Goal: Task Accomplishment & Management: Manage account settings

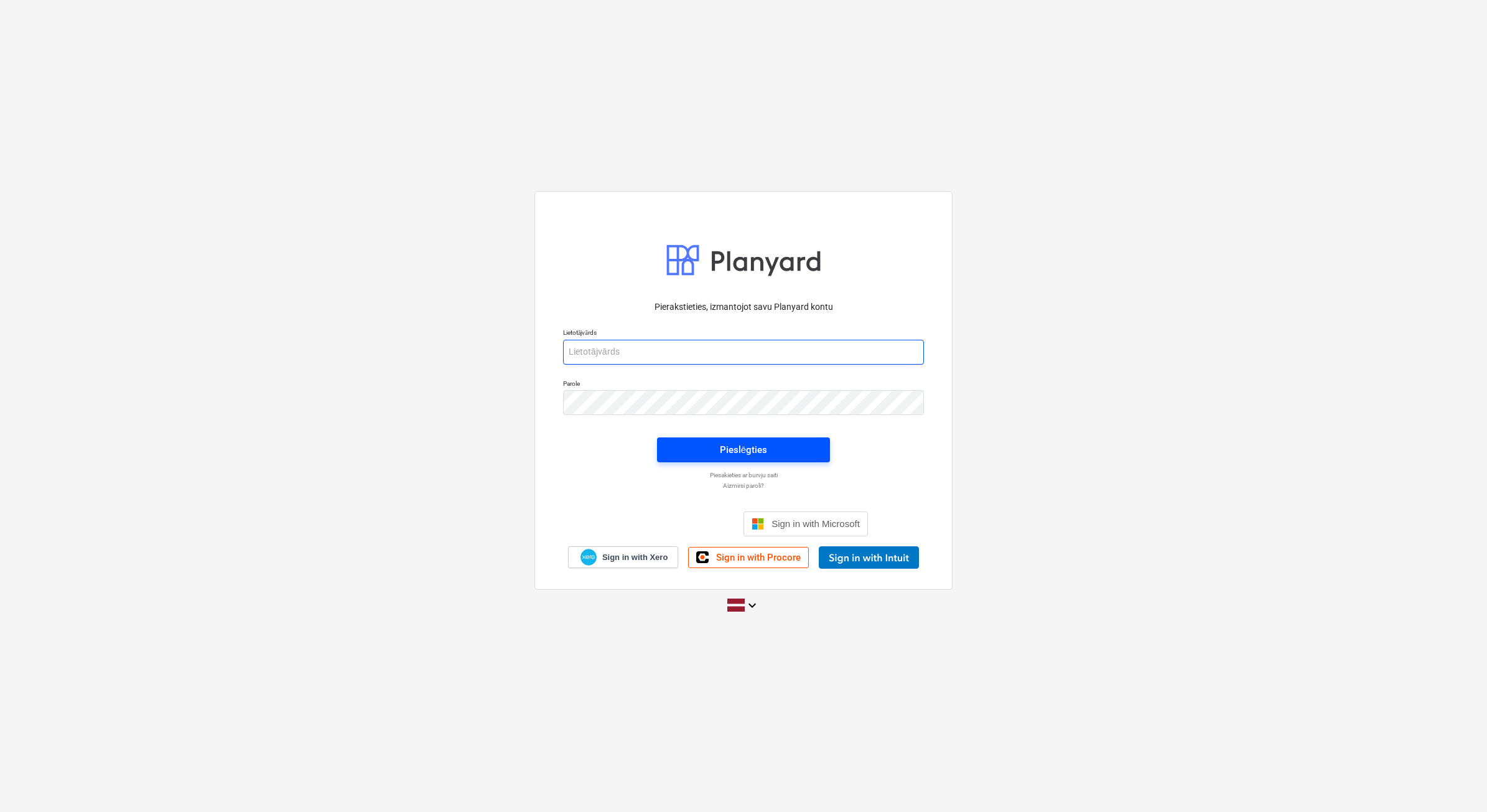
type input "[PERSON_NAME][EMAIL_ADDRESS][DOMAIN_NAME]"
click at [761, 451] on div "Pieslēgties" at bounding box center [744, 449] width 48 height 16
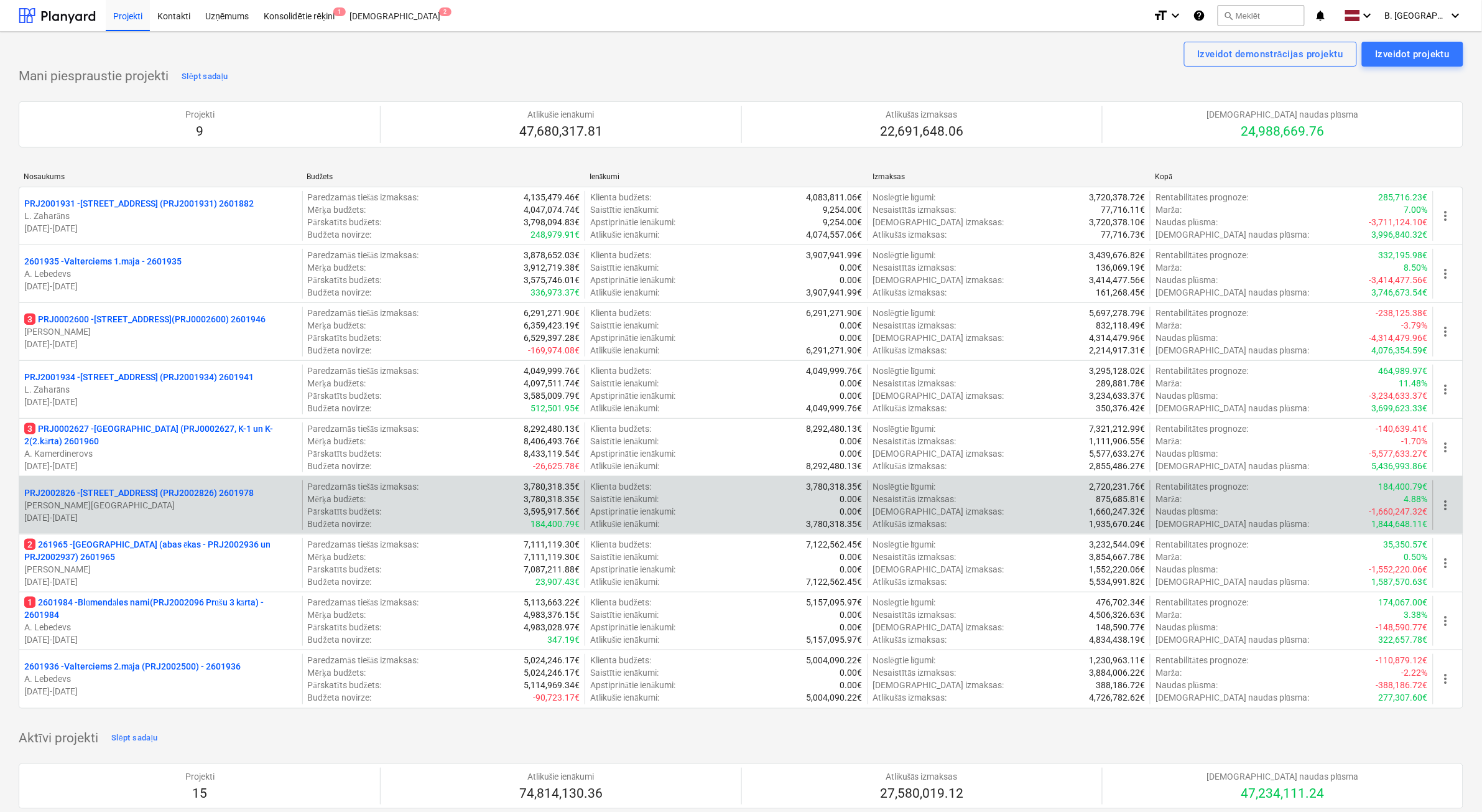
click at [118, 486] on p "PRJ2002826 - Stendes iela 8, E2 (PRJ2002826) 2601978" at bounding box center [139, 492] width 230 height 13
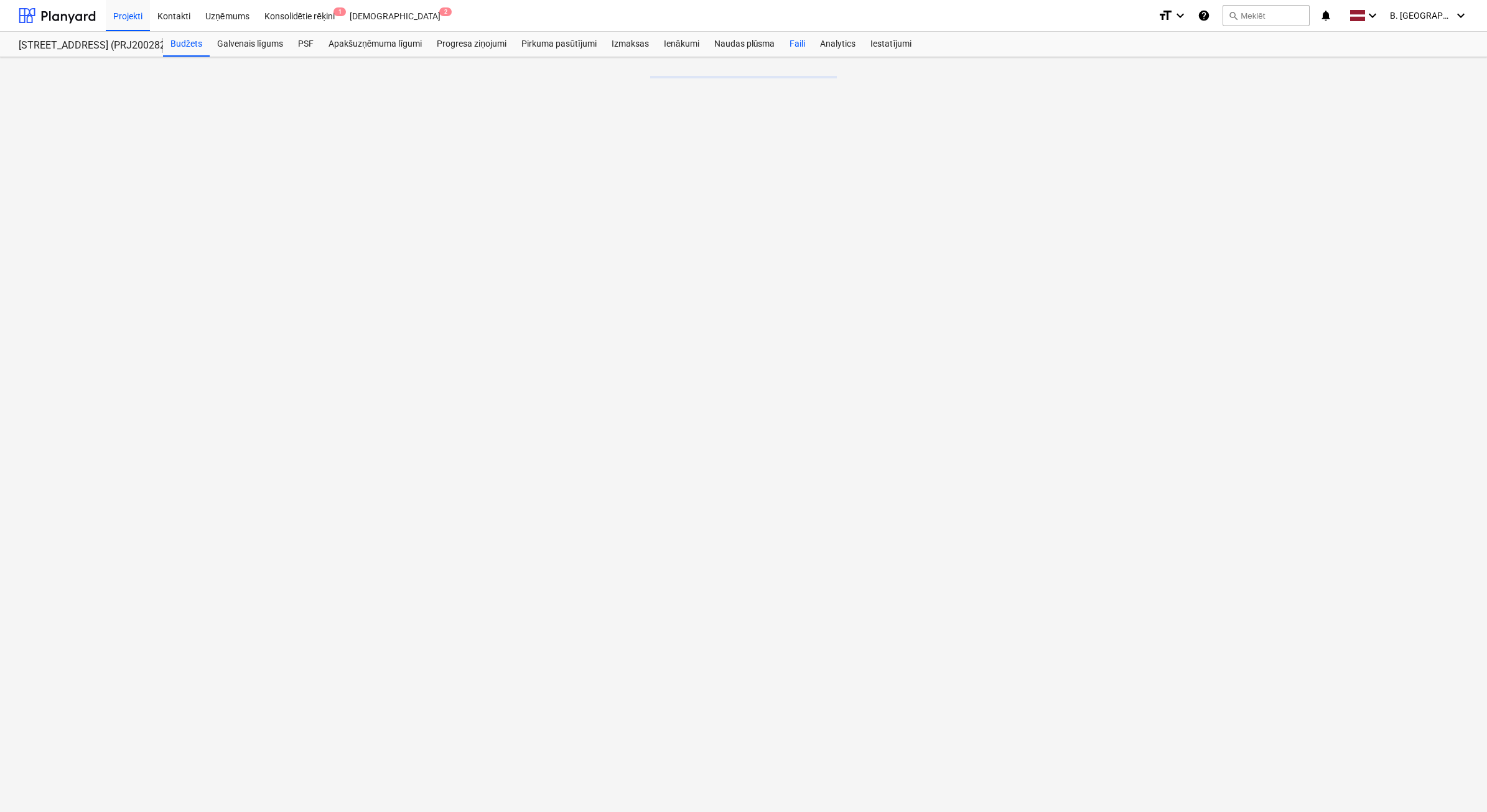
click at [800, 44] on div "Faili" at bounding box center [798, 43] width 31 height 25
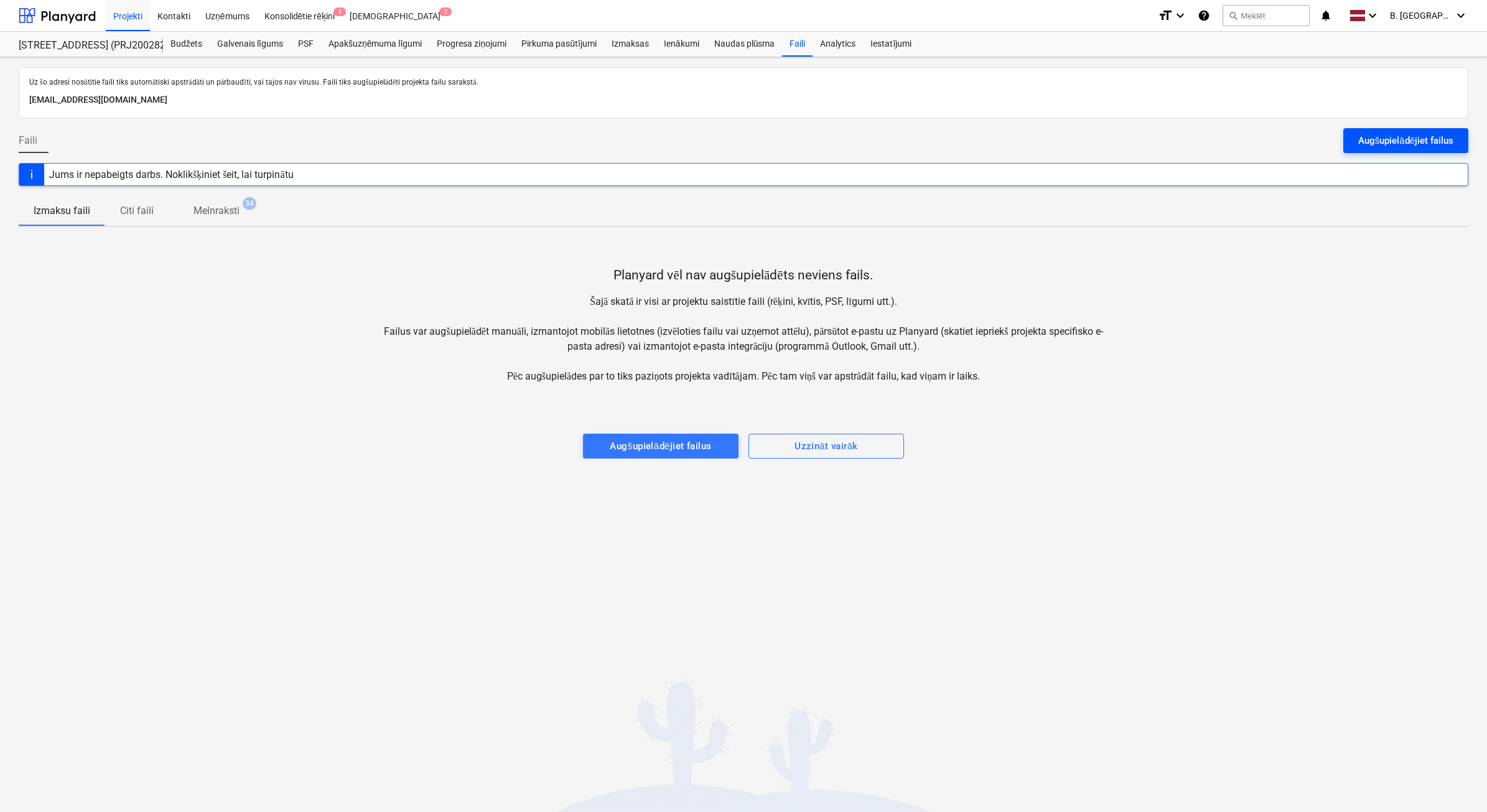
click at [1382, 138] on div "Augšupielādējiet failus" at bounding box center [1406, 140] width 95 height 16
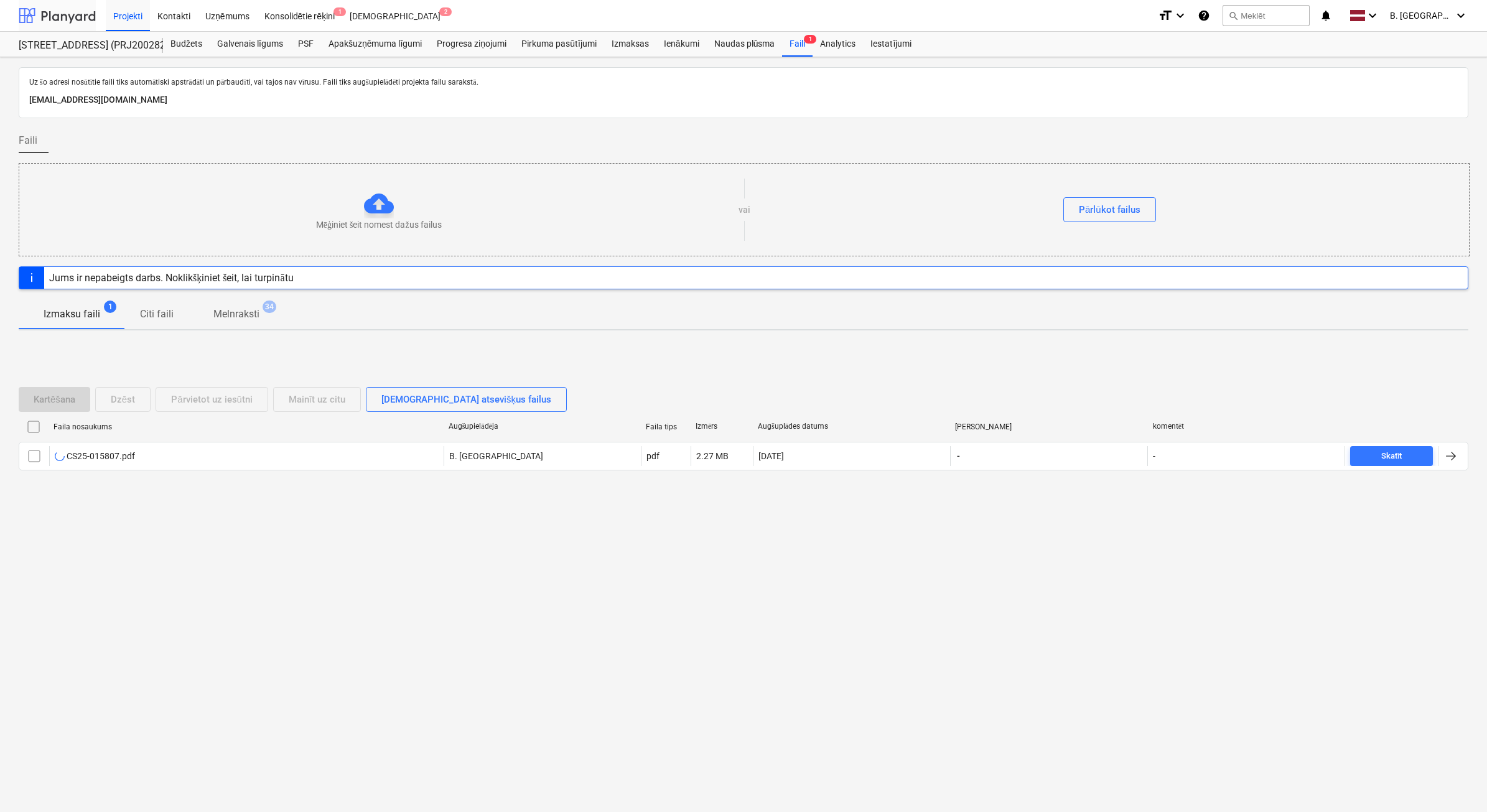
click at [67, 14] on div at bounding box center [57, 15] width 77 height 31
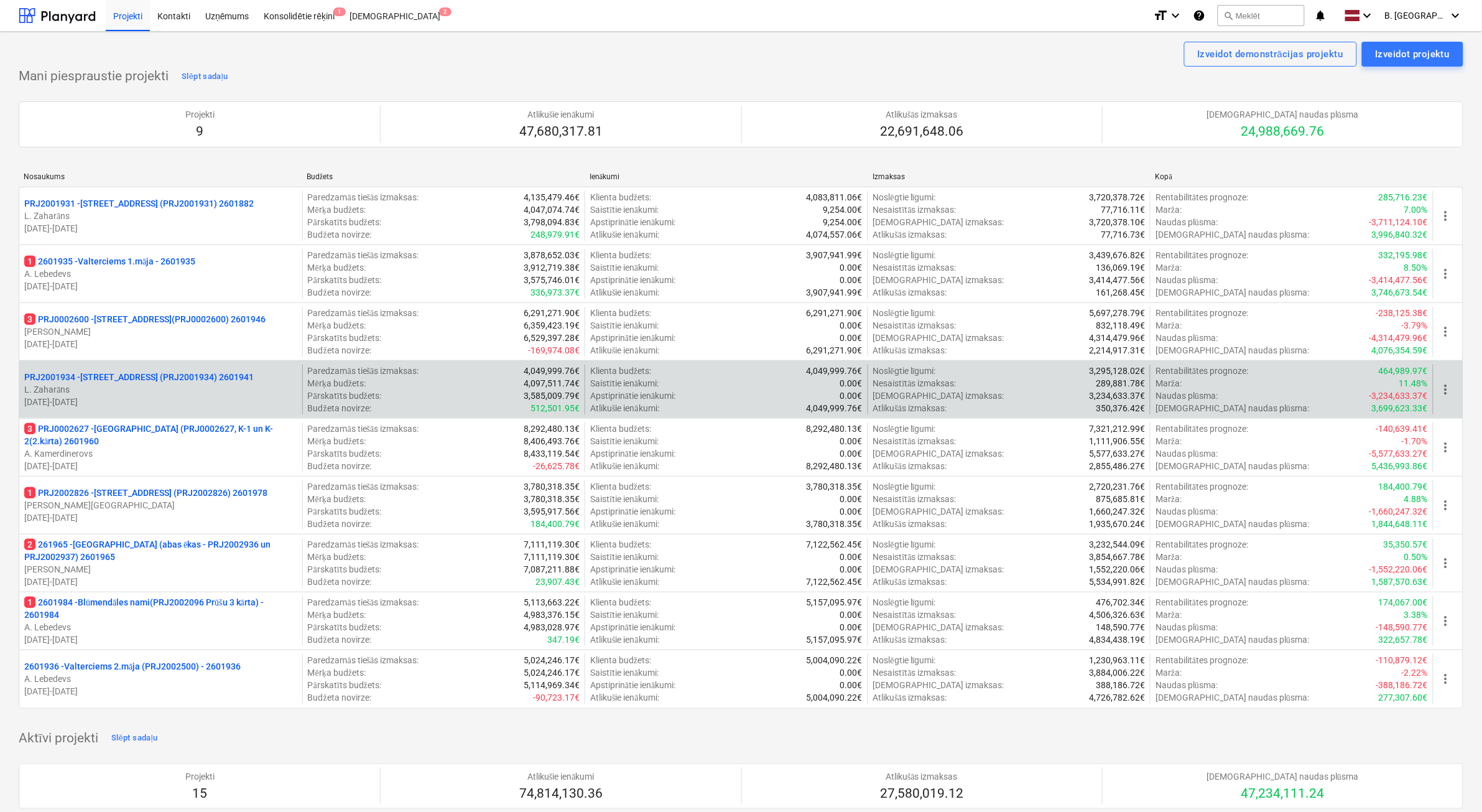
click at [156, 417] on div "PRJ2001934 - Mazā Robežu iela 1 (PRJ2001934) 2601941 L. Zaharāns 01.11.2024 - 2…" at bounding box center [741, 389] width 1445 height 58
click at [156, 394] on p "L. Zaharāns" at bounding box center [161, 389] width 273 height 13
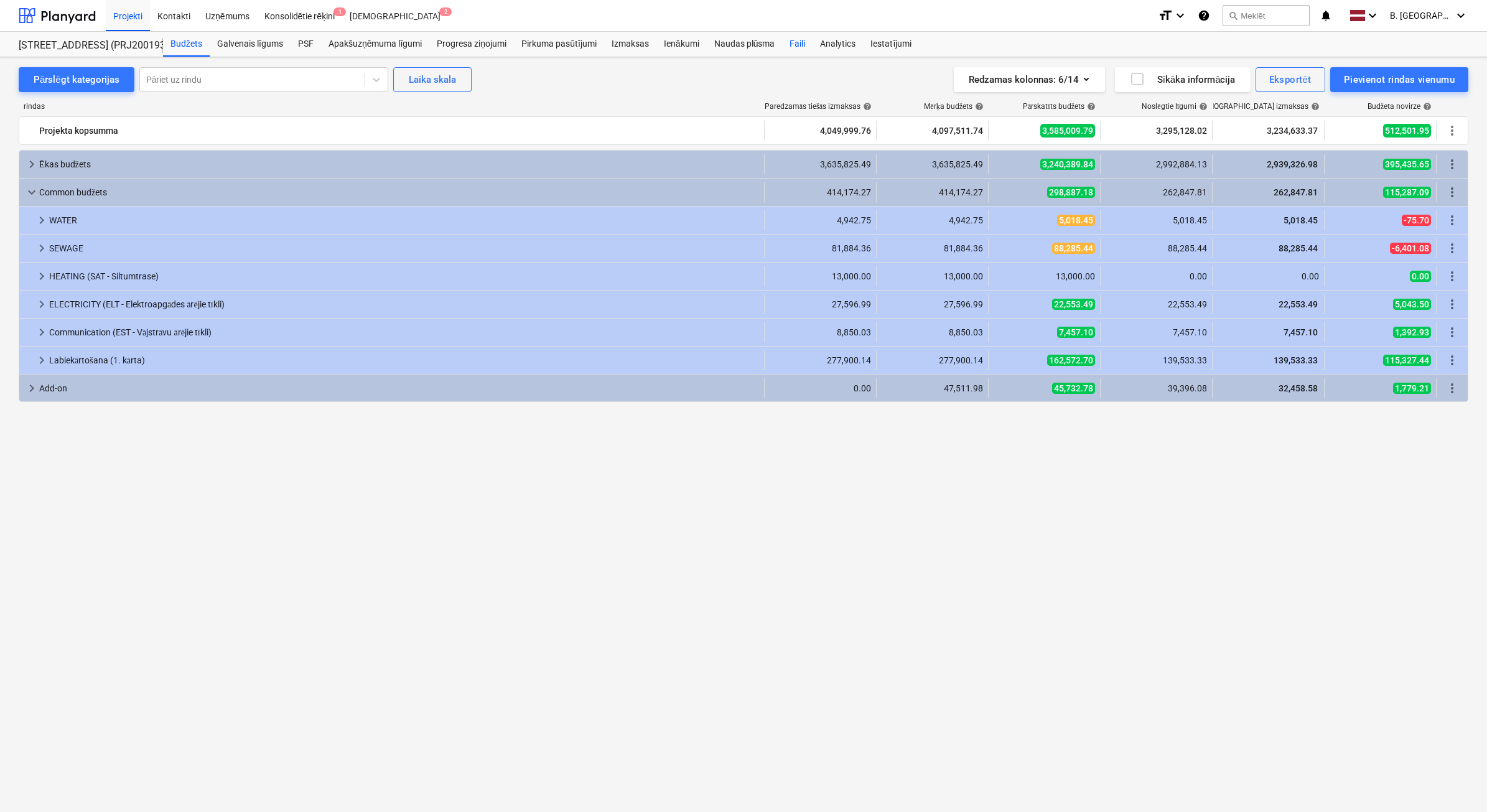
click at [803, 38] on div "Faili" at bounding box center [798, 43] width 31 height 25
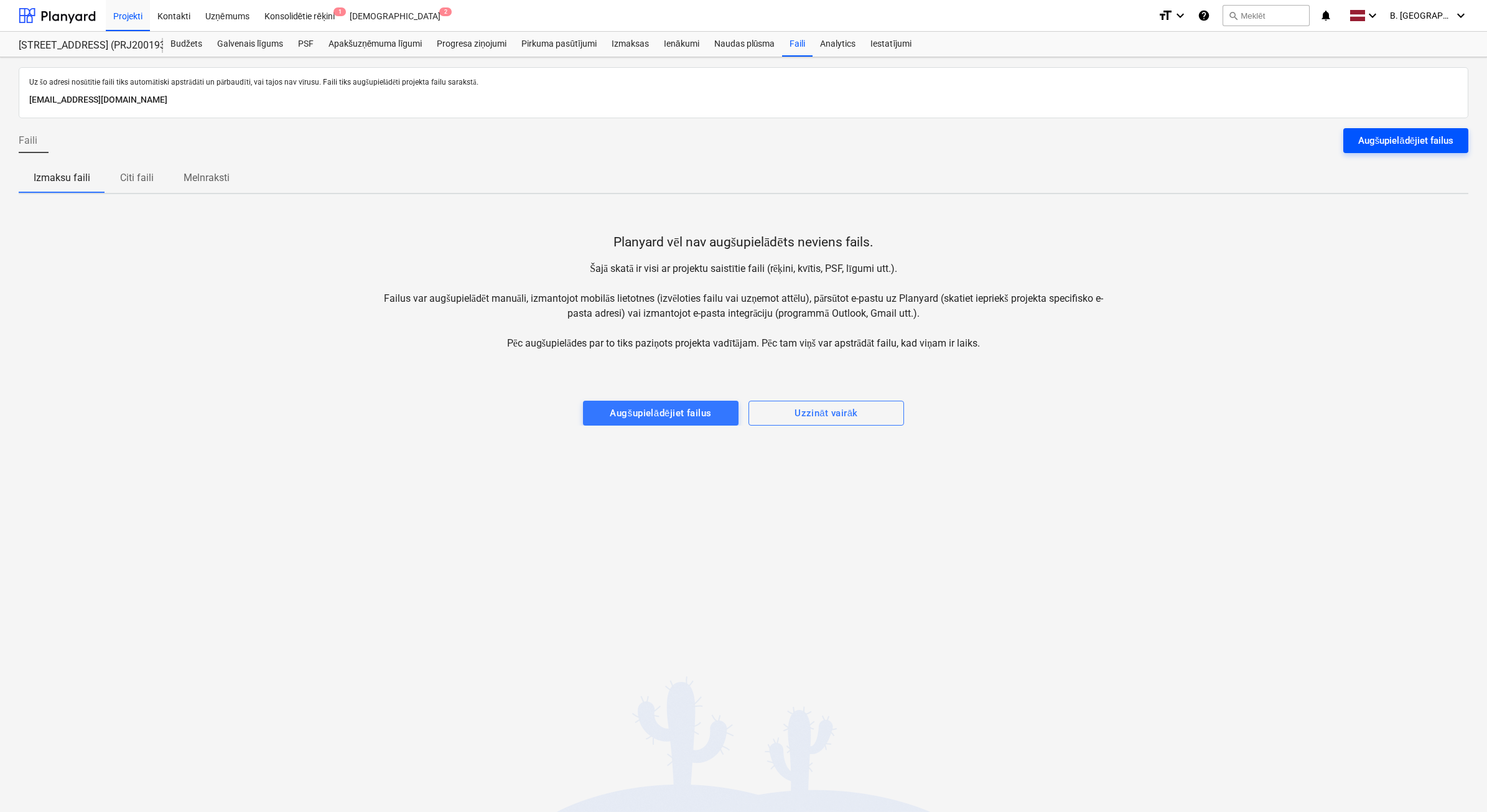
click at [1360, 135] on div "Augšupielādējiet failus" at bounding box center [1406, 140] width 95 height 16
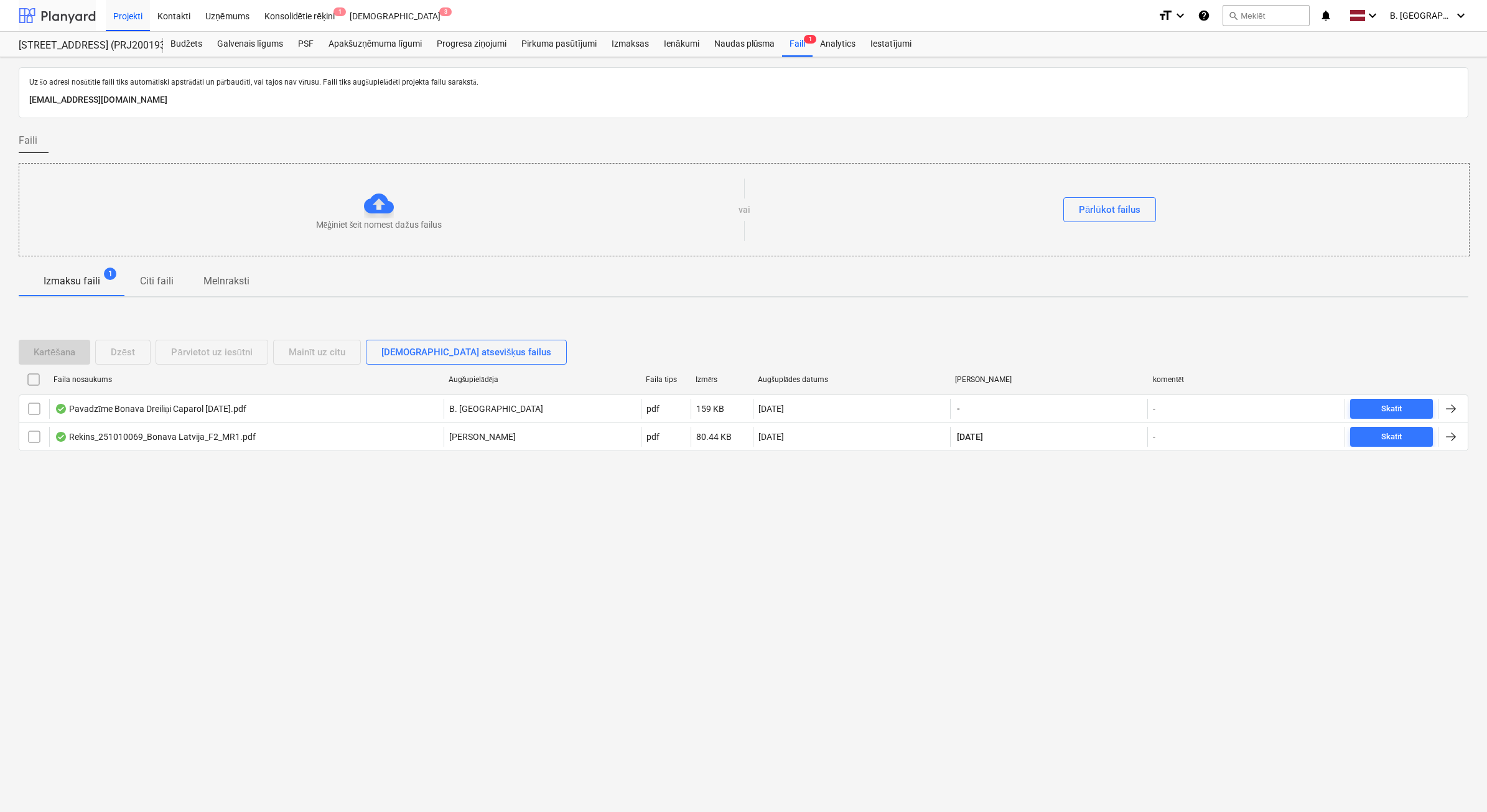
click at [48, 25] on div at bounding box center [57, 15] width 77 height 31
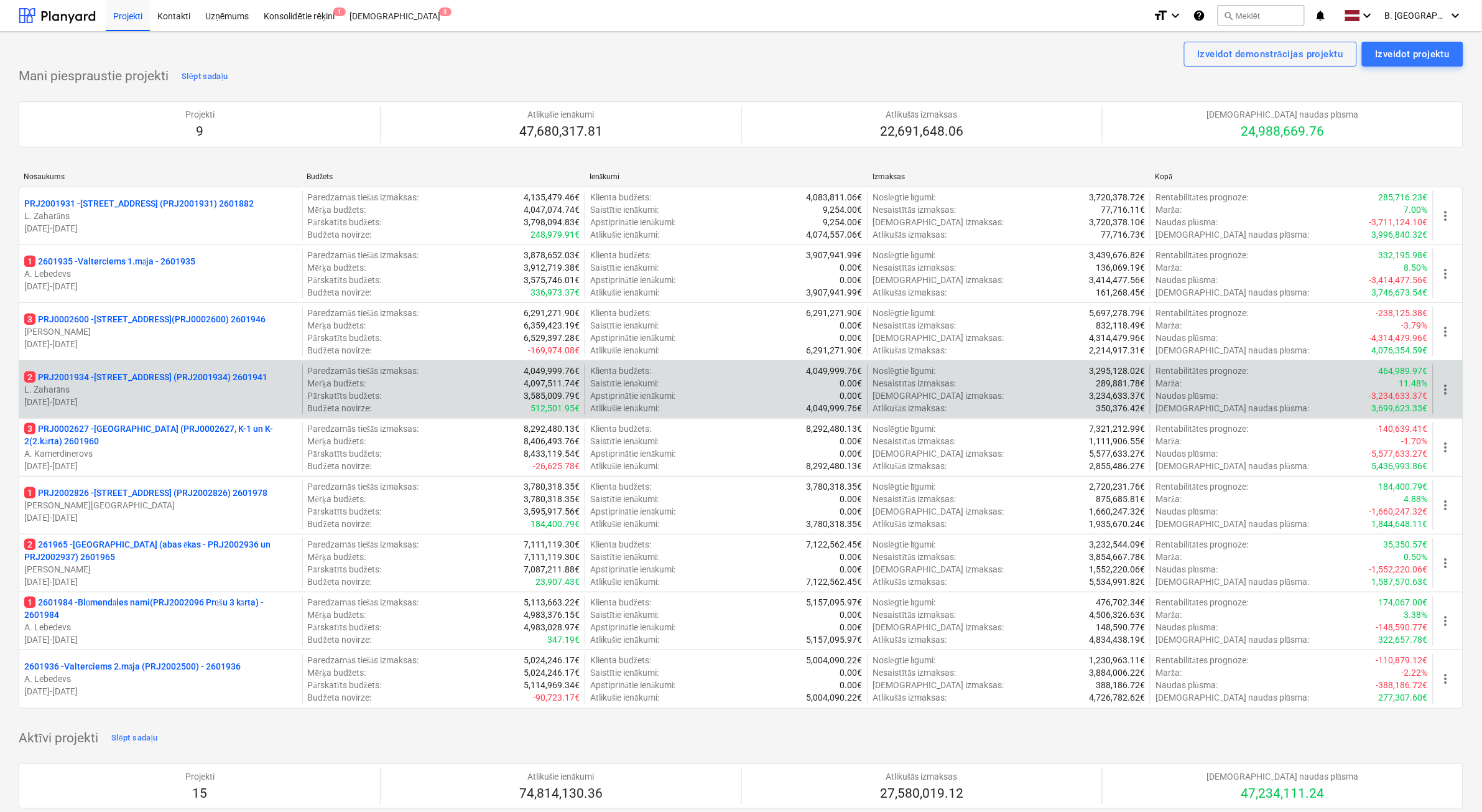
click at [190, 388] on p "L. Zaharāns" at bounding box center [161, 389] width 273 height 13
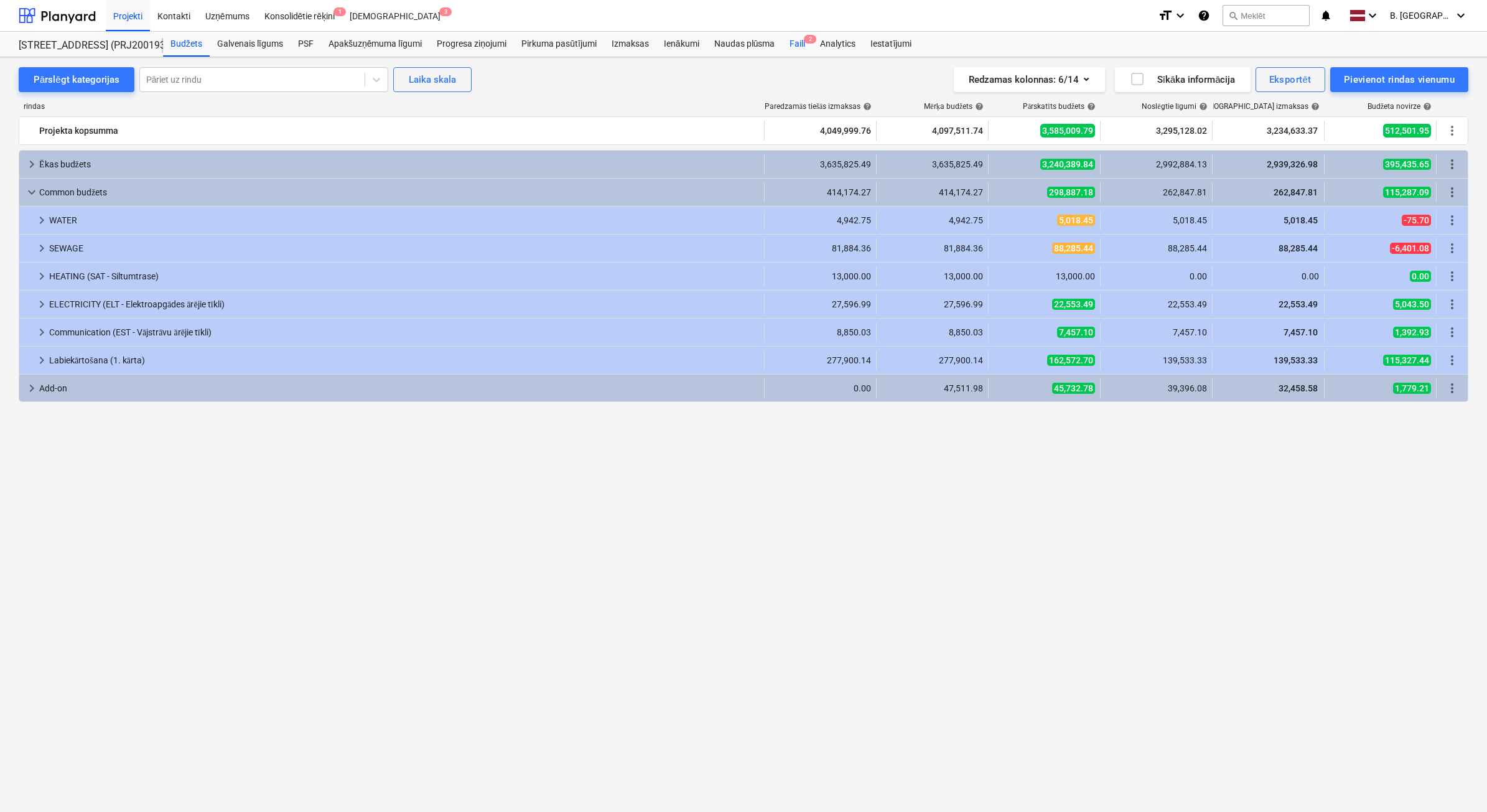
click at [790, 45] on div "Faili 2" at bounding box center [798, 43] width 31 height 25
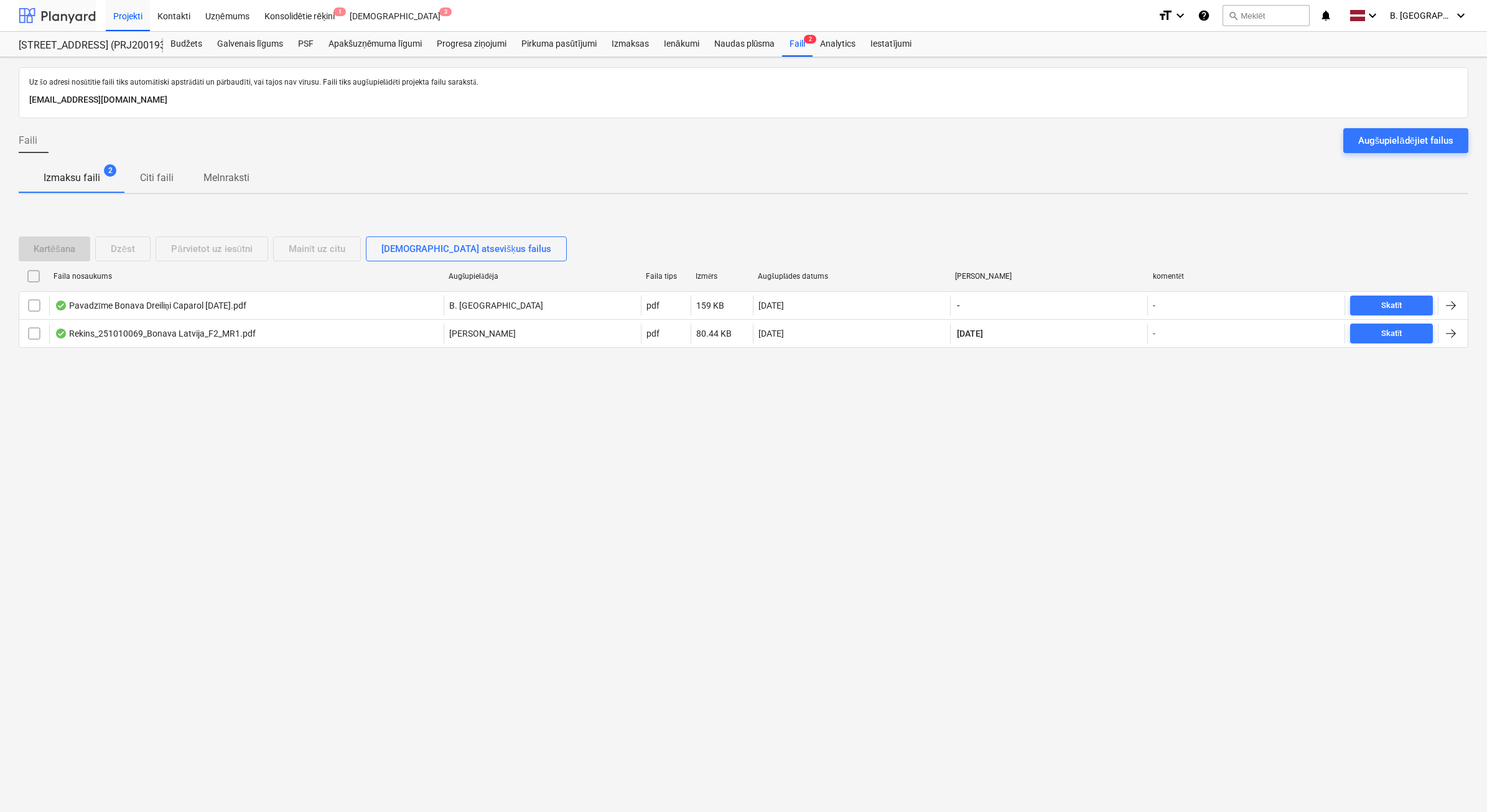
click at [82, 11] on div at bounding box center [57, 15] width 77 height 31
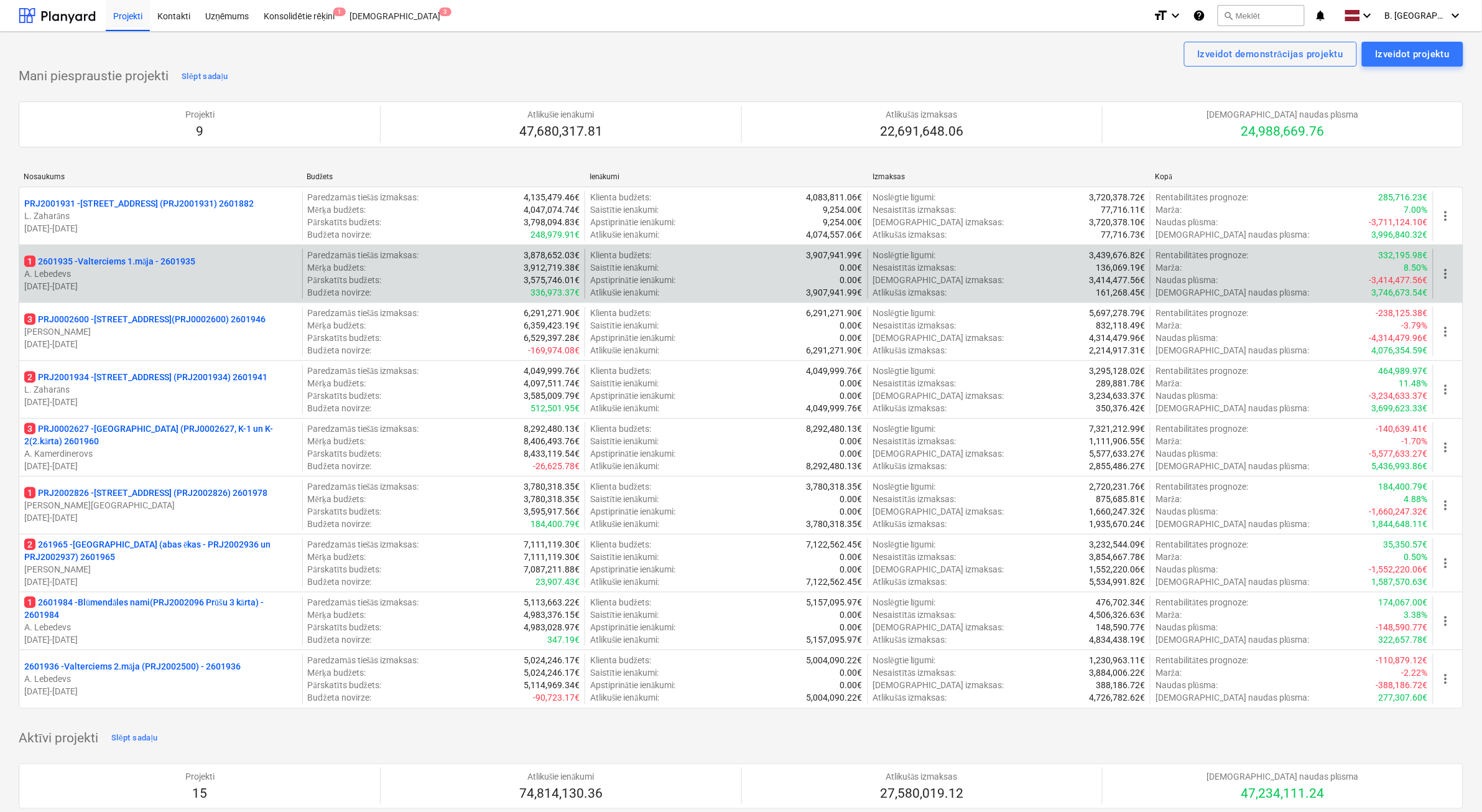
click at [229, 275] on p "A. Lebedevs" at bounding box center [161, 274] width 273 height 13
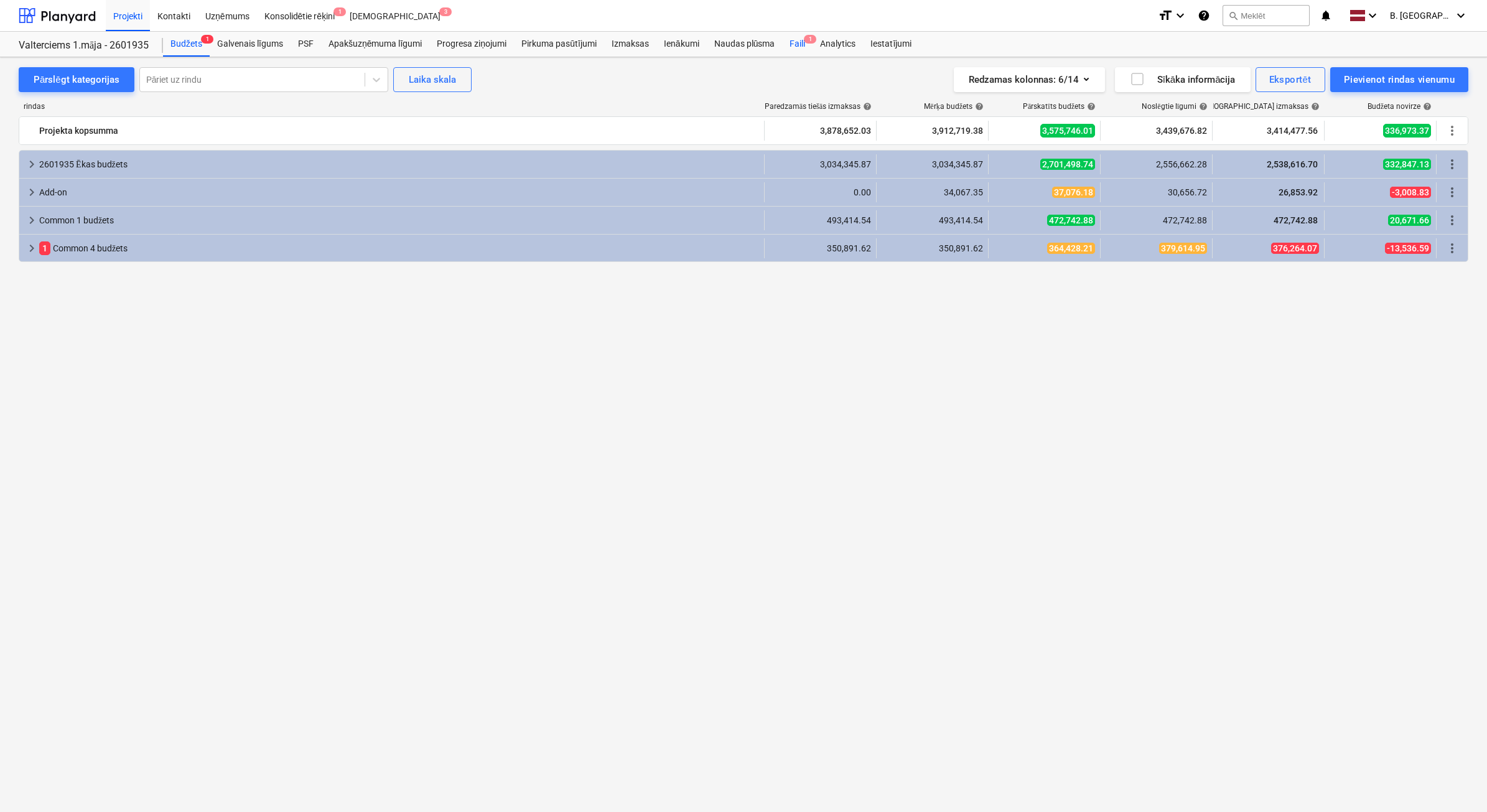
click at [807, 44] on div "Faili 1" at bounding box center [798, 43] width 31 height 25
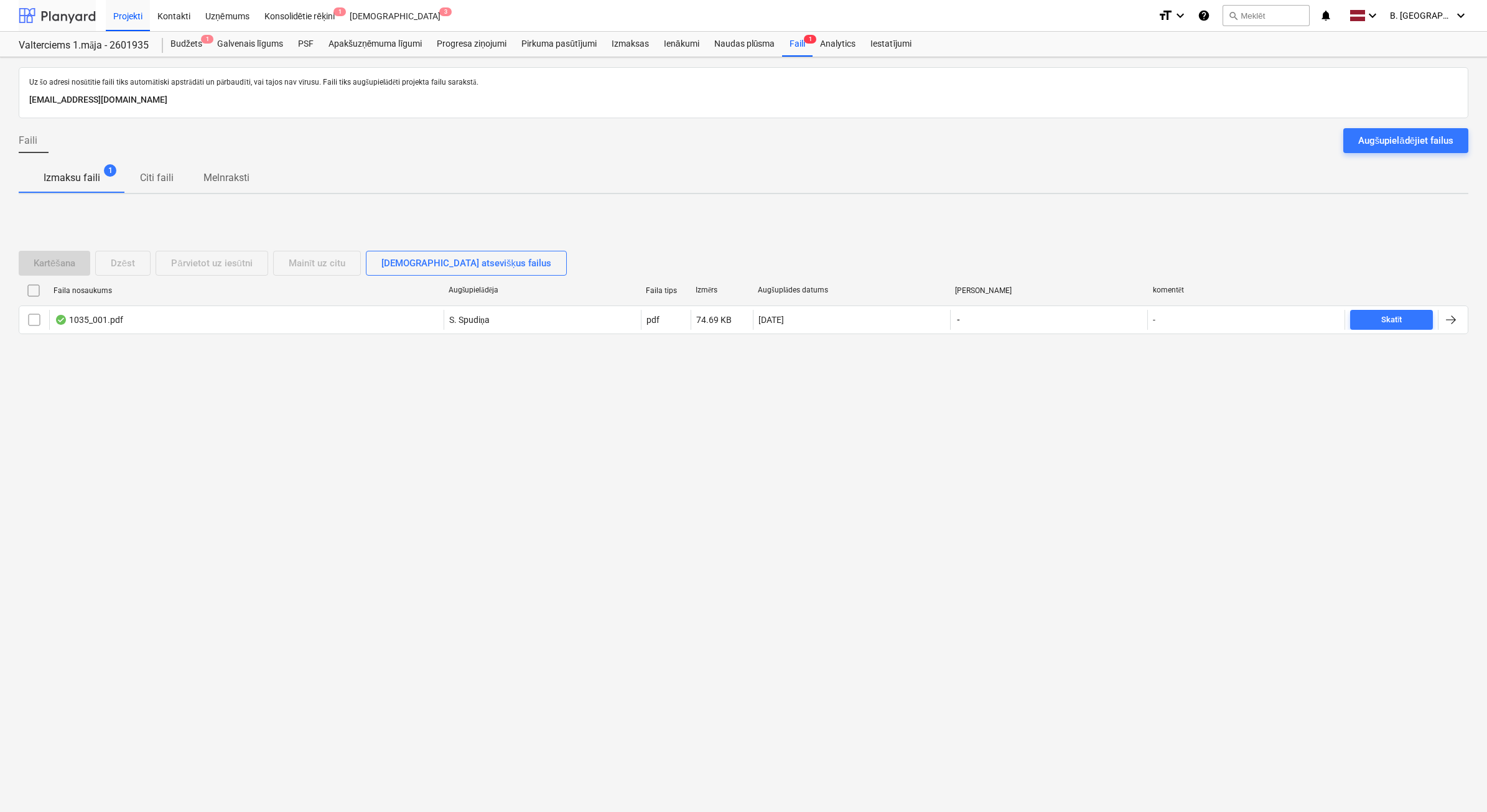
click at [41, 17] on div at bounding box center [57, 15] width 77 height 31
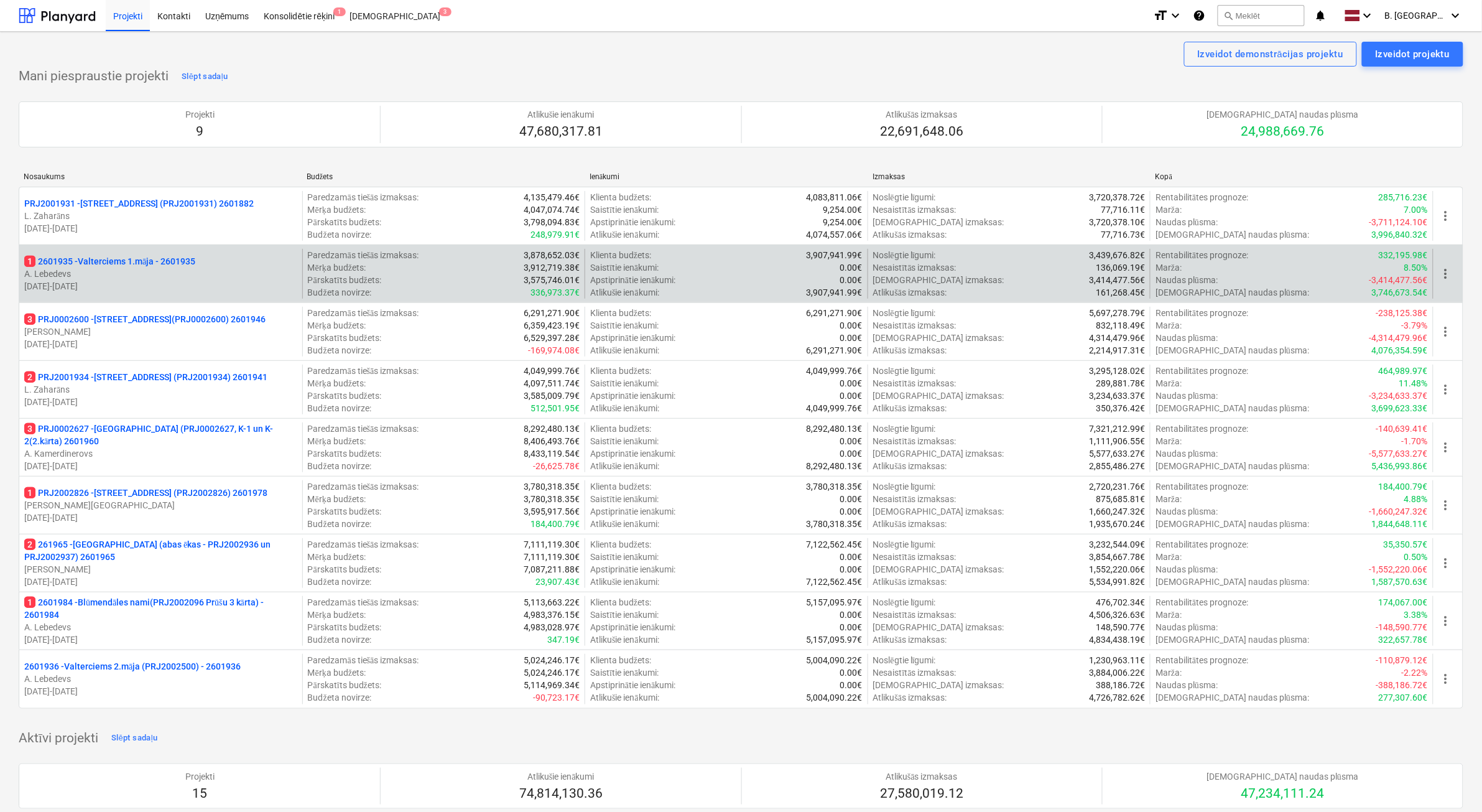
click at [186, 287] on p "[DATE] - [DATE]" at bounding box center [161, 286] width 273 height 13
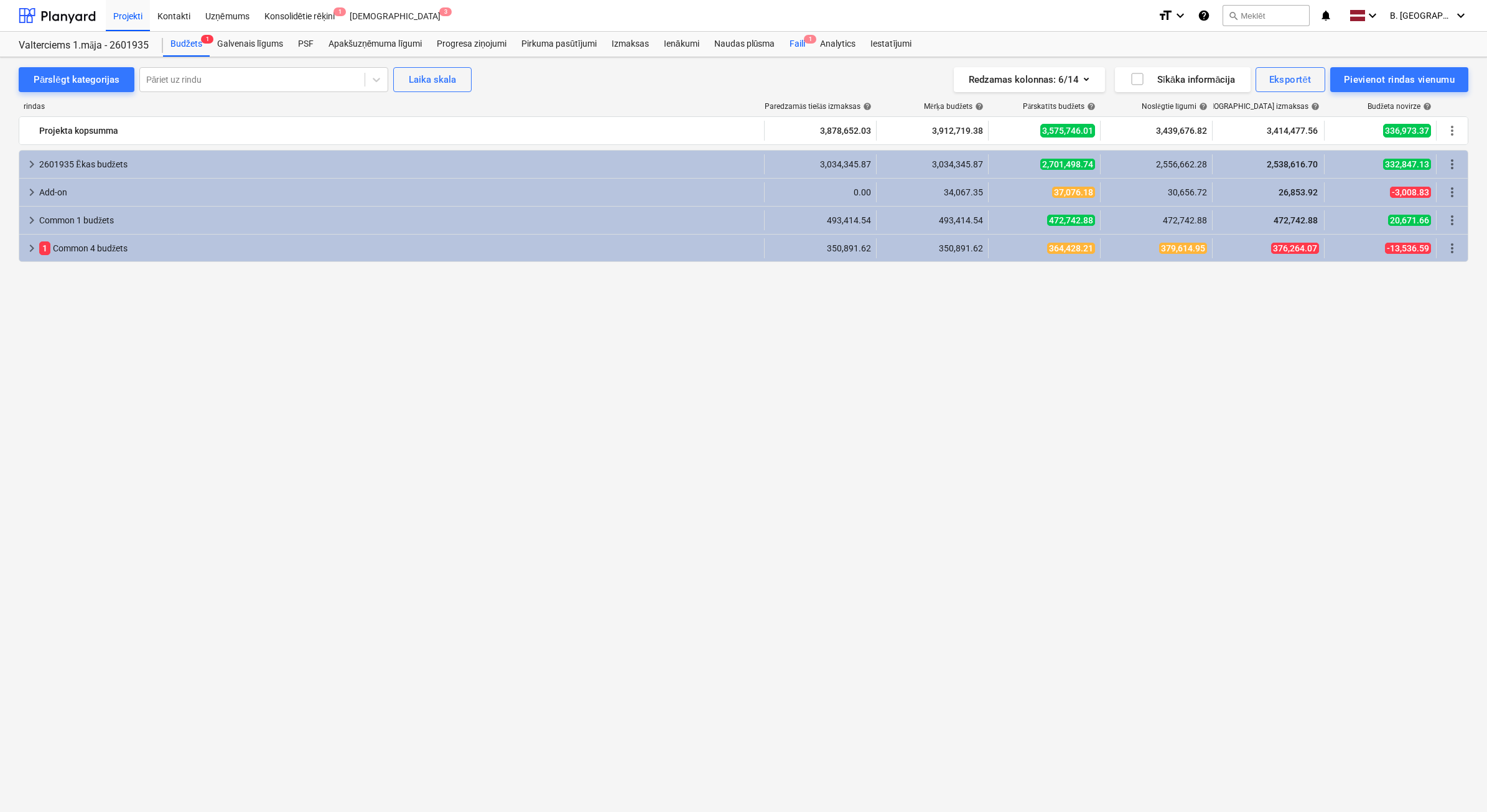
click at [795, 48] on div "Faili 1" at bounding box center [798, 43] width 31 height 25
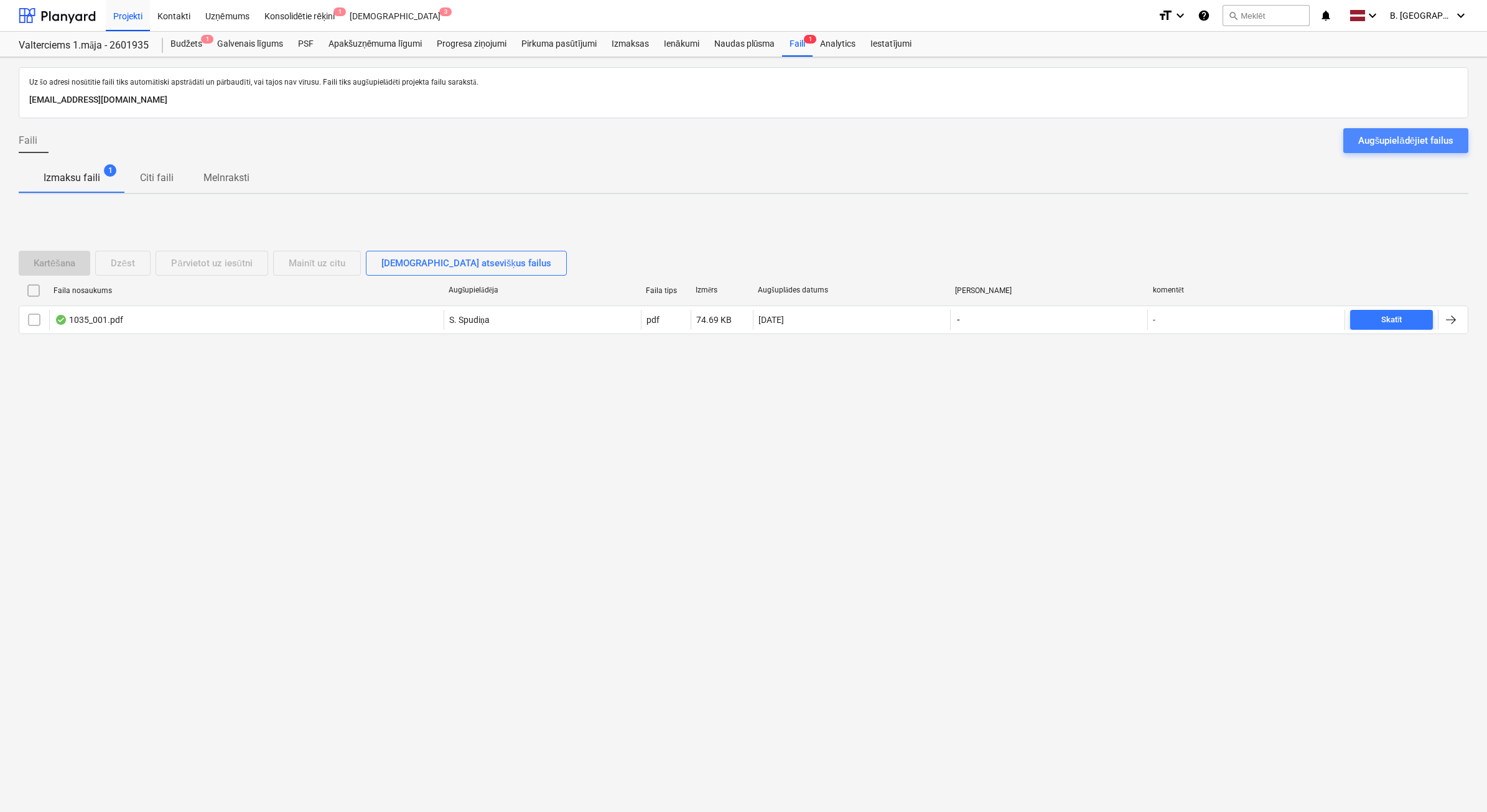
click at [1397, 141] on div "Augšupielādējiet failus" at bounding box center [1406, 140] width 95 height 16
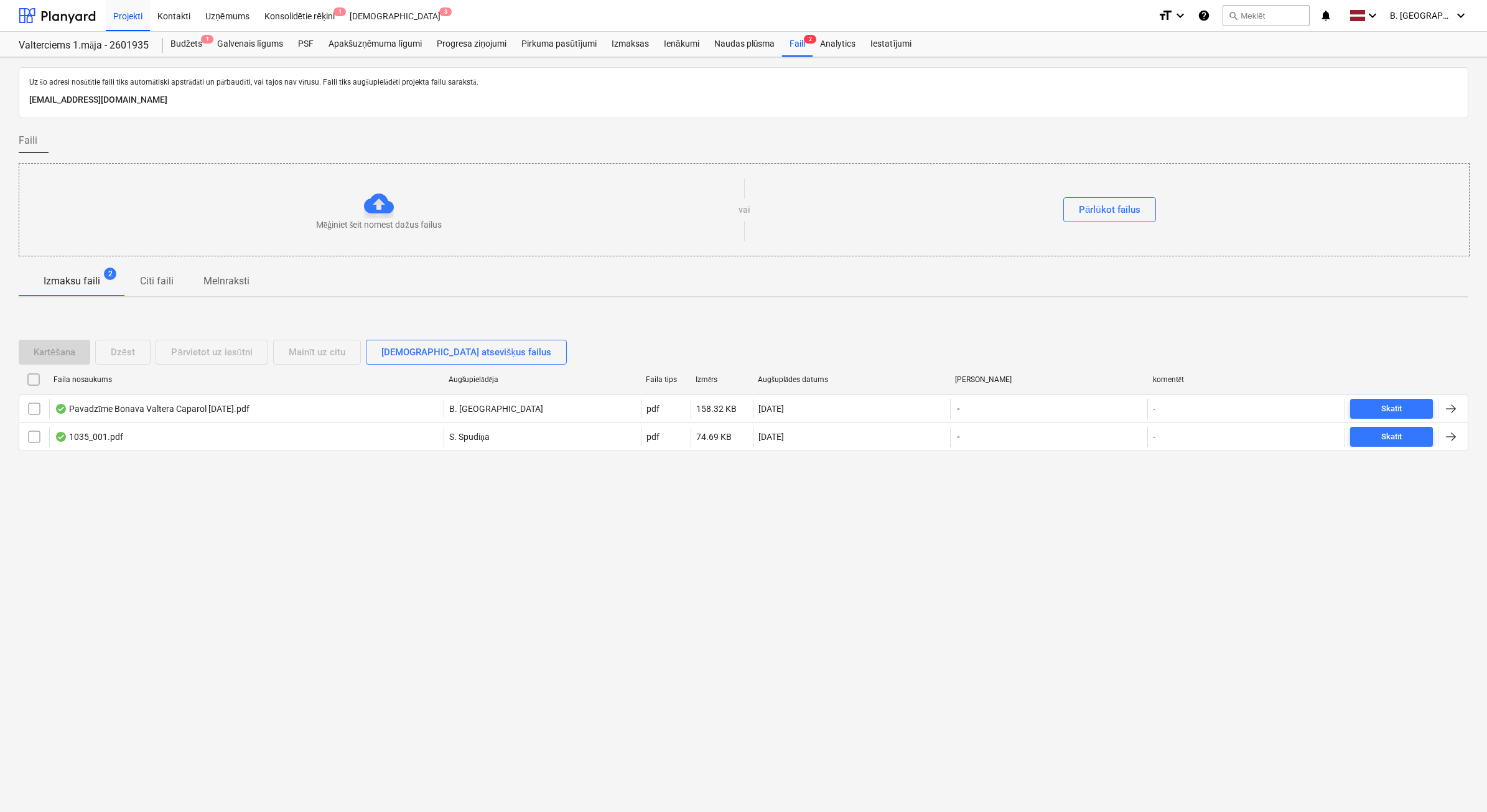
drag, startPoint x: 52, startPoint y: 4, endPoint x: 16, endPoint y: 2, distance: 36.1
click at [52, 4] on div at bounding box center [57, 15] width 77 height 31
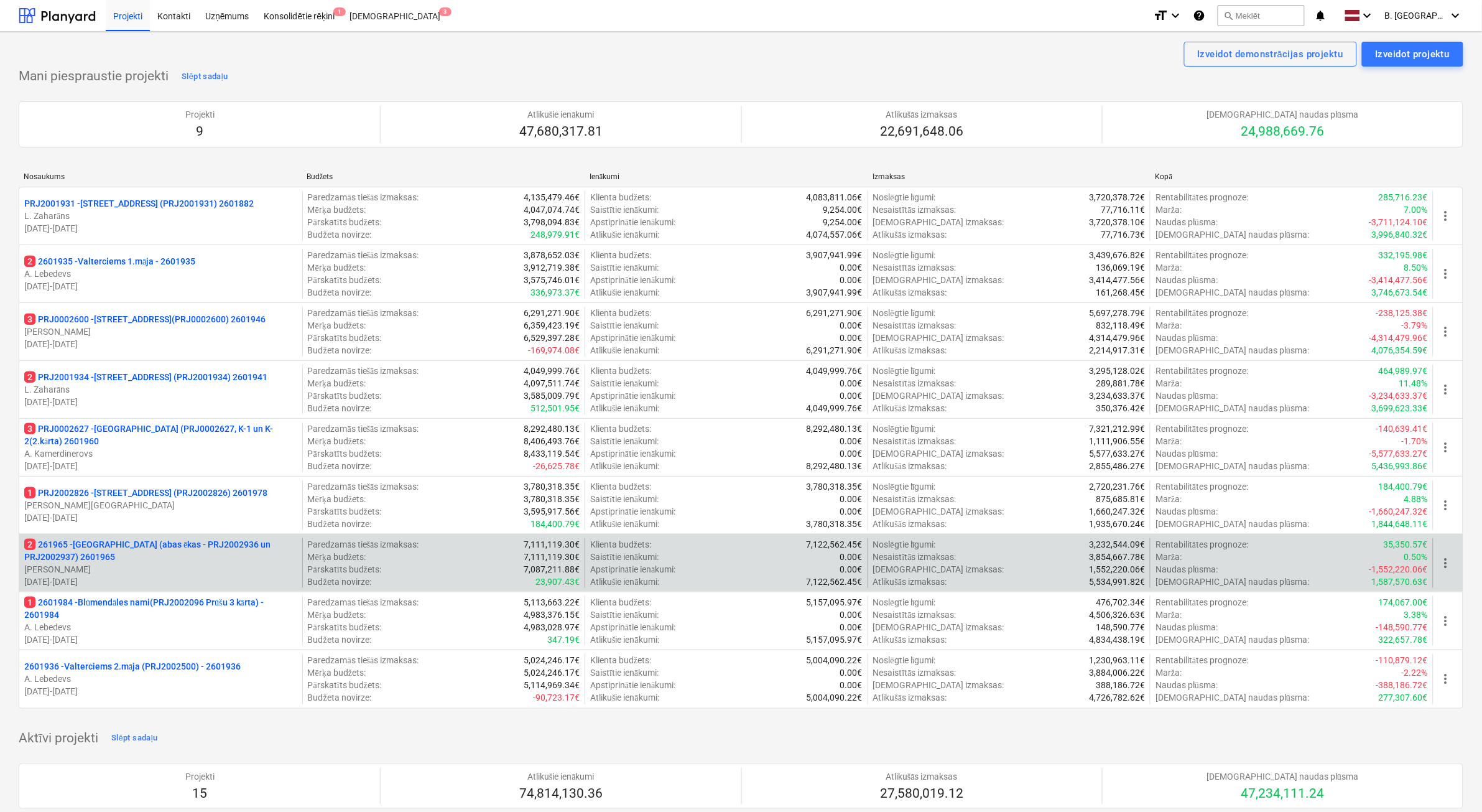
click at [208, 573] on p "[PERSON_NAME] Grāmatnieks" at bounding box center [161, 569] width 273 height 13
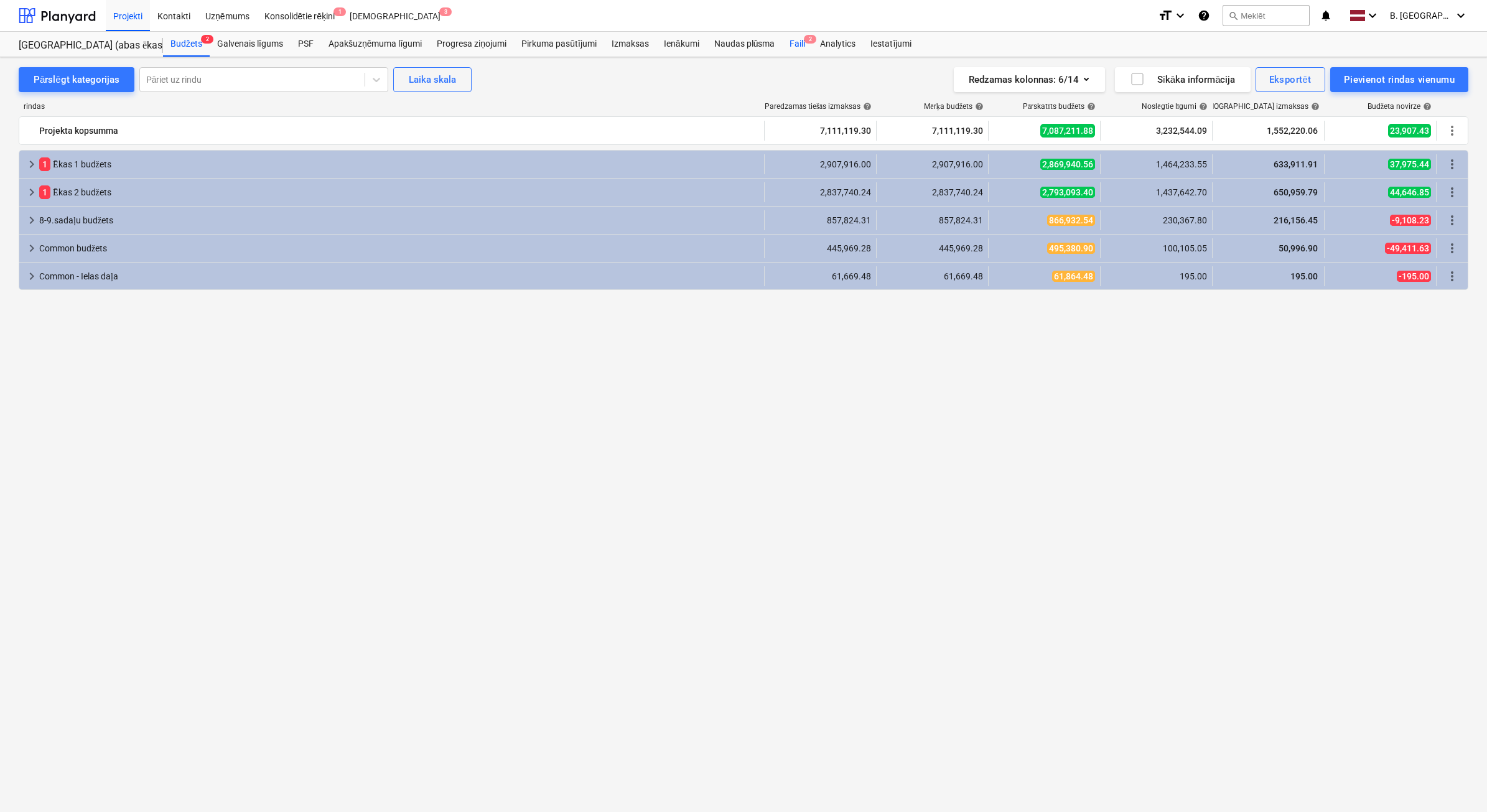
click at [800, 38] on div "Faili 2" at bounding box center [798, 43] width 31 height 25
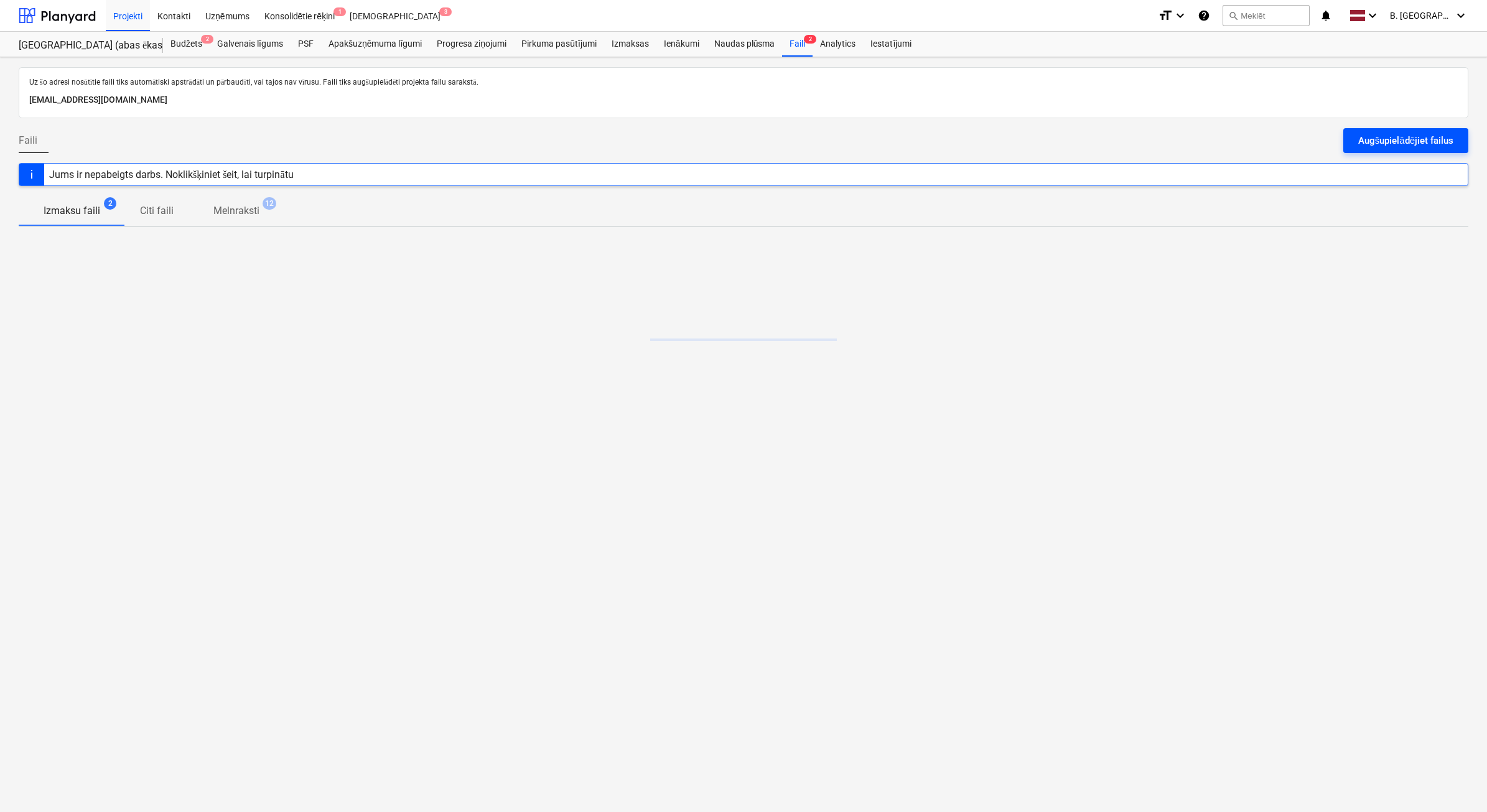
click at [1379, 142] on div "Augšupielādējiet failus" at bounding box center [1406, 140] width 95 height 16
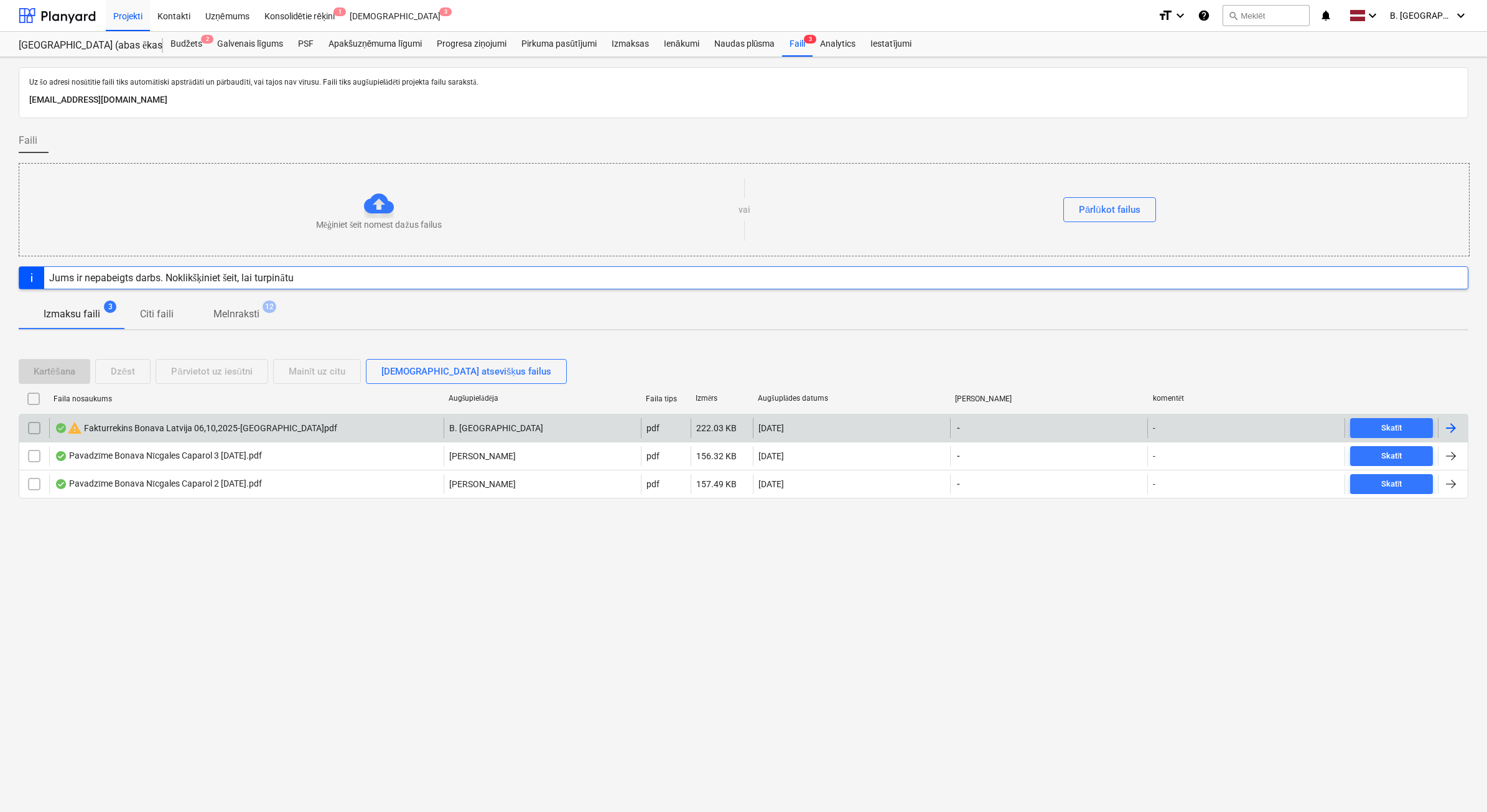
drag, startPoint x: 42, startPoint y: 432, endPoint x: 51, endPoint y: 430, distance: 9.2
click at [42, 432] on input "checkbox" at bounding box center [34, 428] width 20 height 20
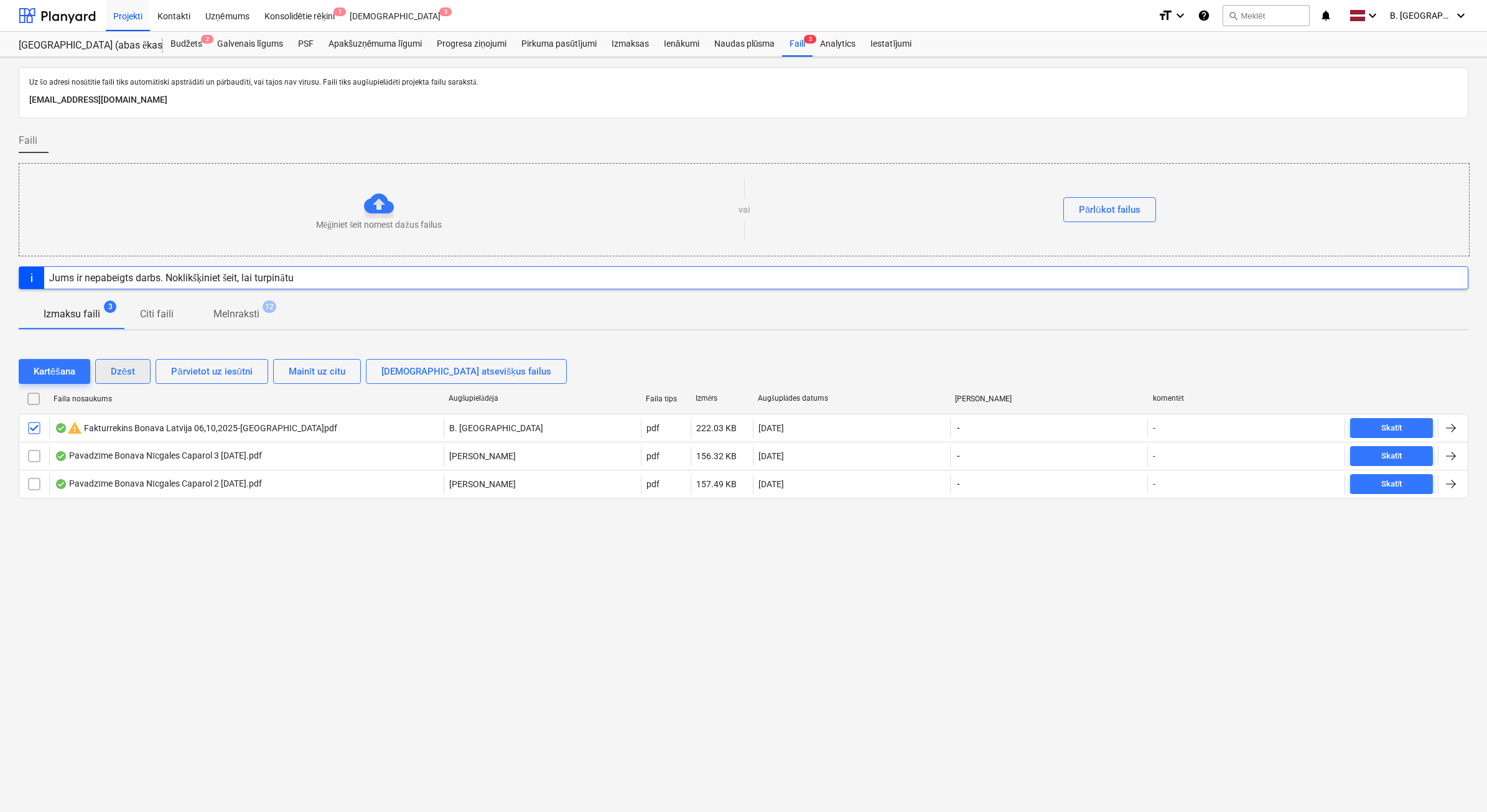
click at [150, 366] on button "Dzēst" at bounding box center [122, 371] width 55 height 25
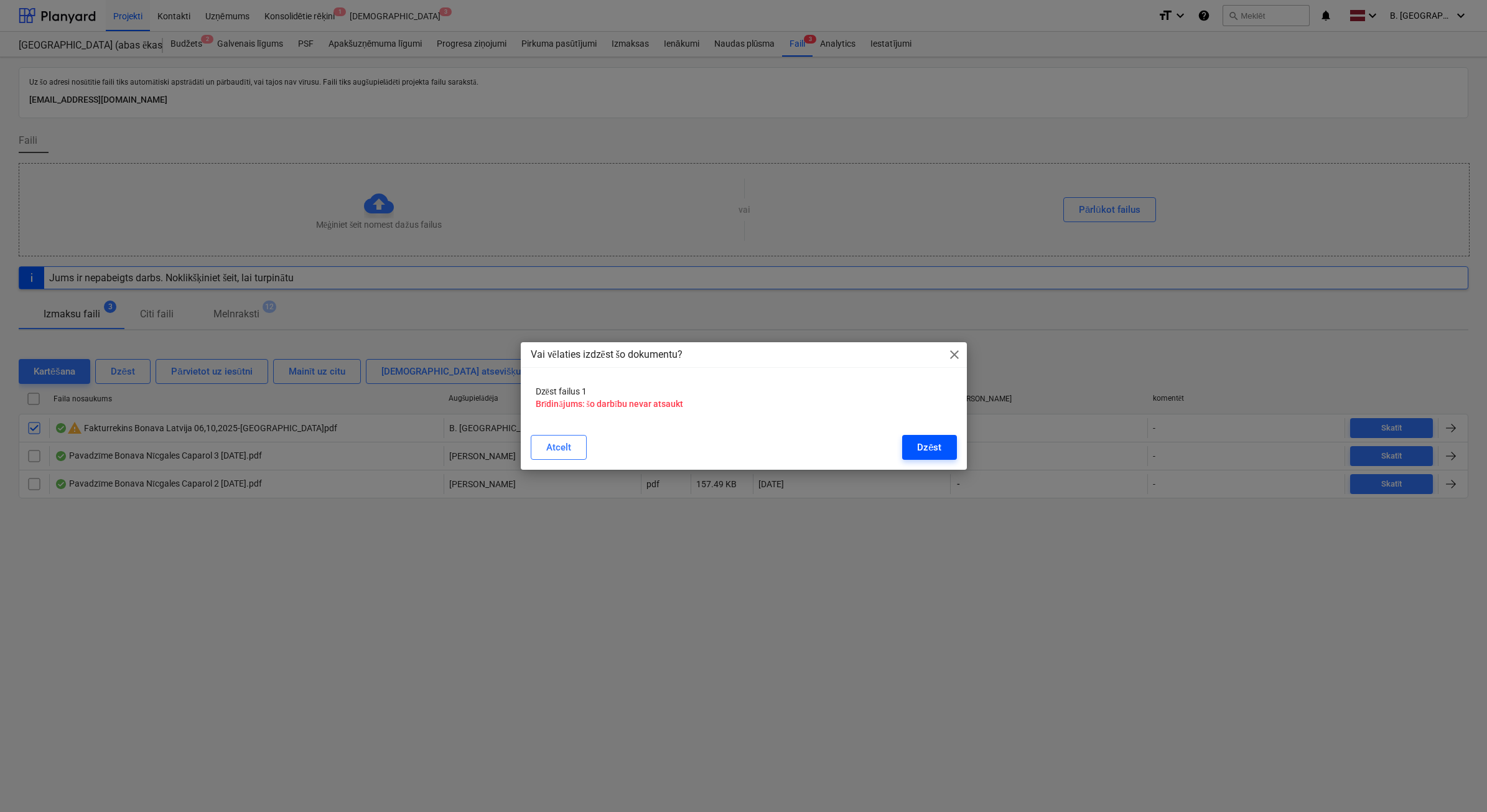
click at [915, 448] on button "Dzēst" at bounding box center [930, 446] width 54 height 25
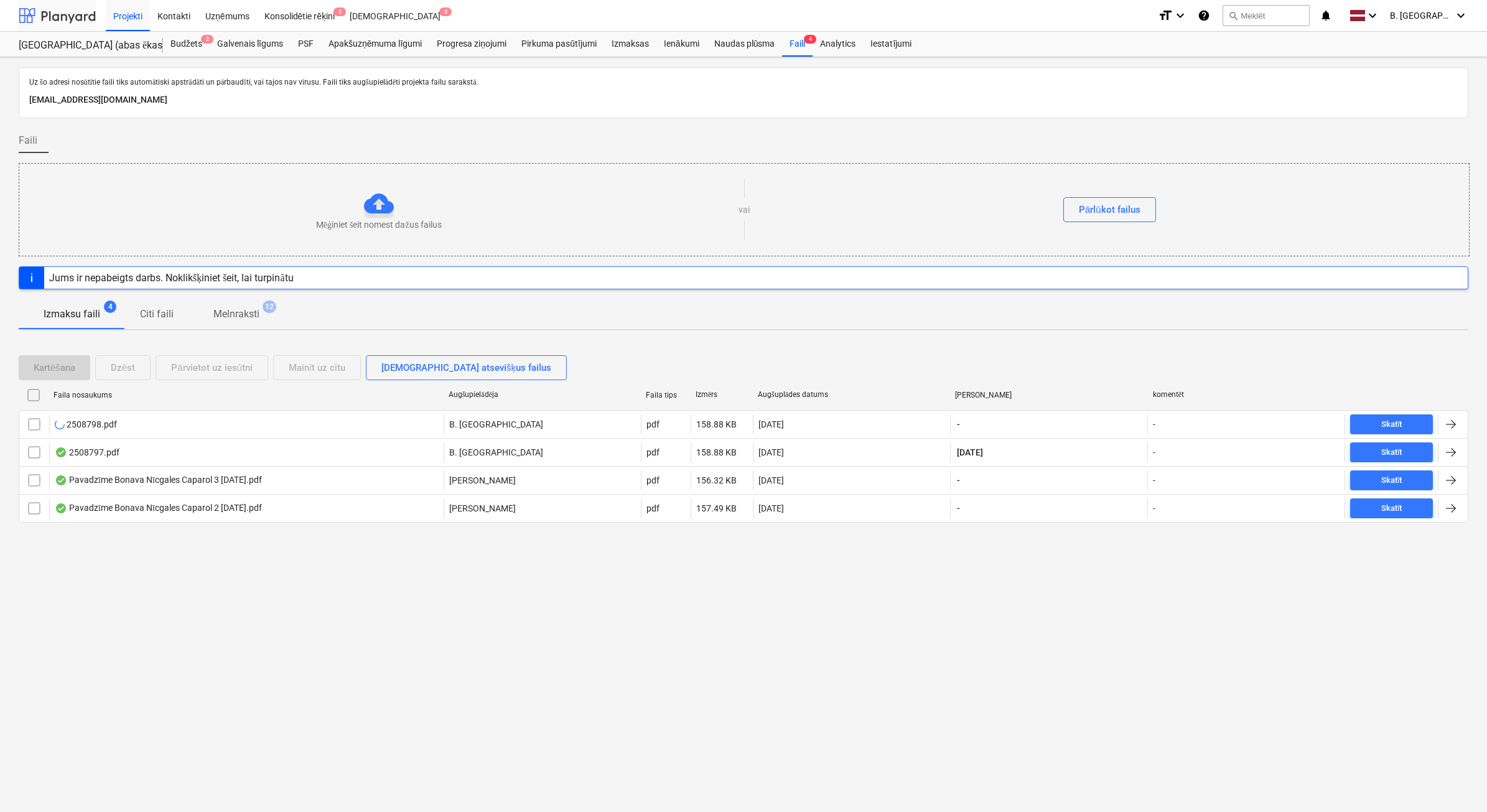
click at [63, 7] on div at bounding box center [57, 15] width 77 height 31
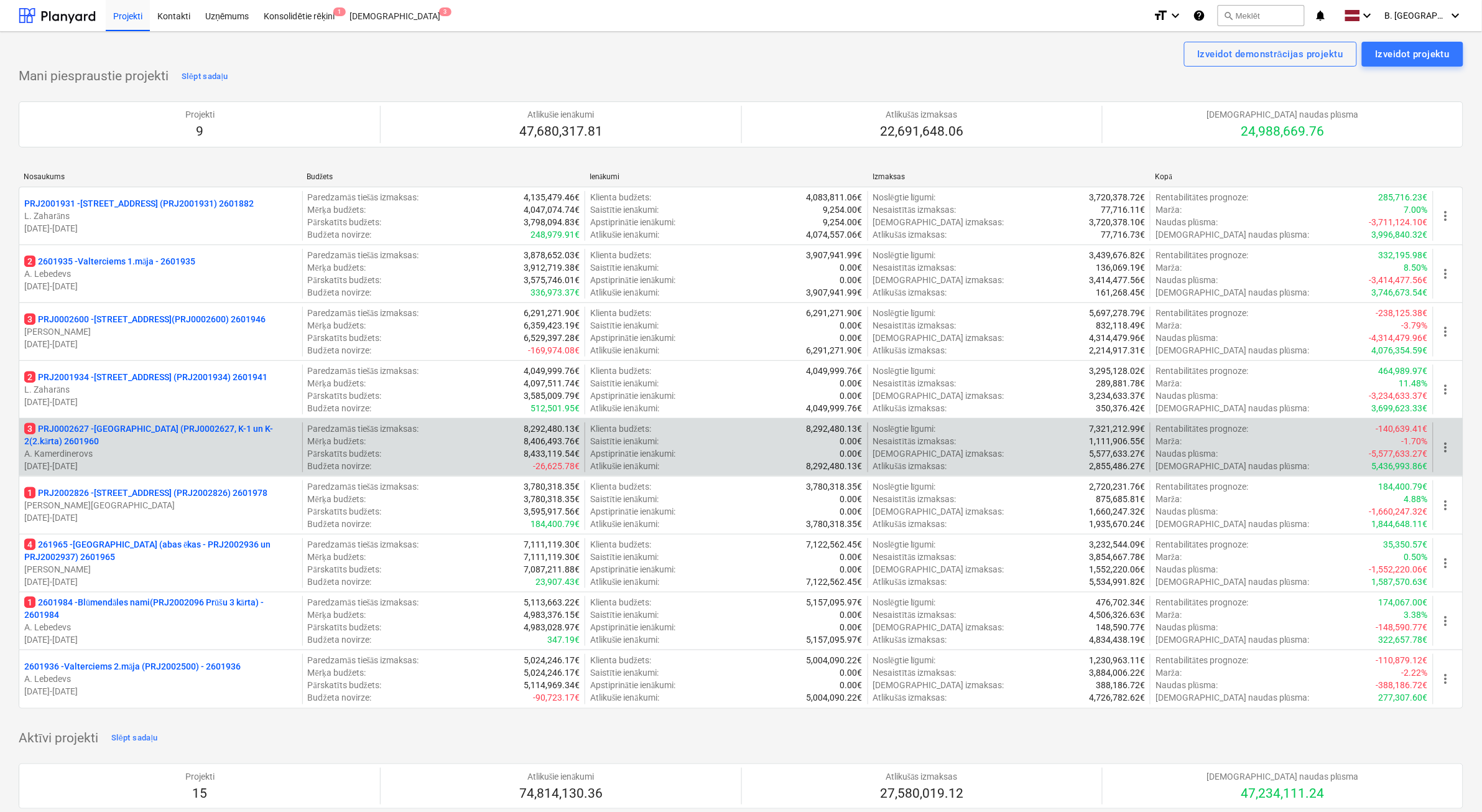
click at [292, 446] on p "3 PRJ0002627 - Tumes iela (PRJ0002627, K-1 un K-2(2.kārta) 2601960" at bounding box center [161, 434] width 273 height 25
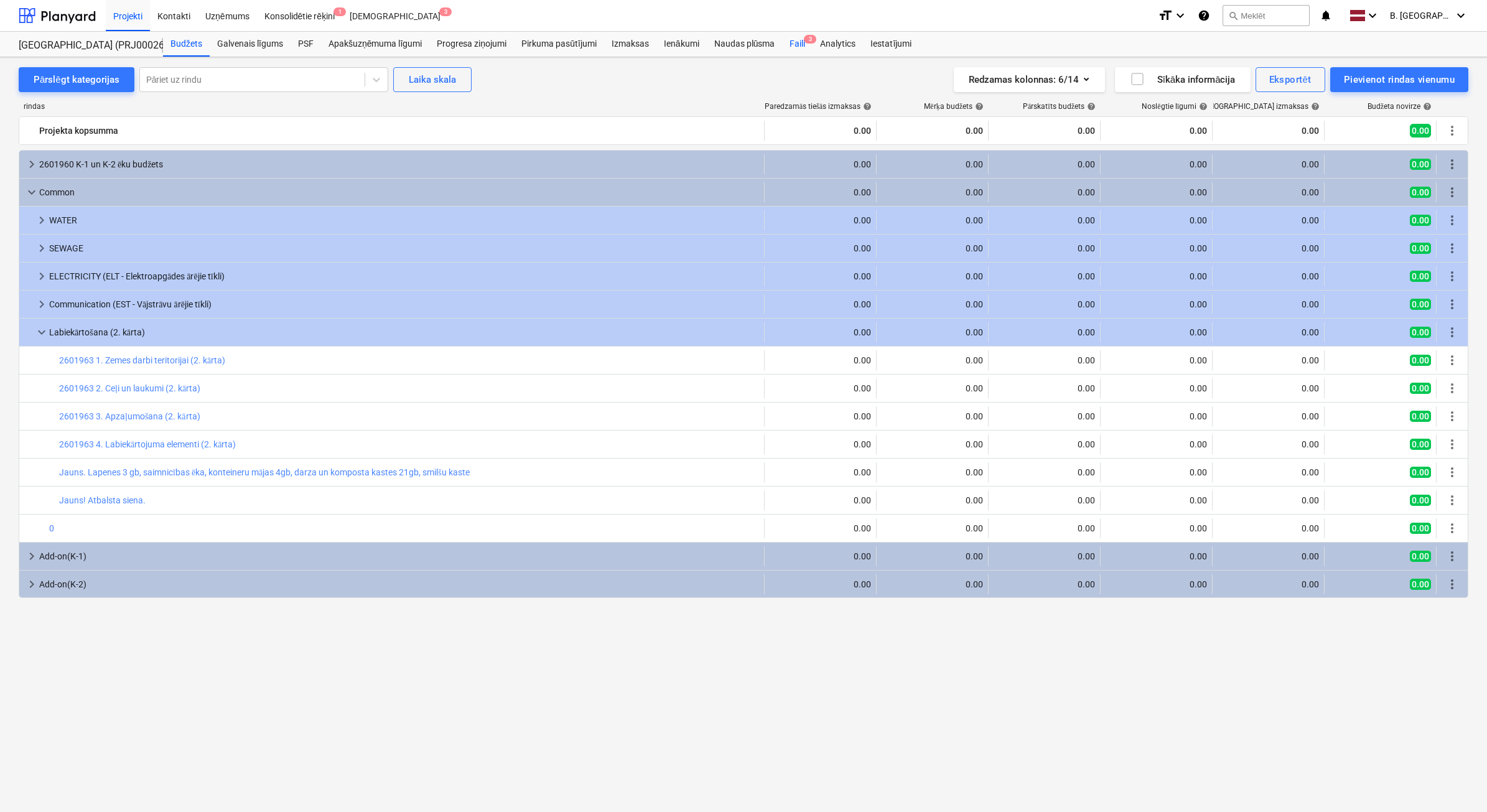
click at [799, 48] on div "Faili 3" at bounding box center [798, 43] width 31 height 25
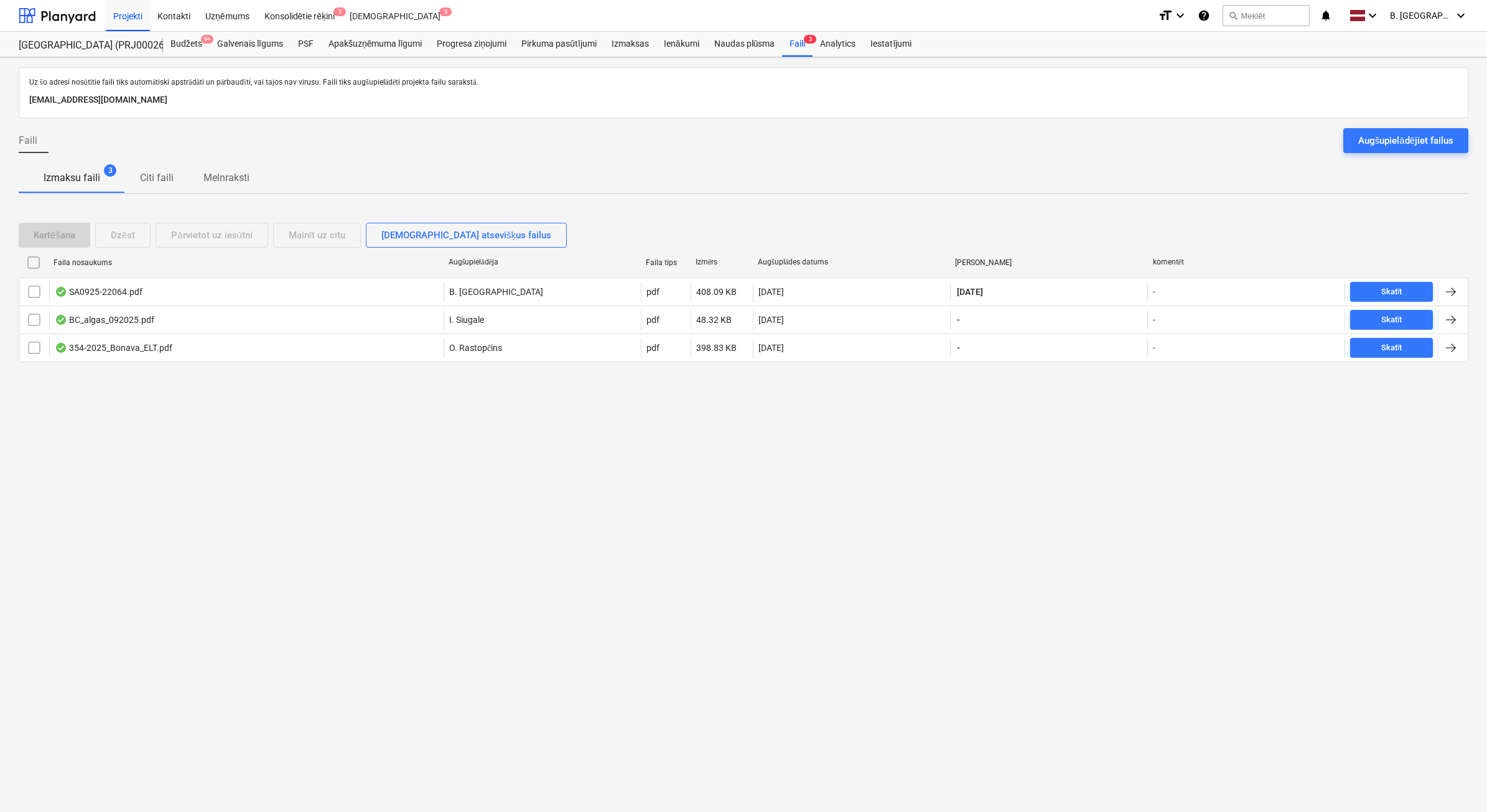
click at [1383, 140] on div "Augšupielādējiet failus" at bounding box center [1406, 140] width 95 height 16
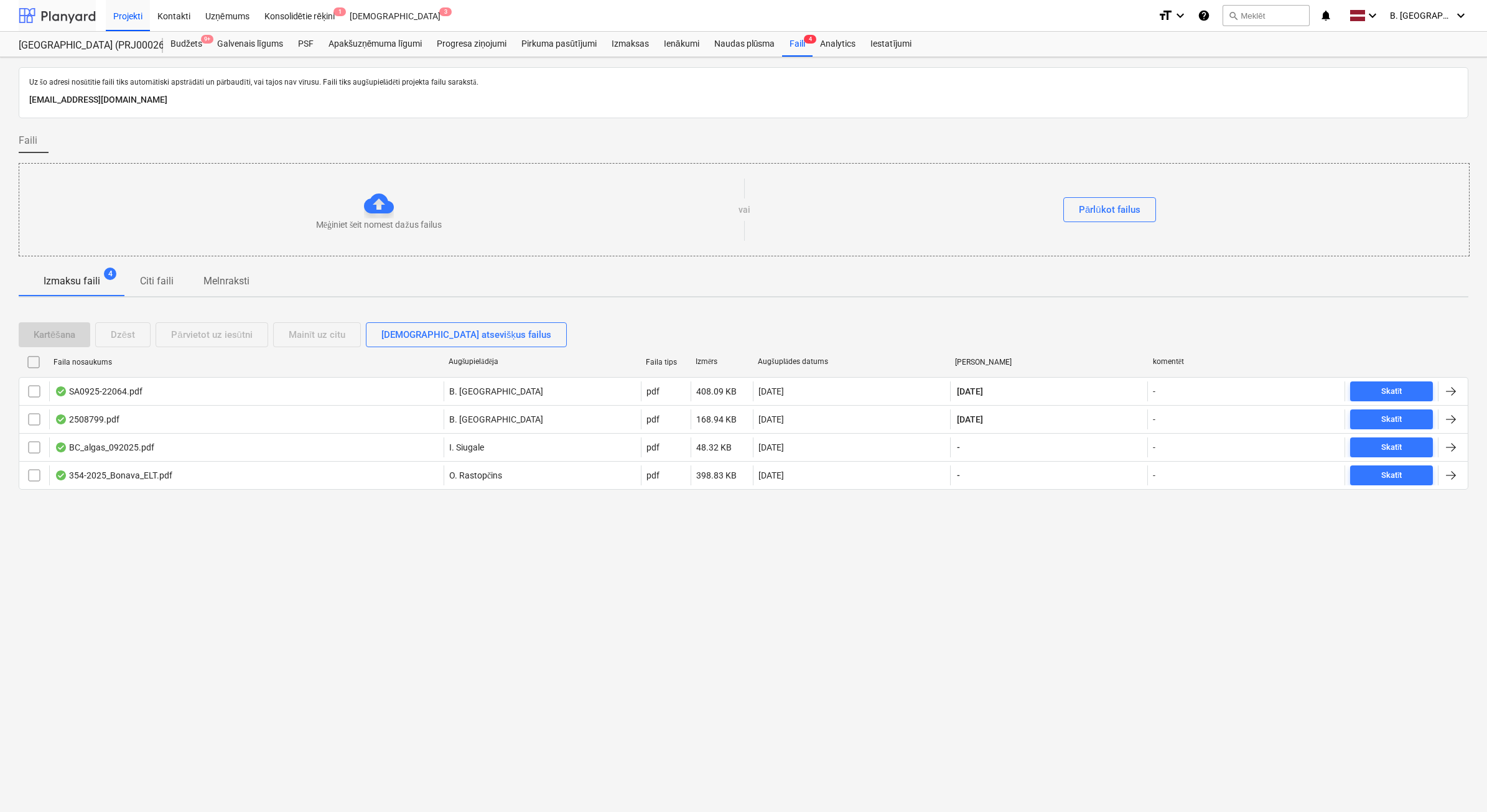
click at [87, 13] on div at bounding box center [57, 15] width 77 height 31
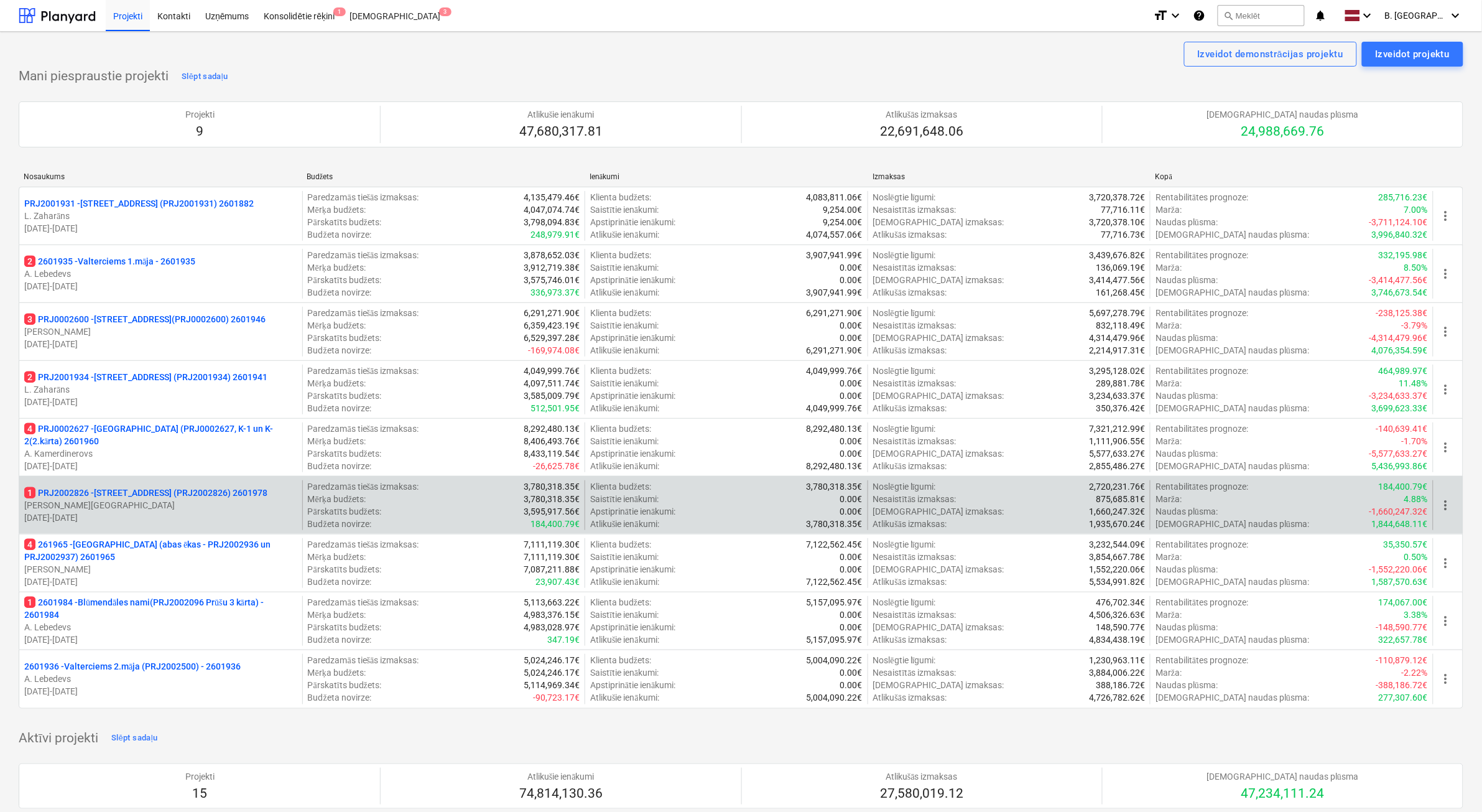
click at [169, 504] on p "[PERSON_NAME]" at bounding box center [161, 505] width 273 height 13
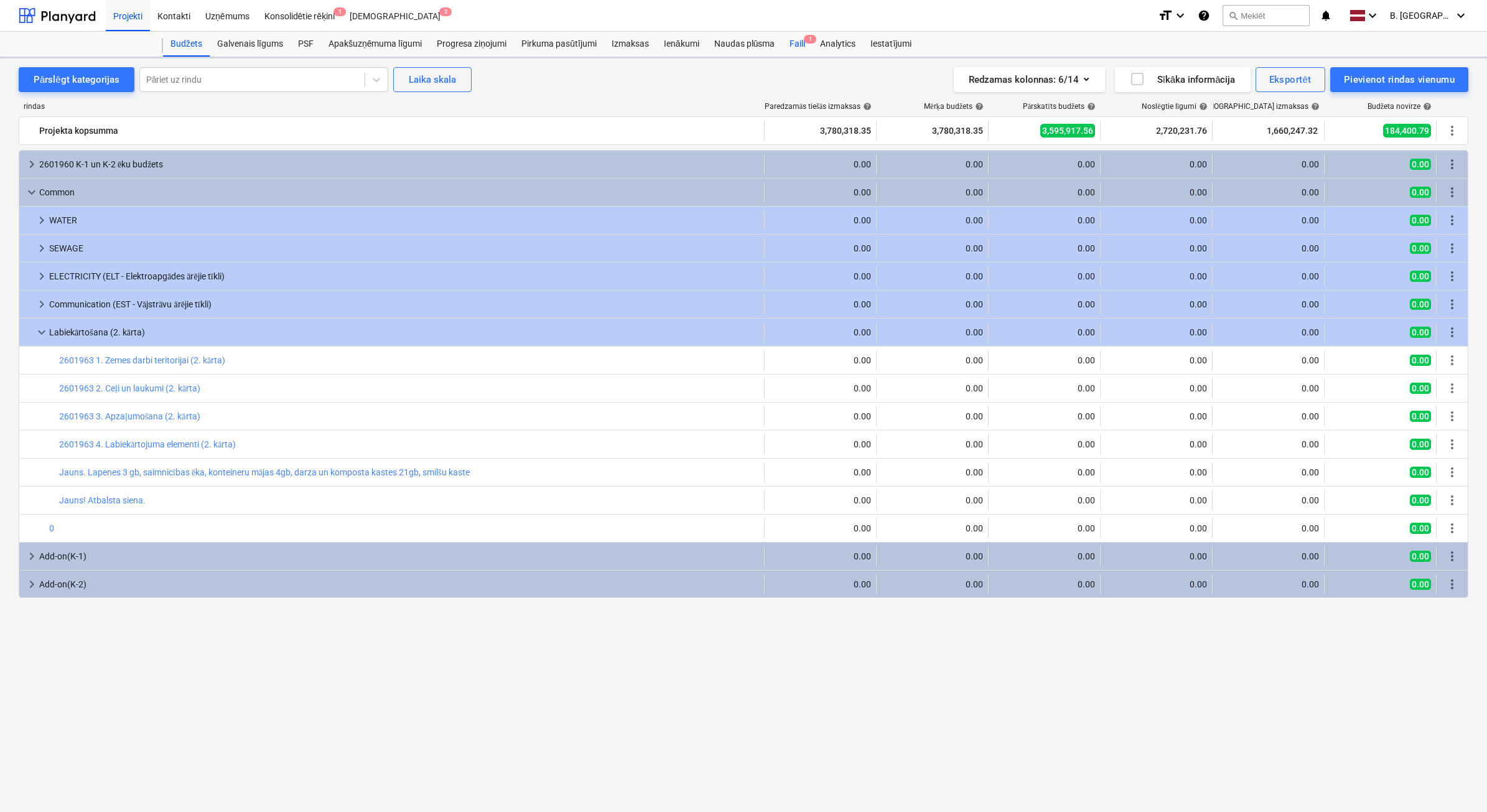
click at [804, 41] on span "1" at bounding box center [810, 39] width 13 height 9
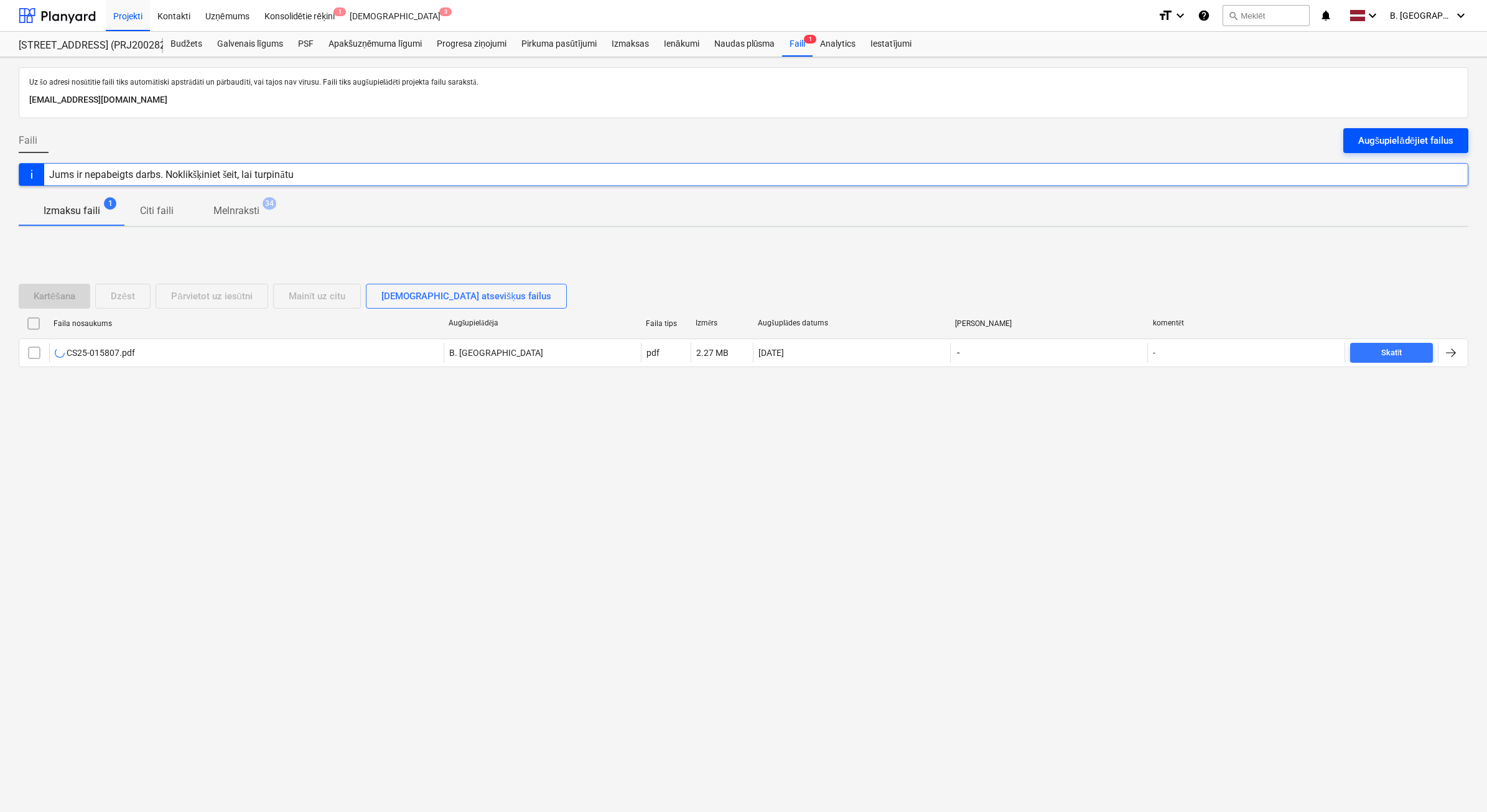
click at [1396, 140] on div "Augšupielādējiet failus" at bounding box center [1406, 140] width 95 height 16
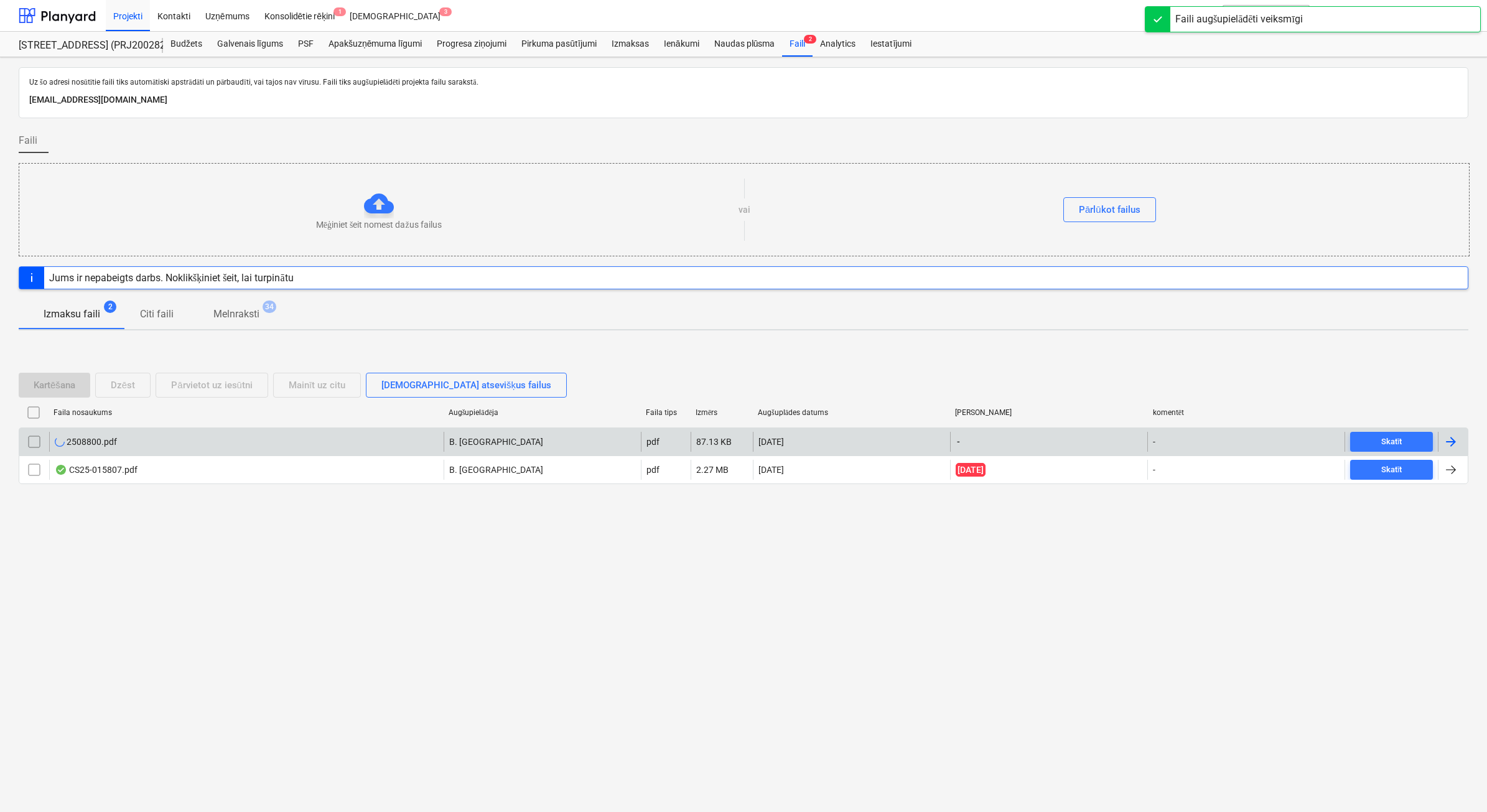
click at [285, 453] on div "2508800.pdf B. Bārdiņa pdf 87.13 KB 10.10.2025 - - Skatīt" at bounding box center [744, 441] width 1450 height 28
click at [138, 442] on div "2508800.pdf" at bounding box center [247, 441] width 395 height 20
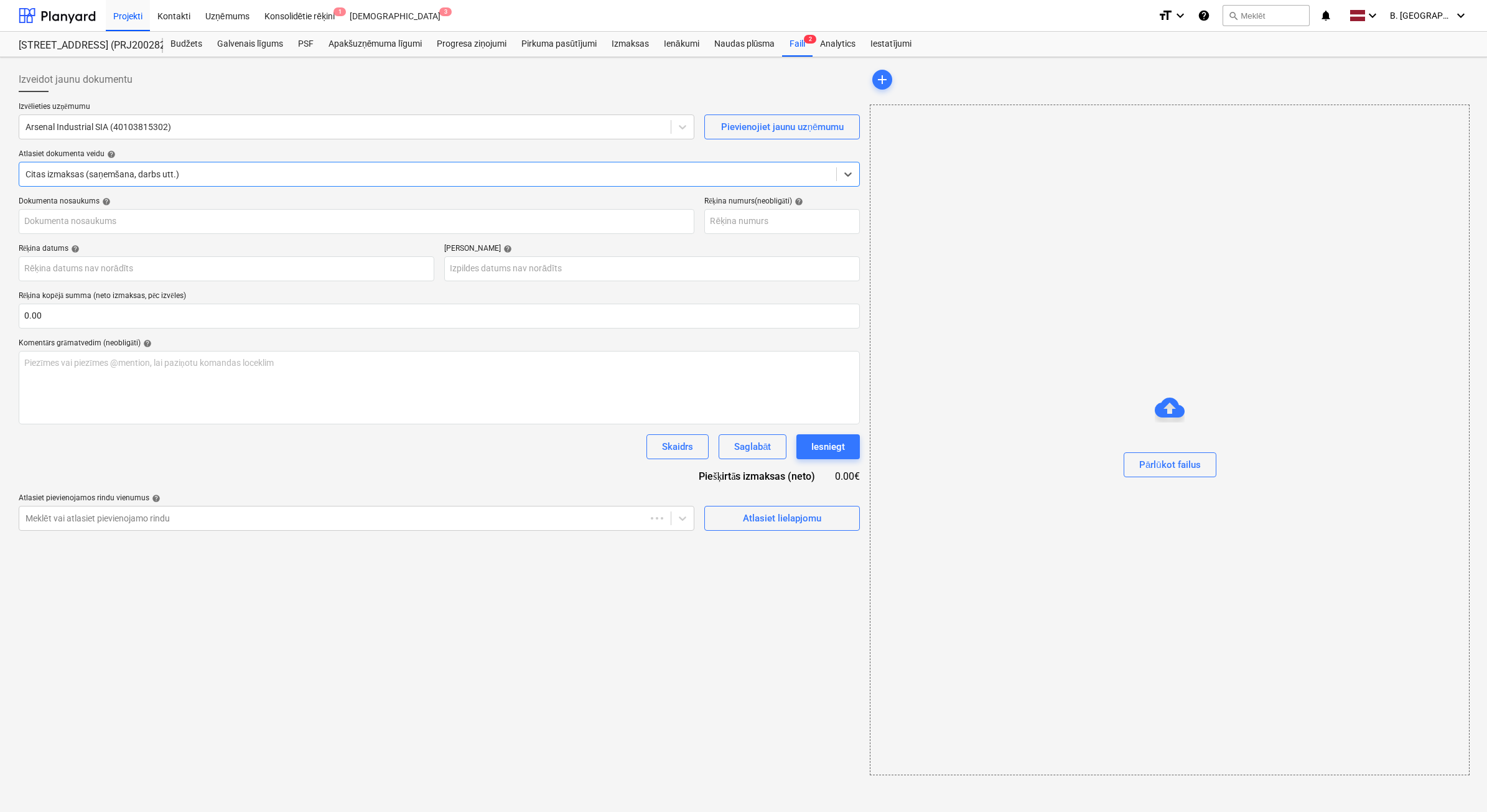
type input "2508800"
type input "30 Sep 2025"
type input "30 Oct 2025"
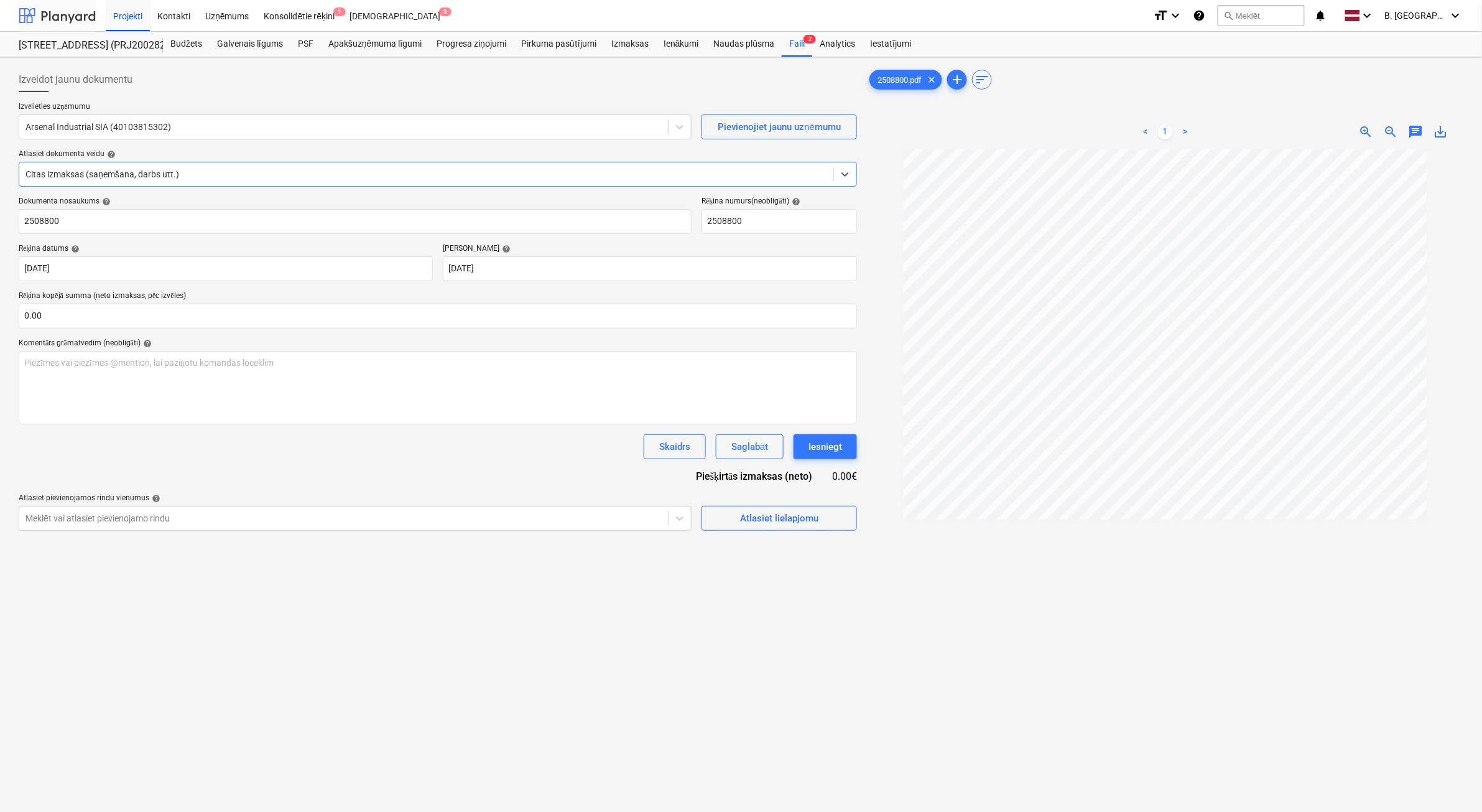
click at [66, 24] on div at bounding box center [57, 15] width 77 height 31
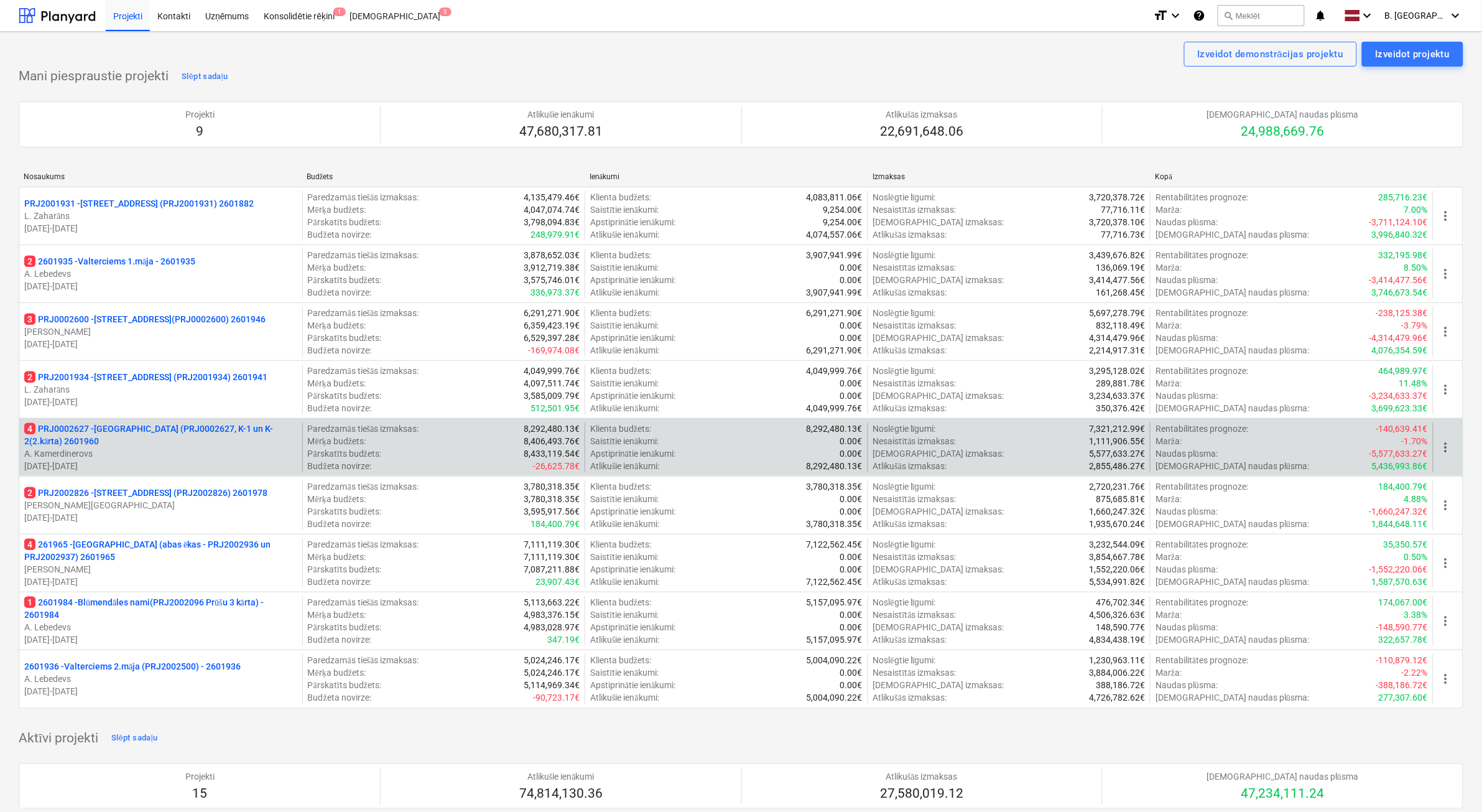
click at [196, 463] on p "[DATE] - [DATE]" at bounding box center [161, 466] width 273 height 13
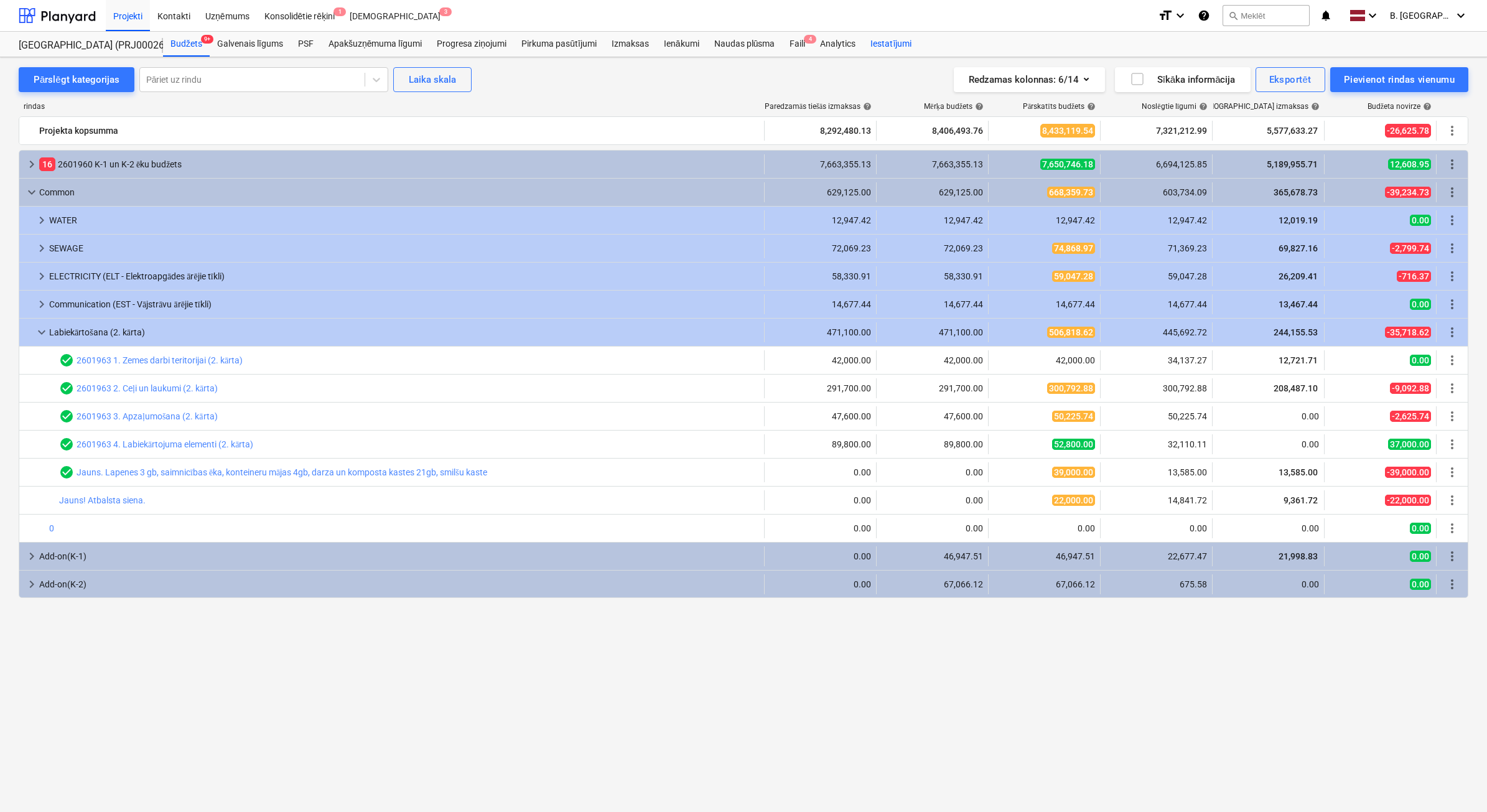
drag, startPoint x: 800, startPoint y: 44, endPoint x: 895, endPoint y: 38, distance: 95.2
click at [800, 43] on div "Faili 4" at bounding box center [798, 43] width 31 height 25
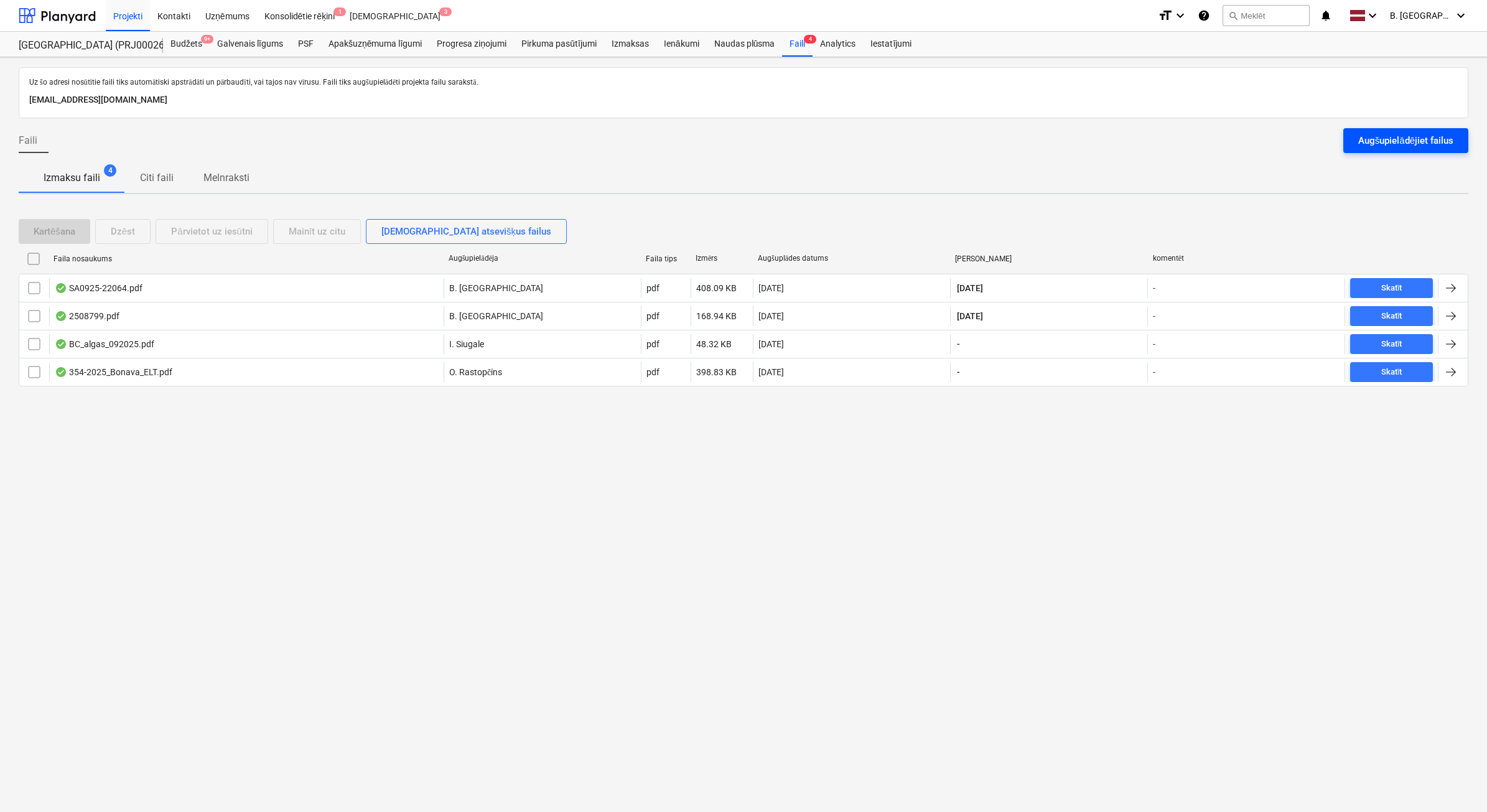
click at [1404, 140] on div "Augšupielādējiet failus" at bounding box center [1406, 140] width 95 height 16
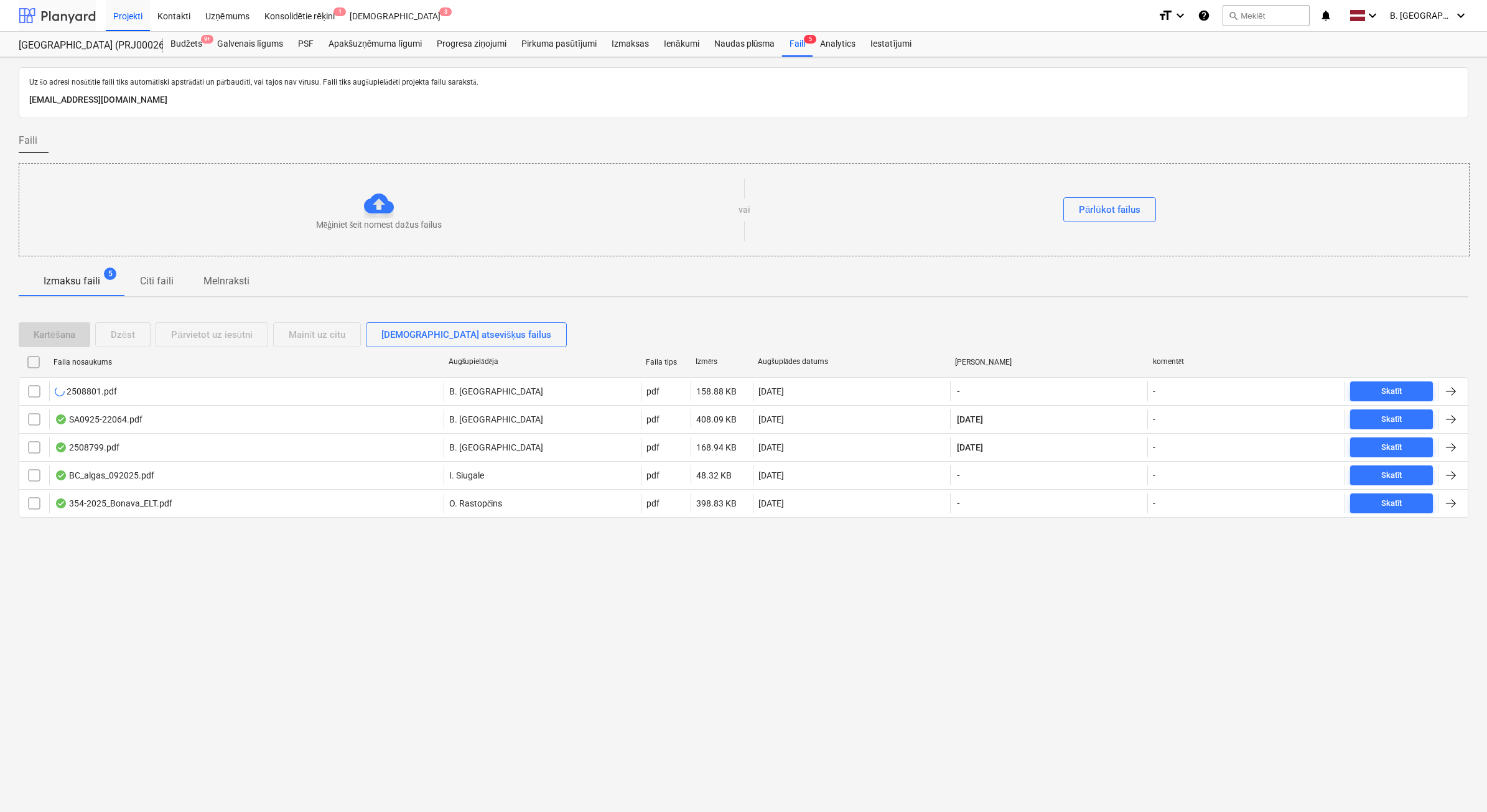
click at [76, 20] on div at bounding box center [57, 15] width 77 height 31
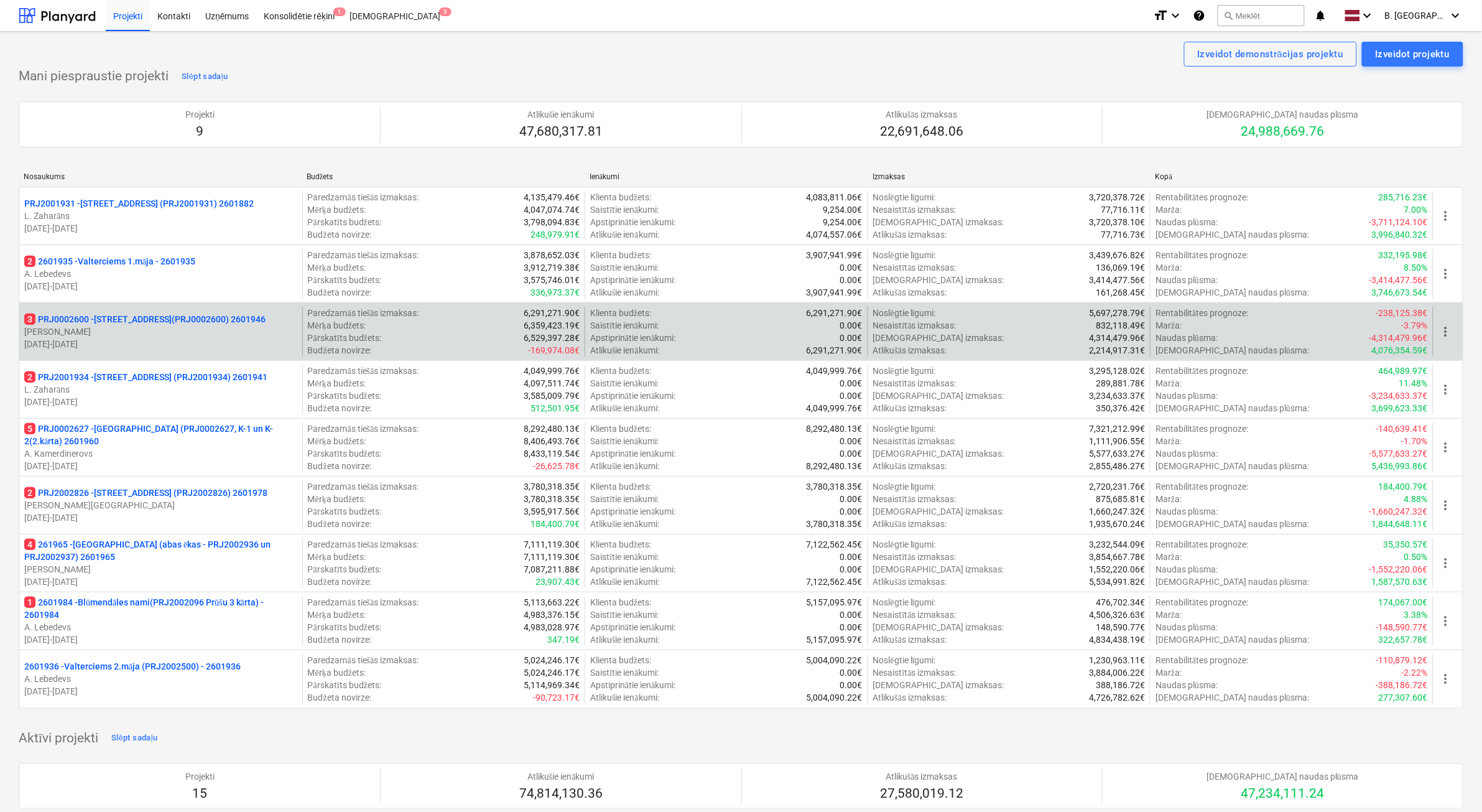
click at [197, 332] on p "[PERSON_NAME]" at bounding box center [161, 332] width 273 height 13
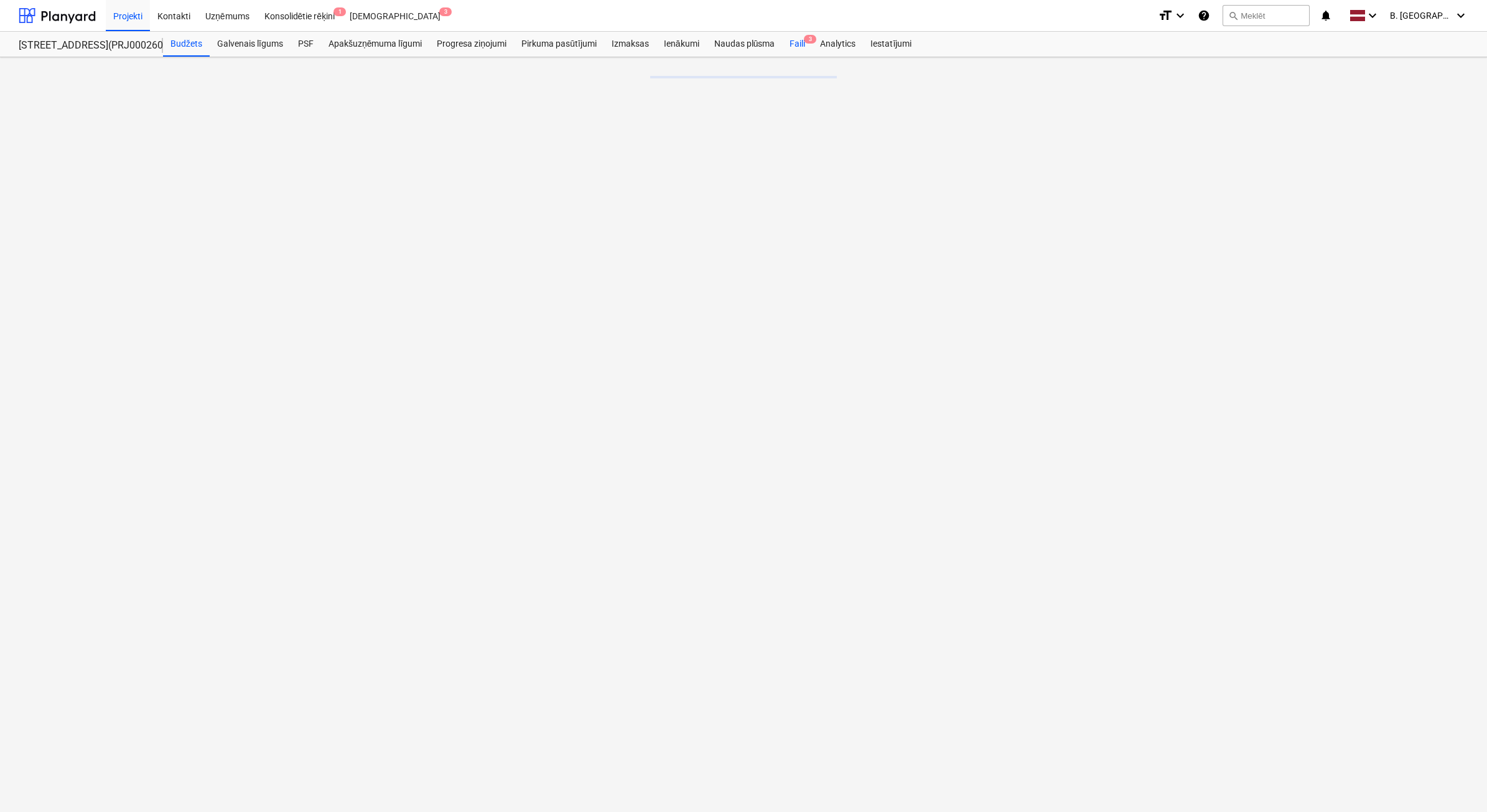
click at [800, 45] on div "Faili 3" at bounding box center [798, 43] width 31 height 25
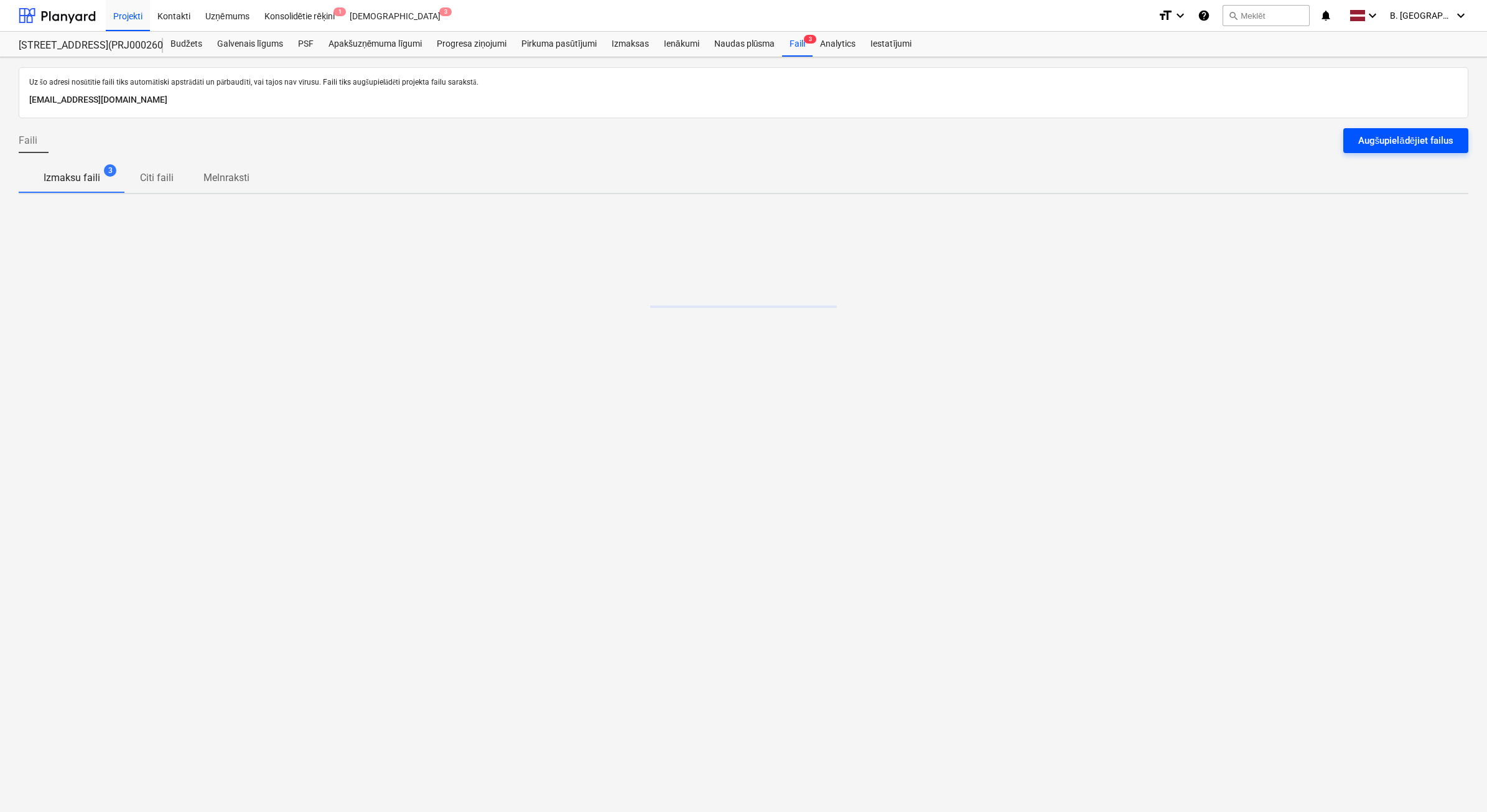
click at [1402, 141] on div "Augšupielādējiet failus" at bounding box center [1406, 140] width 95 height 16
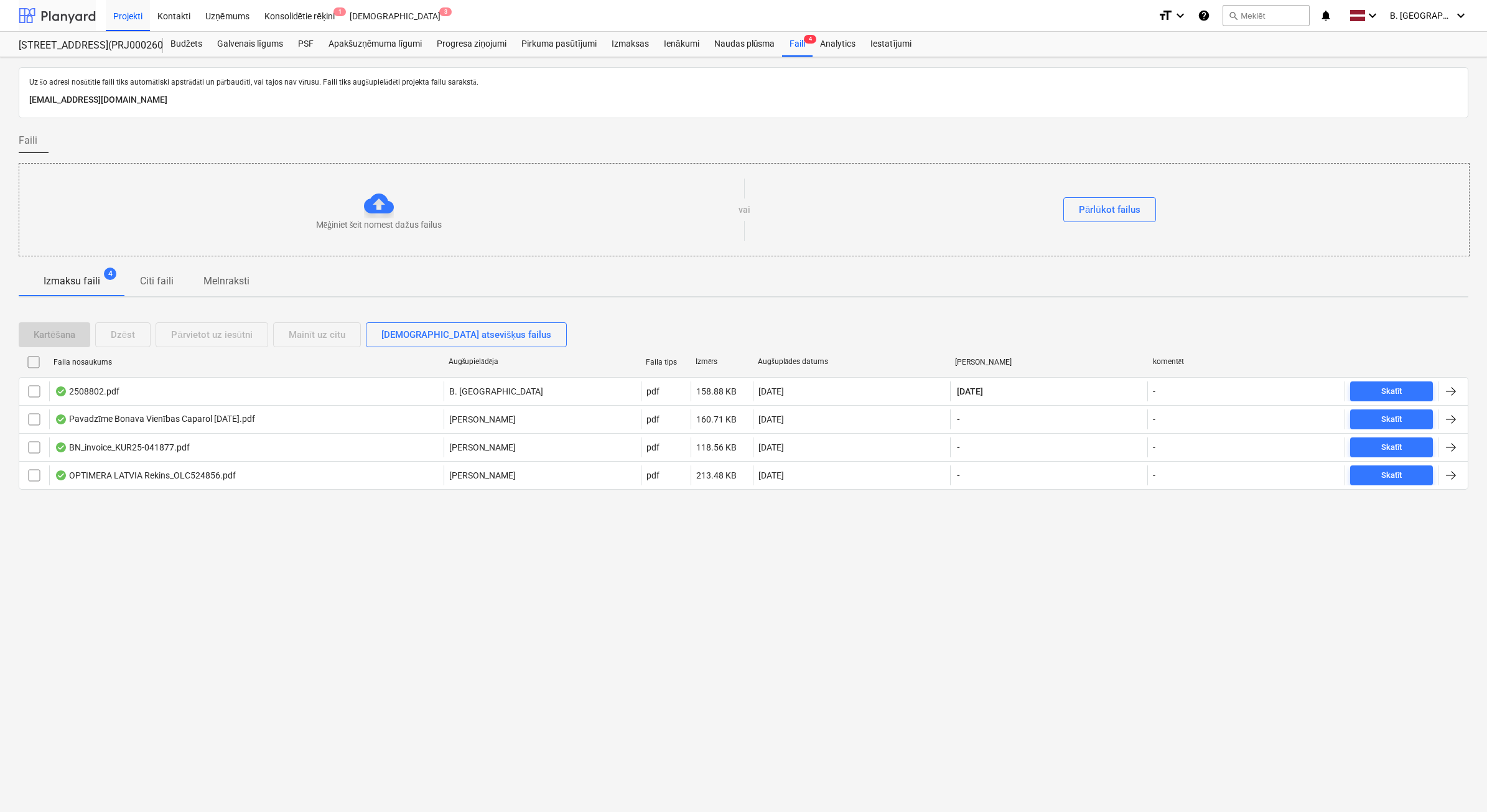
click at [59, 16] on div at bounding box center [57, 15] width 77 height 31
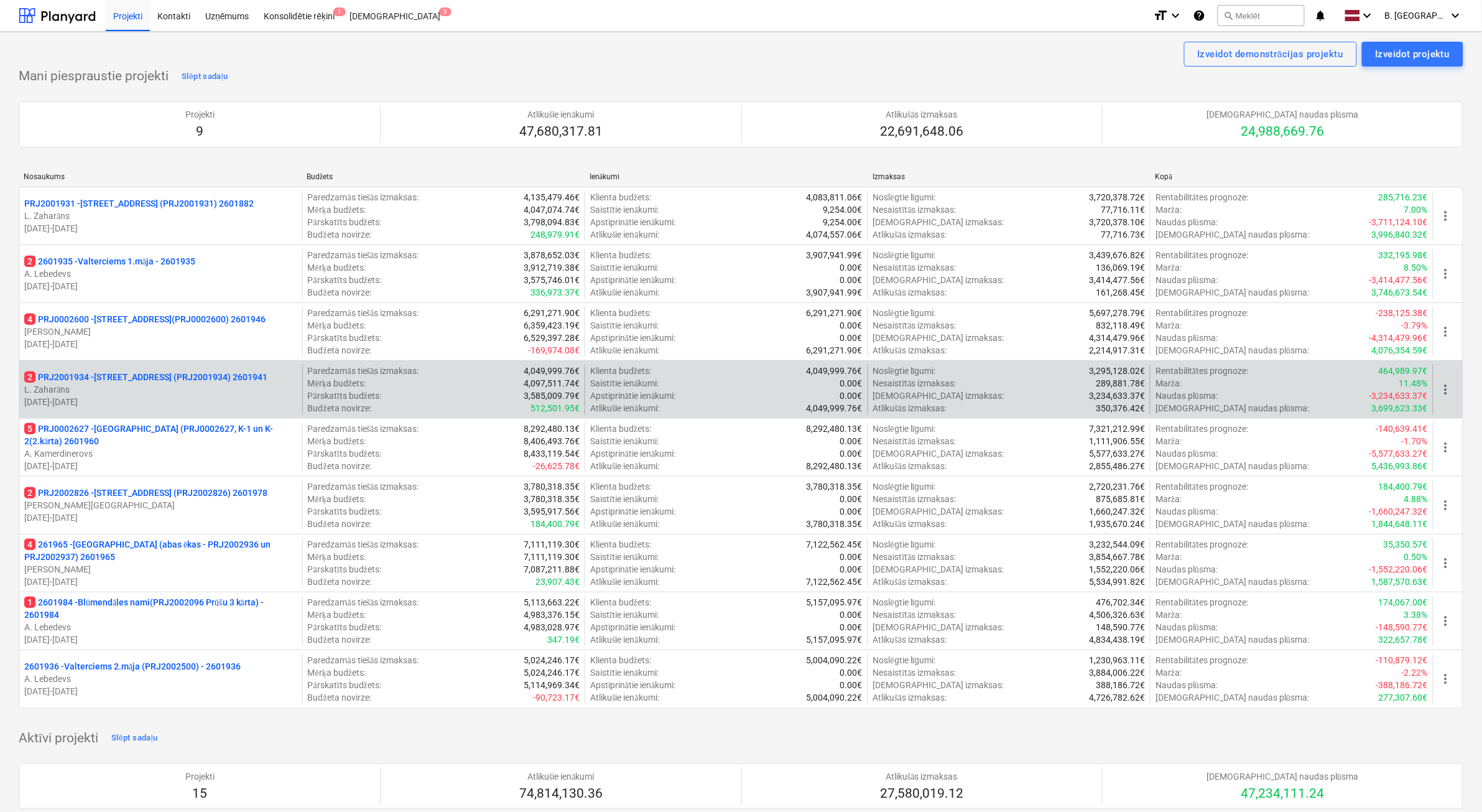
click at [119, 411] on div "2 PRJ2001934 - Mazā Robežu iela 1 (PRJ2001934) 2601941 L. Zaharāns 01.11.2024 -…" at bounding box center [161, 389] width 283 height 50
click at [191, 396] on p "[DATE] - [DATE]" at bounding box center [161, 401] width 273 height 13
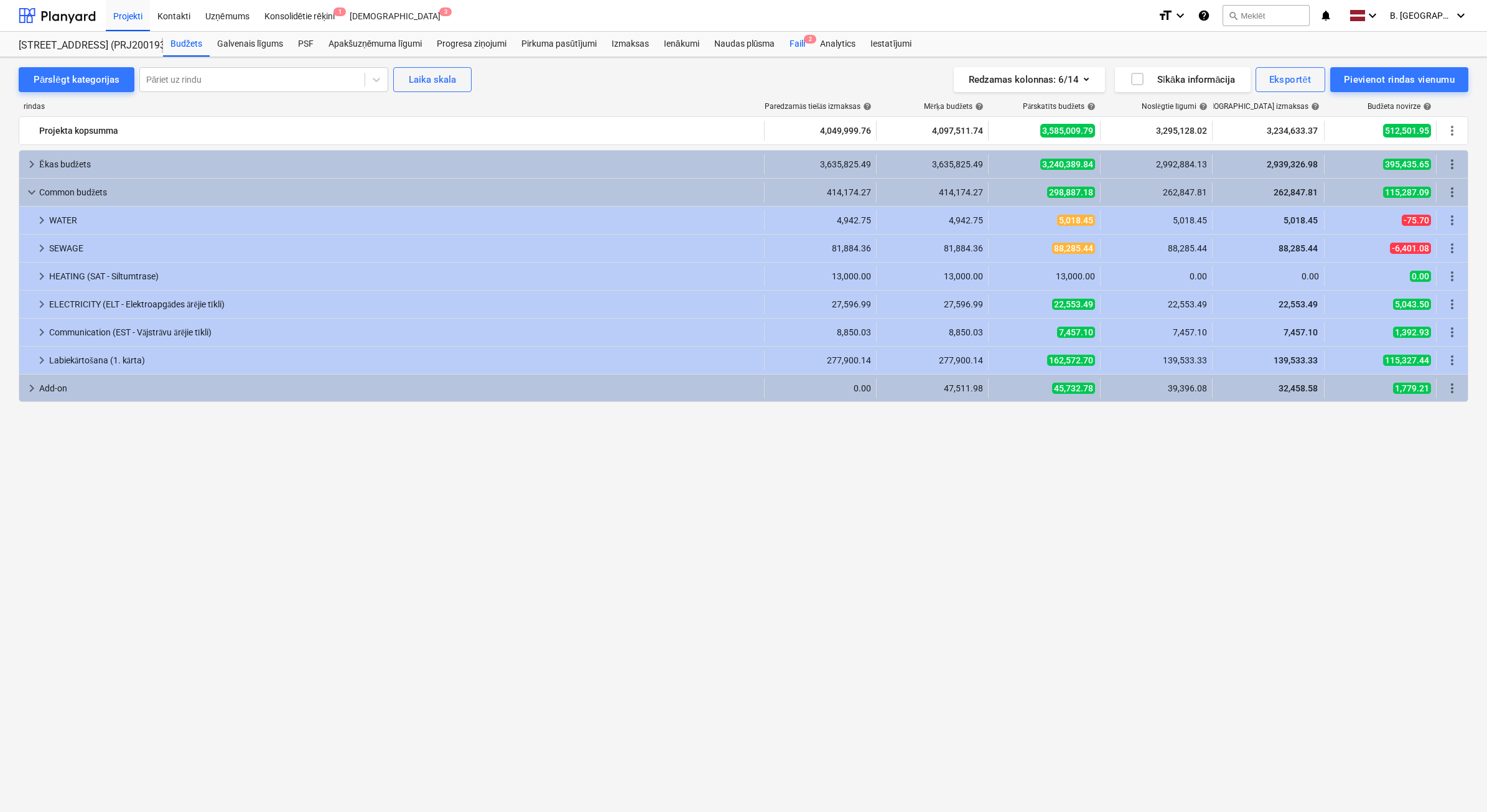
click at [795, 48] on div "Faili 2" at bounding box center [798, 43] width 31 height 25
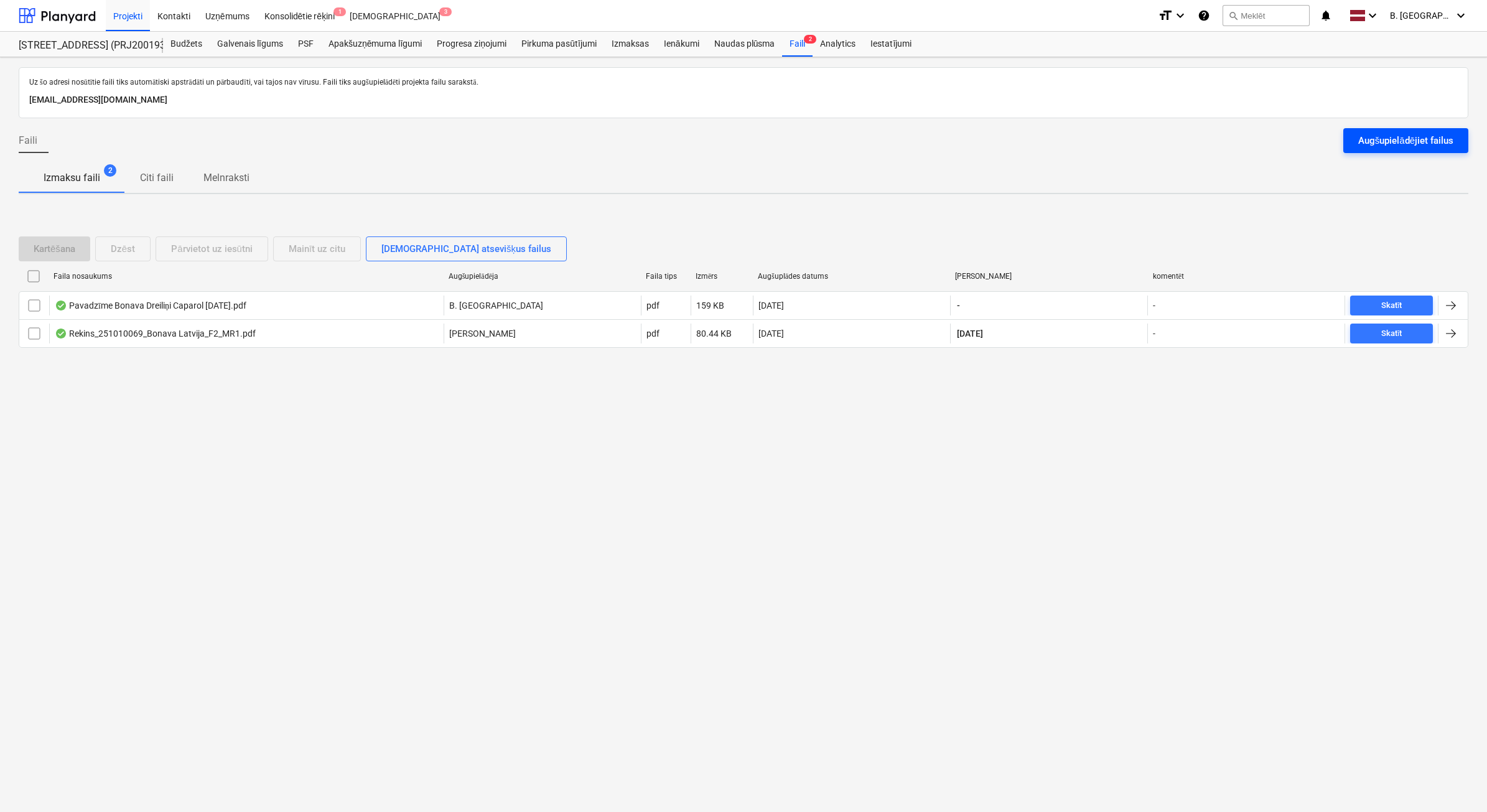
click at [1362, 140] on div "Augšupielādējiet failus" at bounding box center [1406, 140] width 95 height 16
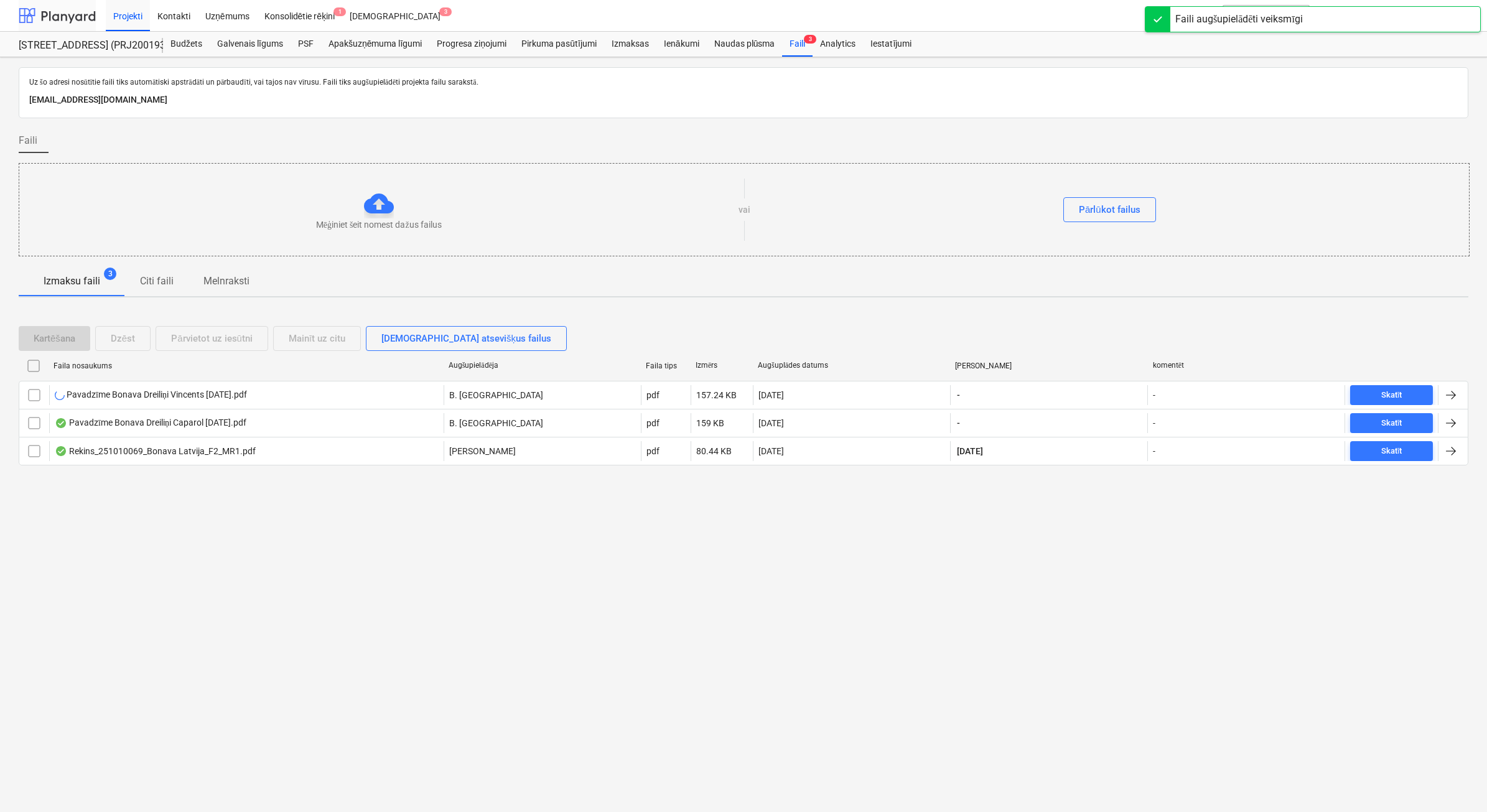
click at [66, 10] on div at bounding box center [57, 15] width 77 height 31
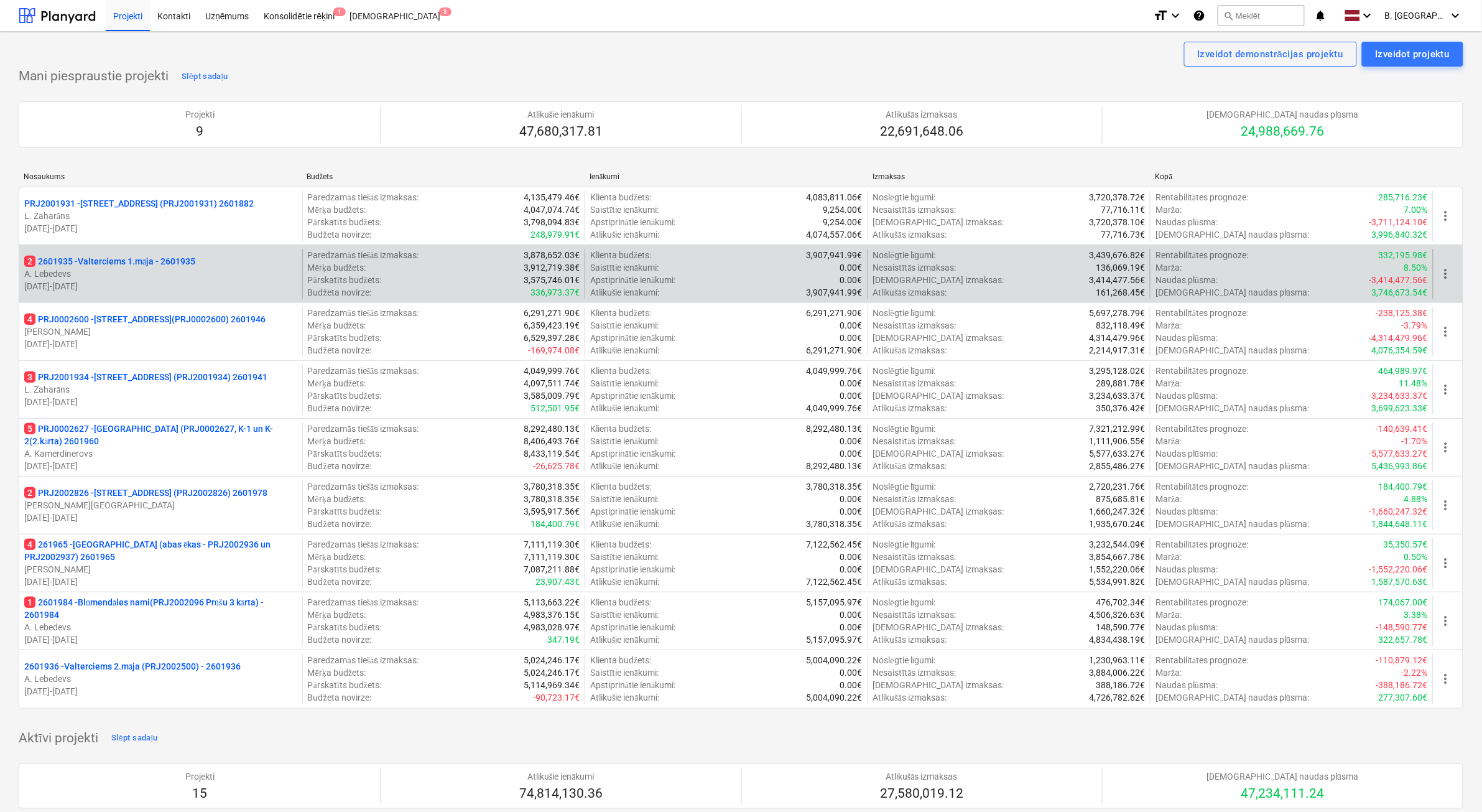
click at [210, 281] on p "[DATE] - [DATE]" at bounding box center [161, 286] width 273 height 13
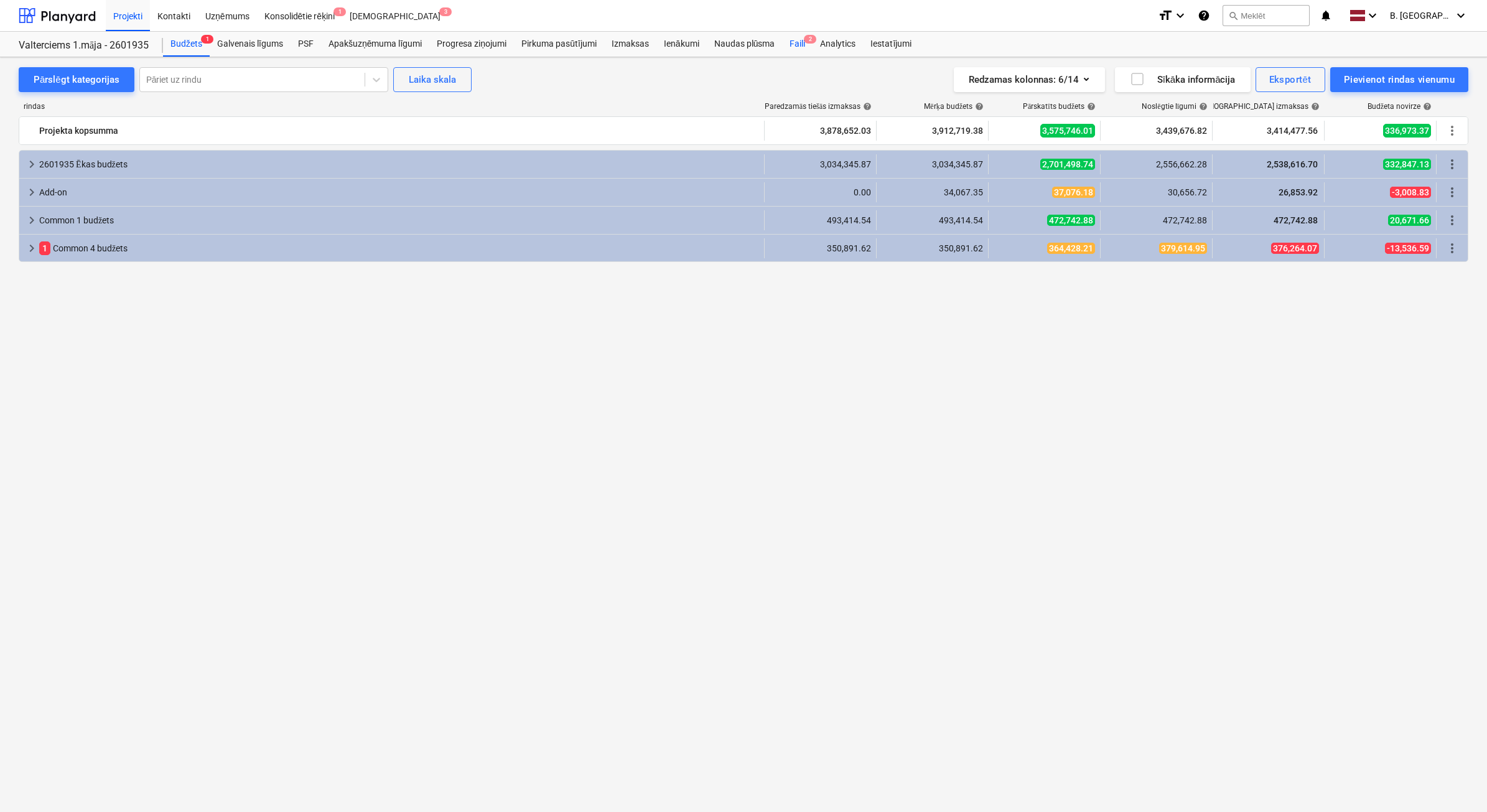
click at [796, 52] on div "Faili 2" at bounding box center [798, 43] width 31 height 25
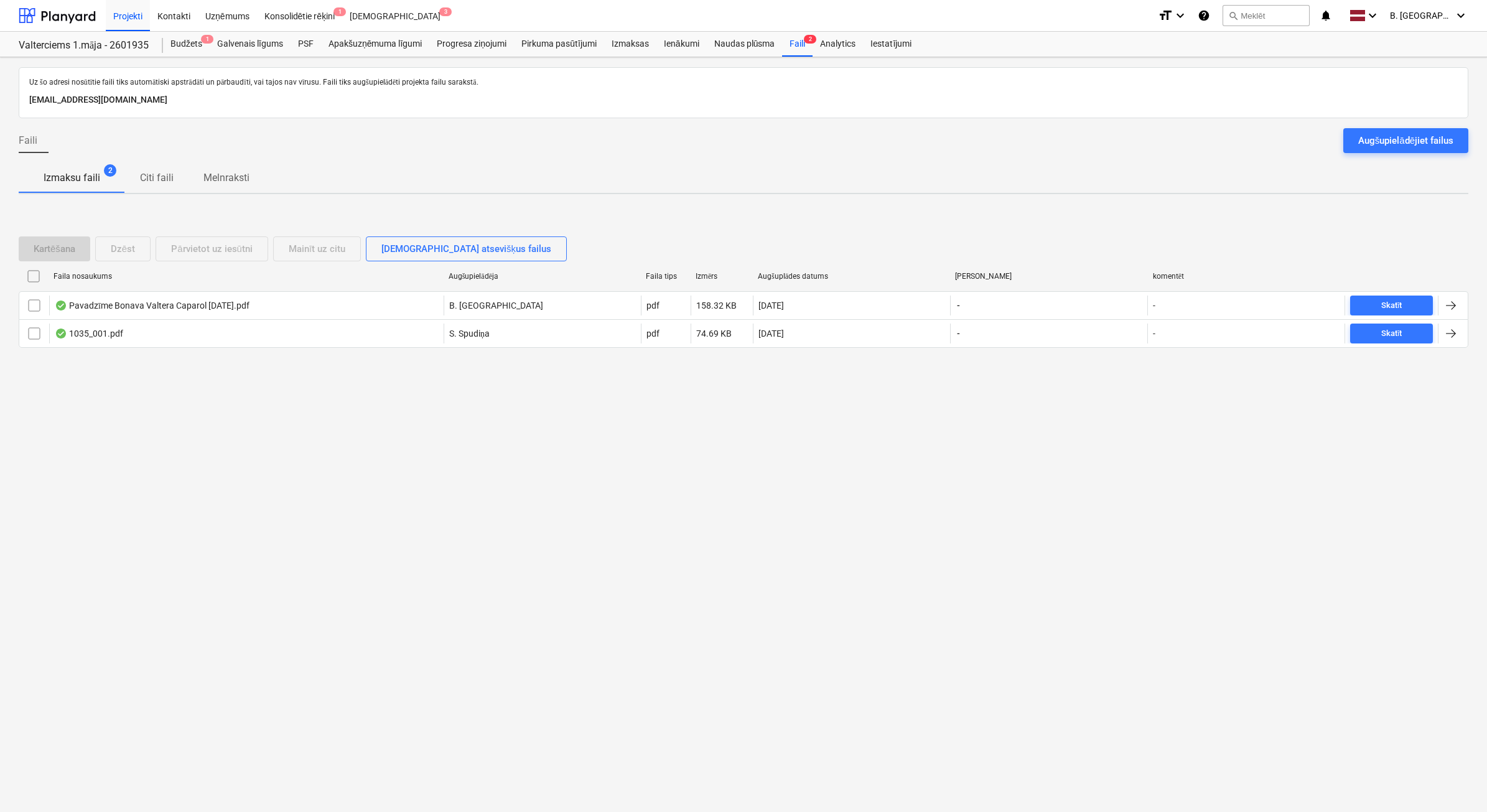
click at [1394, 124] on div at bounding box center [744, 123] width 1450 height 10
click at [1386, 139] on div "Augšupielādējiet failus" at bounding box center [1406, 140] width 95 height 16
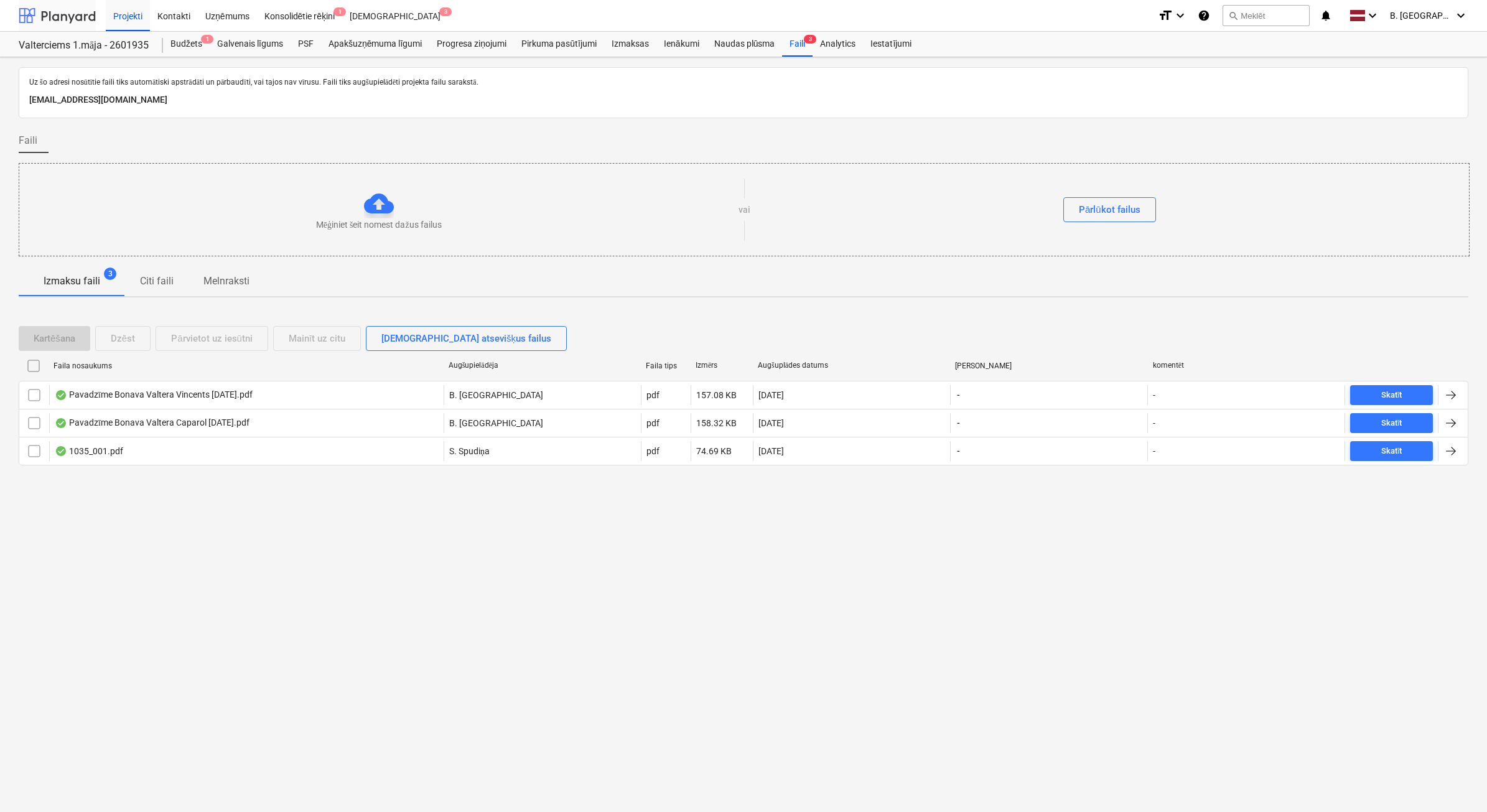
click at [69, 17] on div at bounding box center [57, 15] width 77 height 31
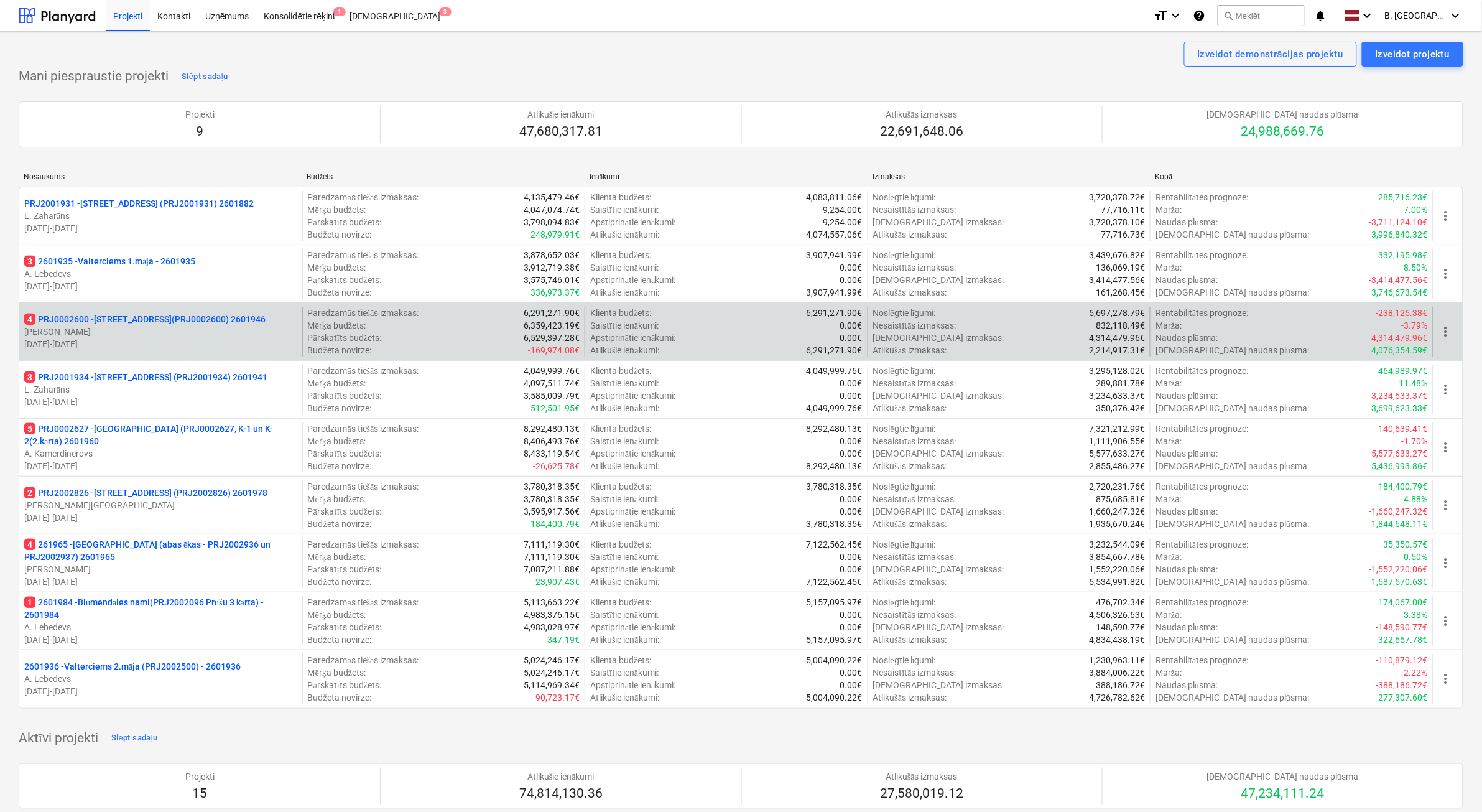
click at [185, 339] on p "[DATE] - [DATE]" at bounding box center [161, 344] width 273 height 13
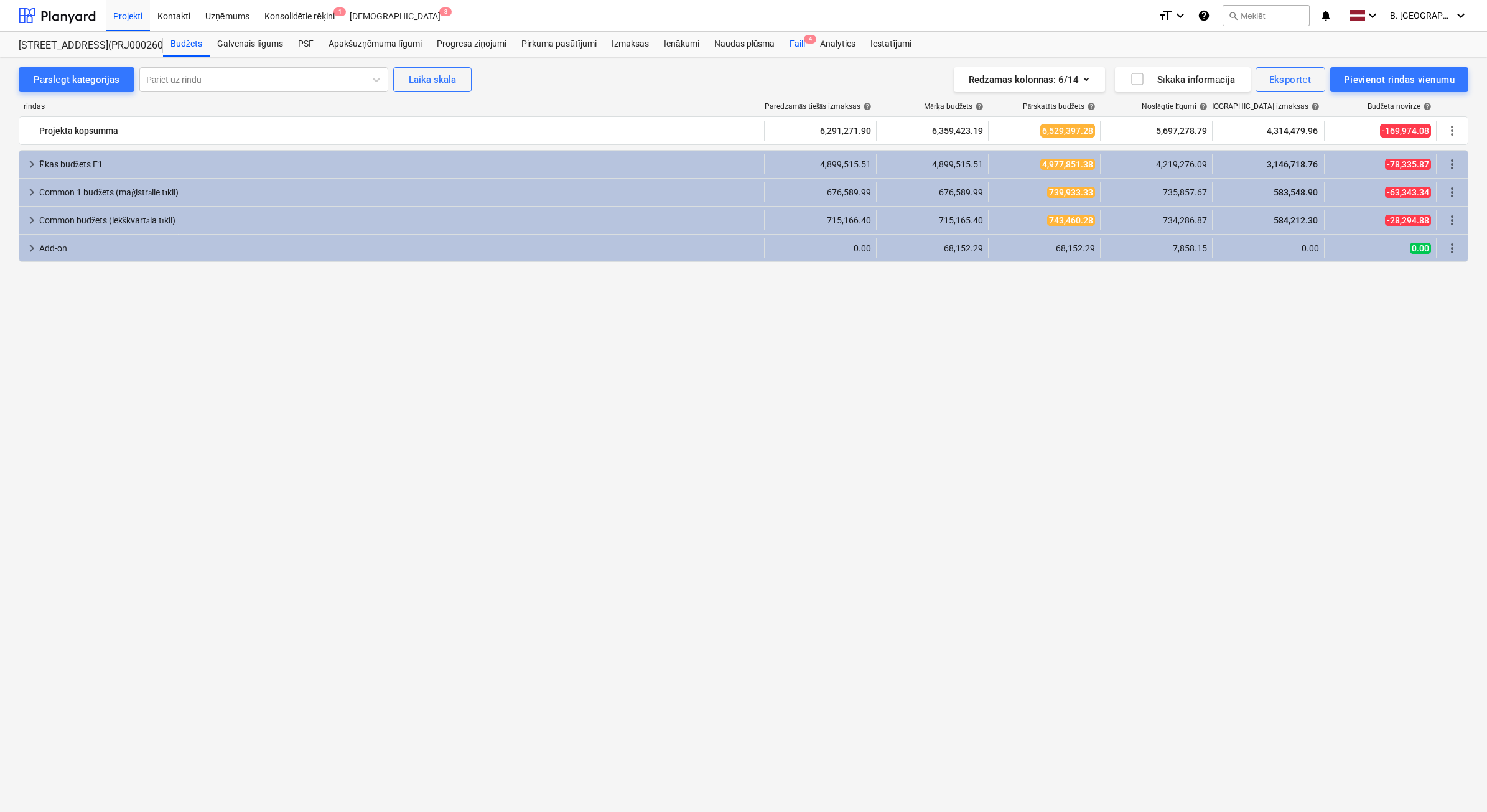
click at [806, 48] on div "Faili 4" at bounding box center [798, 43] width 31 height 25
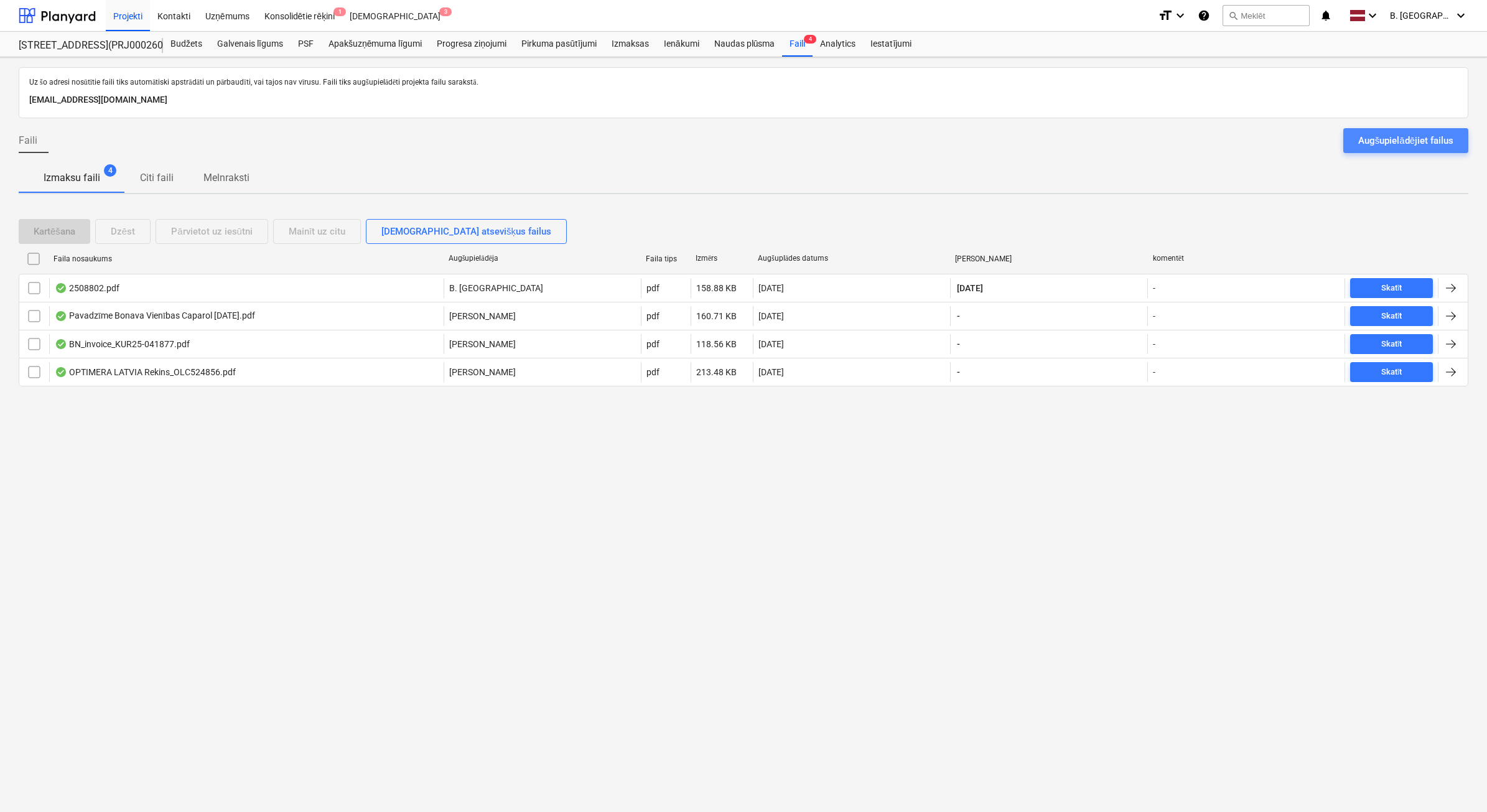
click at [1415, 135] on div "Augšupielādējiet failus" at bounding box center [1406, 140] width 95 height 16
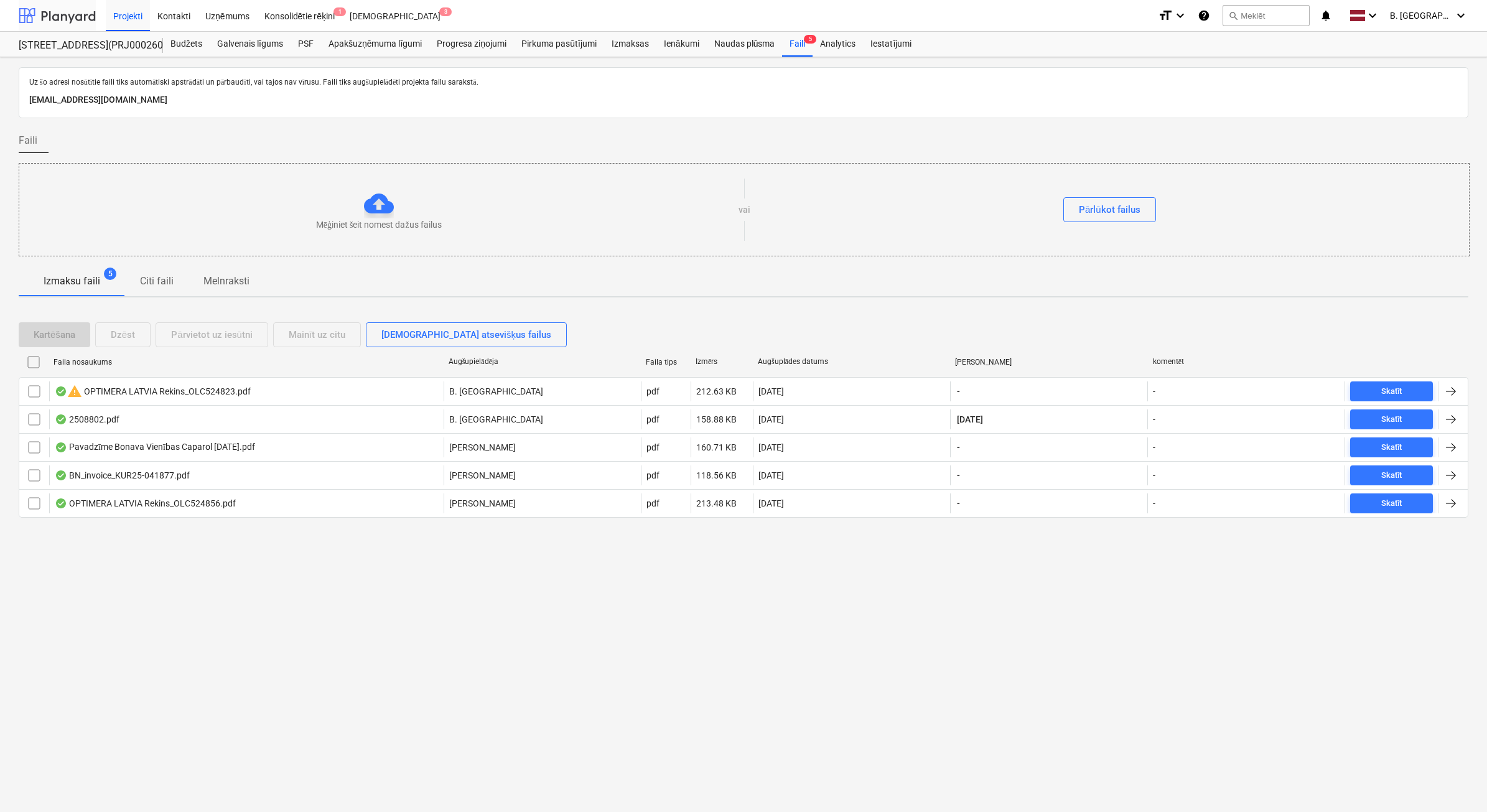
click at [83, 13] on div at bounding box center [57, 15] width 77 height 31
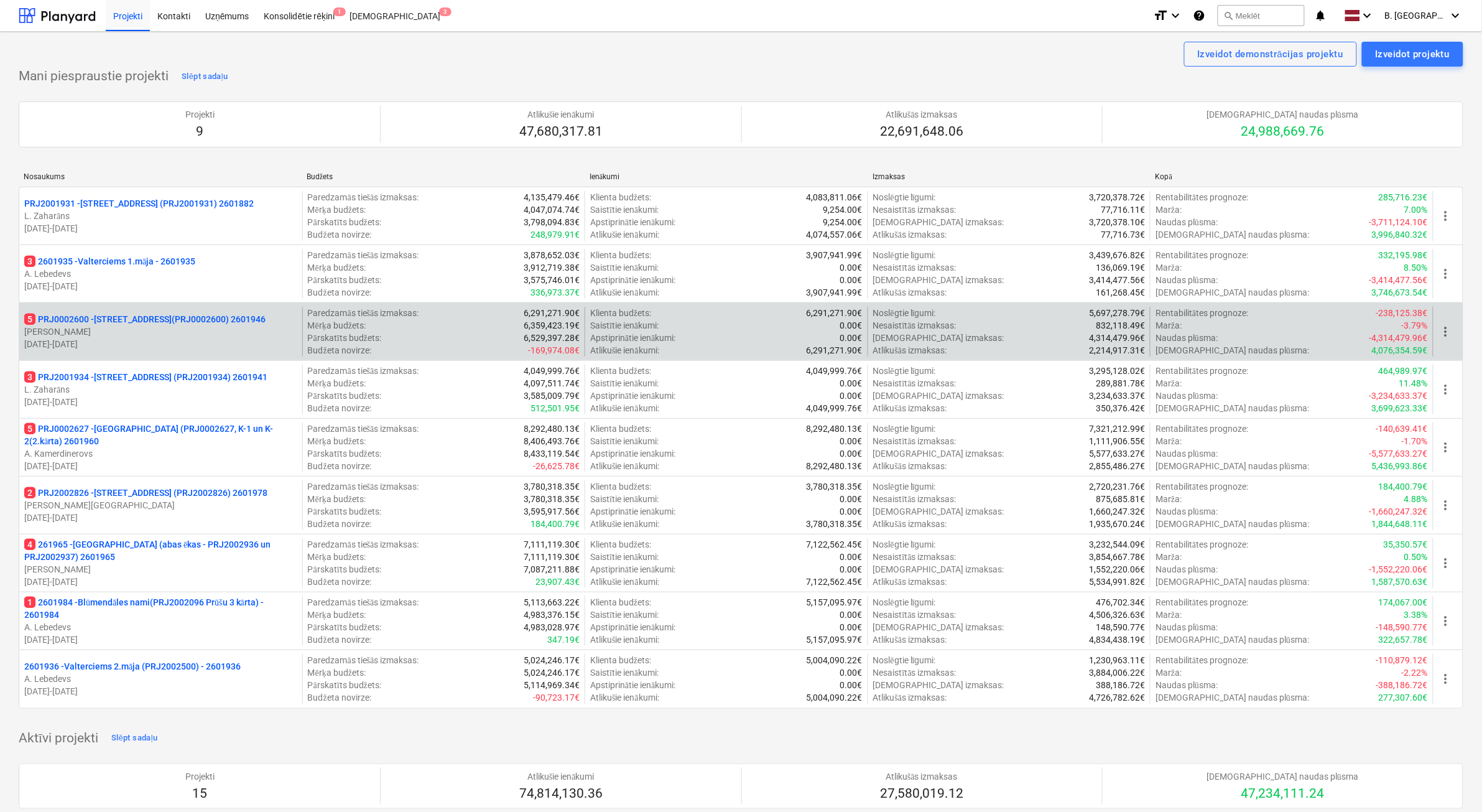
click at [144, 343] on p "[DATE] - [DATE]" at bounding box center [161, 344] width 273 height 13
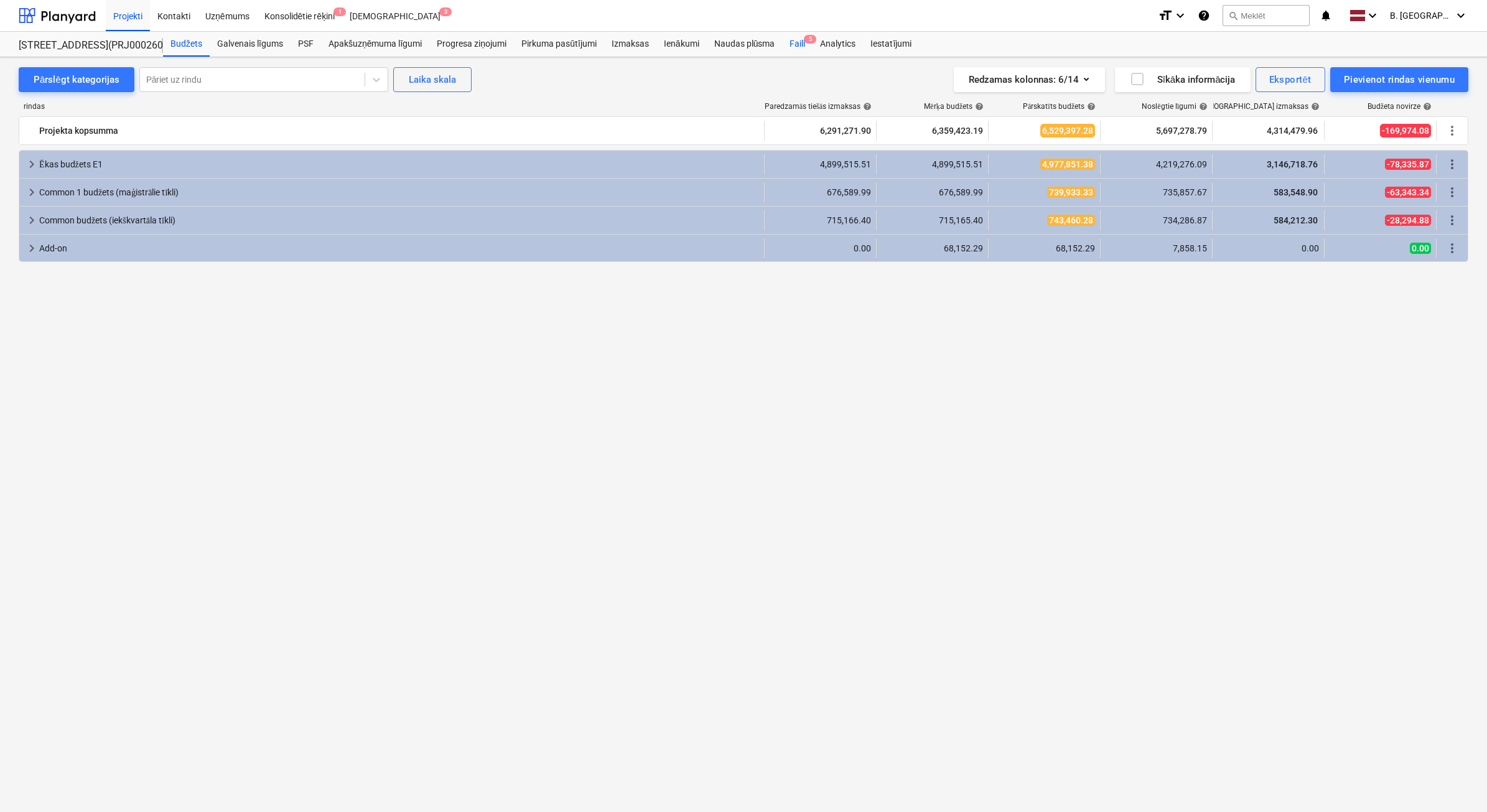
click at [803, 43] on div "Faili 5" at bounding box center [798, 43] width 31 height 25
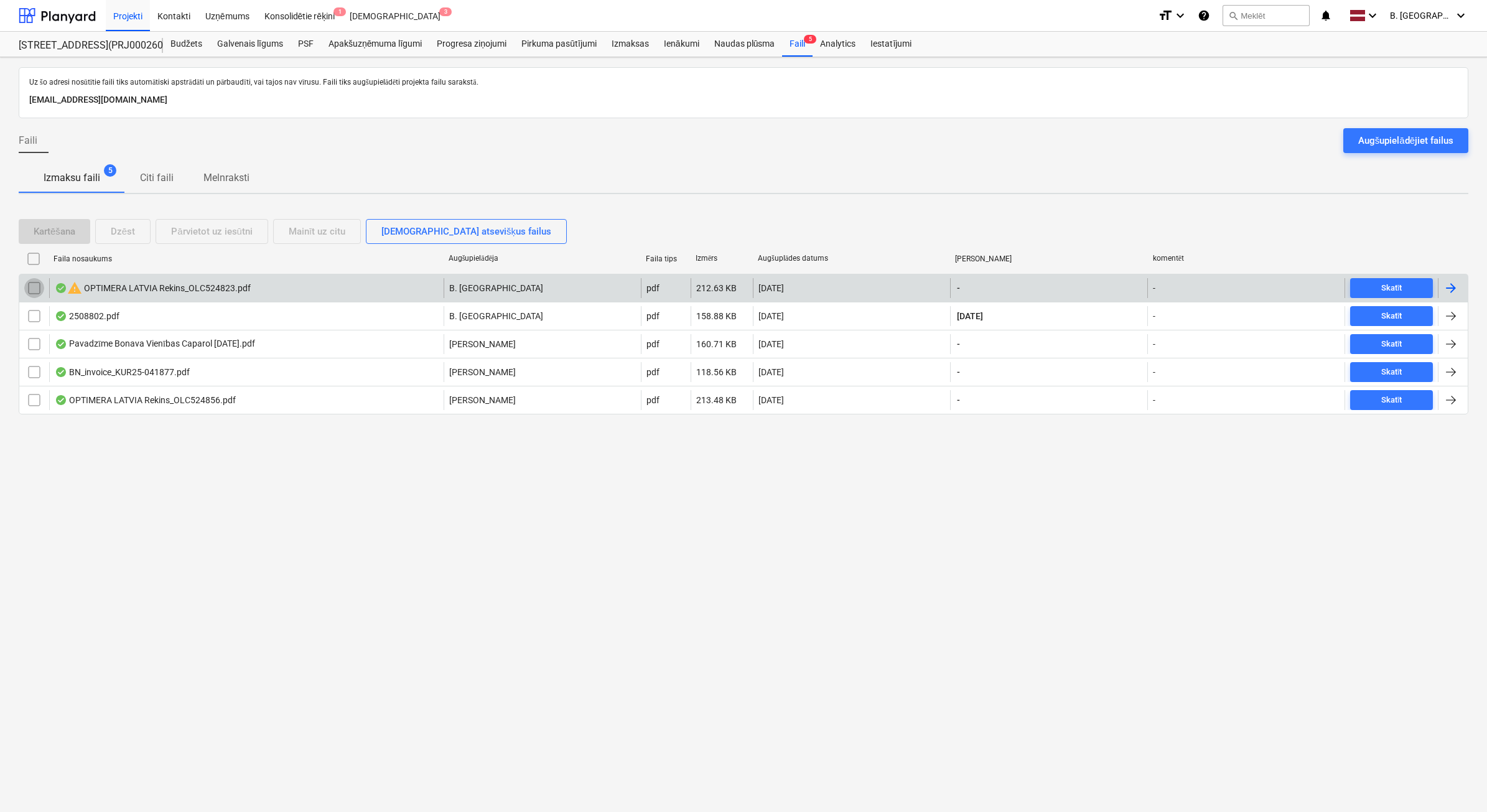
click at [31, 290] on input "checkbox" at bounding box center [34, 287] width 20 height 20
click at [135, 230] on div "Dzēst" at bounding box center [122, 231] width 25 height 16
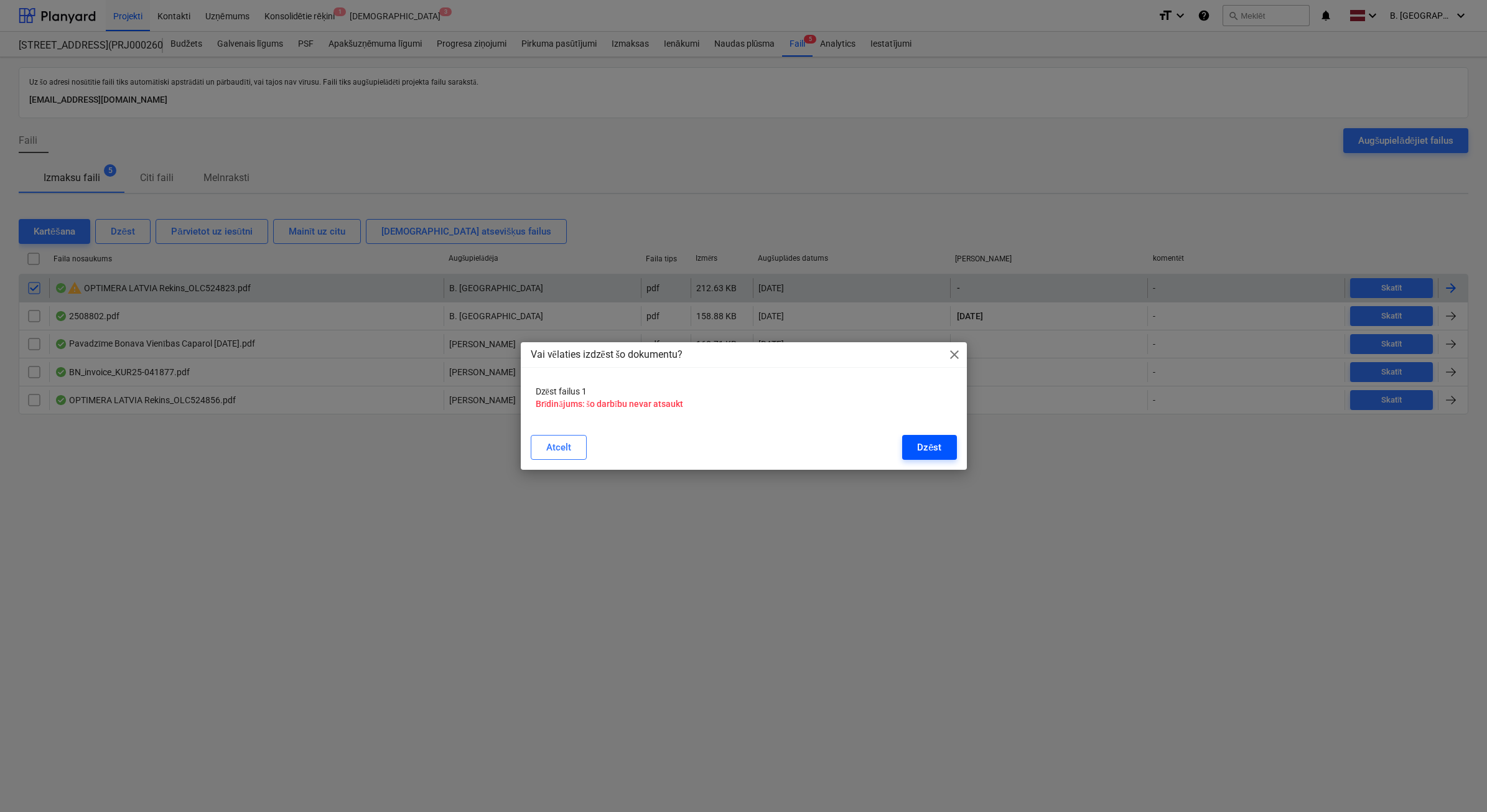
click at [928, 456] on button "Dzēst" at bounding box center [930, 446] width 54 height 25
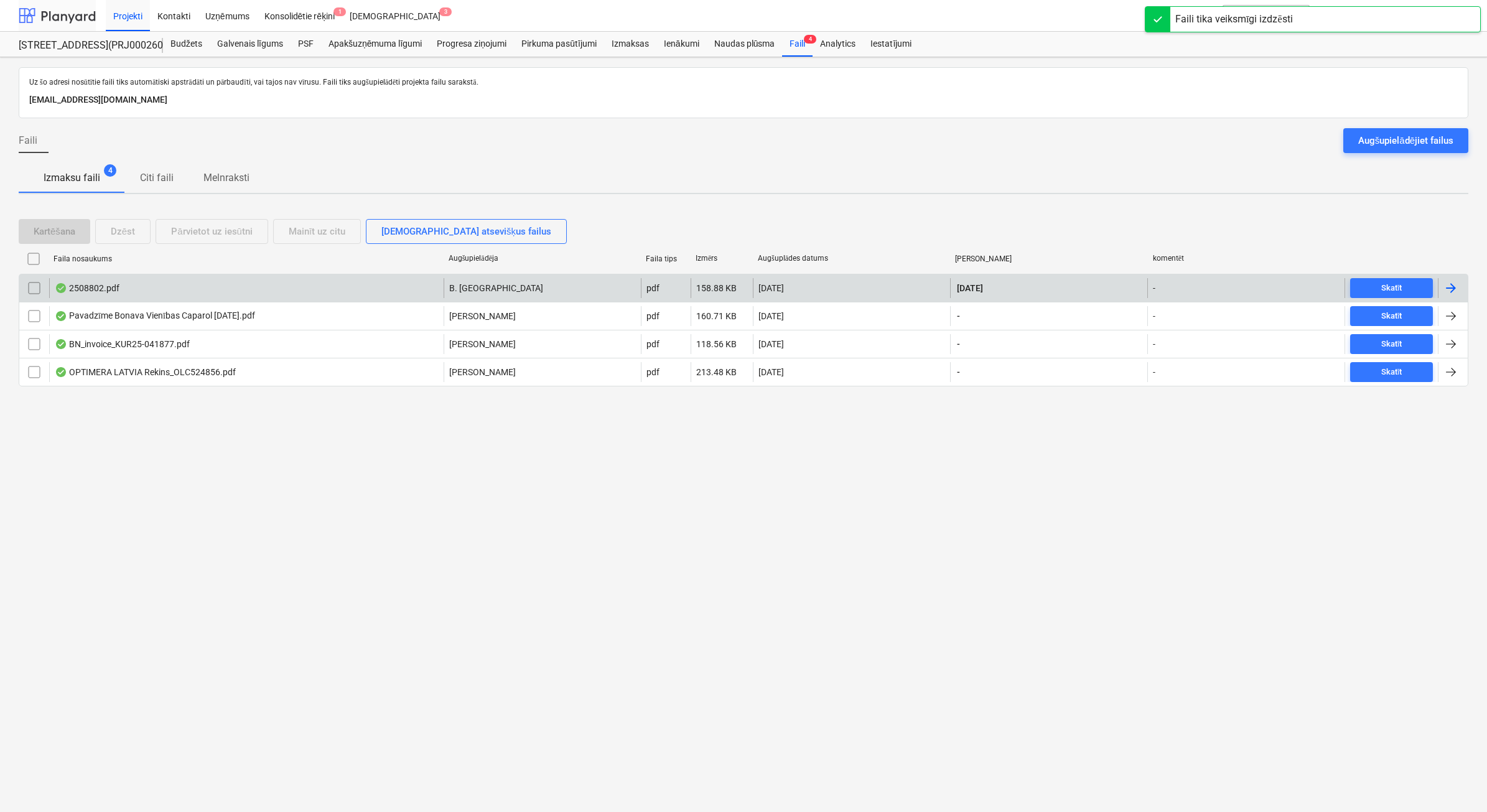
click at [63, 15] on div at bounding box center [57, 15] width 77 height 31
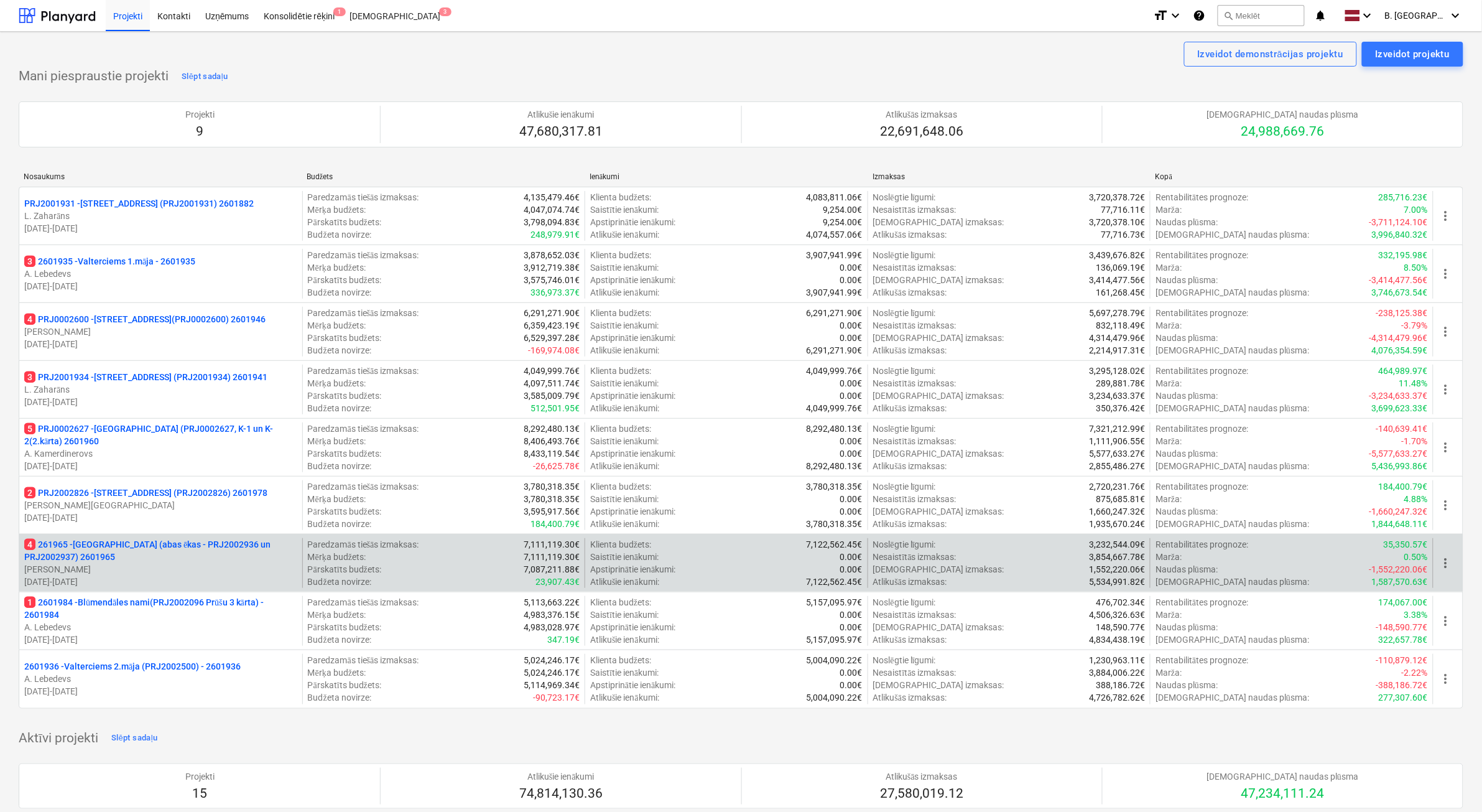
click at [169, 580] on p "[DATE] - [DATE]" at bounding box center [161, 582] width 273 height 13
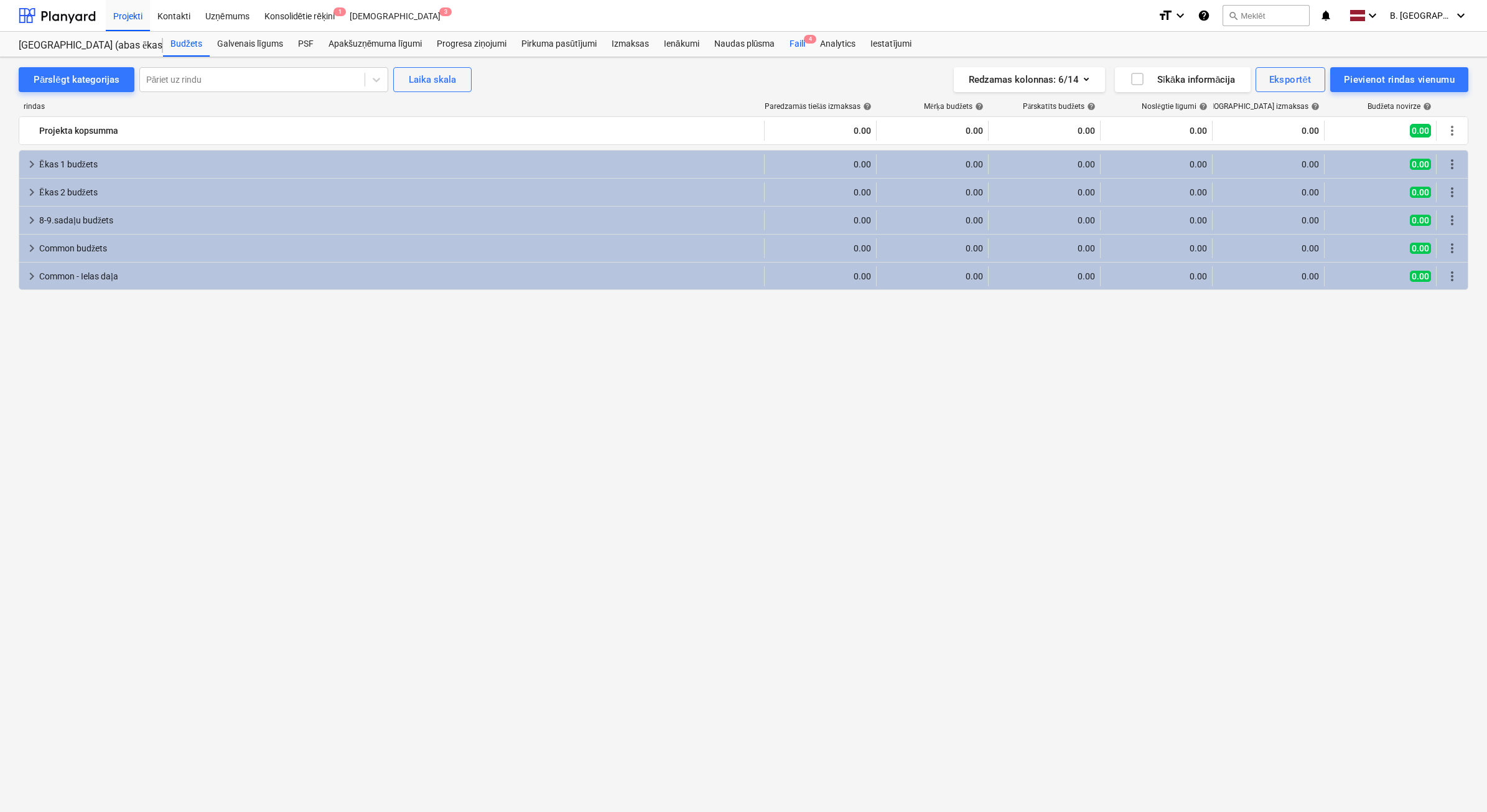
click at [797, 44] on div "Faili 4" at bounding box center [798, 43] width 31 height 25
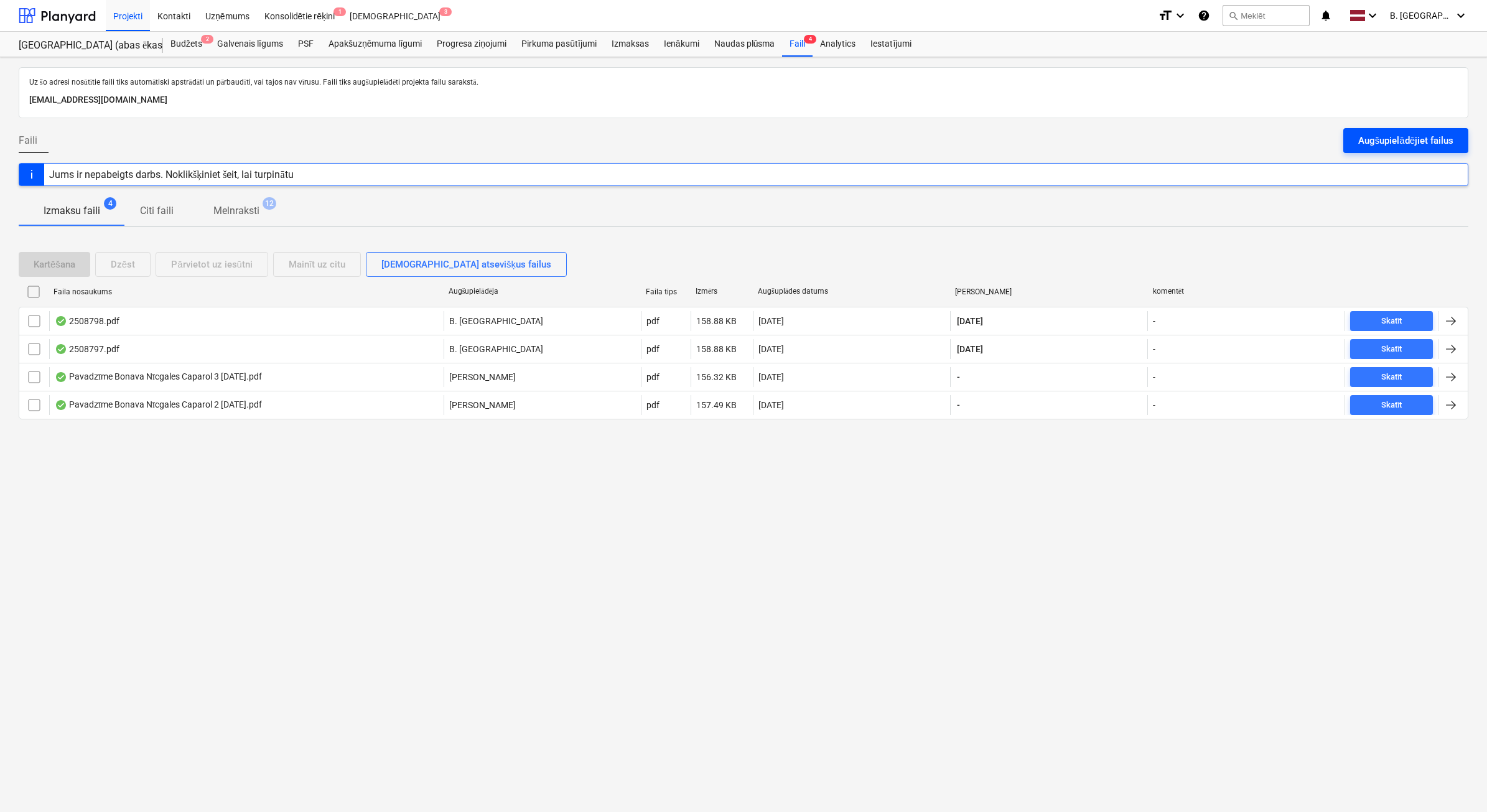
click at [1417, 150] on button "Augšupielādējiet failus" at bounding box center [1405, 140] width 125 height 25
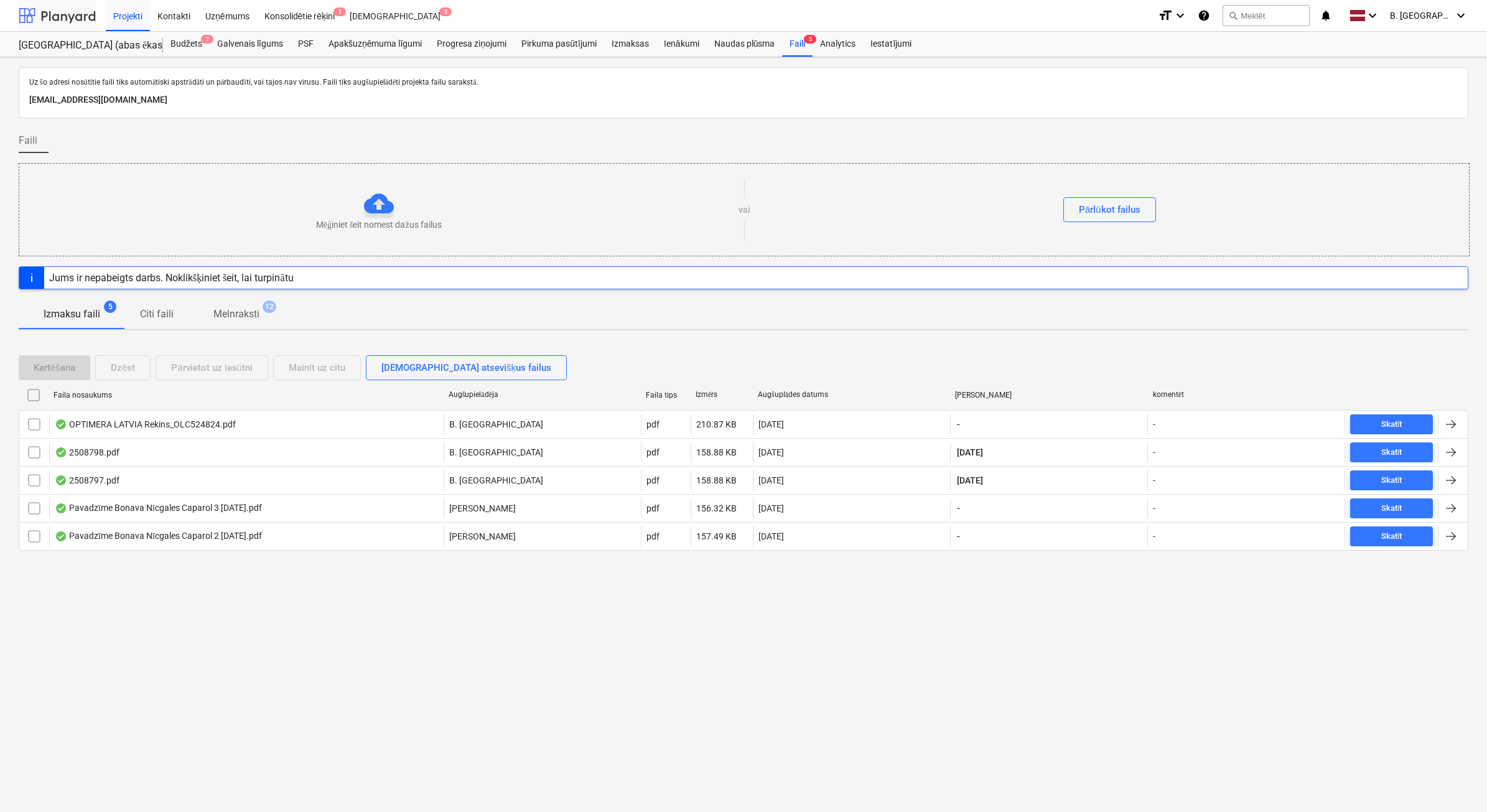
click at [43, 15] on div at bounding box center [57, 15] width 77 height 31
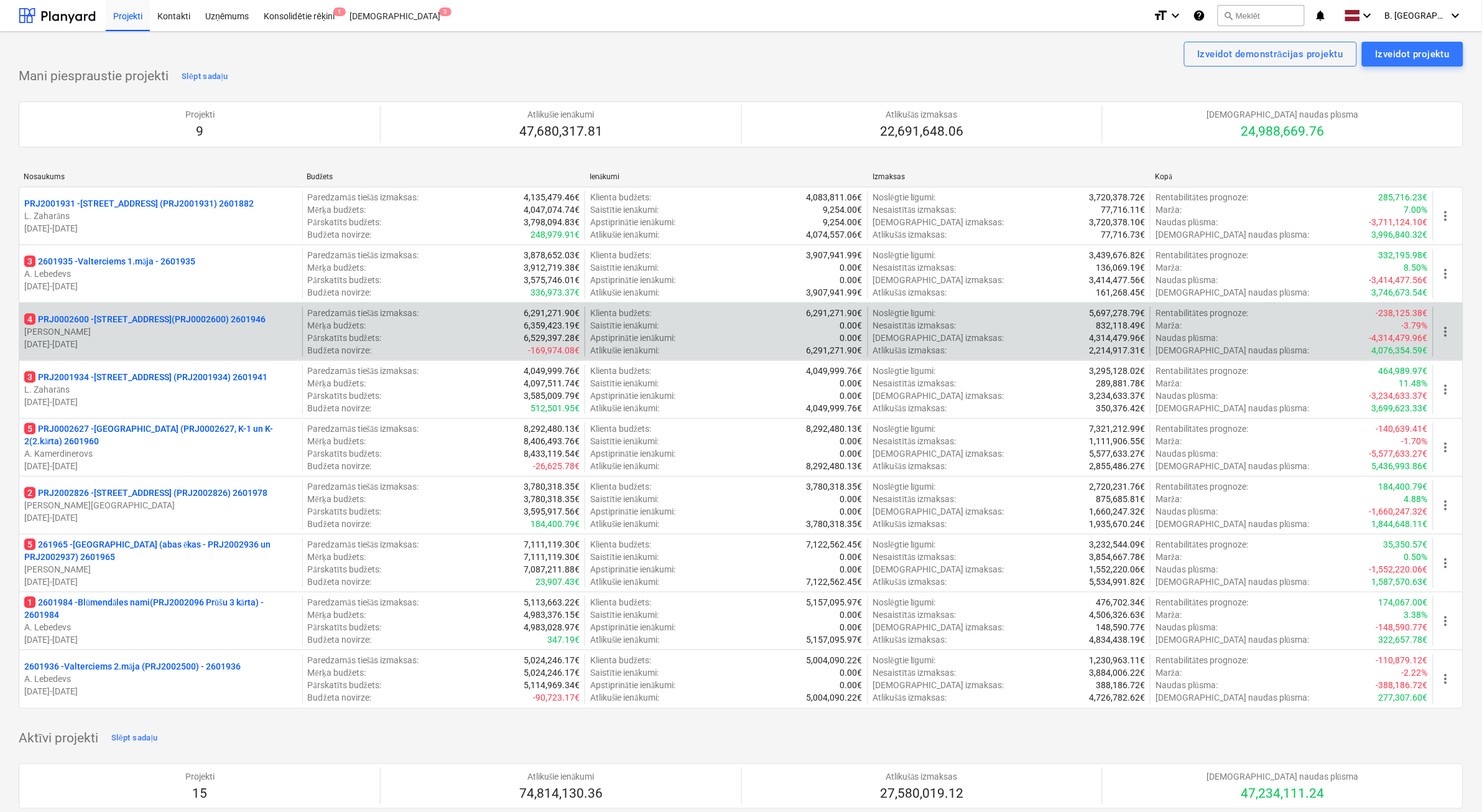
click at [173, 345] on p "[DATE] - [DATE]" at bounding box center [161, 344] width 273 height 13
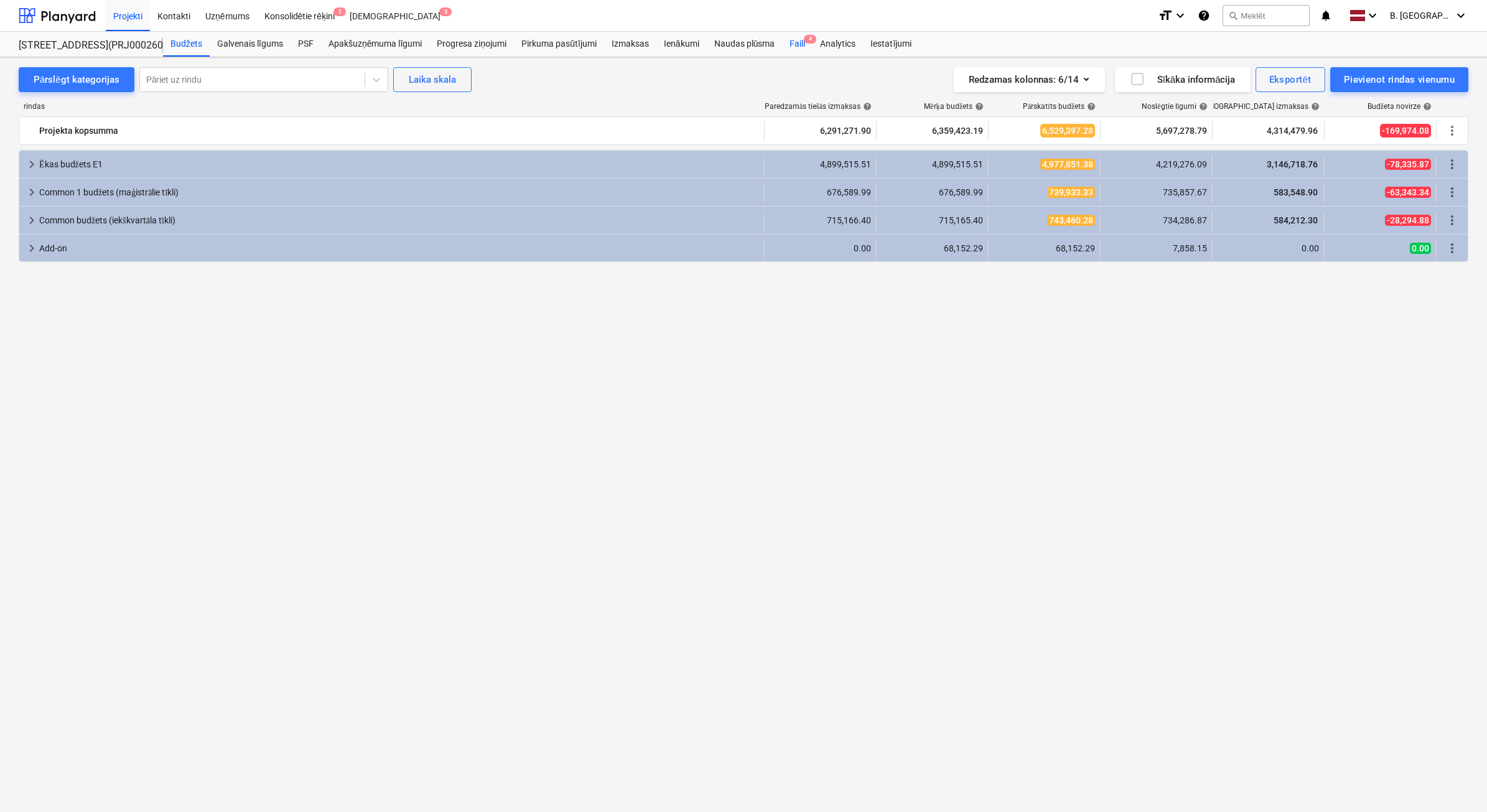
click at [795, 47] on div "Faili 4" at bounding box center [798, 43] width 31 height 25
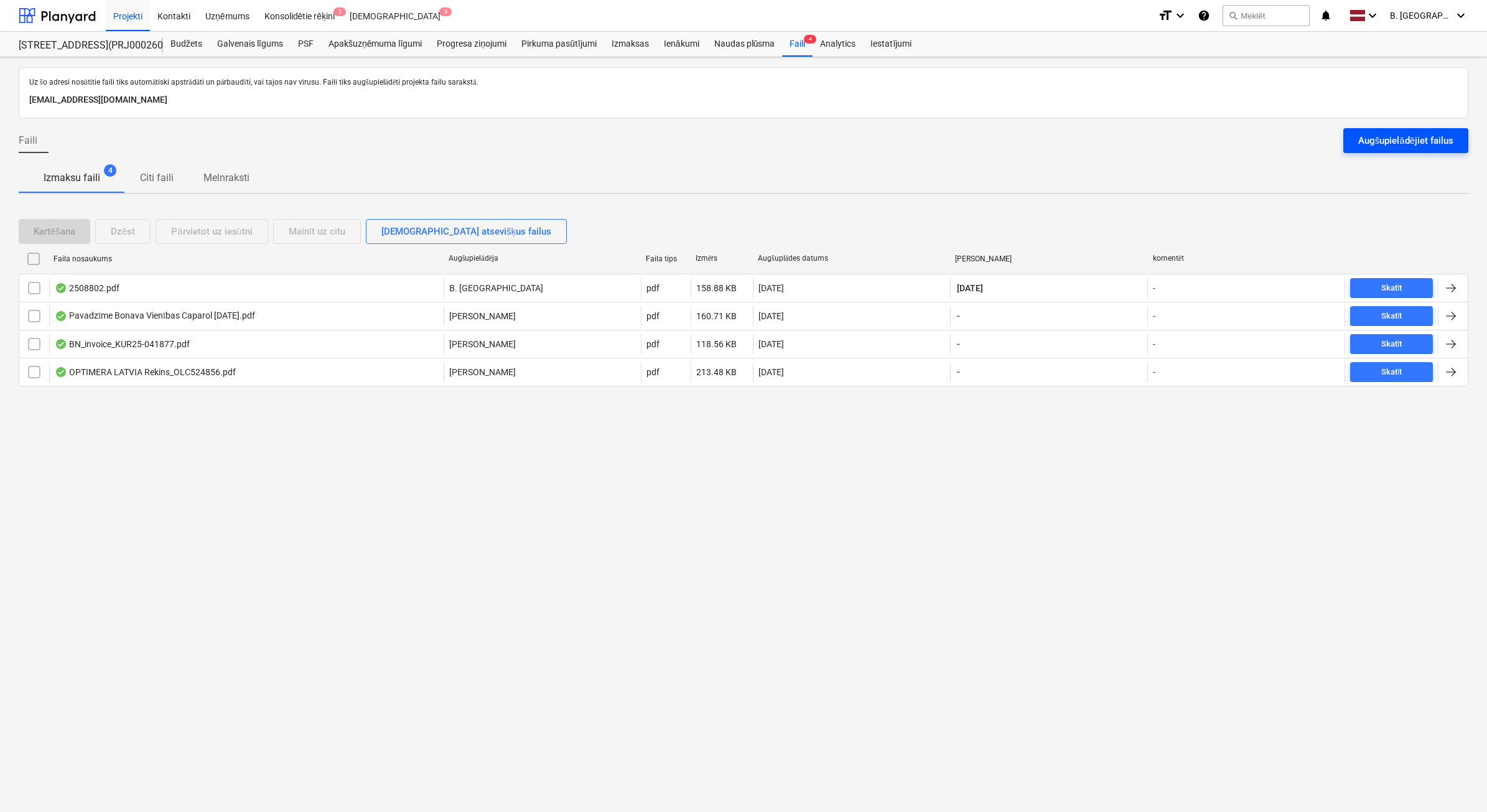
click at [1365, 142] on div "Augšupielādējiet failus" at bounding box center [1406, 140] width 95 height 16
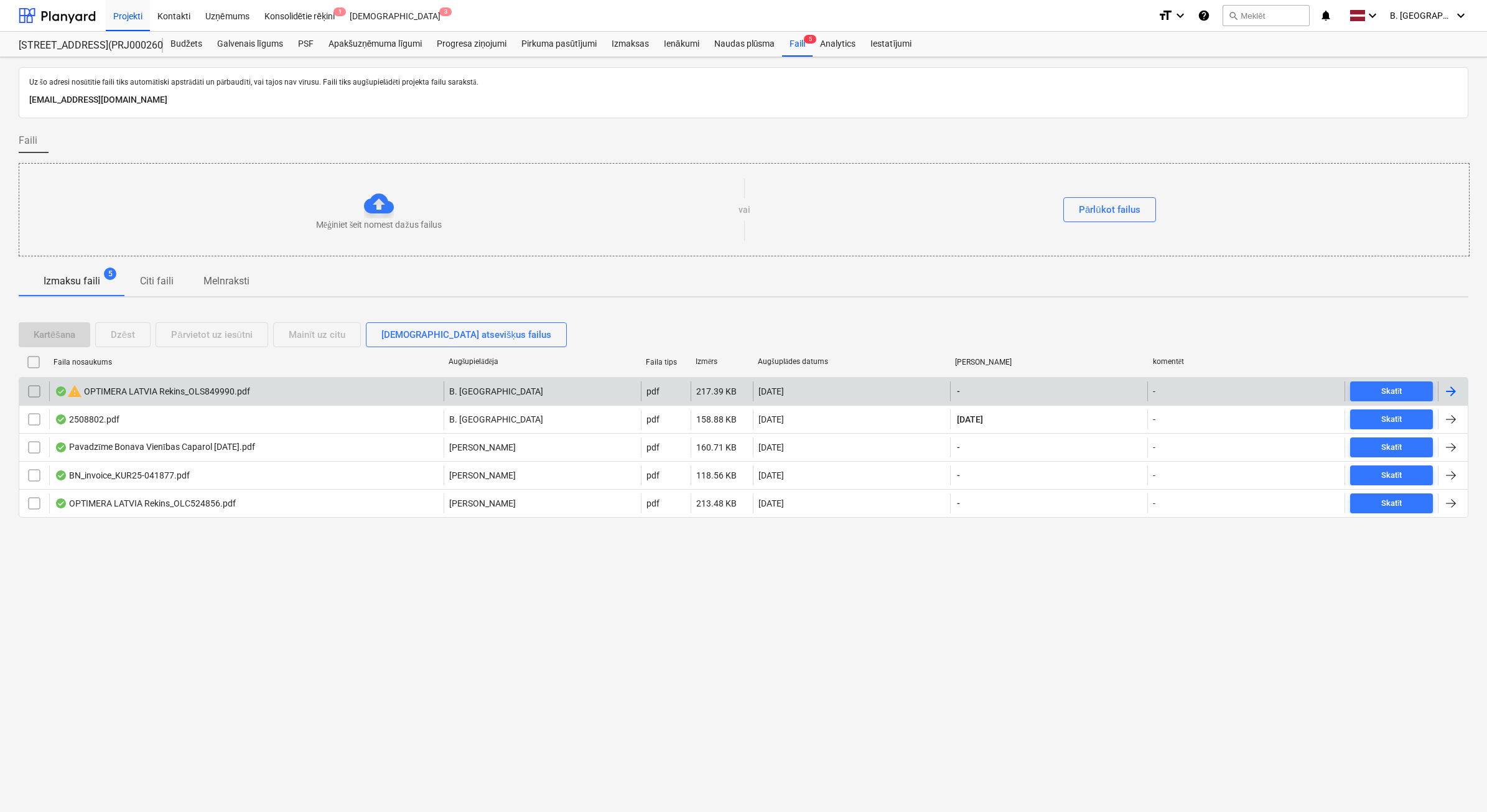
click at [38, 393] on input "checkbox" at bounding box center [34, 390] width 20 height 20
click at [127, 337] on div "Dzēst" at bounding box center [122, 334] width 25 height 16
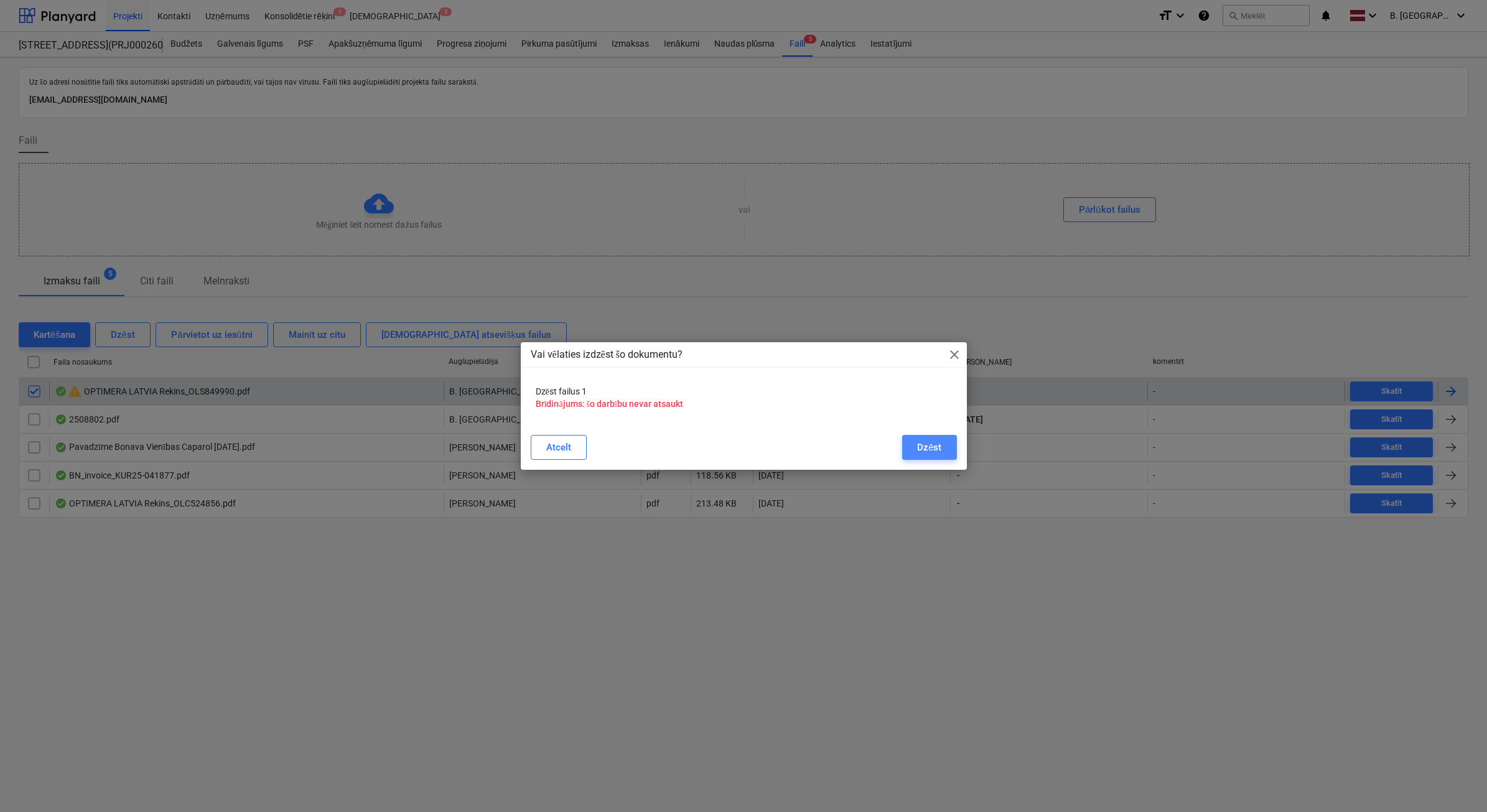
click at [922, 446] on div "Dzēst" at bounding box center [929, 446] width 25 height 16
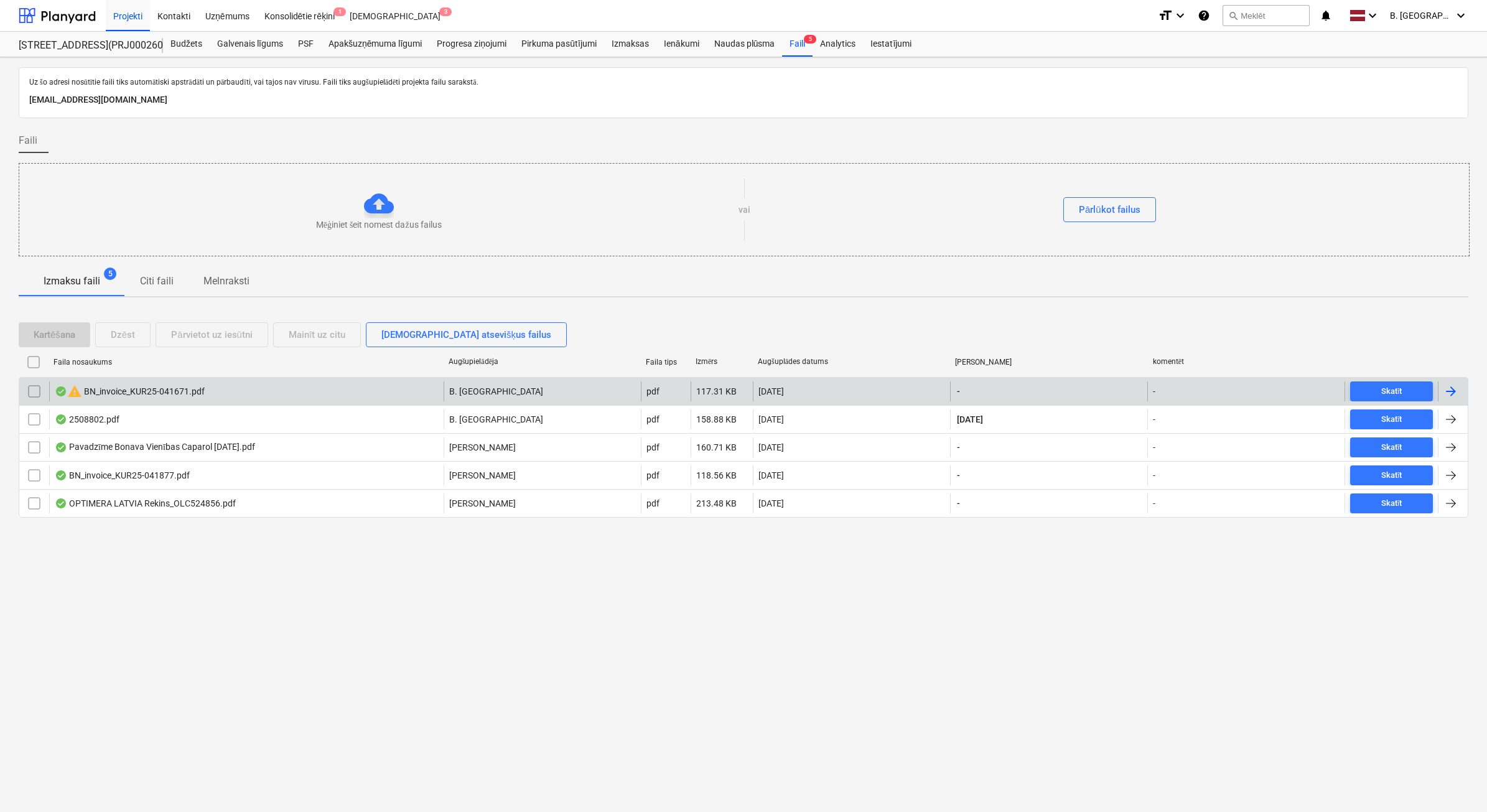
click at [41, 386] on input "checkbox" at bounding box center [34, 390] width 20 height 20
click at [117, 335] on div "Dzēst" at bounding box center [122, 334] width 25 height 16
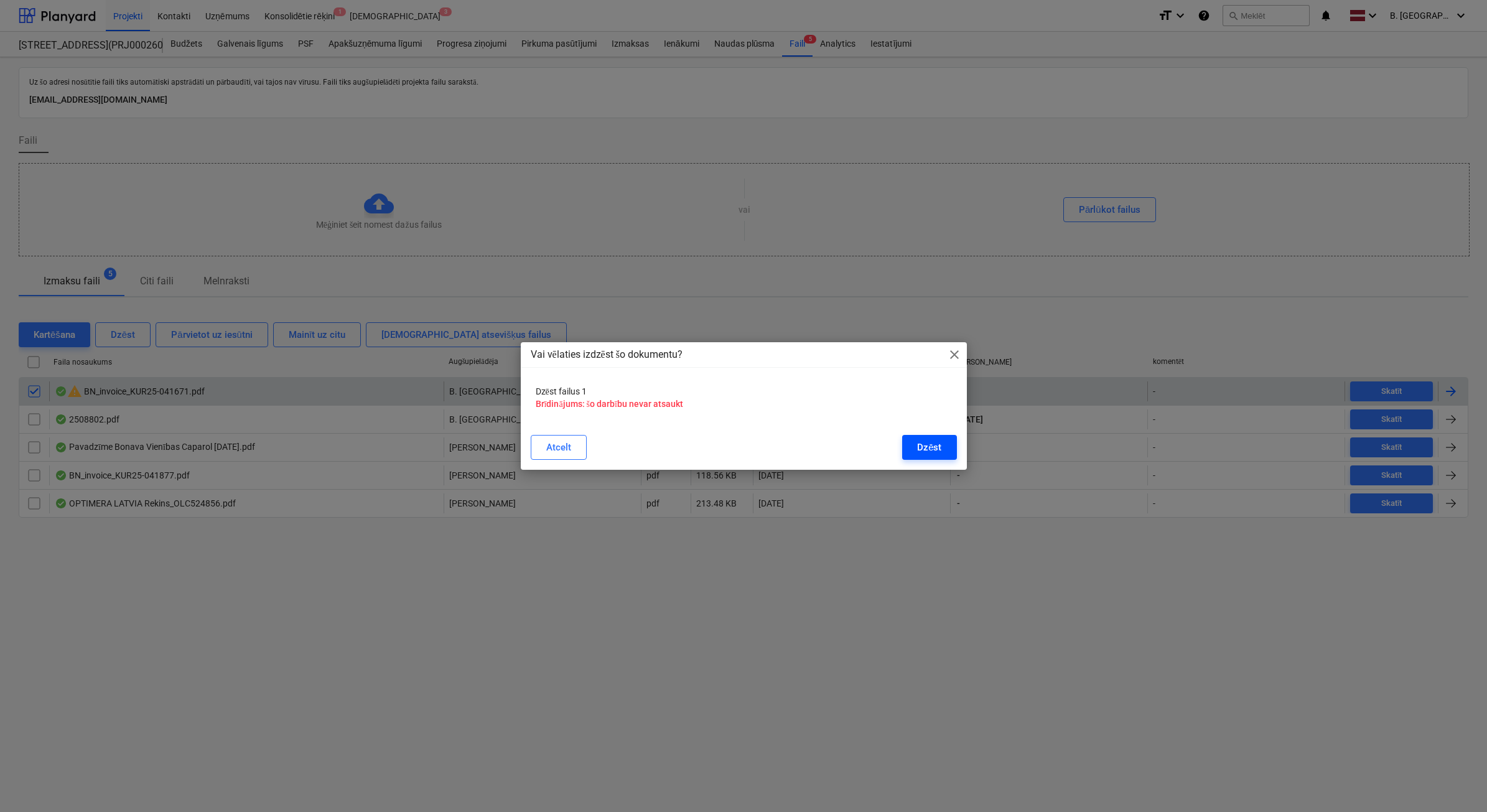
click at [913, 446] on button "Dzēst" at bounding box center [930, 446] width 54 height 25
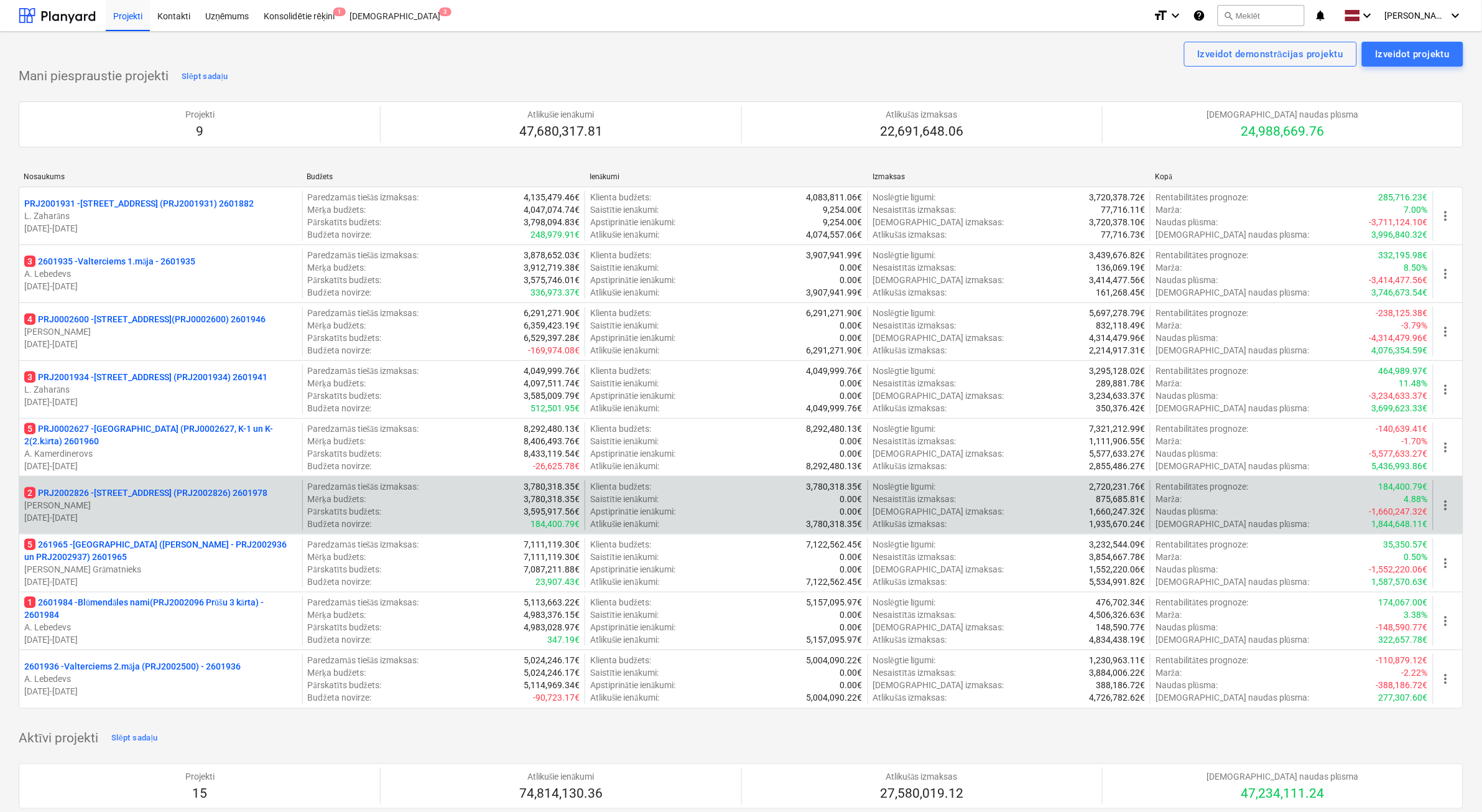
click at [208, 518] on p "[DATE] - [DATE]" at bounding box center [161, 517] width 273 height 13
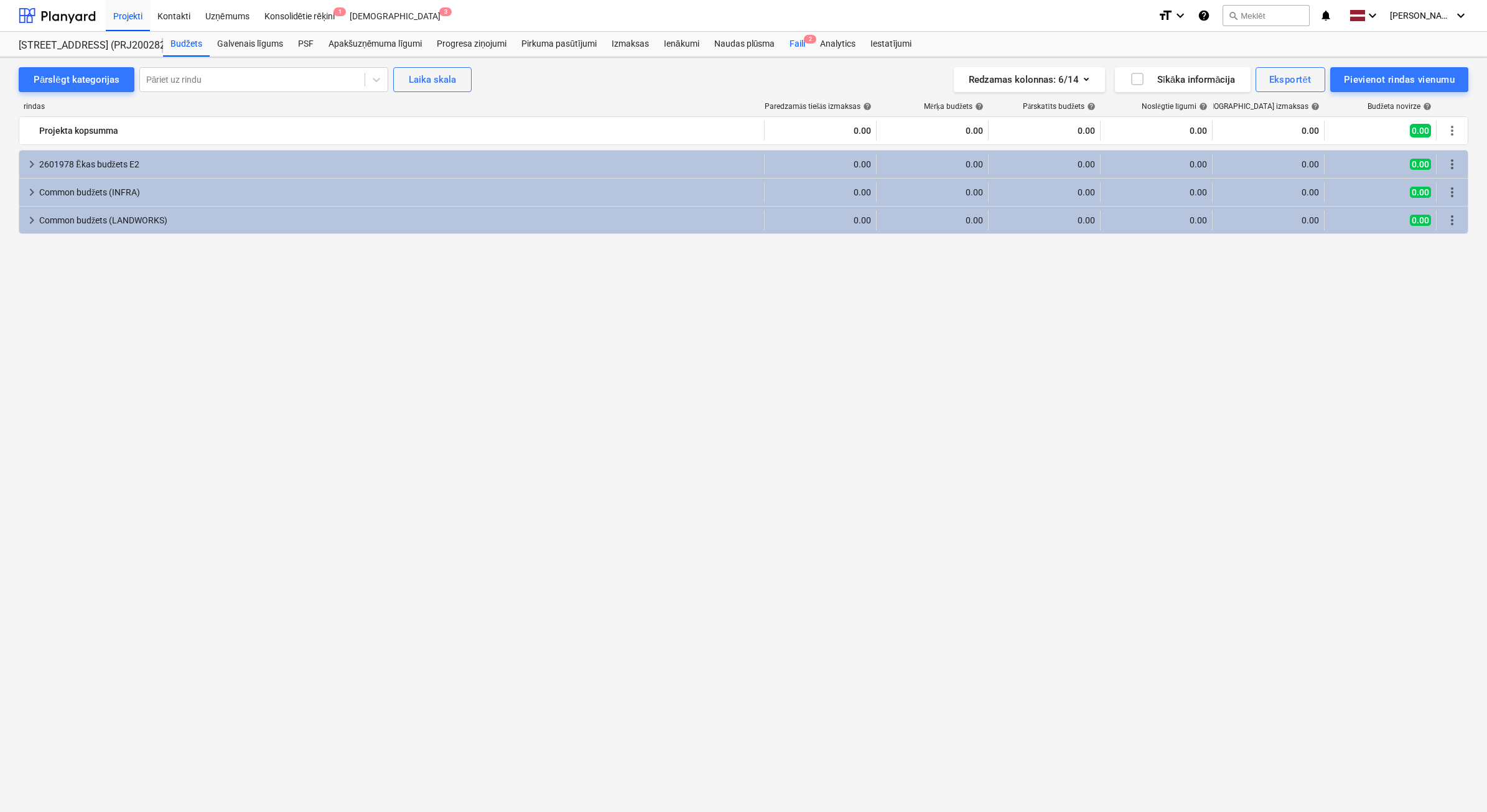
drag, startPoint x: 794, startPoint y: 42, endPoint x: 813, endPoint y: 41, distance: 19.0
click at [794, 41] on div "Faili 2" at bounding box center [798, 43] width 31 height 25
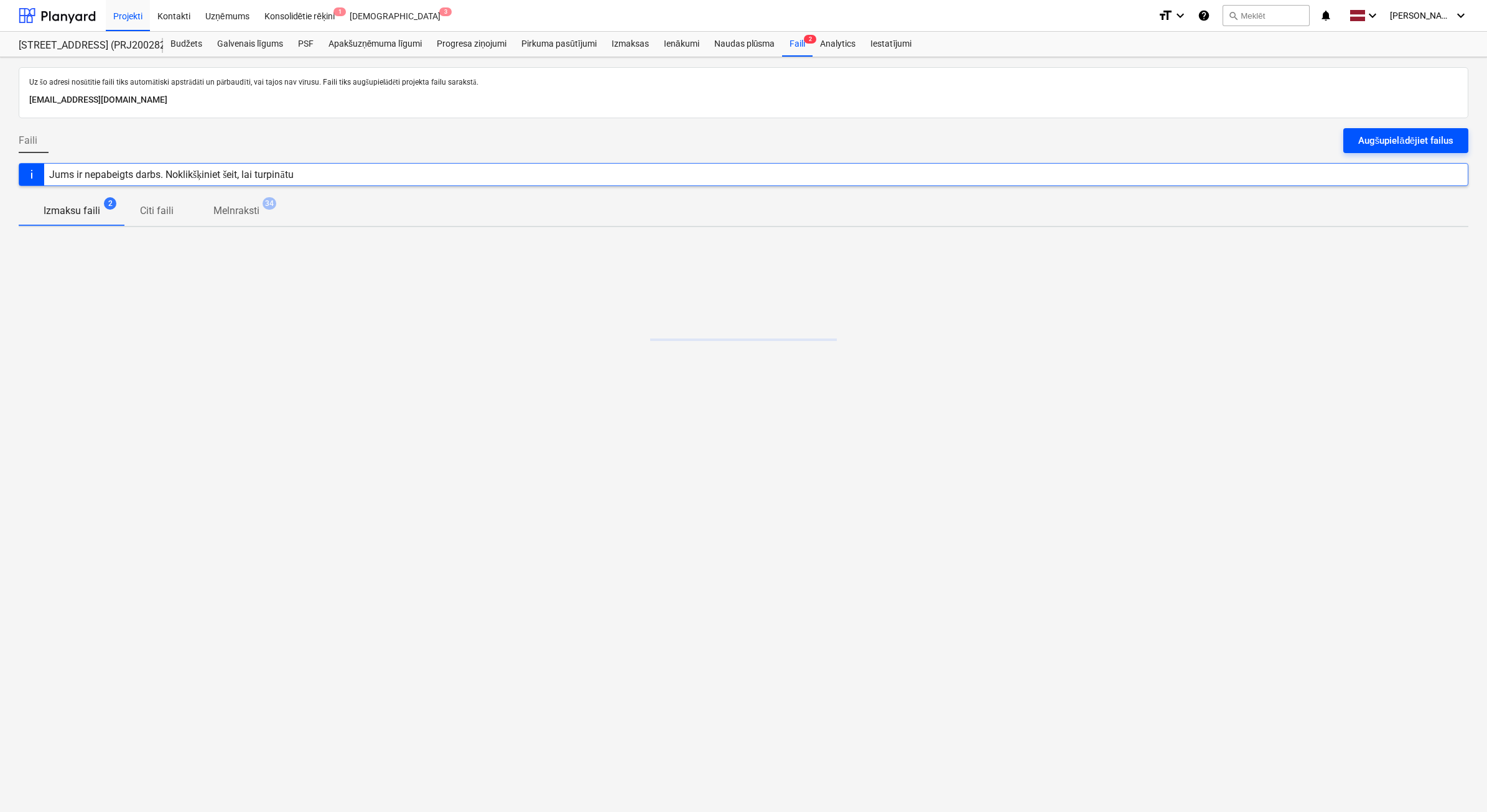
click at [1368, 140] on div "Augšupielādējiet failus" at bounding box center [1406, 140] width 95 height 16
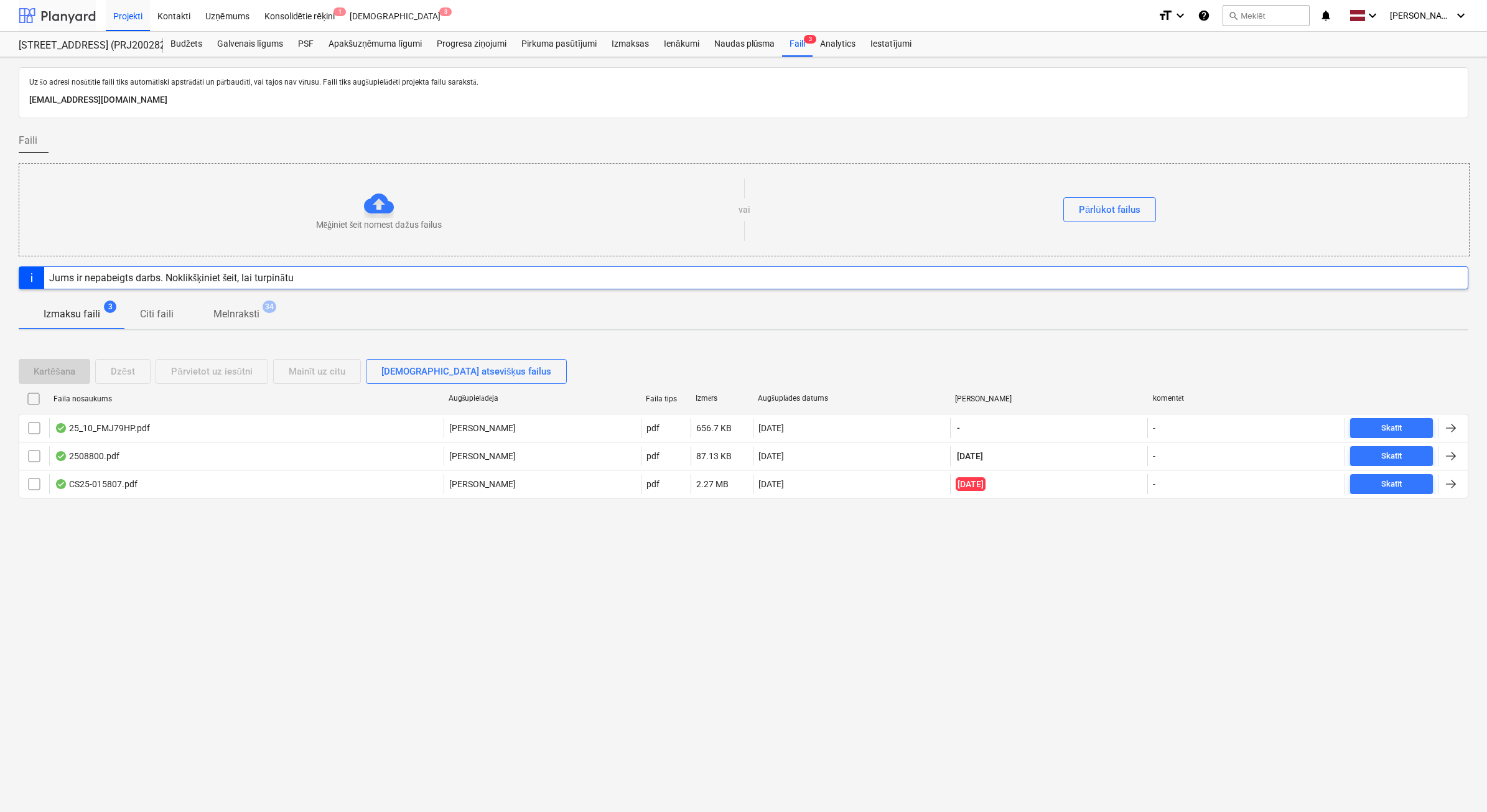
drag, startPoint x: 67, startPoint y: 20, endPoint x: 73, endPoint y: 26, distance: 8.5
click at [67, 20] on div at bounding box center [57, 15] width 77 height 31
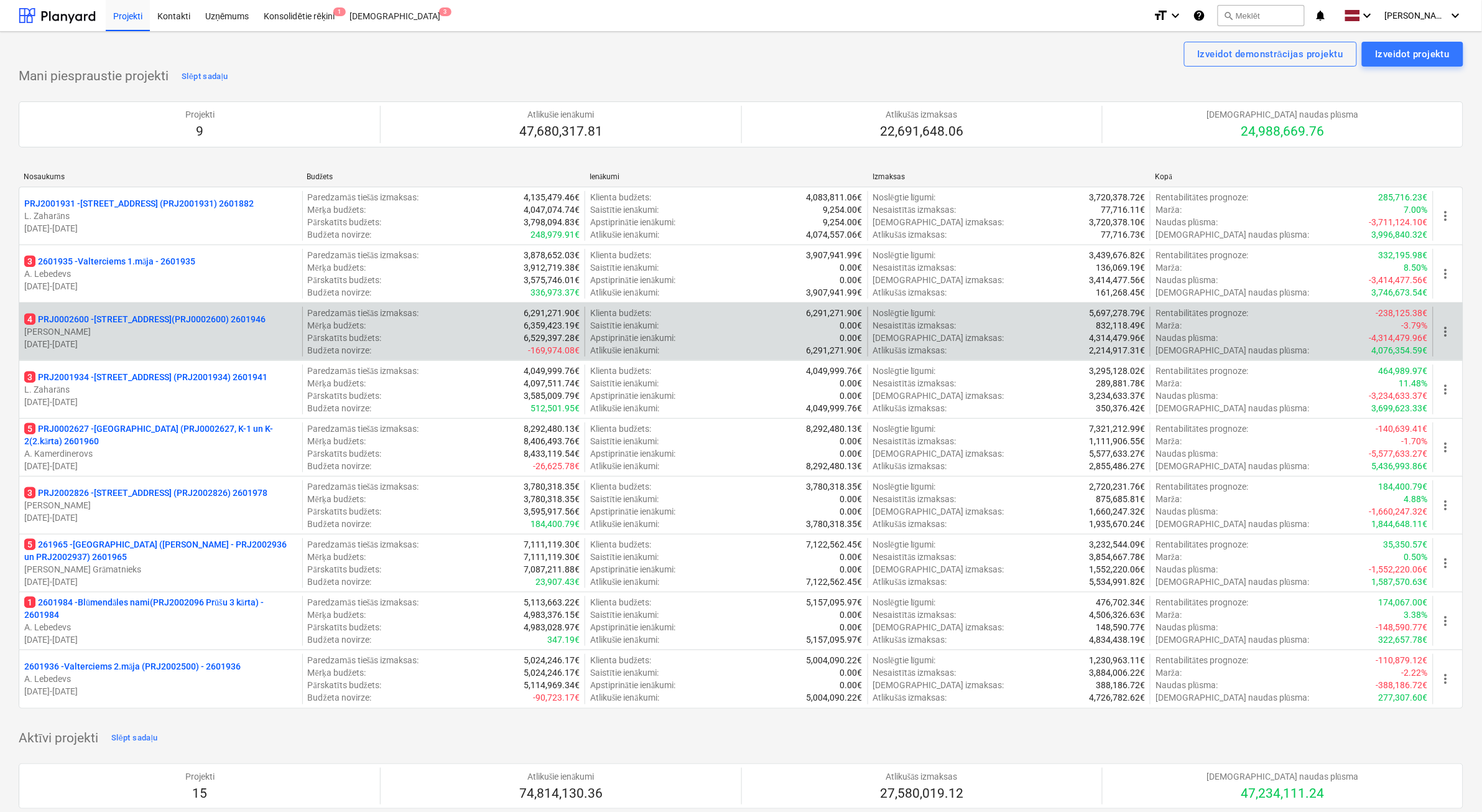
click at [270, 349] on p "[DATE] - [DATE]" at bounding box center [161, 344] width 273 height 13
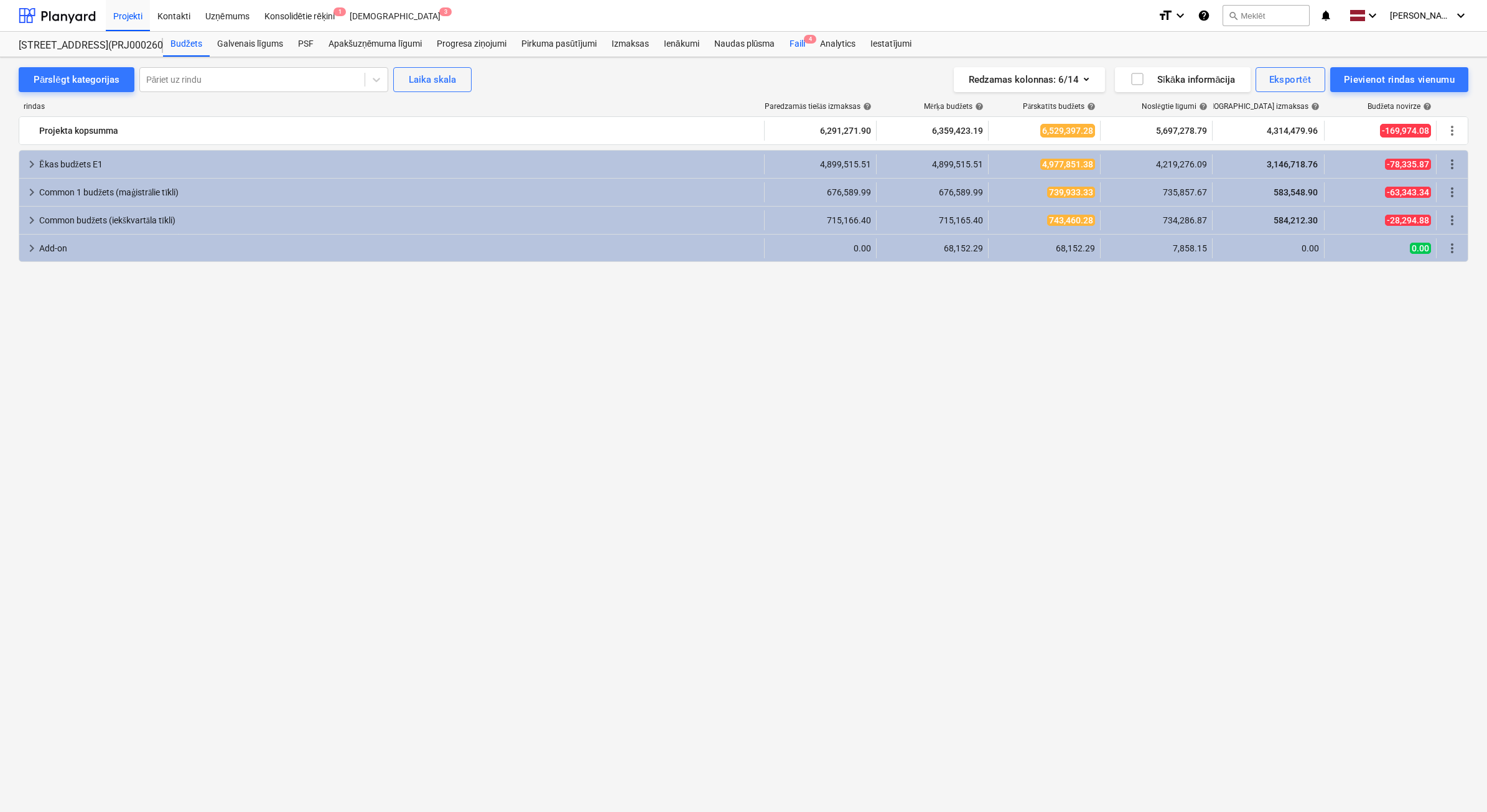
click at [809, 43] on span "4" at bounding box center [810, 39] width 13 height 9
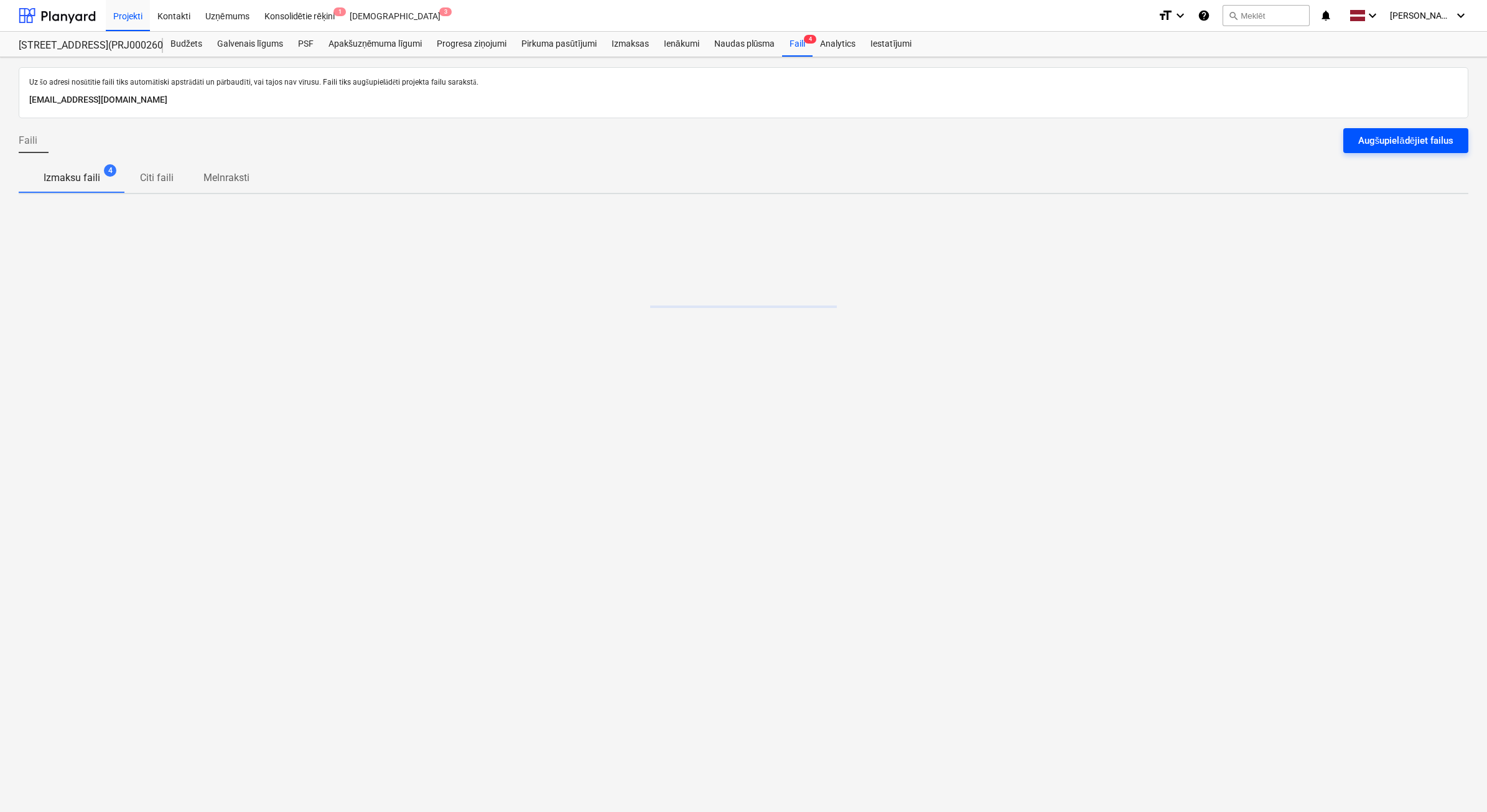
click at [1416, 131] on button "Augšupielādējiet failus" at bounding box center [1405, 140] width 125 height 25
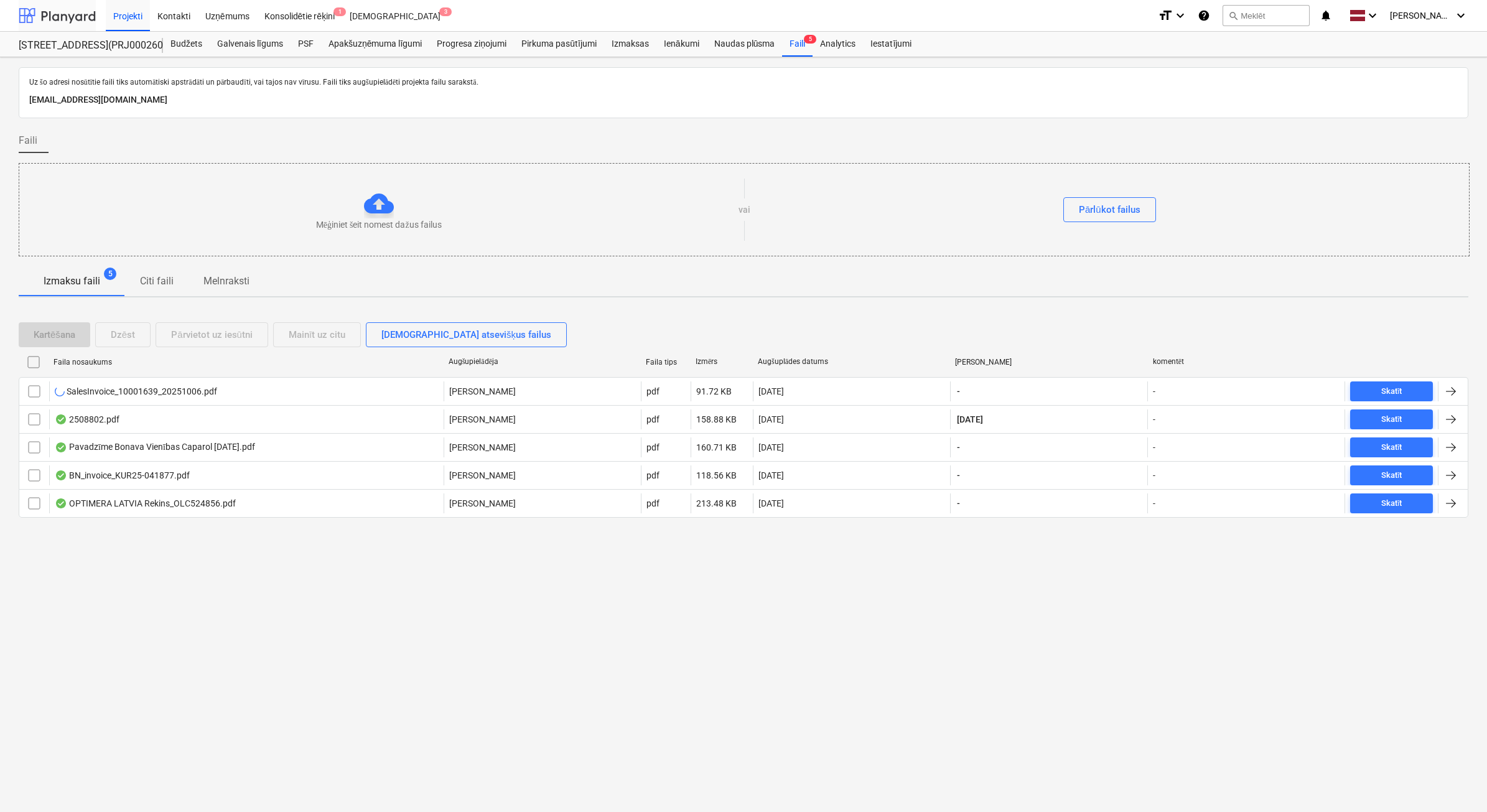
click at [39, 9] on div at bounding box center [57, 15] width 77 height 31
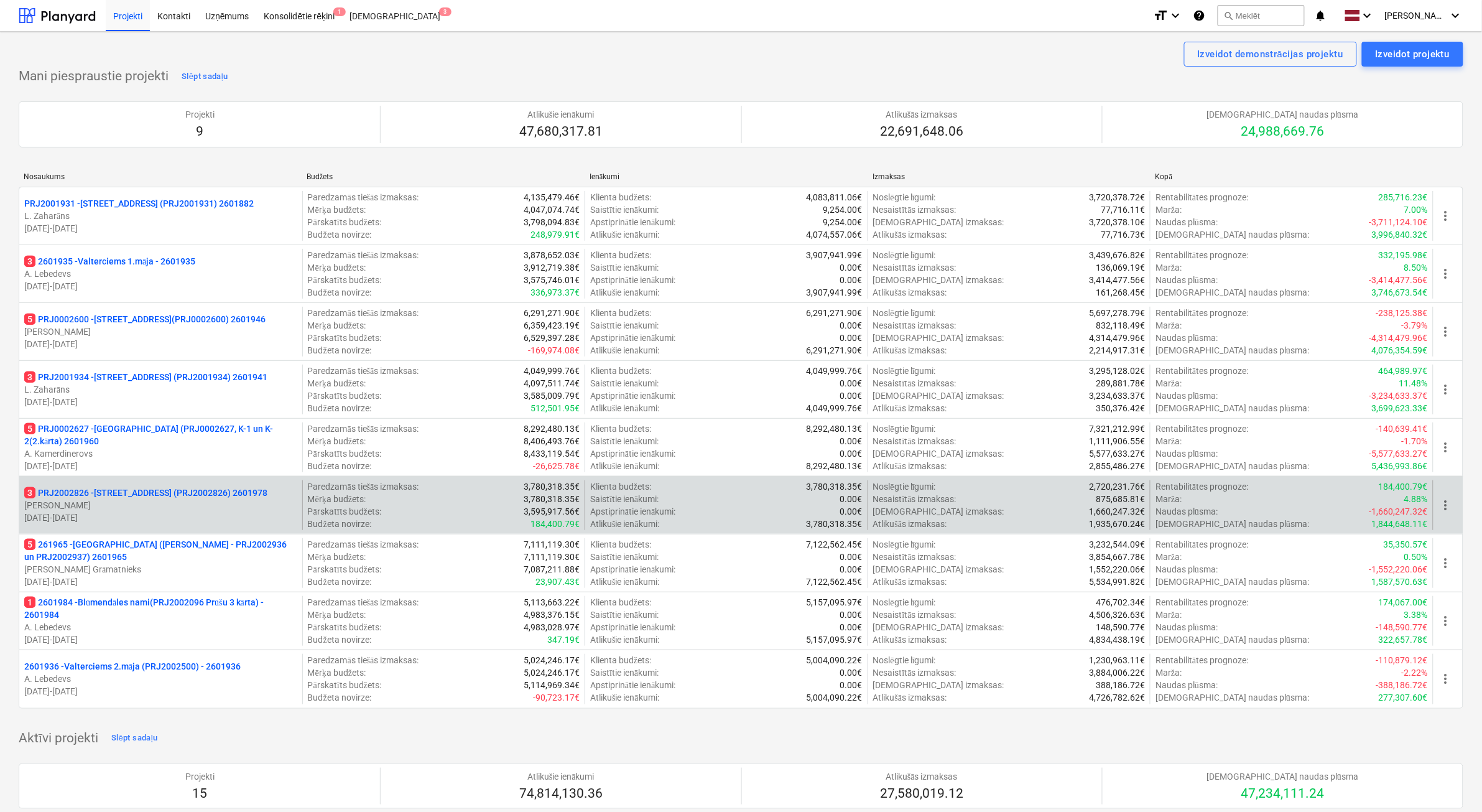
click at [219, 502] on p "[PERSON_NAME]" at bounding box center [161, 505] width 273 height 13
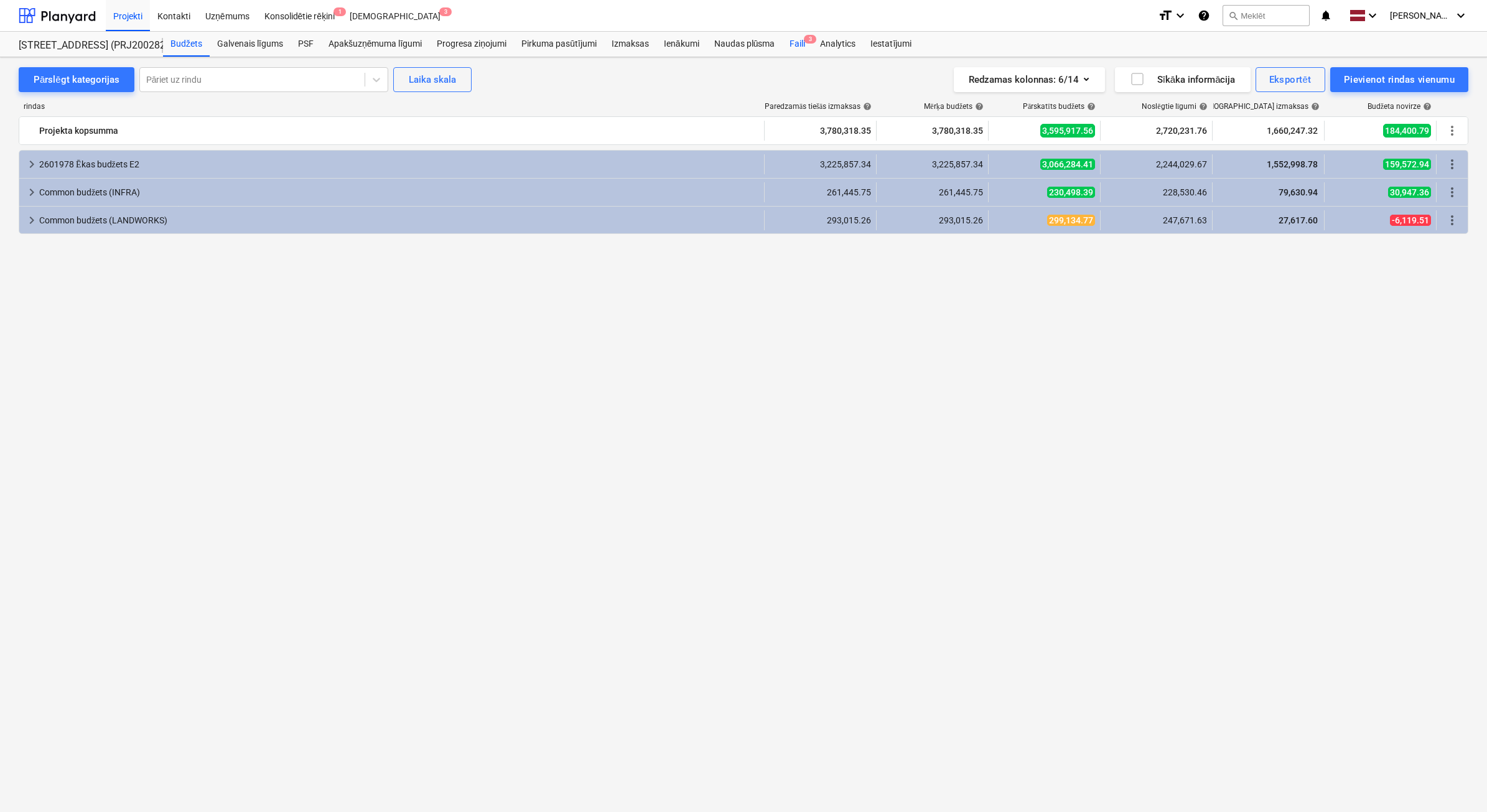
click at [789, 43] on div "Faili 3" at bounding box center [798, 43] width 31 height 25
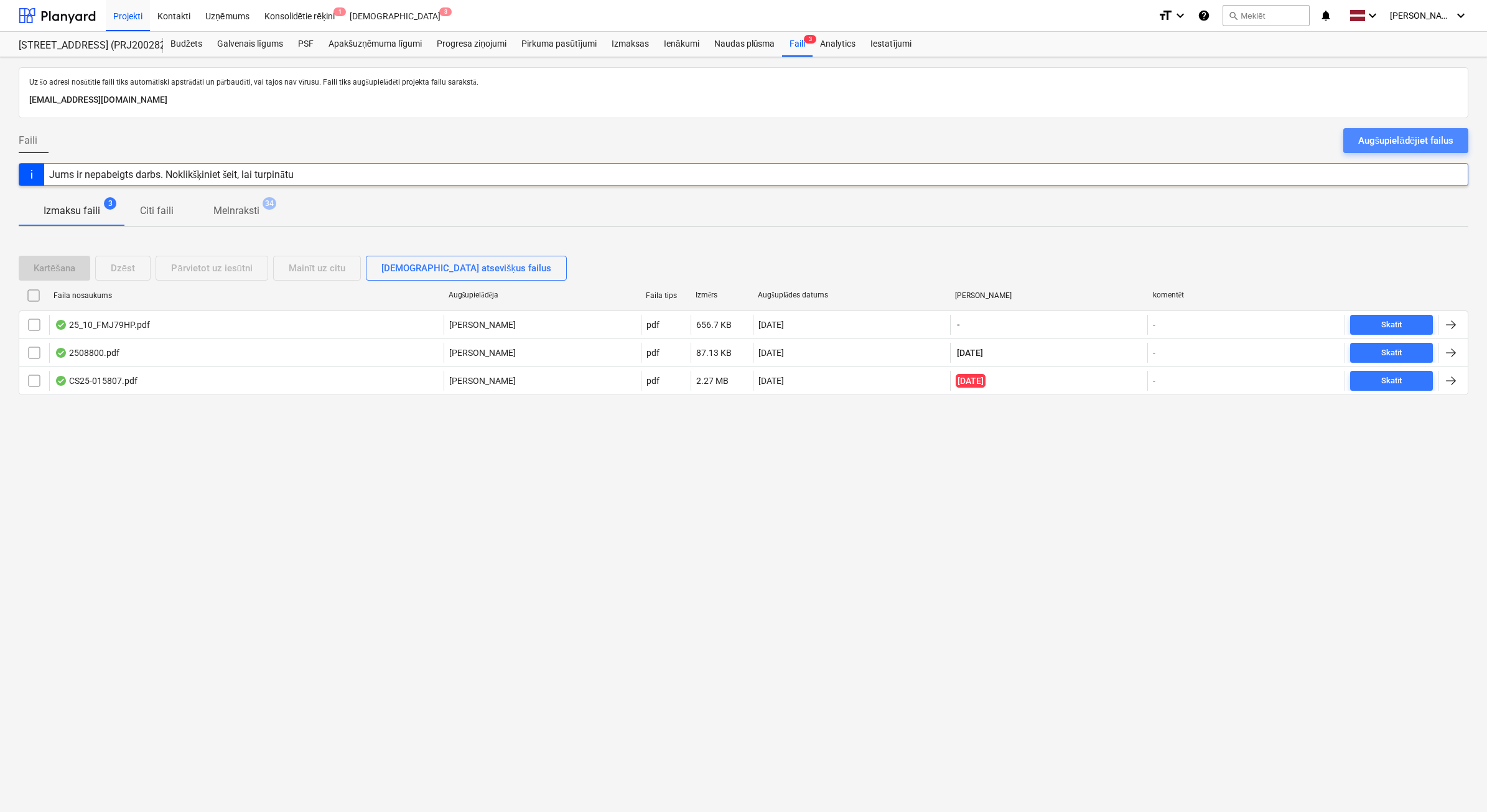
click at [1410, 141] on div "Augšupielādējiet failus" at bounding box center [1406, 140] width 95 height 16
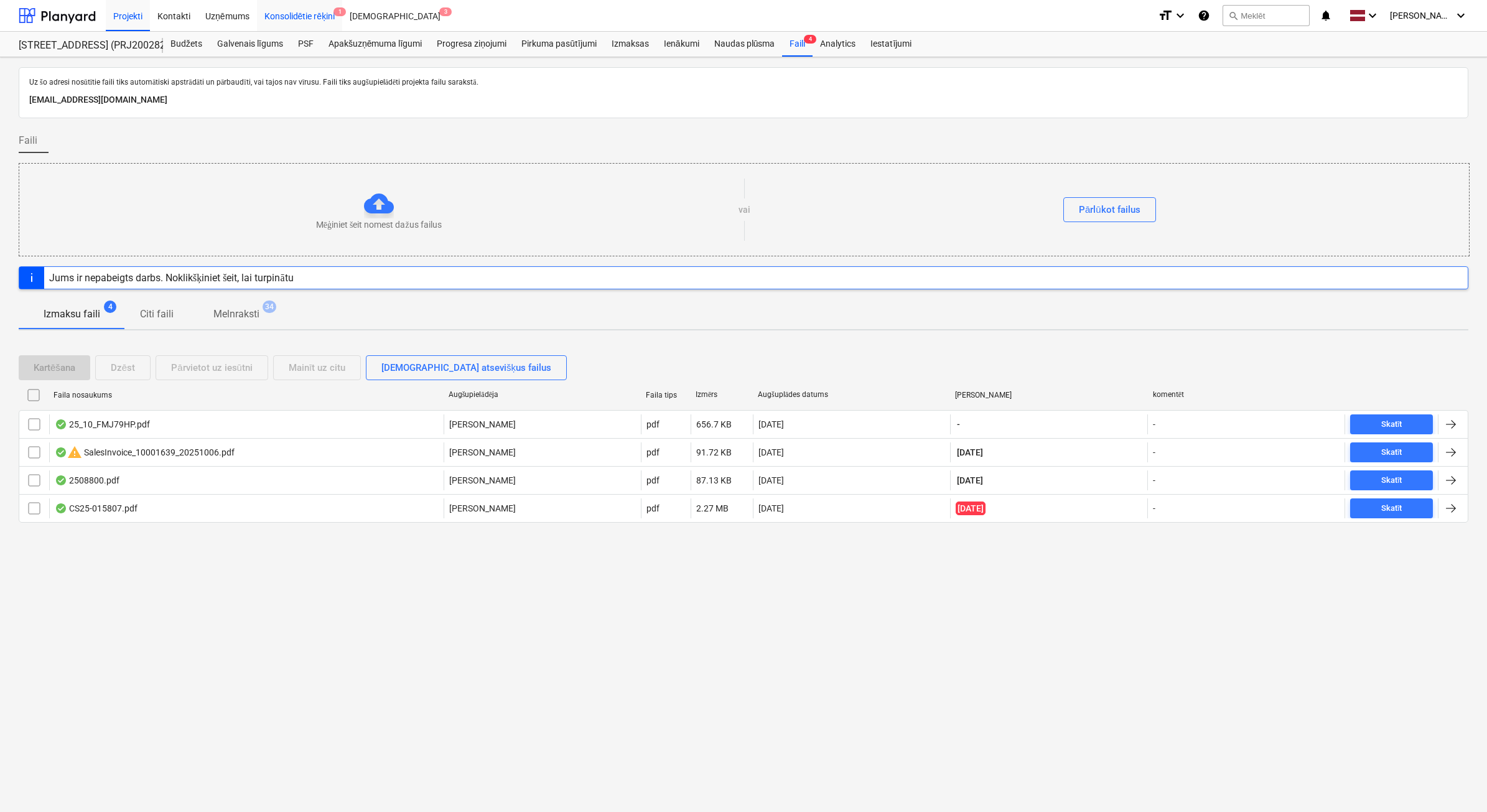
click at [333, 13] on span "1" at bounding box center [339, 12] width 13 height 9
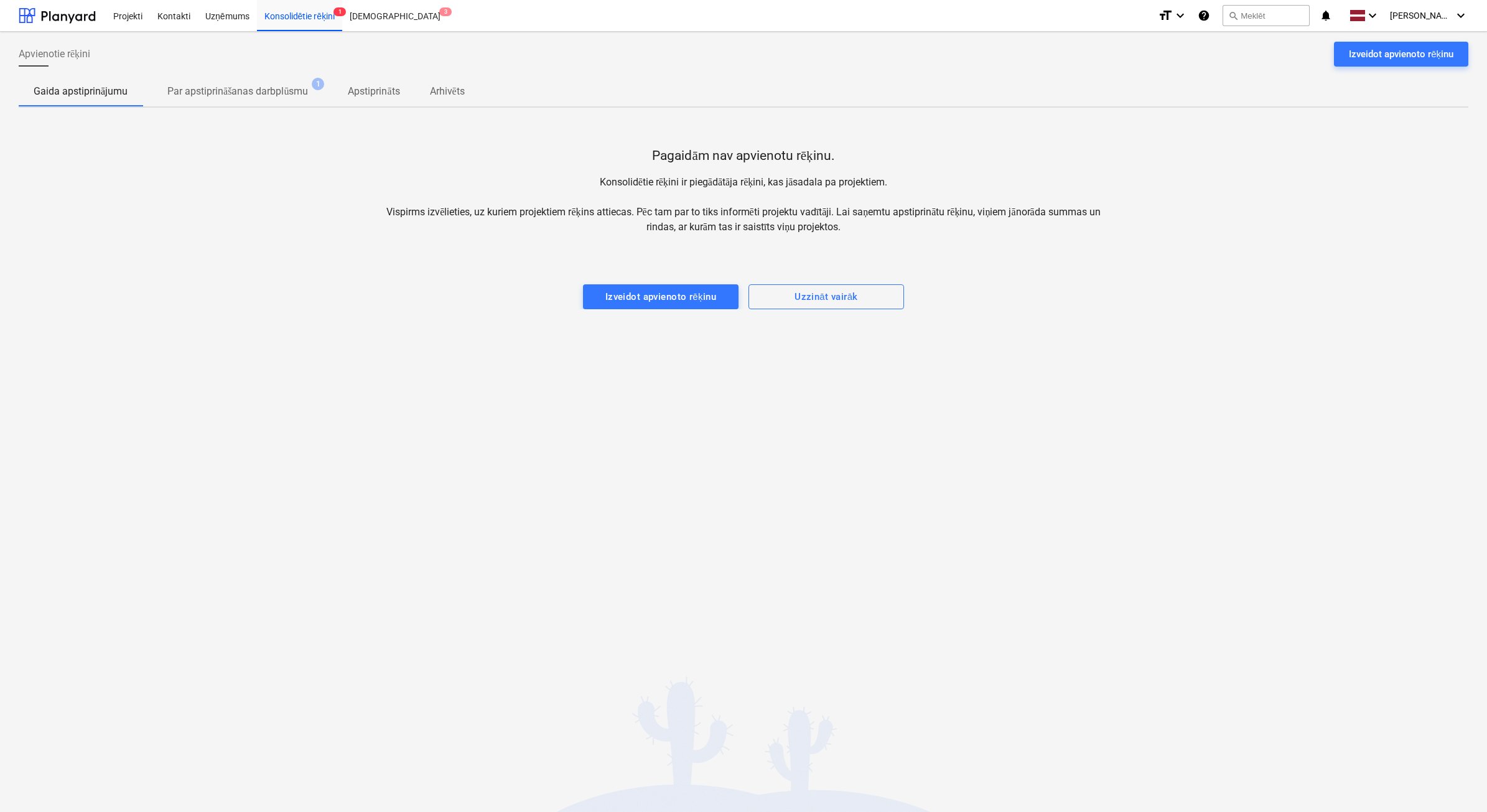
click at [627, 272] on div at bounding box center [744, 271] width 1450 height 25
click at [627, 293] on div "Izveidot apvienoto rēķinu" at bounding box center [661, 296] width 111 height 16
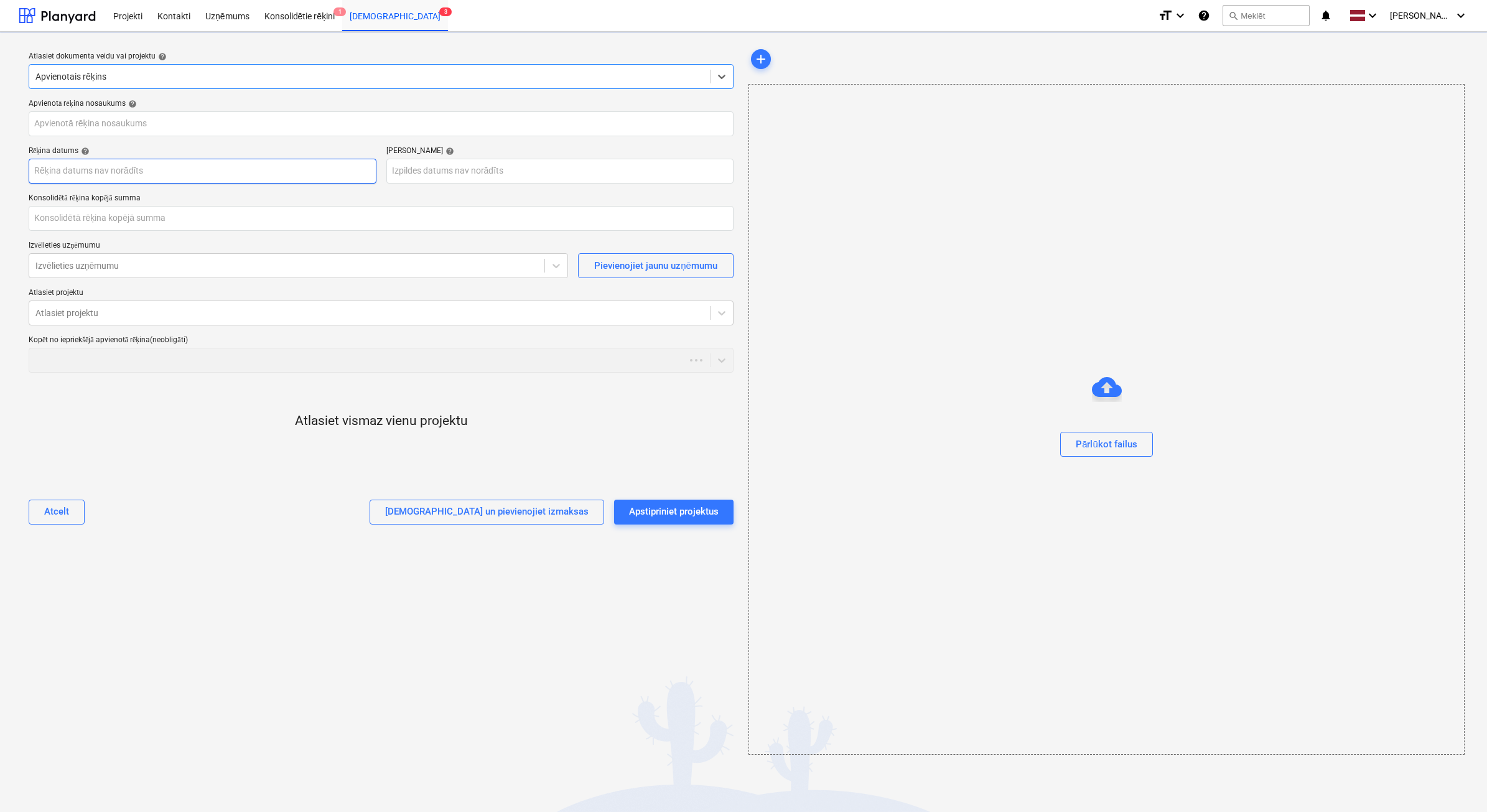
type input "0.00"
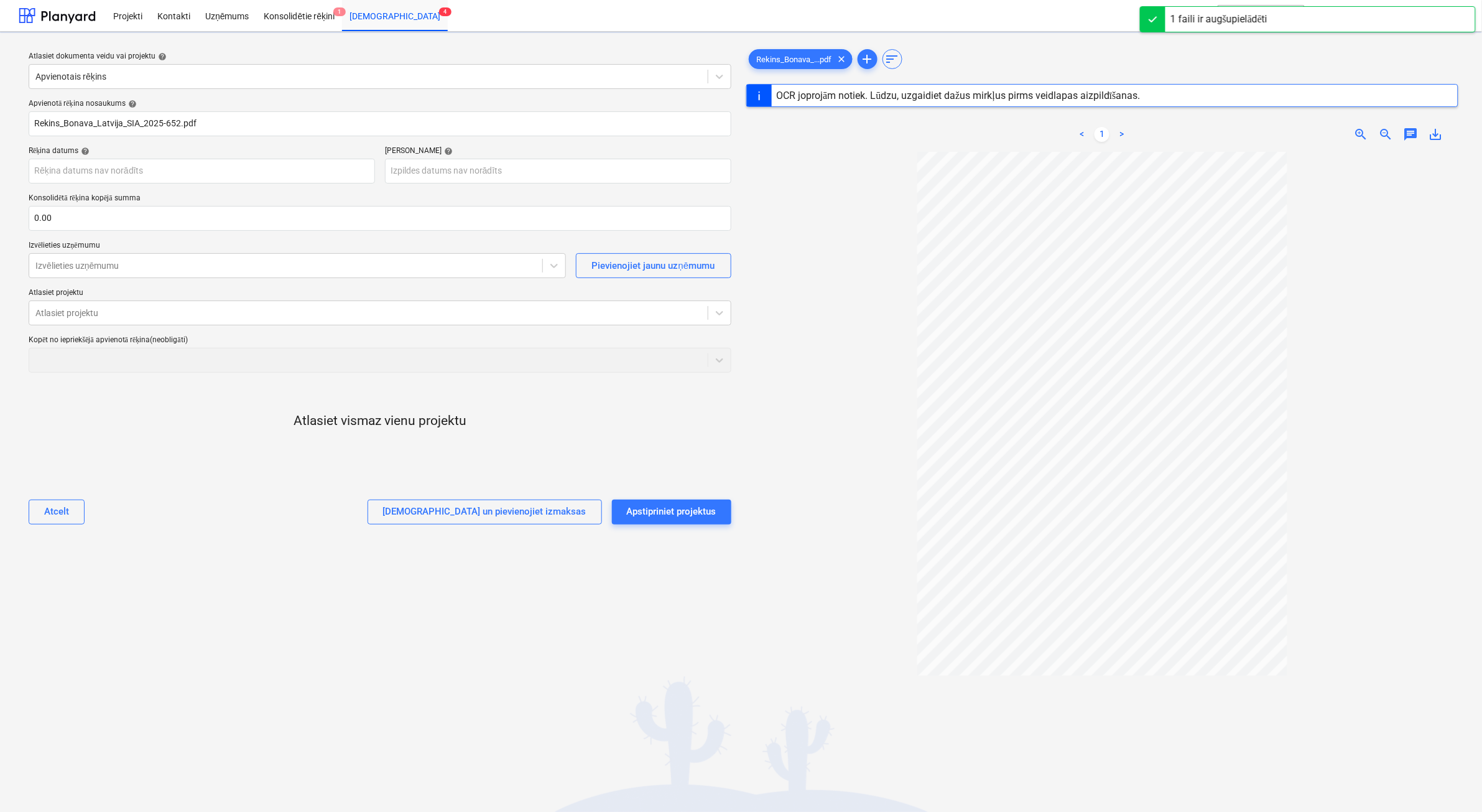
type input "2025-652"
type input "[DATE]"
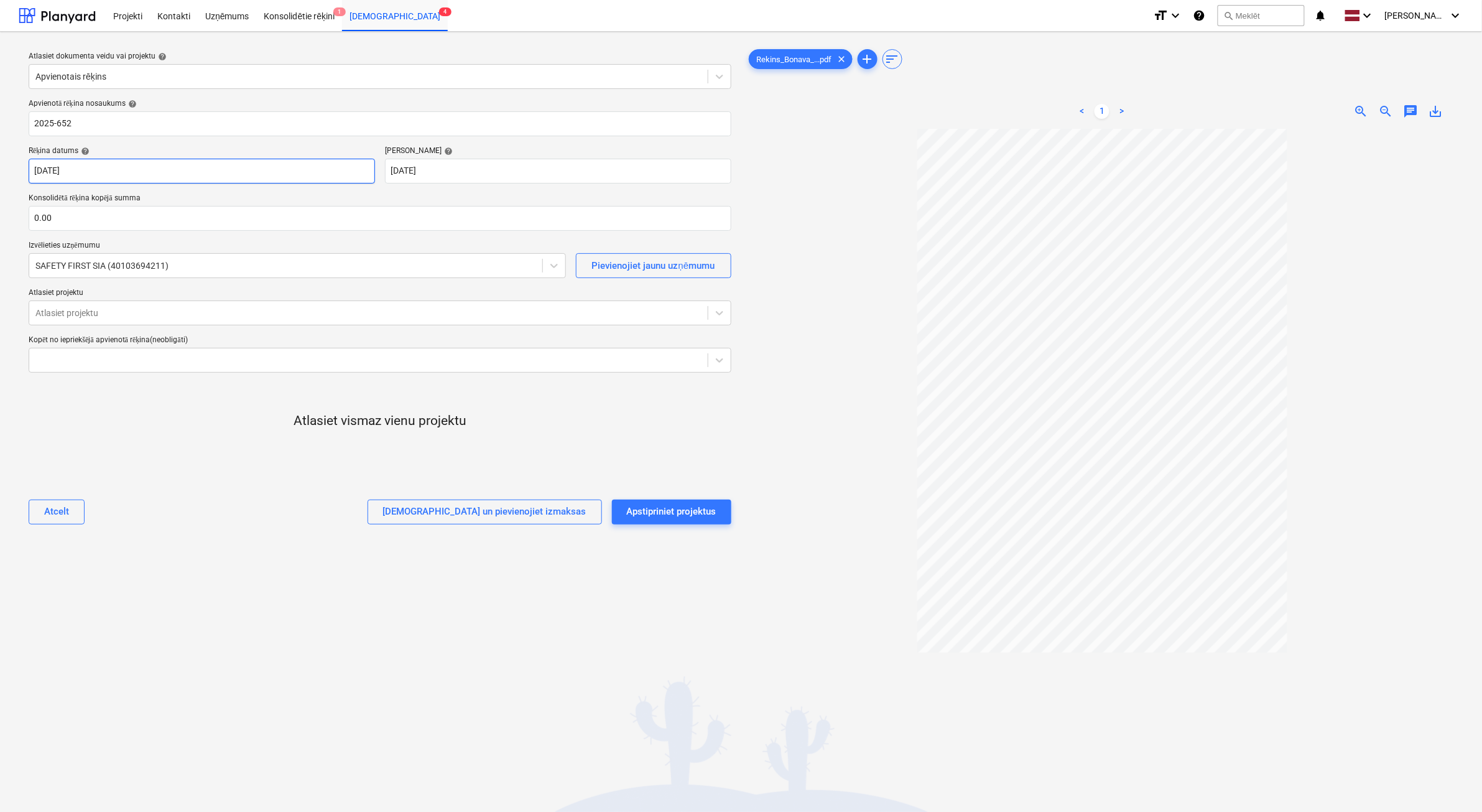
click at [111, 172] on body "Projekti Kontakti Uzņēmums Konsolidētie rēķini 1 Iesūtne 4 format_size keyboard…" at bounding box center [741, 406] width 1482 height 812
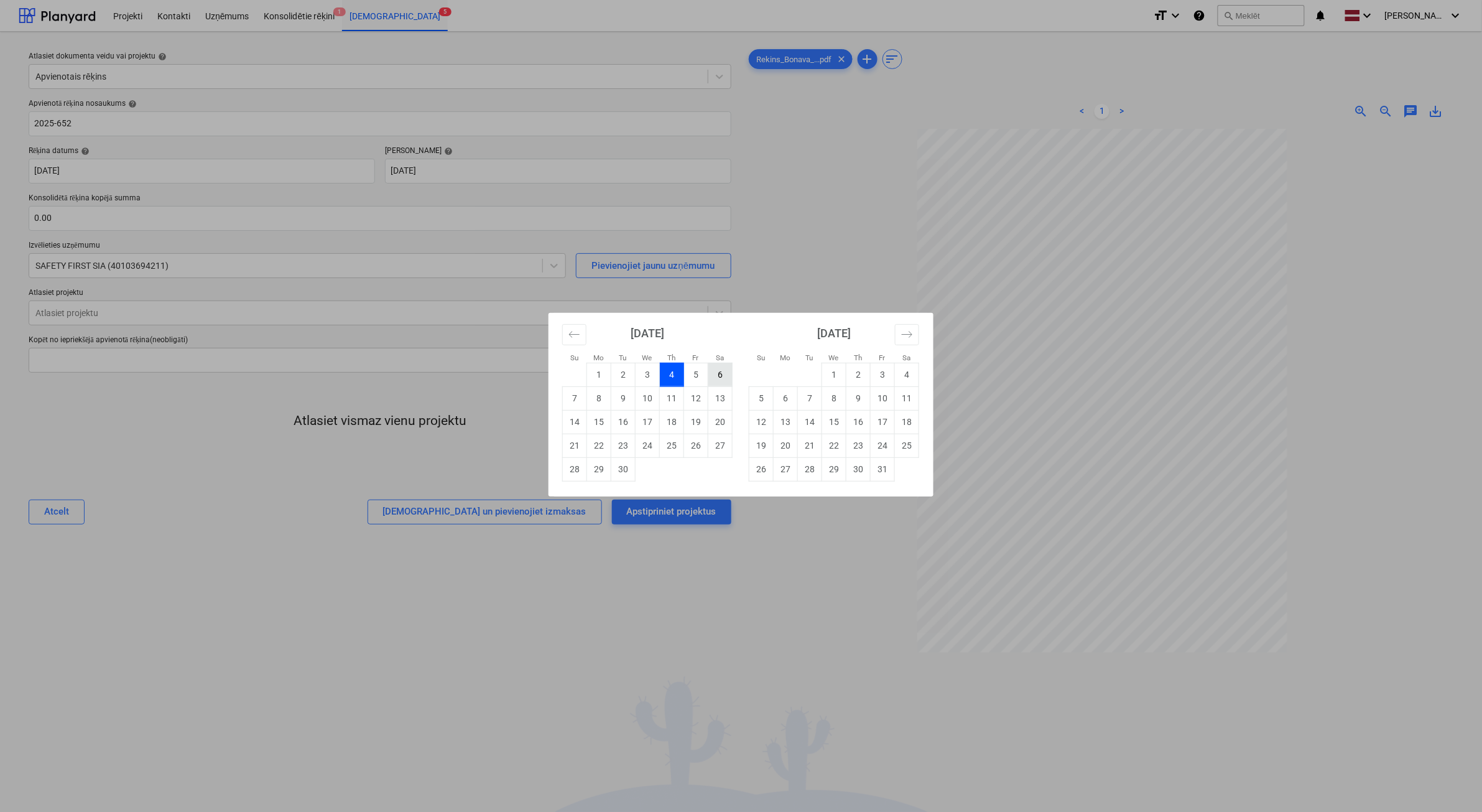
click at [719, 378] on td "6" at bounding box center [720, 374] width 25 height 24
type input "[DATE]"
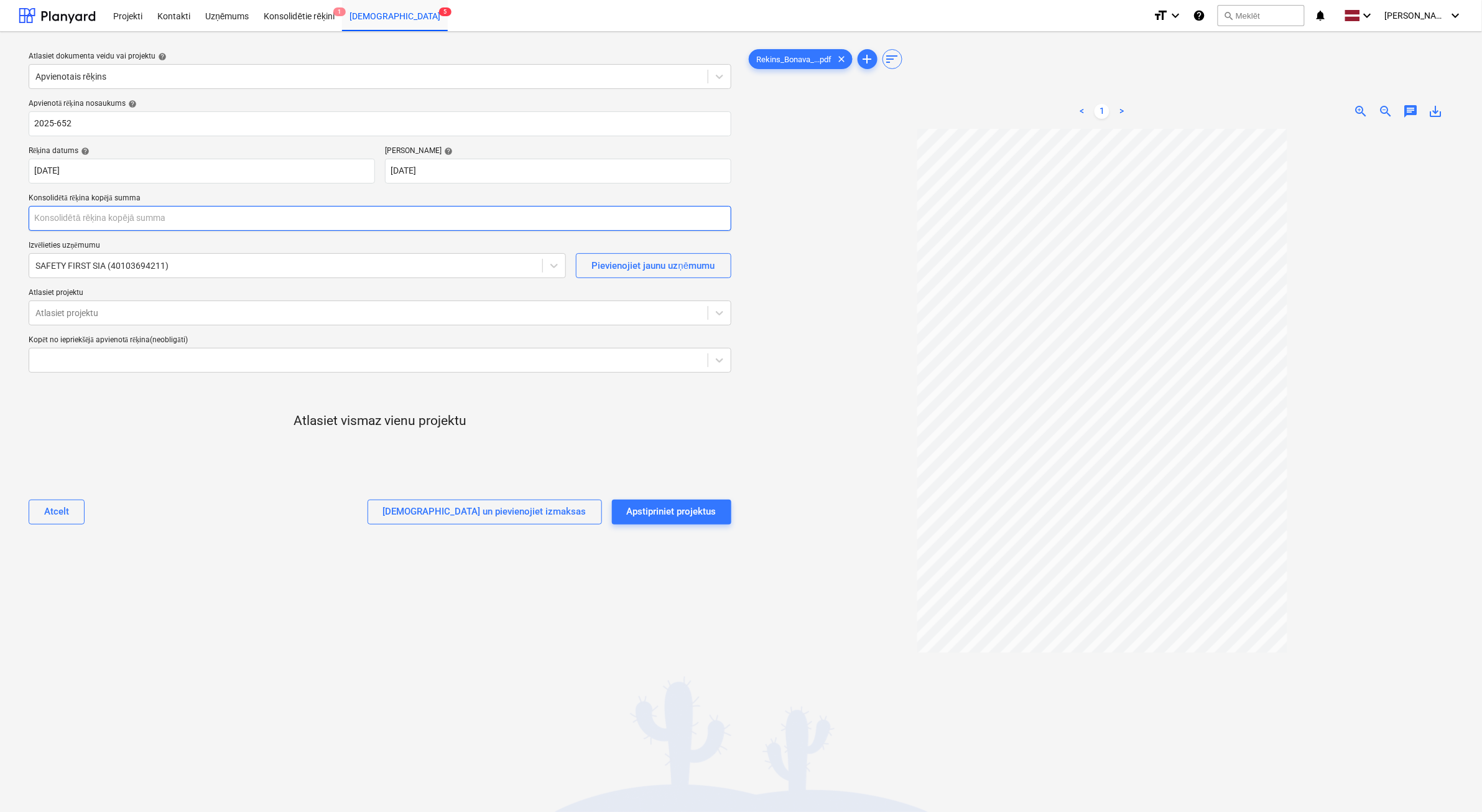
click at [123, 217] on input "text" at bounding box center [380, 218] width 703 height 25
type input "960.00"
click at [82, 309] on div at bounding box center [368, 313] width 666 height 13
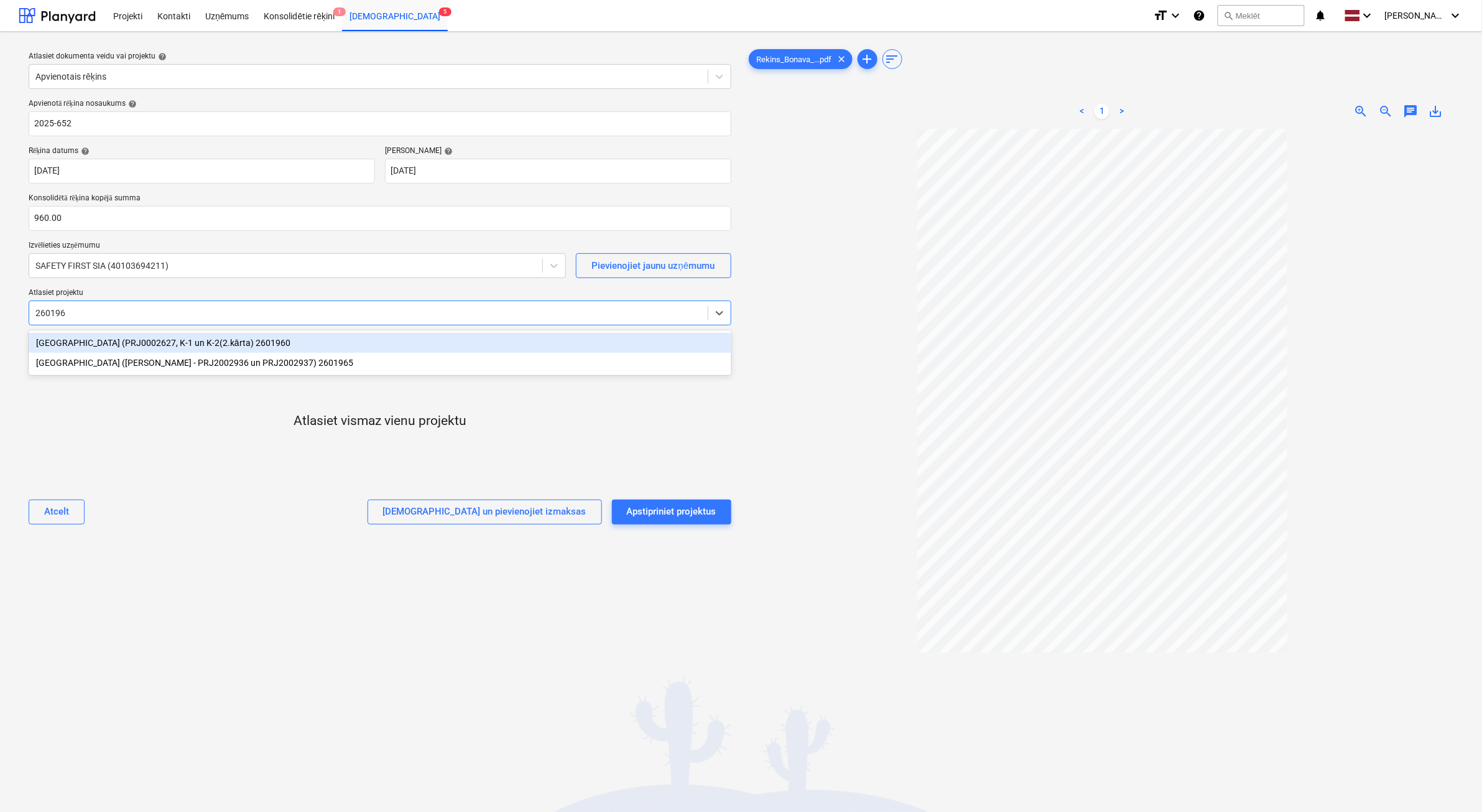
type input "2601960"
click at [81, 337] on div "[GEOGRAPHIC_DATA] (PRJ0002627, K-1 un K-2(2.kārta) 2601960" at bounding box center [380, 342] width 703 height 20
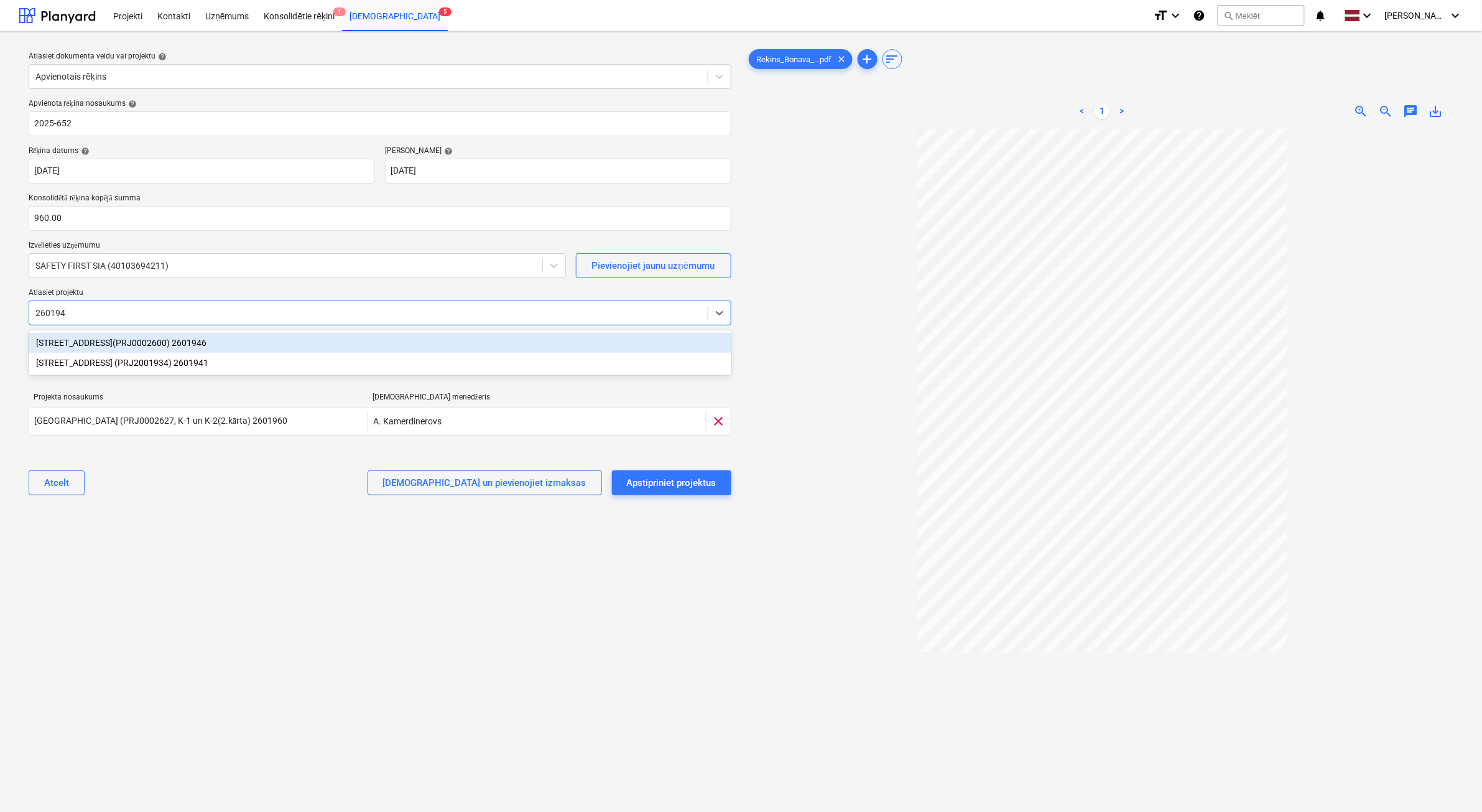
type input "2601946"
click at [60, 341] on div "[STREET_ADDRESS](PRJ0002600) 2601946" at bounding box center [380, 342] width 703 height 20
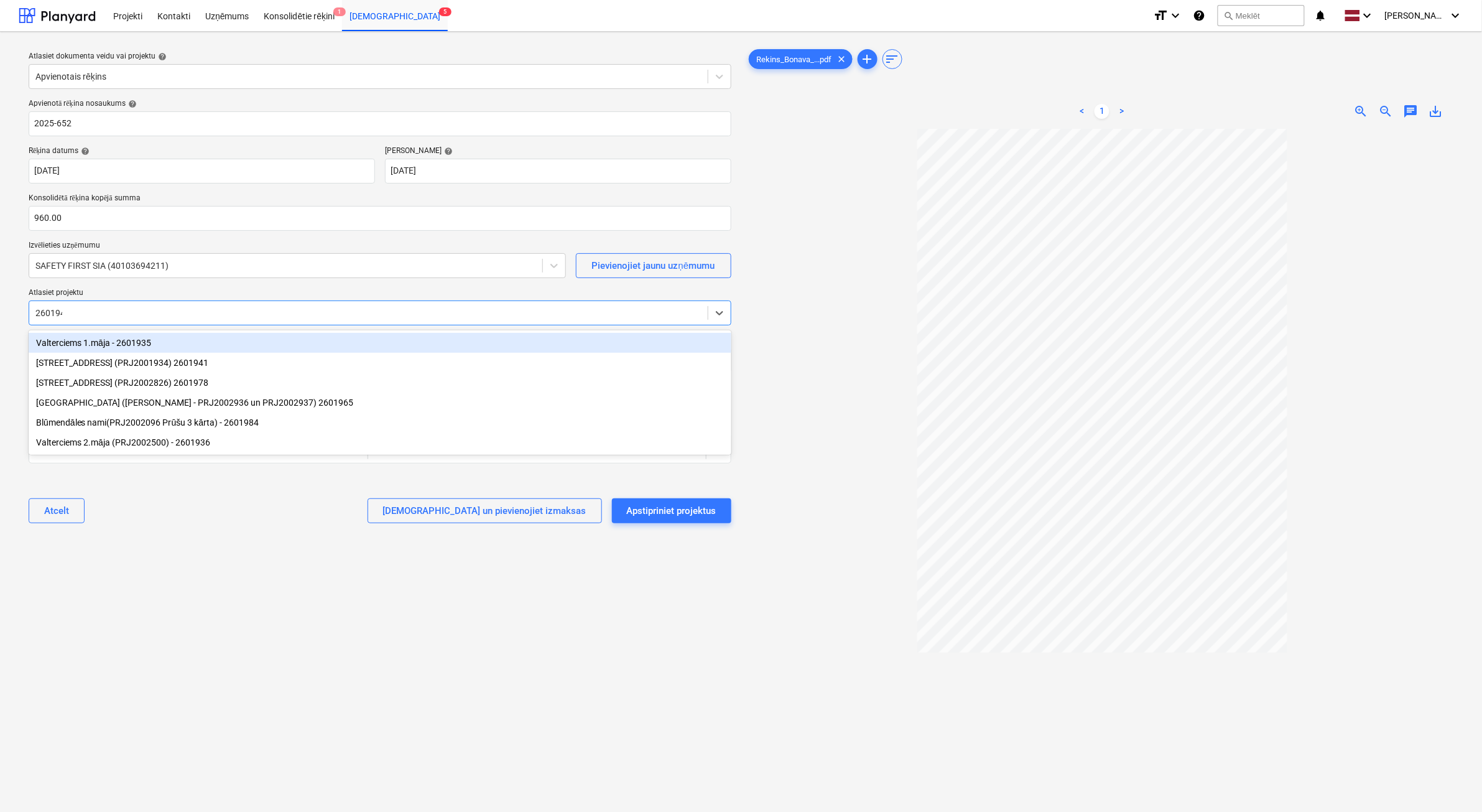
type input "2601941"
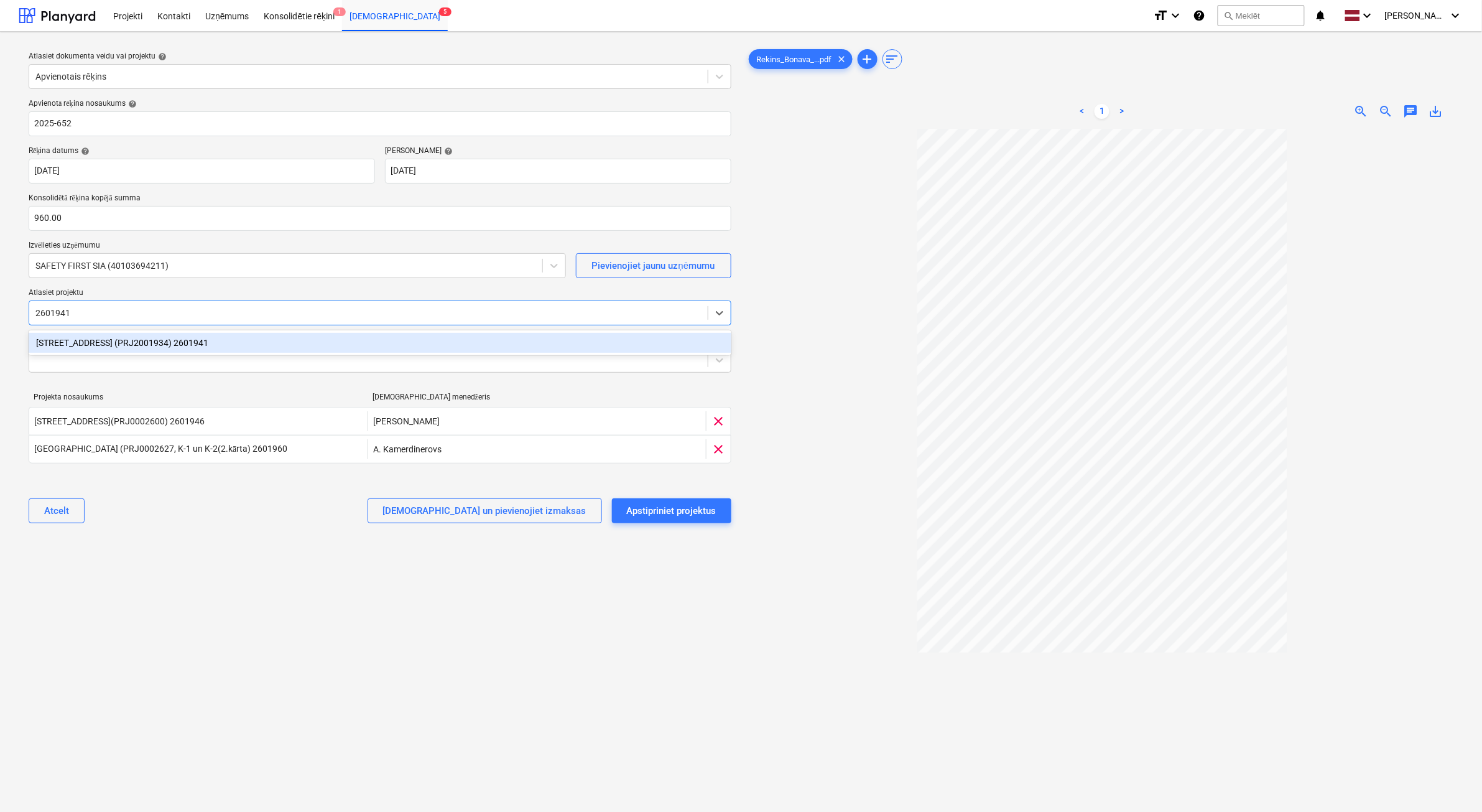
click at [60, 341] on div "[STREET_ADDRESS] (PRJ2001934) 2601941" at bounding box center [380, 342] width 703 height 20
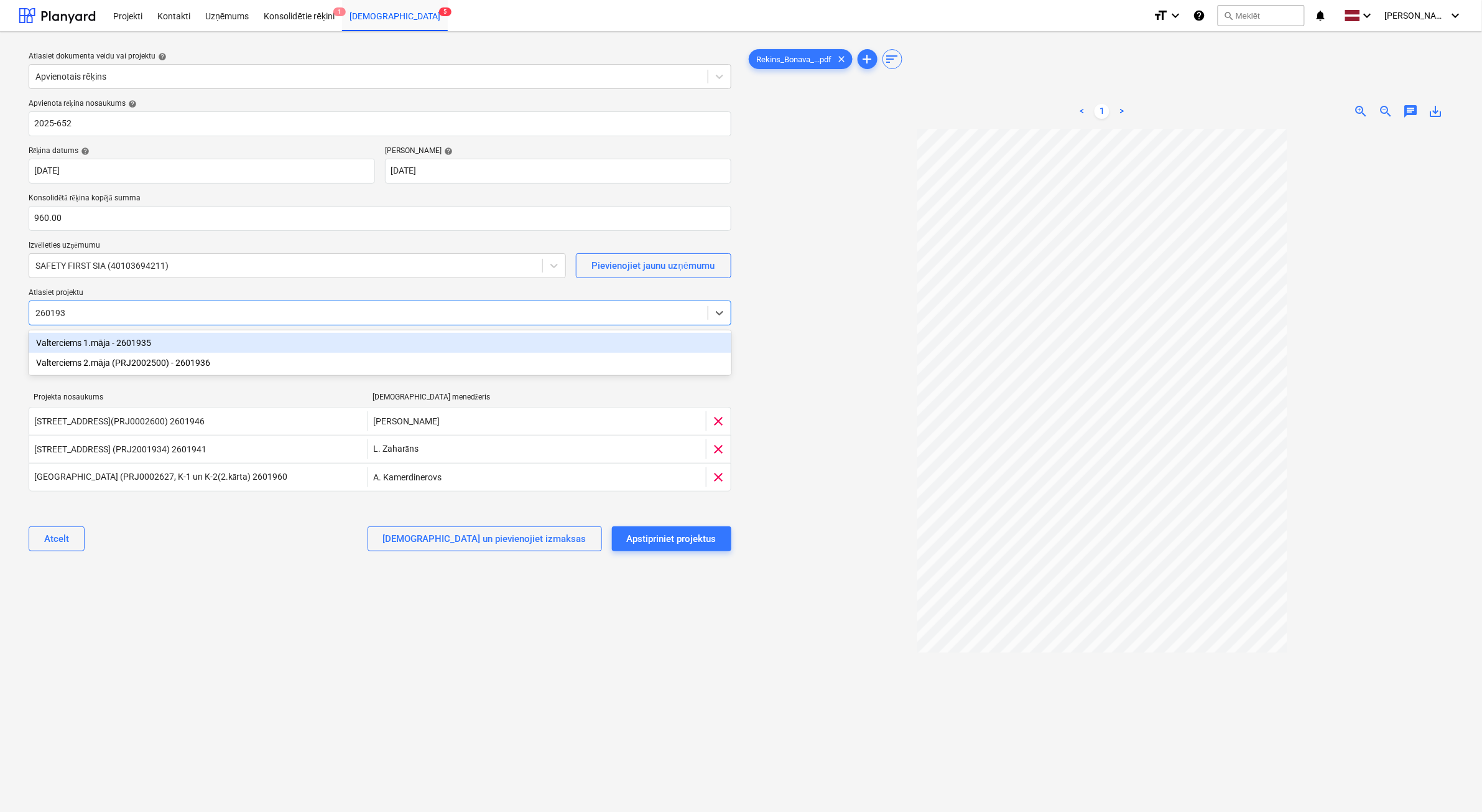
type input "2601936"
click at [60, 340] on div "Valterciems 2.māja (PRJ2002500) - 2601936" at bounding box center [380, 342] width 703 height 20
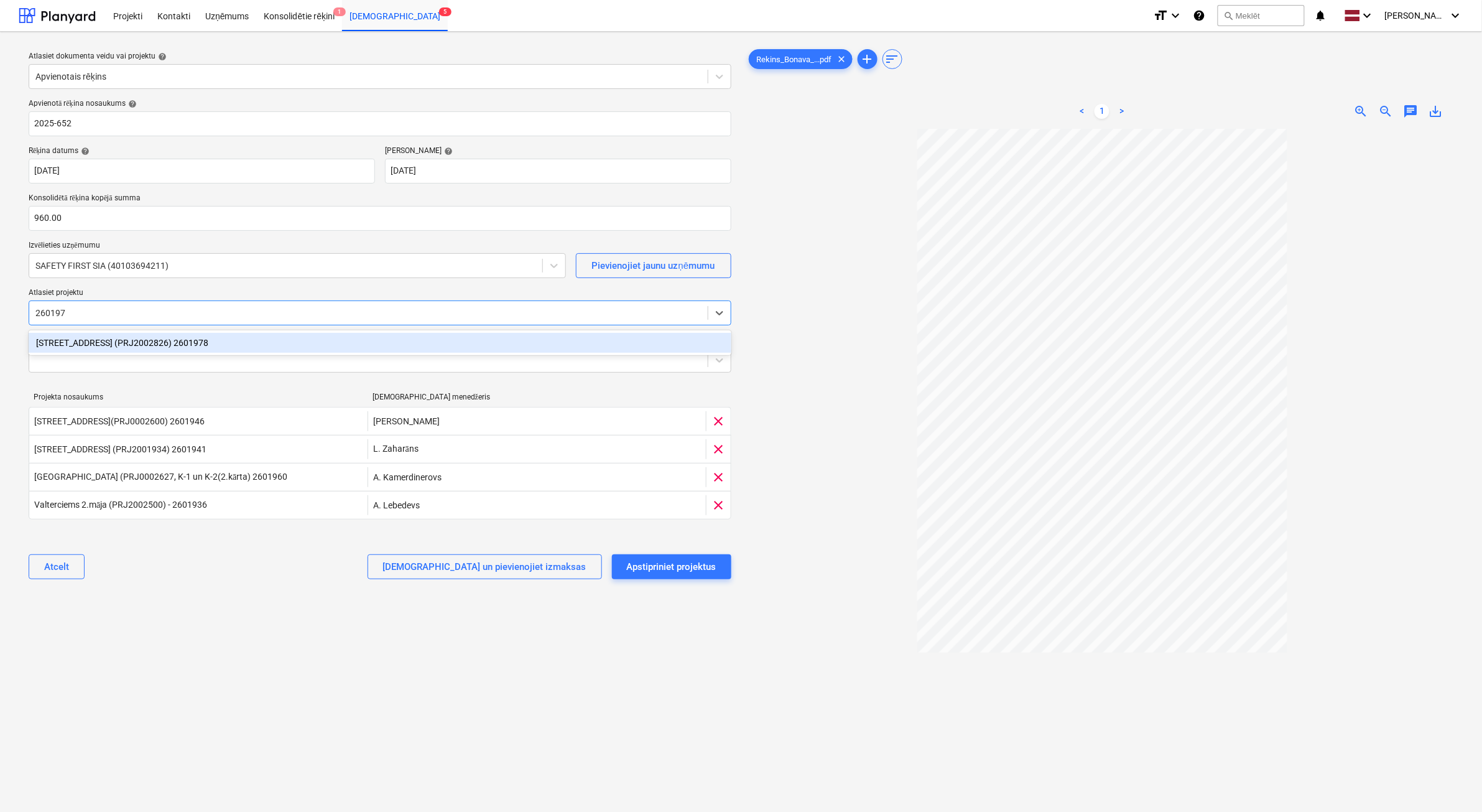
type input "2601978"
click at [101, 345] on div "[STREET_ADDRESS] (PRJ2002826) 2601978" at bounding box center [380, 342] width 703 height 20
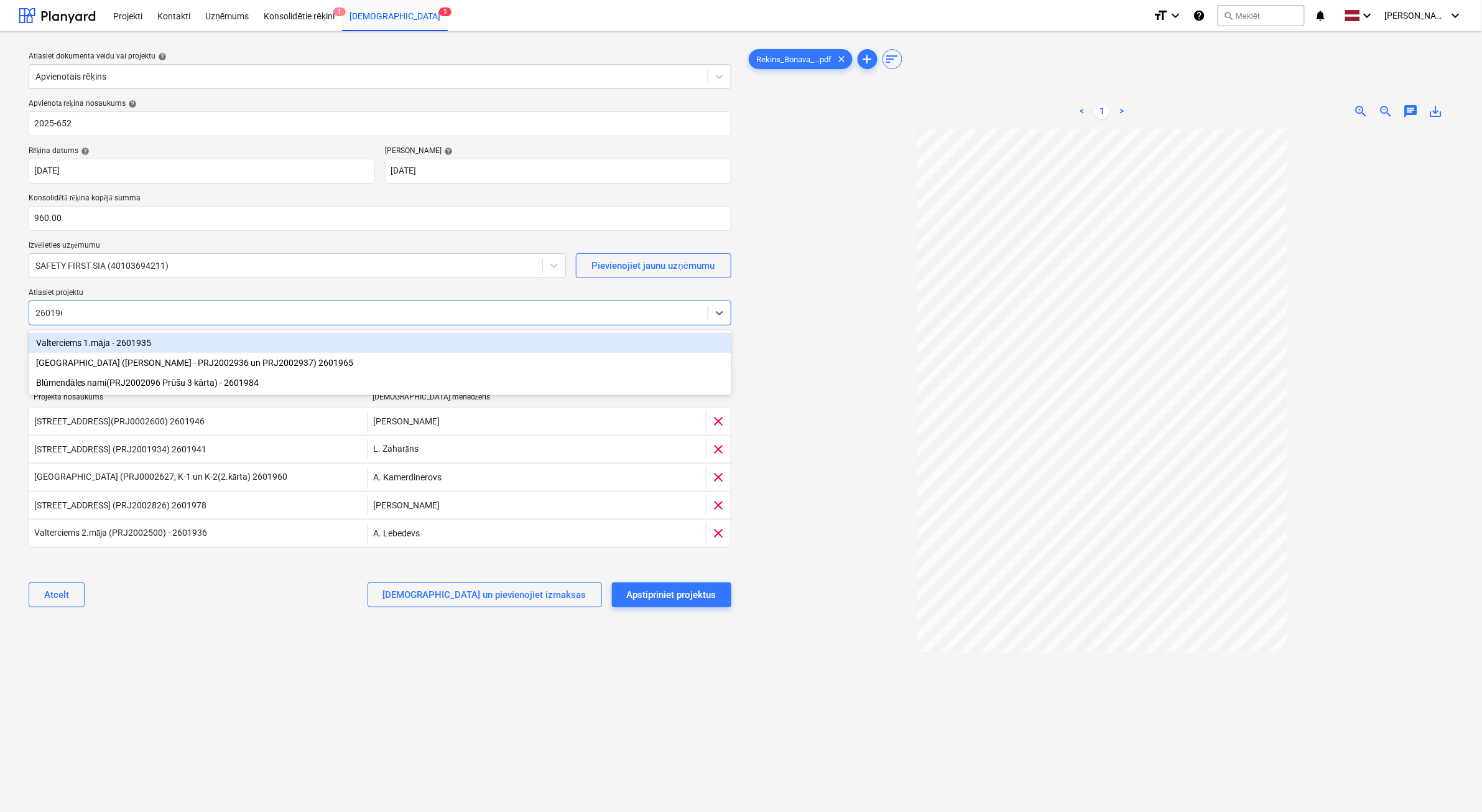
type input "2601965"
click at [99, 341] on div "[GEOGRAPHIC_DATA] ([PERSON_NAME] - PRJ2002936 un PRJ2002937) 2601965" at bounding box center [380, 342] width 703 height 20
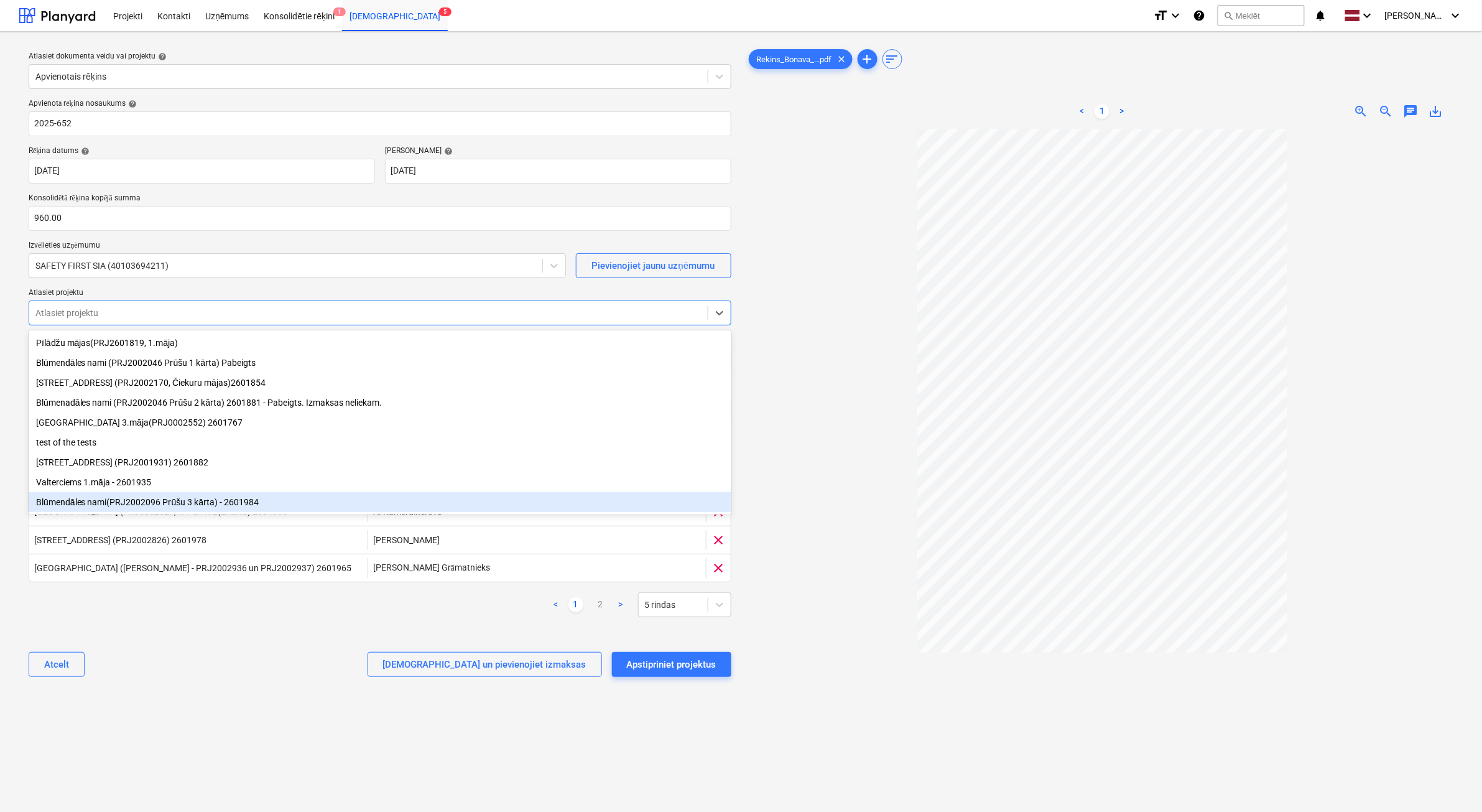
drag, startPoint x: 381, startPoint y: 733, endPoint x: 461, endPoint y: 713, distance: 82.5
click at [381, 731] on div "Atlasiet dokumenta veidu vai projektu help Apvienotais rēķins Apvienotā rēķina …" at bounding box center [380, 476] width 723 height 869
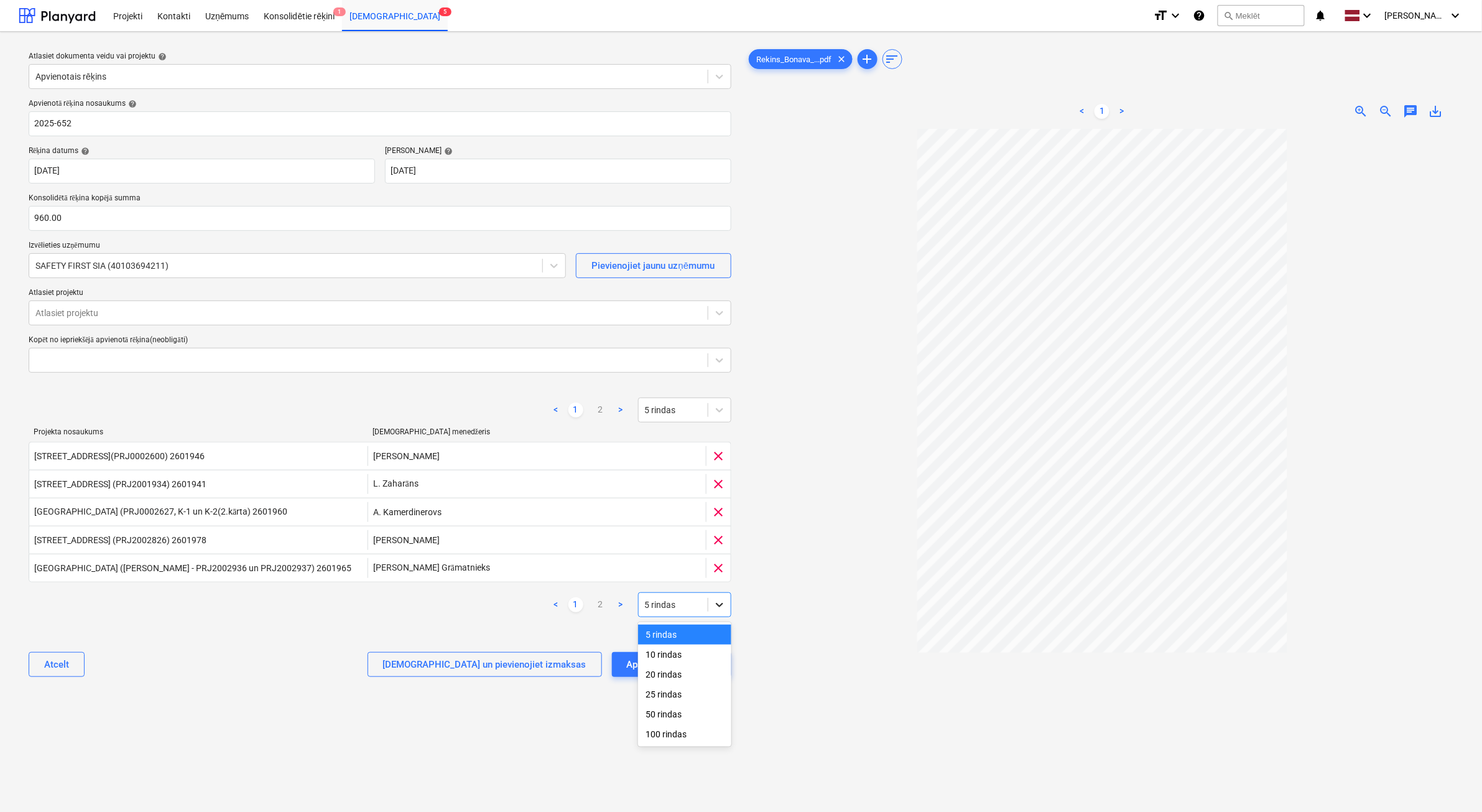
click at [726, 606] on div at bounding box center [719, 605] width 22 height 22
click at [695, 659] on div "10 rindas" at bounding box center [685, 654] width 94 height 20
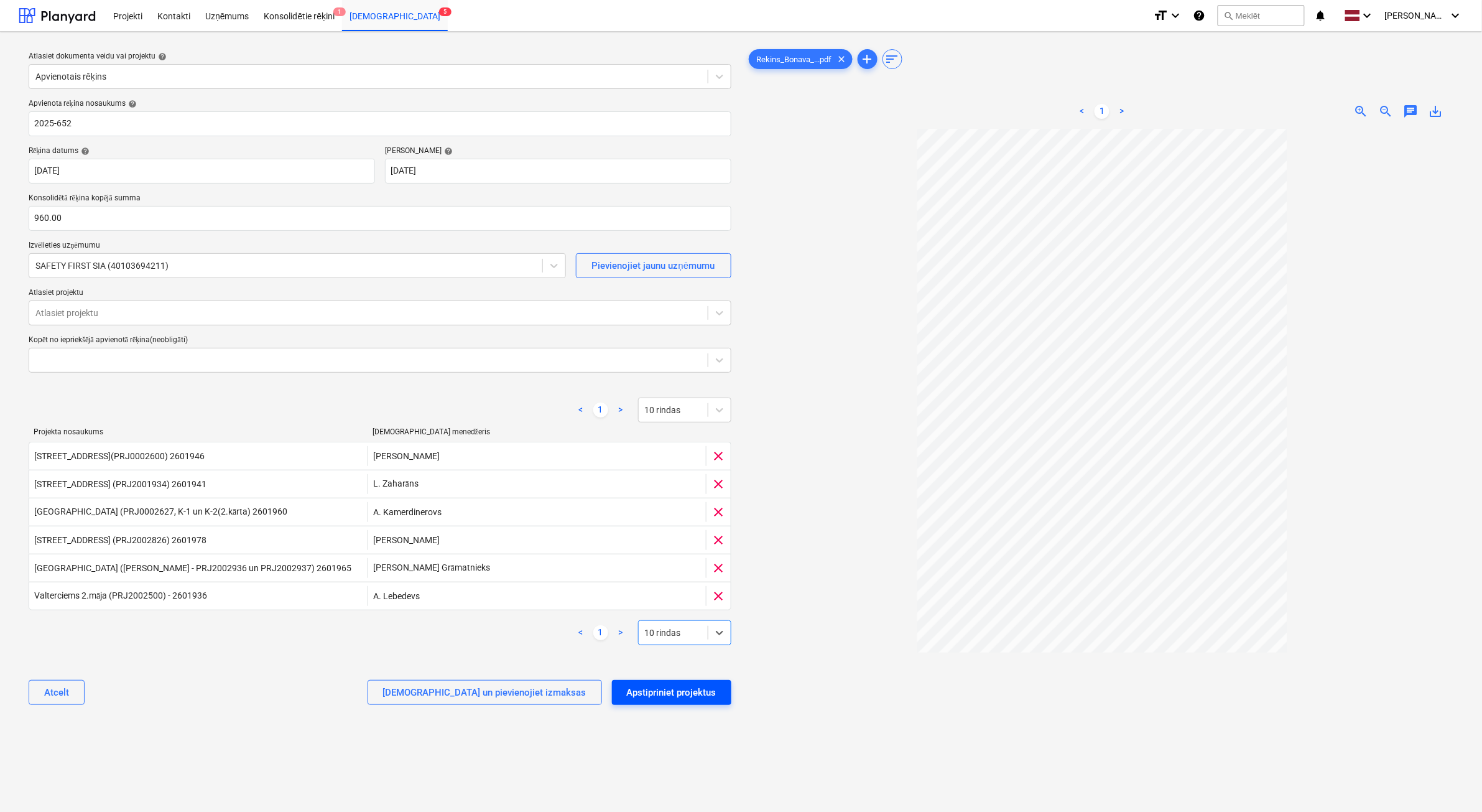
click at [671, 689] on div "Apstipriniet projektus" at bounding box center [671, 692] width 89 height 16
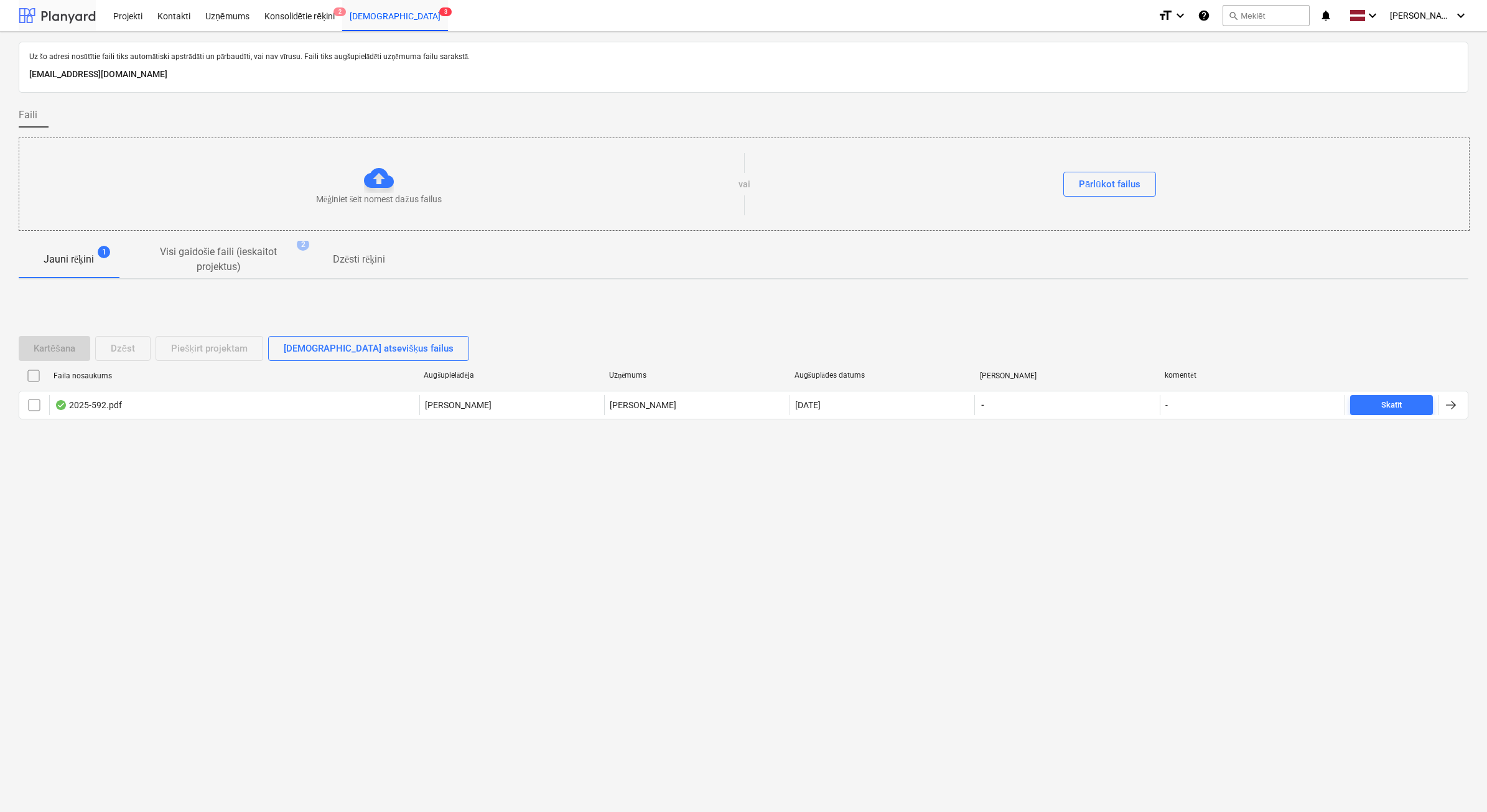
click at [73, 10] on div at bounding box center [57, 15] width 77 height 31
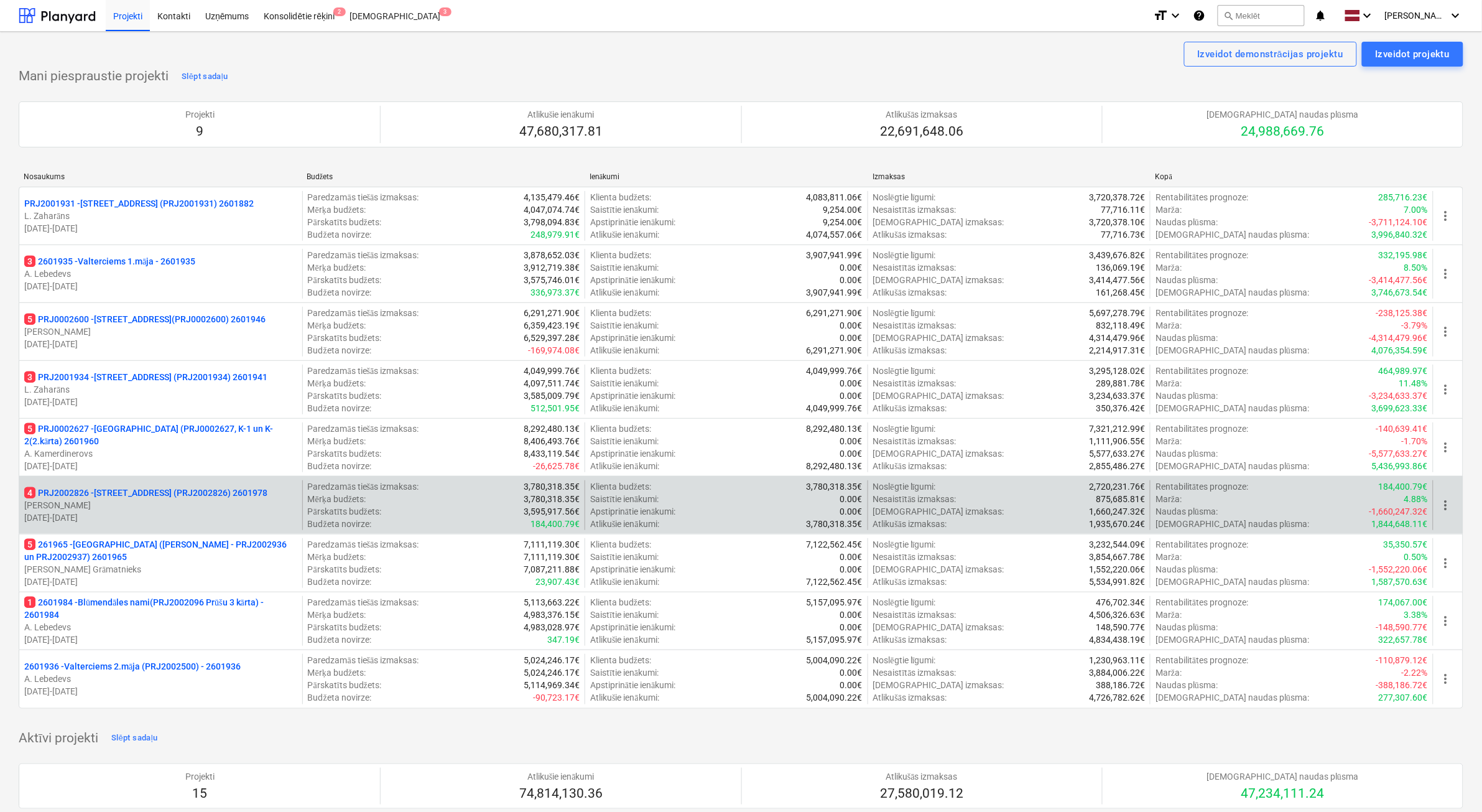
click at [177, 507] on p "[PERSON_NAME]" at bounding box center [161, 505] width 273 height 13
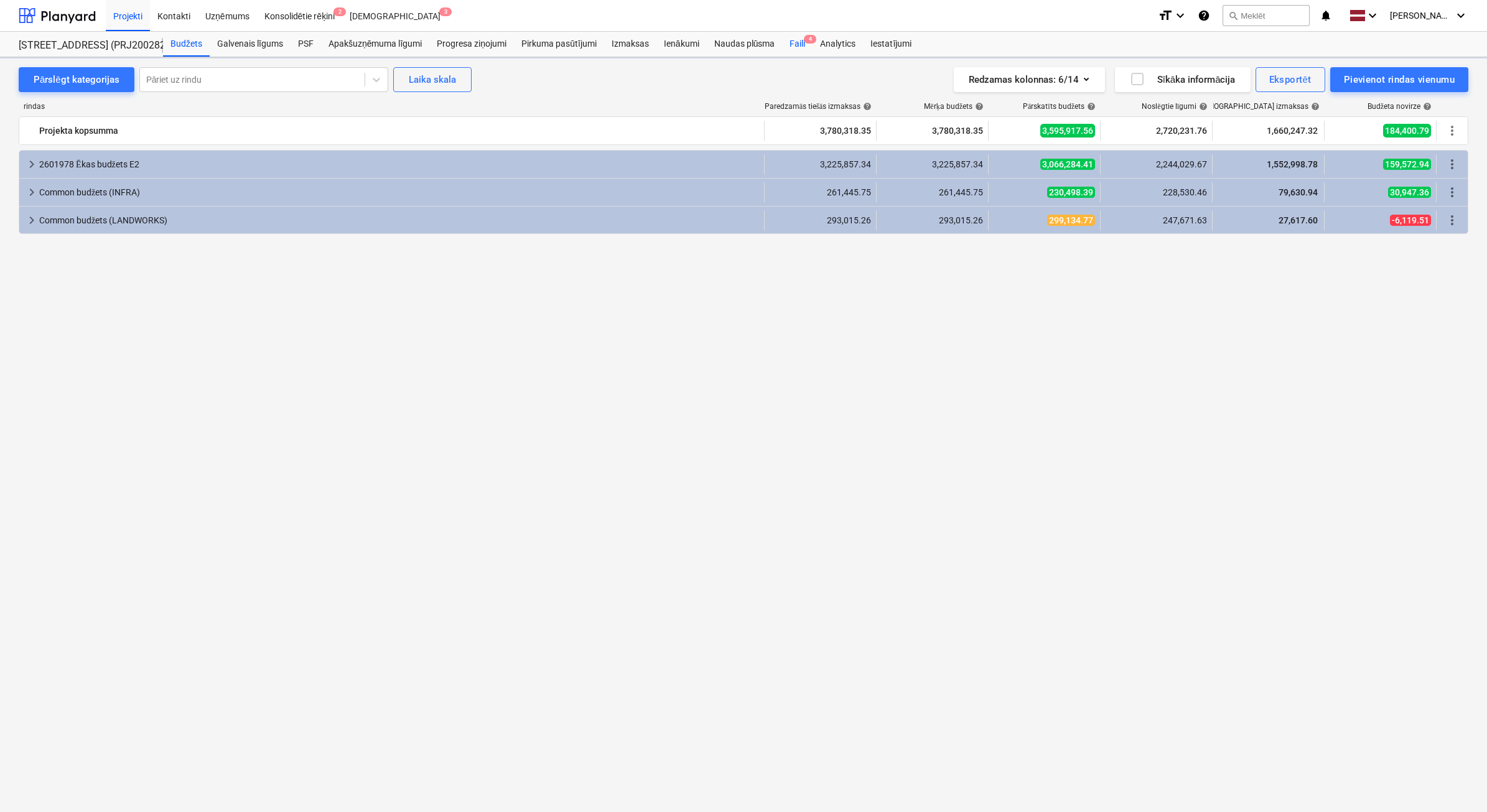
click at [801, 43] on div "Faili 4" at bounding box center [798, 43] width 31 height 25
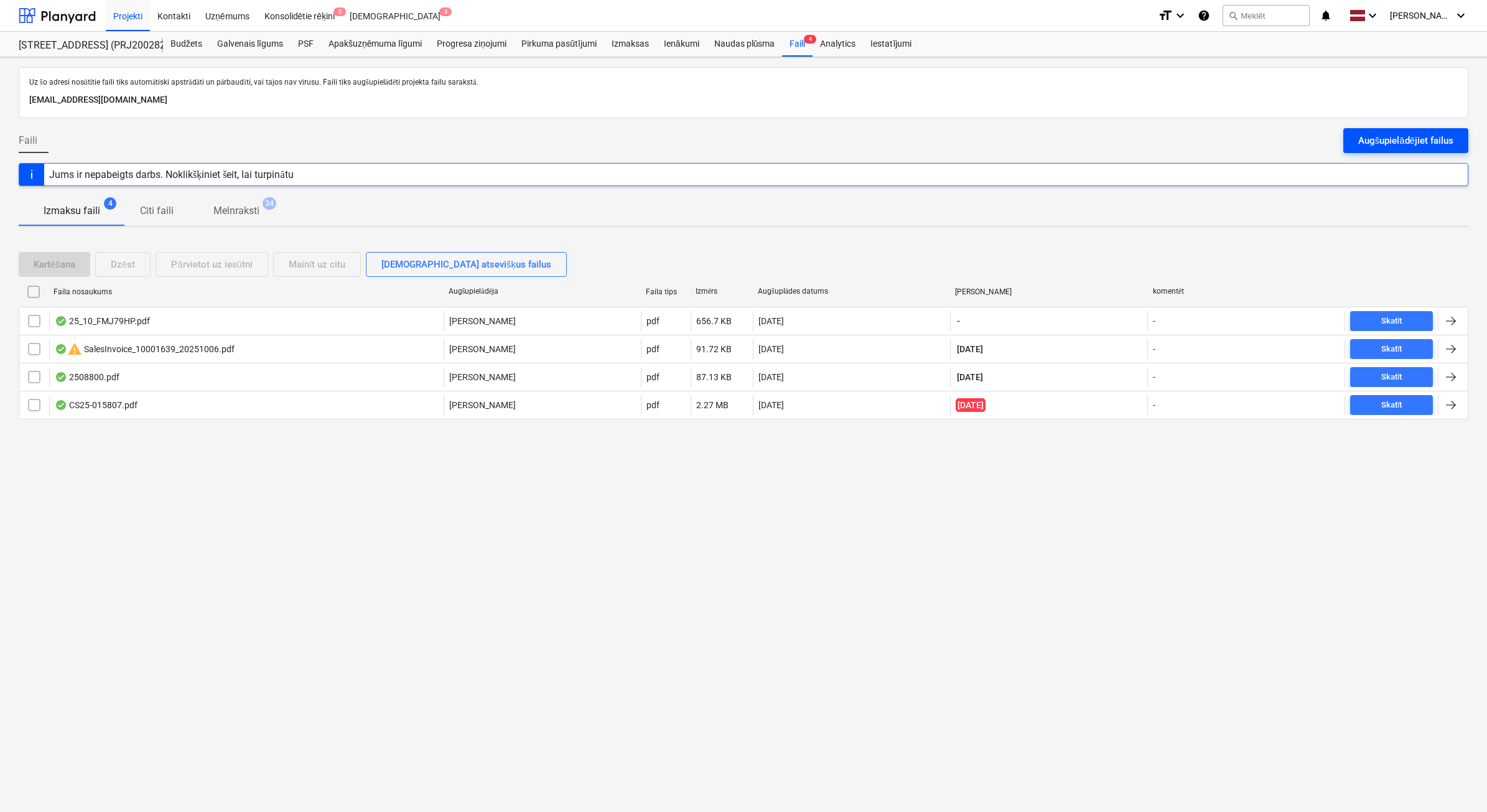
click at [1376, 140] on div "Augšupielādējiet failus" at bounding box center [1406, 140] width 95 height 16
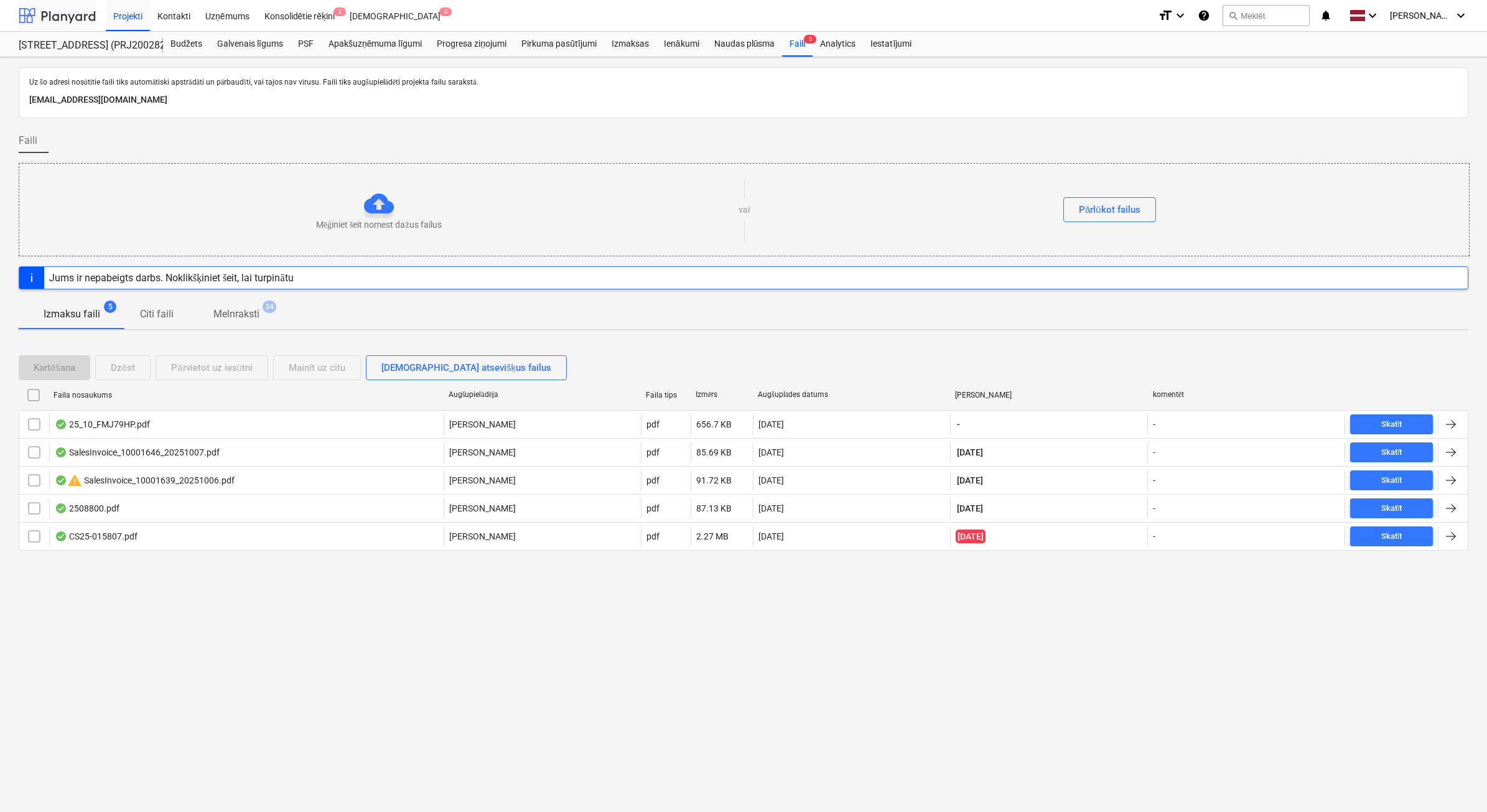
click at [76, 26] on div at bounding box center [57, 15] width 77 height 31
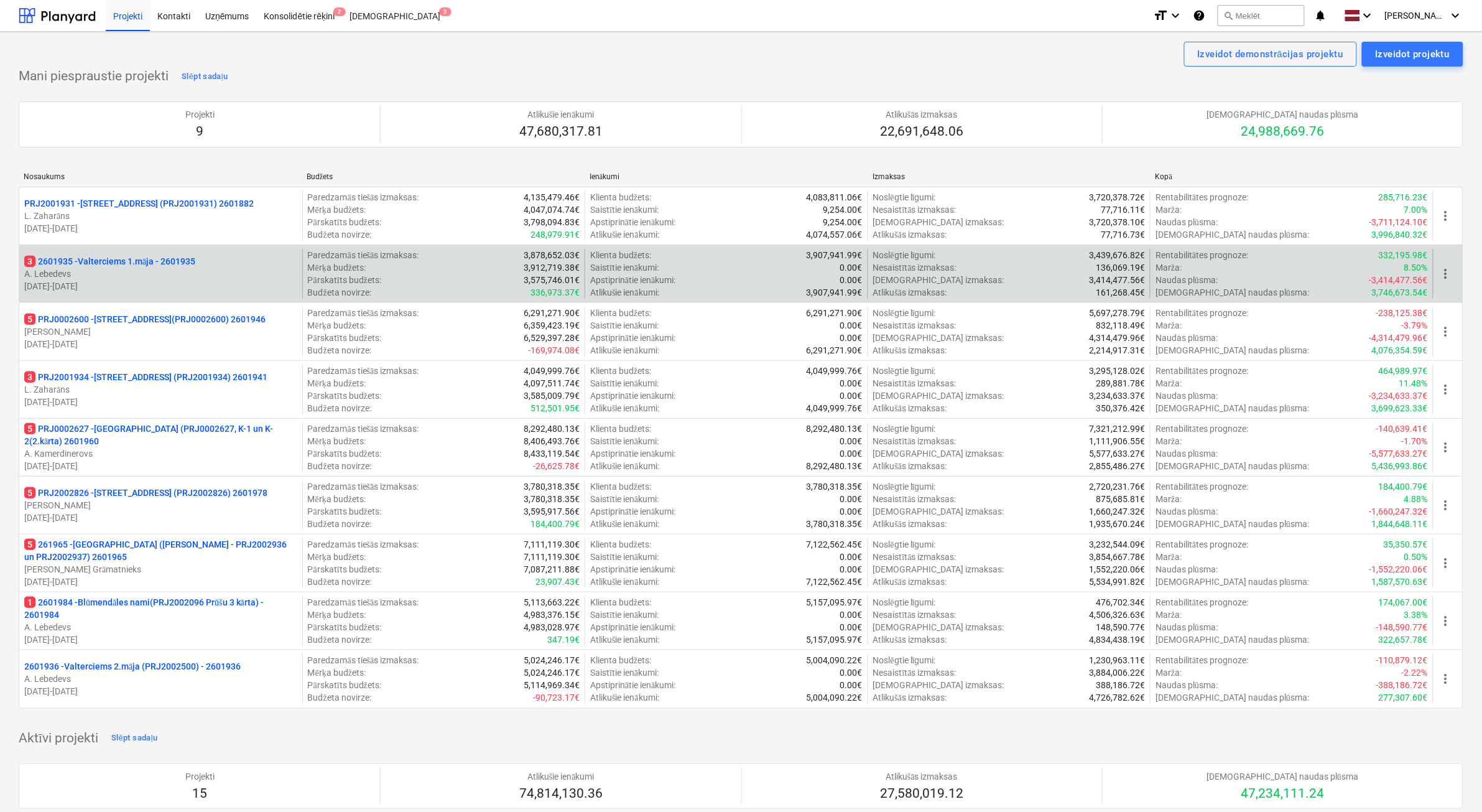
click at [204, 278] on p "A. Lebedevs" at bounding box center [161, 274] width 273 height 13
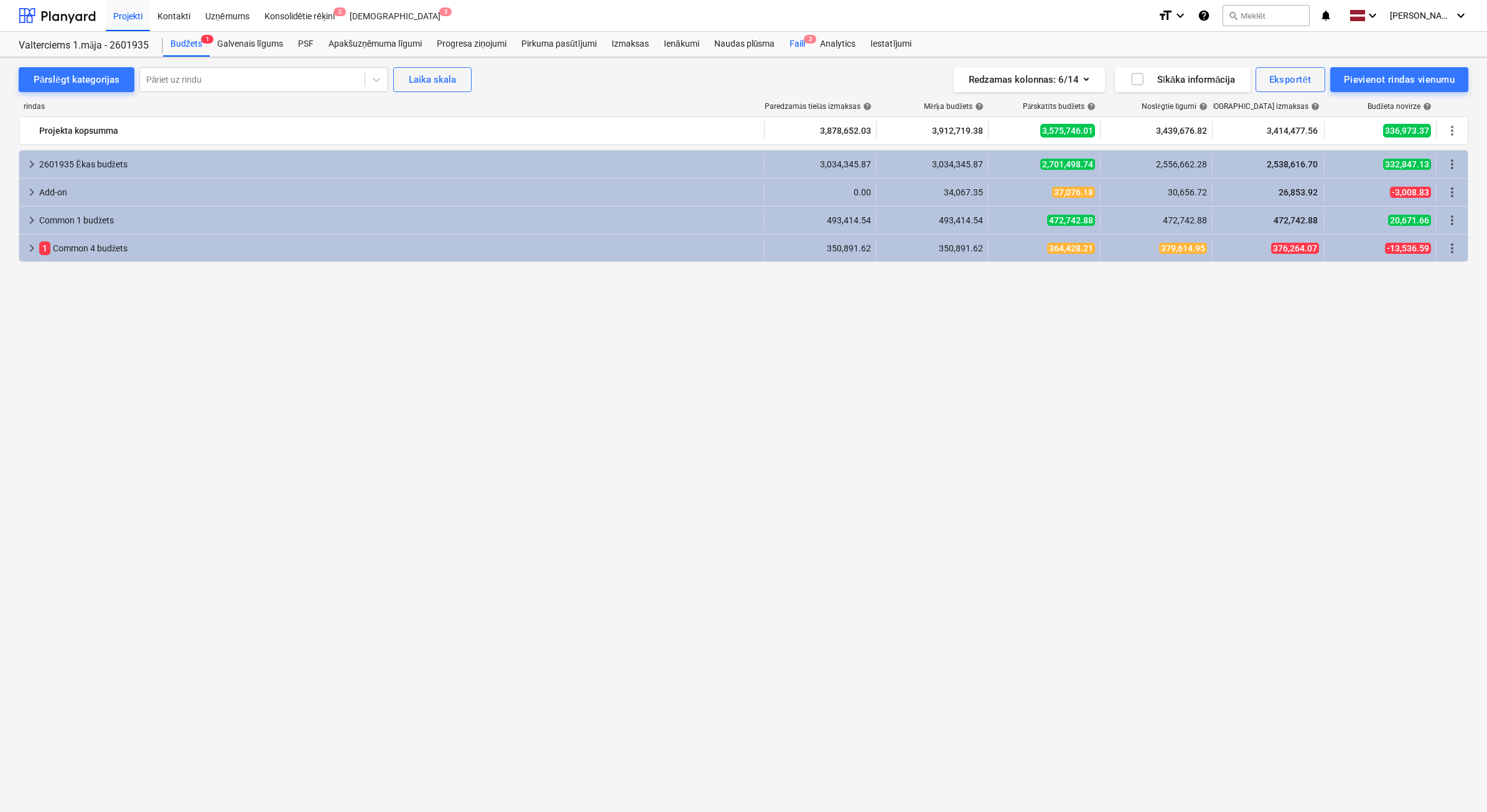
click at [794, 54] on div "Faili 3" at bounding box center [798, 43] width 31 height 25
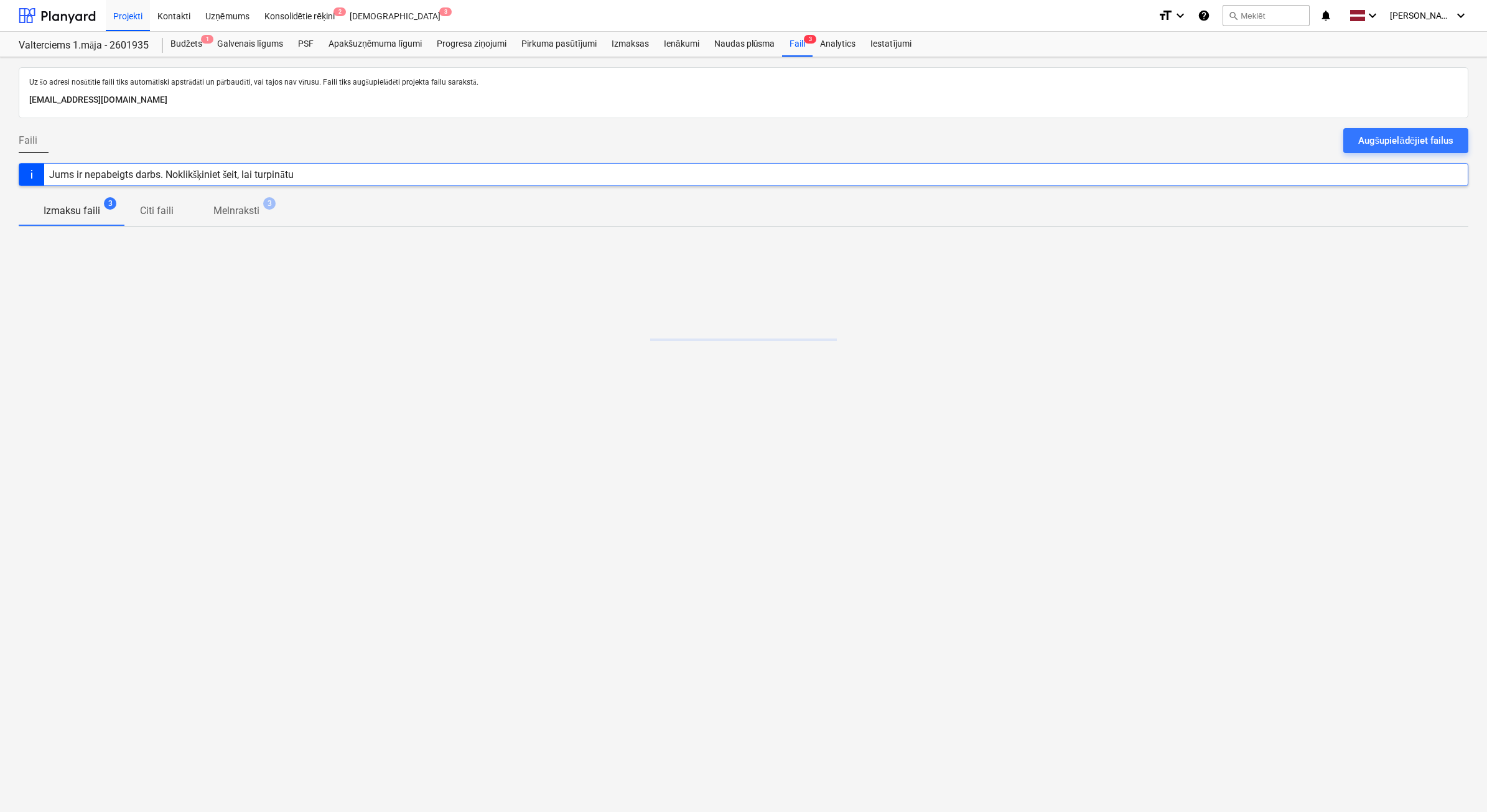
click at [1422, 138] on div "Augšupielādējiet failus" at bounding box center [1406, 140] width 95 height 16
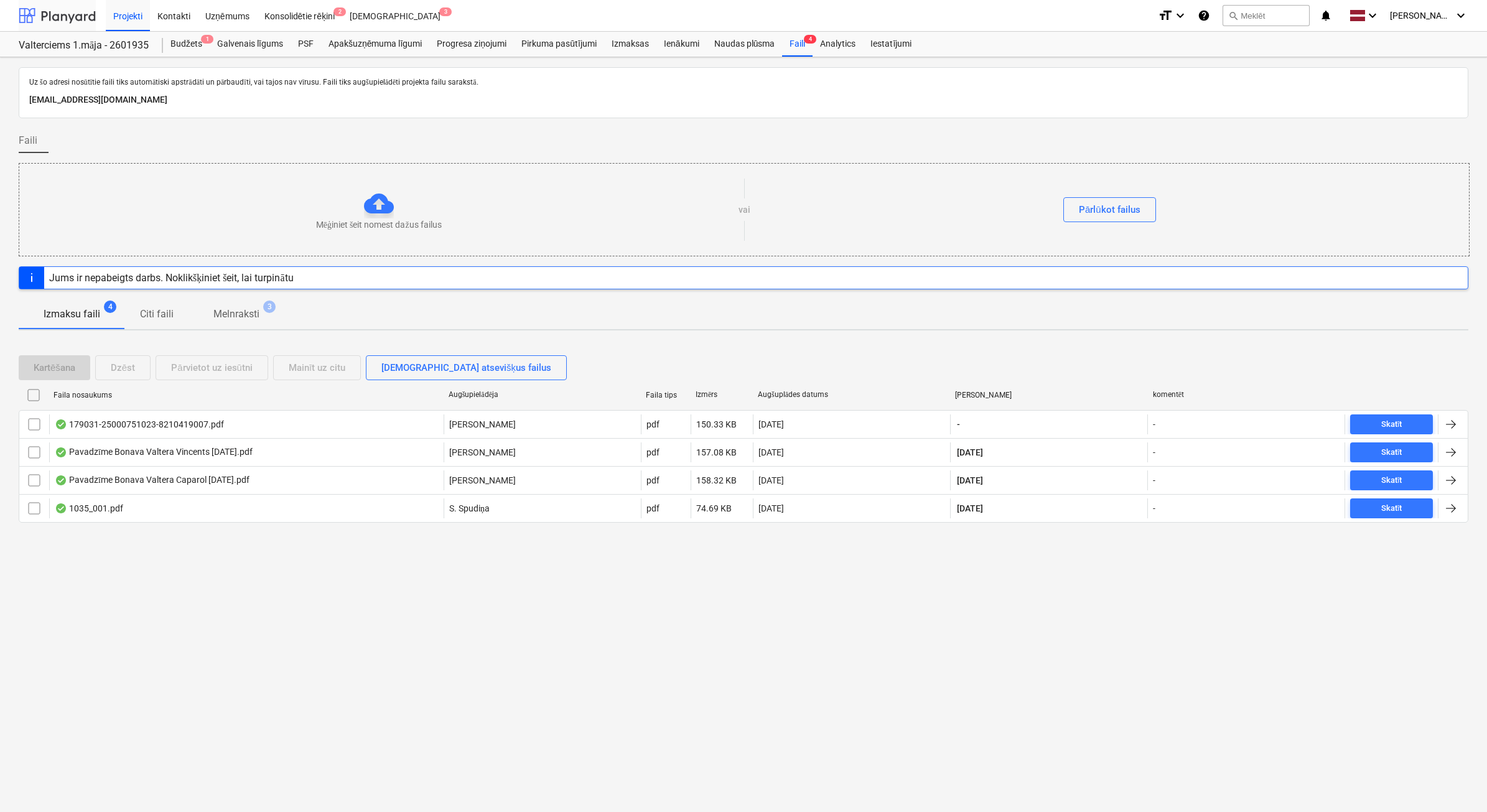
click at [73, 11] on div at bounding box center [57, 15] width 77 height 31
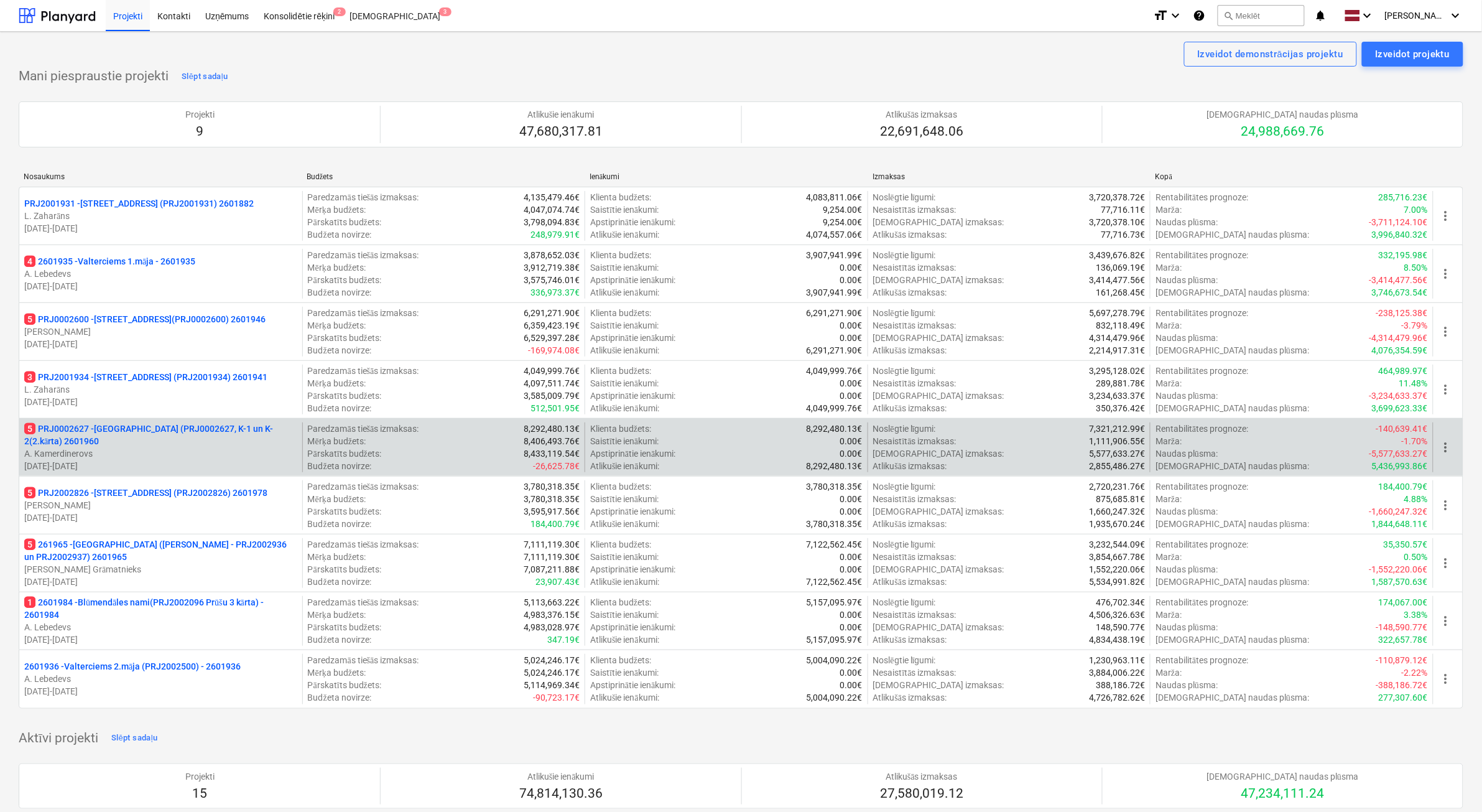
click at [179, 458] on p "A. Kamerdinerovs" at bounding box center [161, 453] width 273 height 13
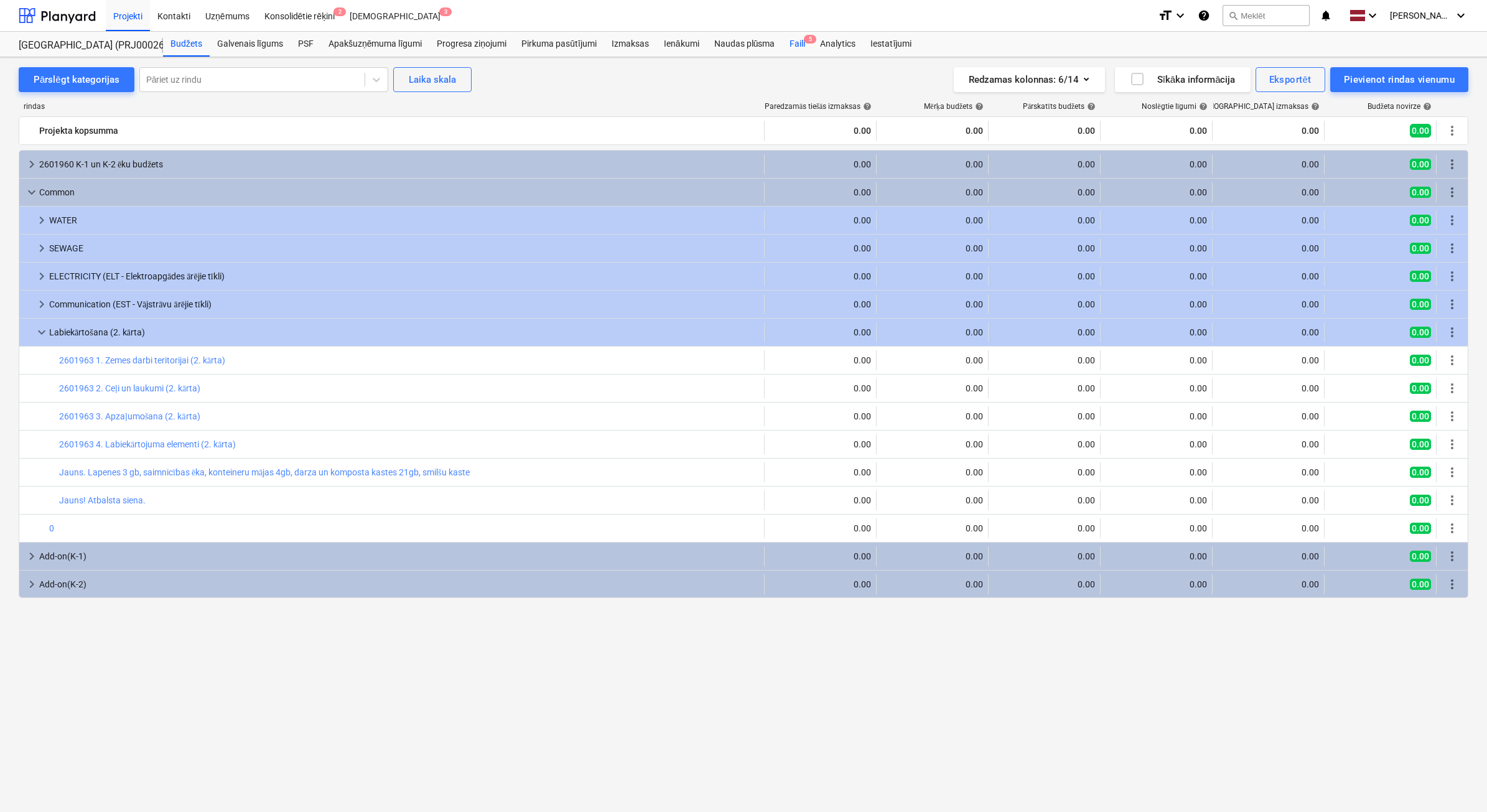
click at [786, 43] on div "Faili 5" at bounding box center [798, 43] width 31 height 25
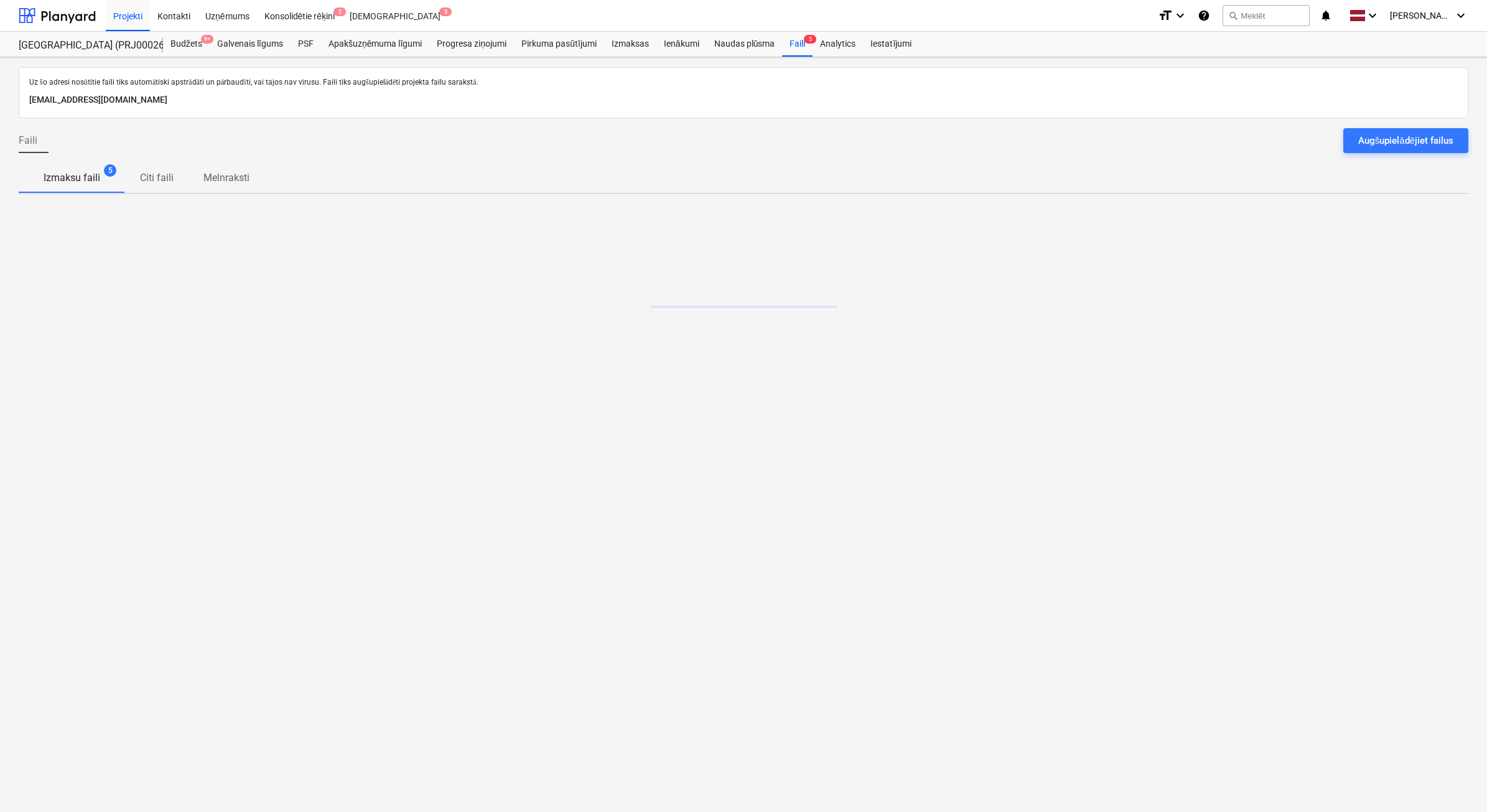
click at [1416, 131] on button "Augšupielādējiet failus" at bounding box center [1405, 140] width 125 height 25
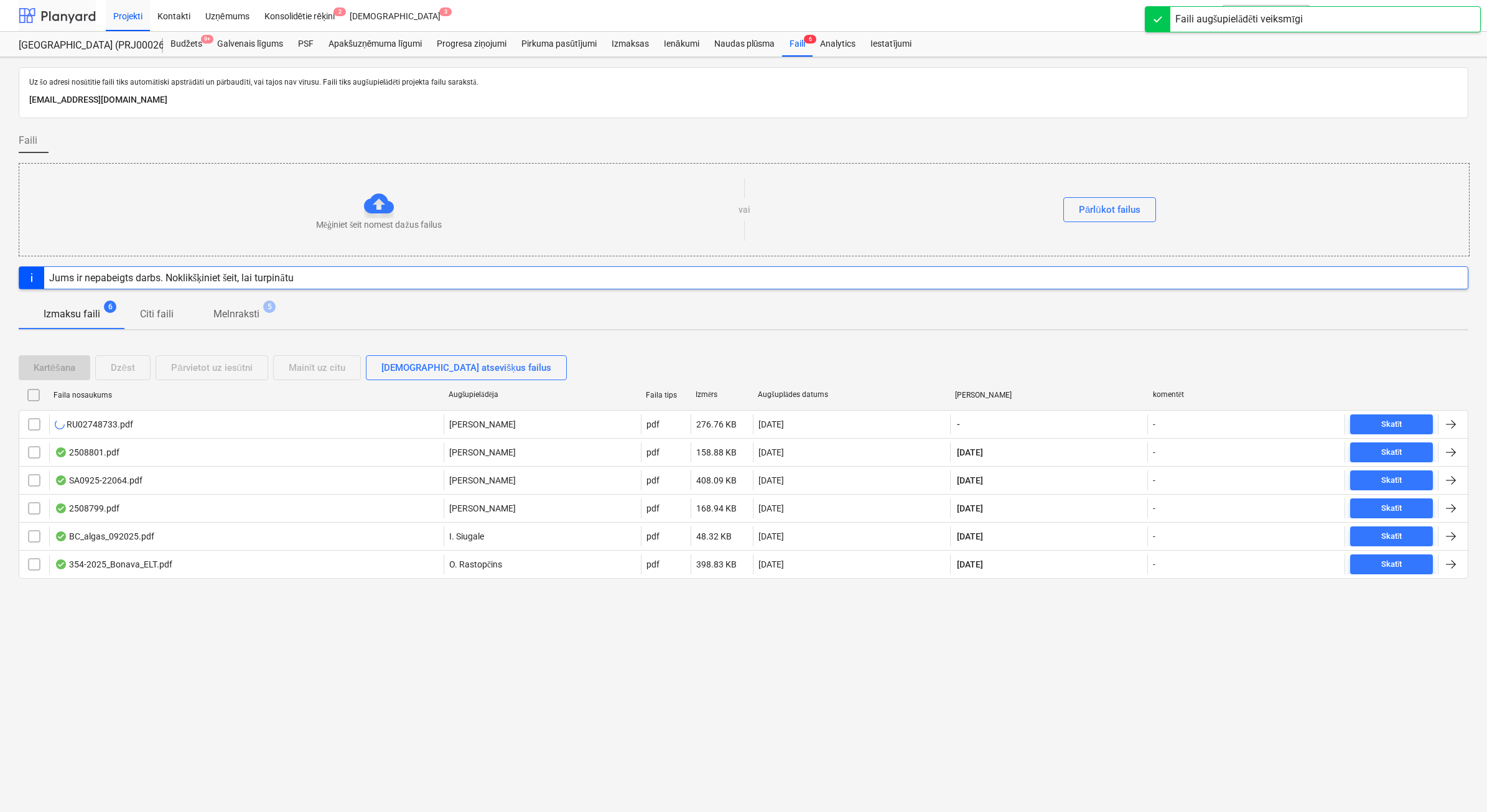
click at [48, 19] on div at bounding box center [57, 15] width 77 height 31
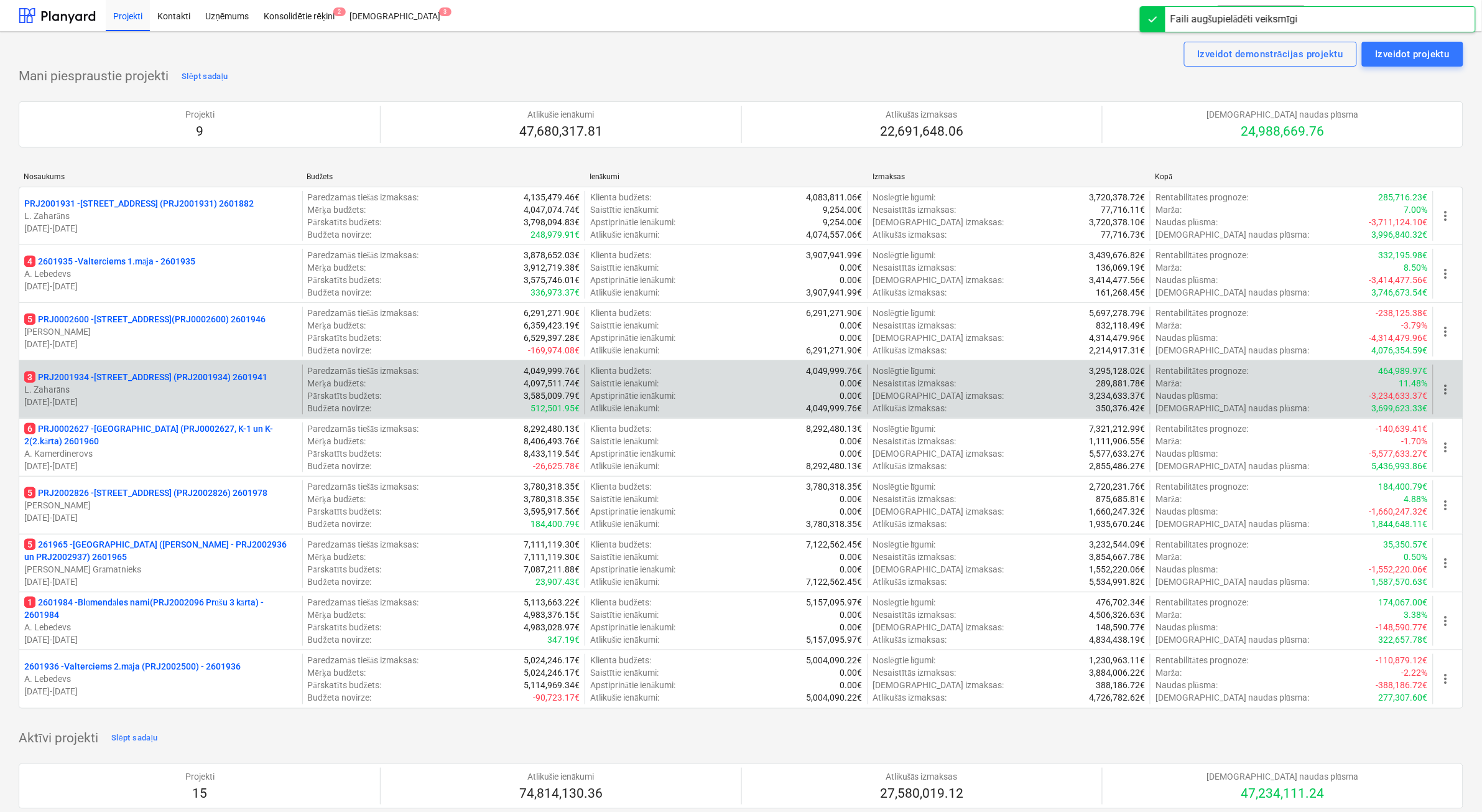
click at [194, 398] on p "[DATE] - [DATE]" at bounding box center [161, 401] width 273 height 13
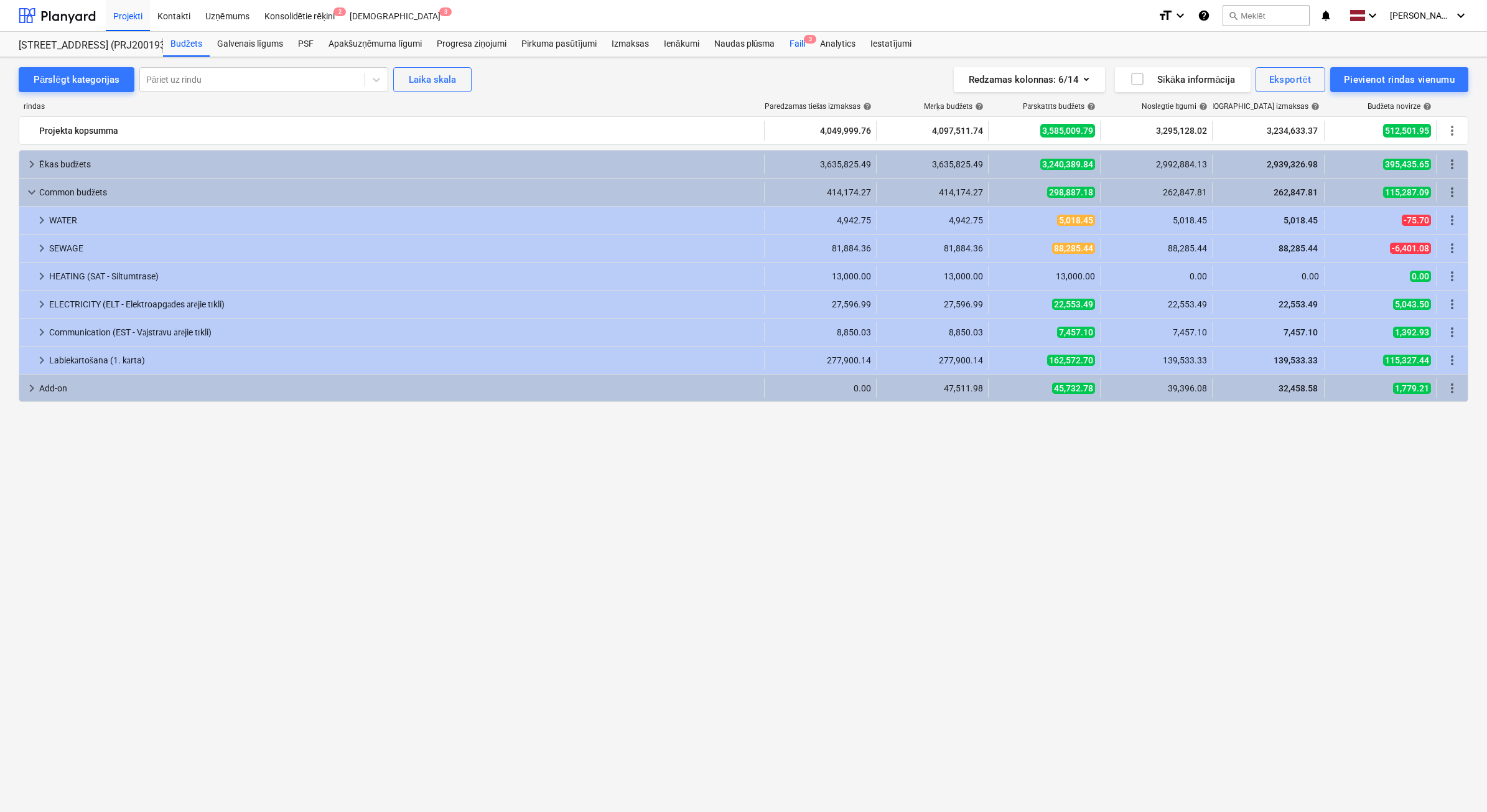
click at [799, 50] on div "Faili 3" at bounding box center [798, 43] width 31 height 25
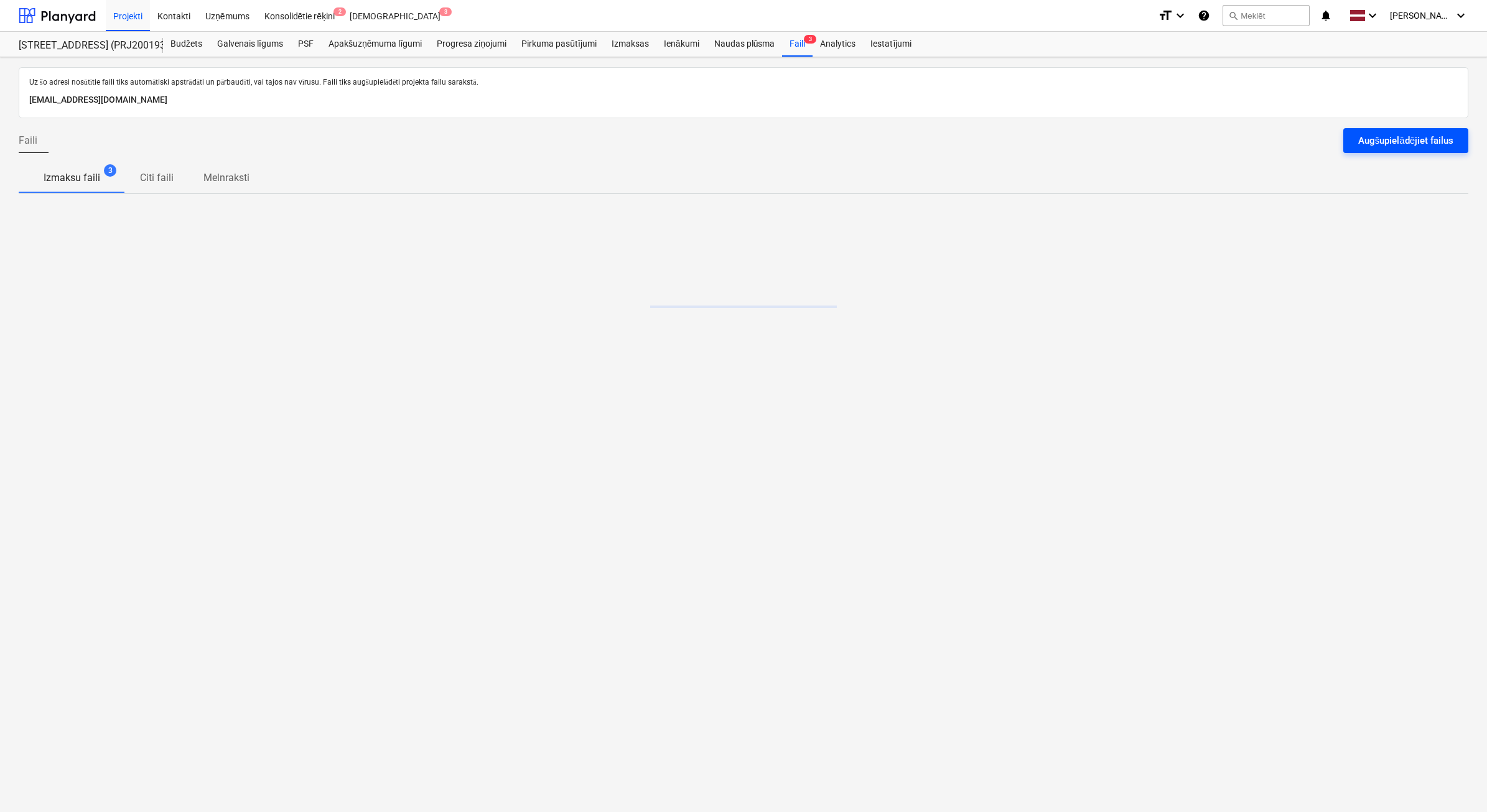
click at [1357, 140] on button "Augšupielādējiet failus" at bounding box center [1405, 140] width 125 height 25
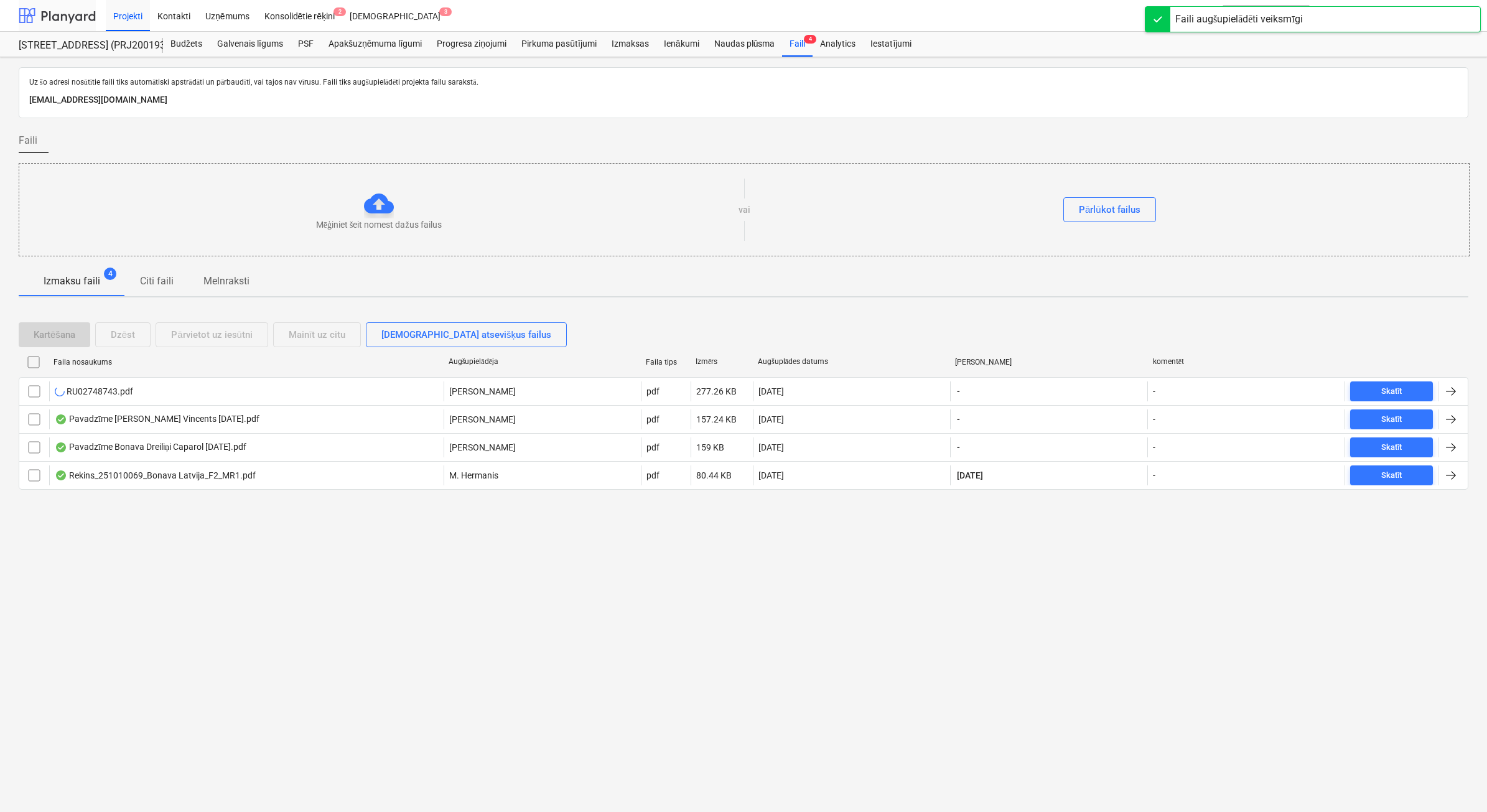
click at [71, 13] on div at bounding box center [57, 15] width 77 height 31
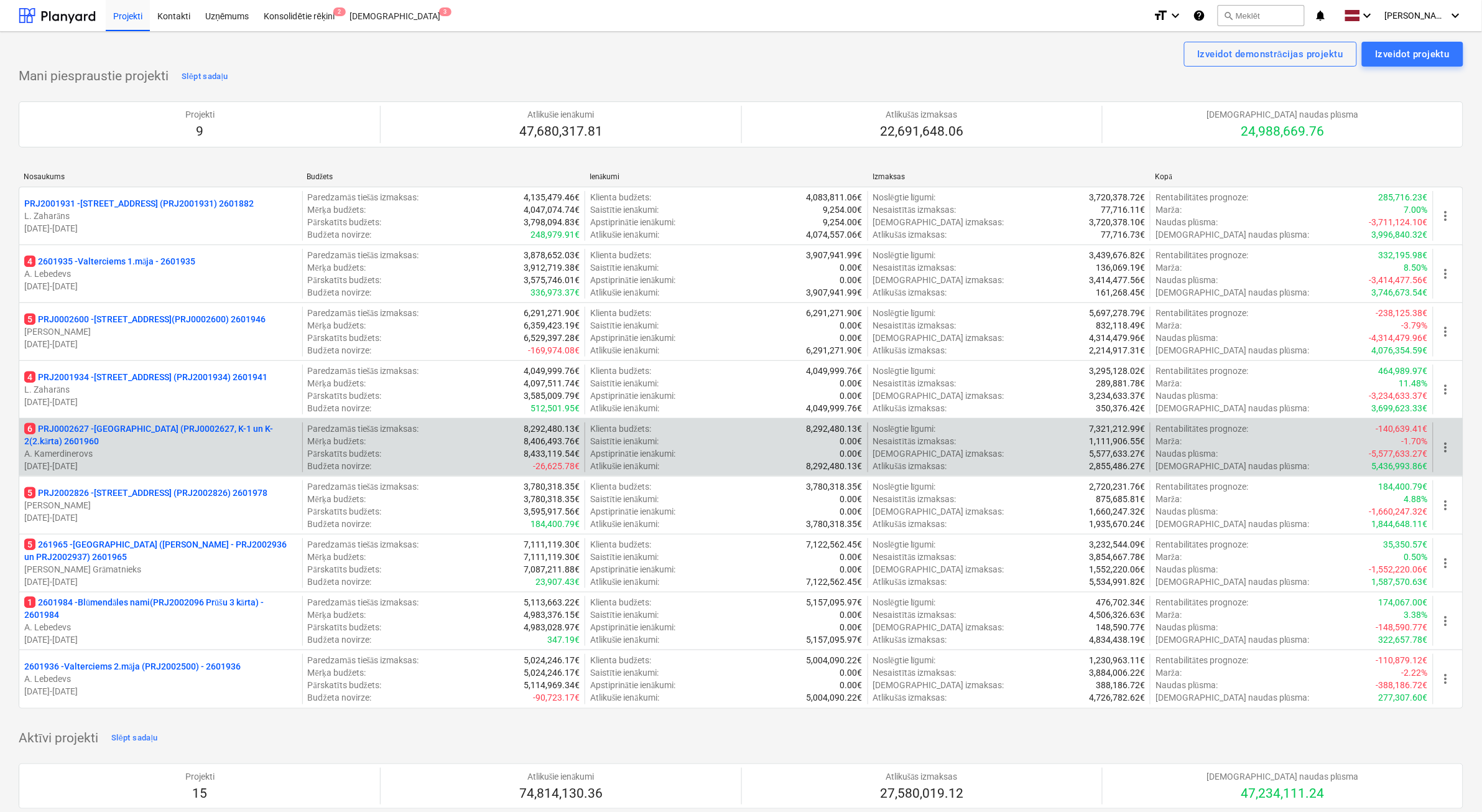
click at [208, 448] on p "A. Kamerdinerovs" at bounding box center [161, 453] width 273 height 13
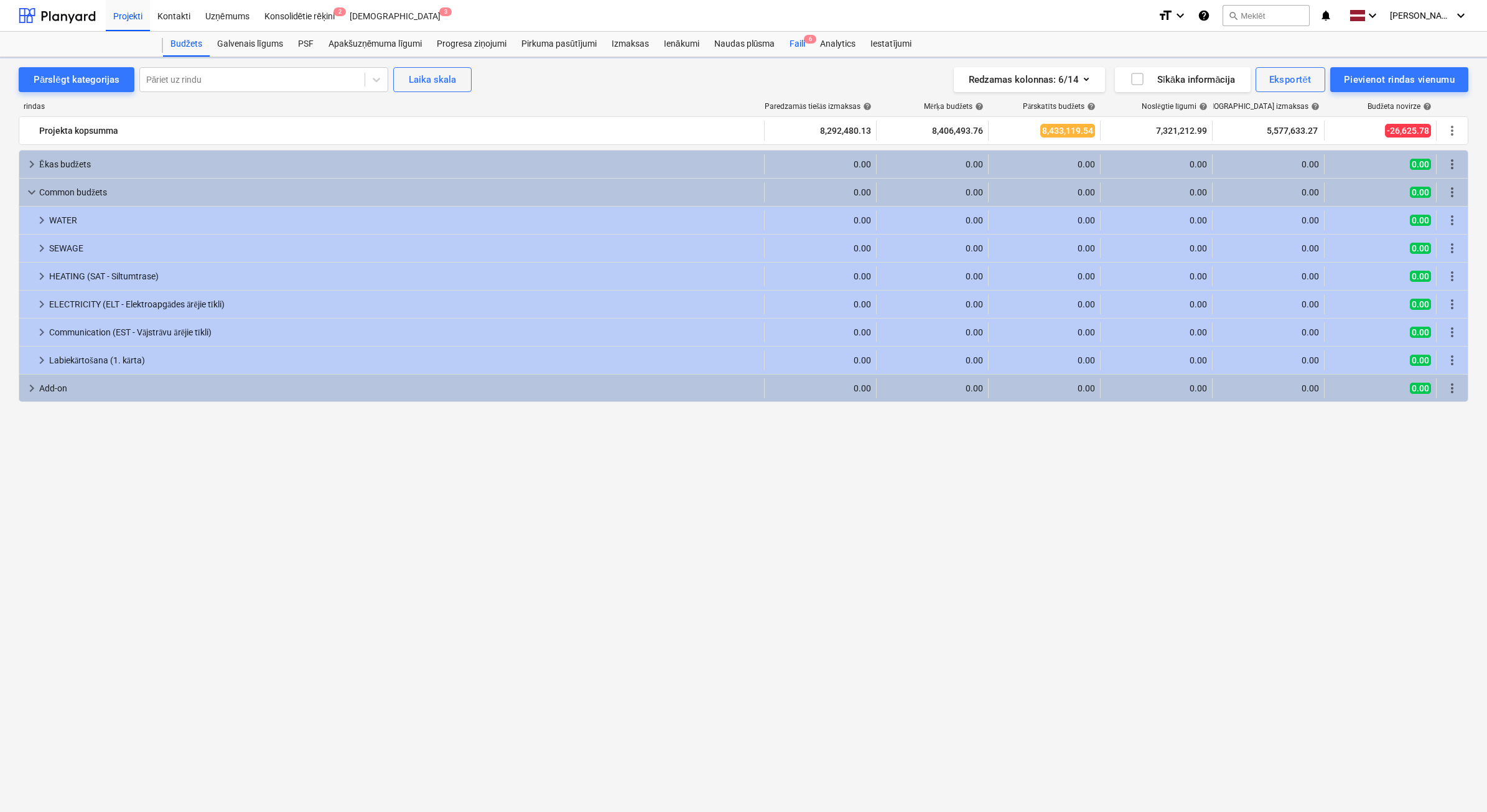
click at [804, 43] on div "Faili 6" at bounding box center [798, 43] width 31 height 25
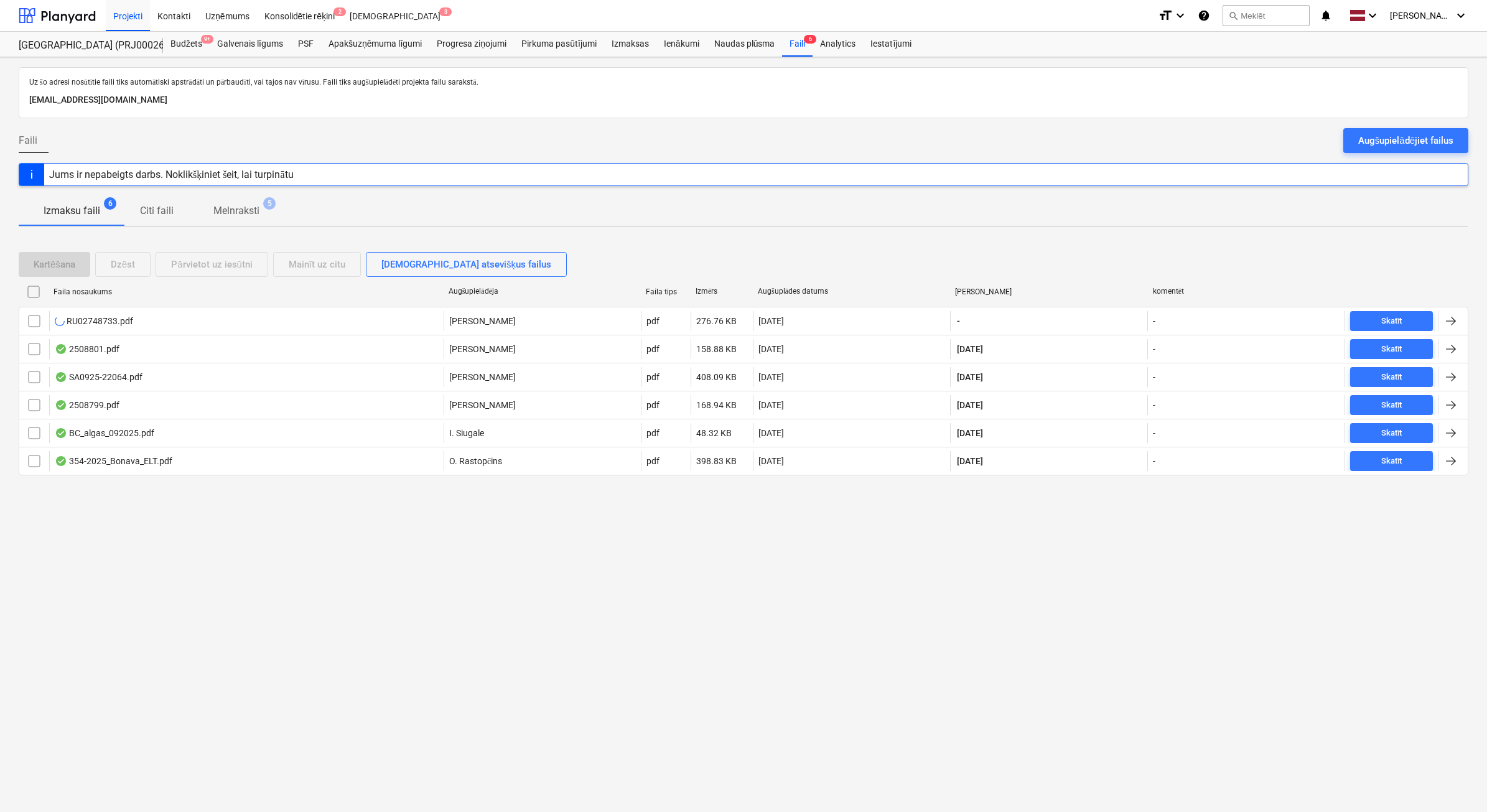
click at [1439, 157] on div "Faili Augšupielādējiet failus" at bounding box center [744, 145] width 1450 height 35
click at [1433, 146] on div "Augšupielādējiet failus" at bounding box center [1406, 140] width 95 height 16
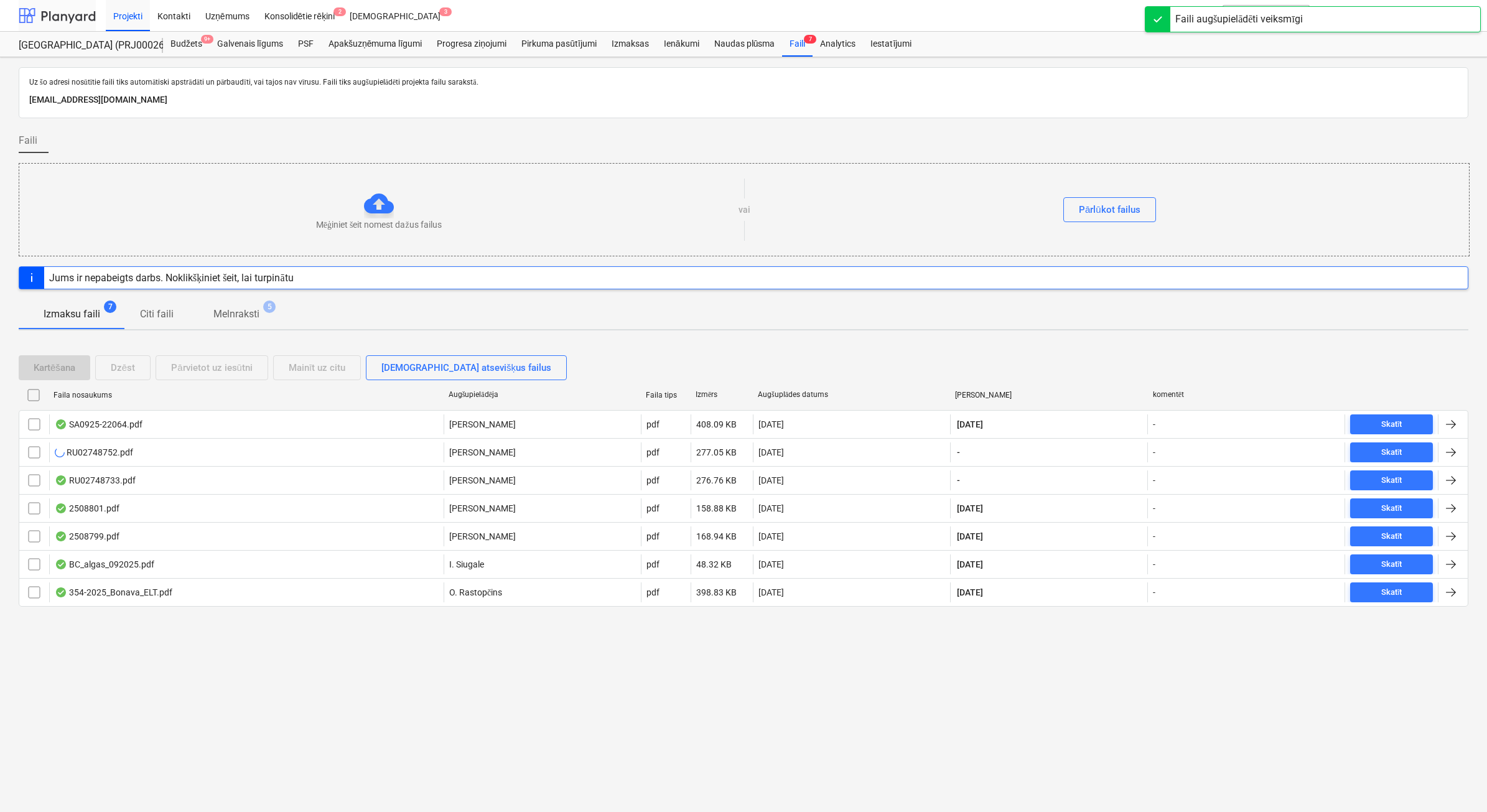
click at [66, 15] on div at bounding box center [57, 15] width 77 height 31
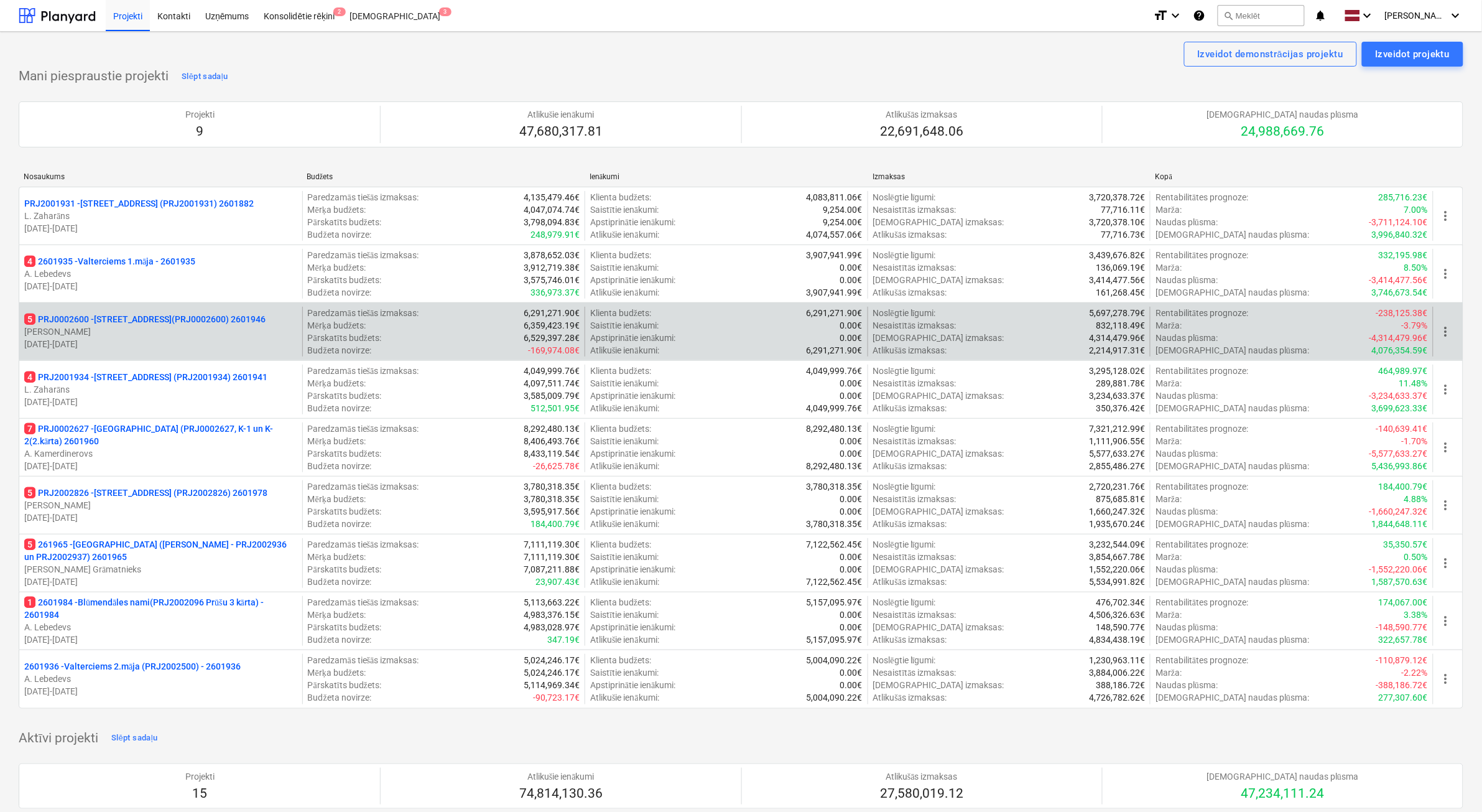
click at [146, 339] on p "[DATE] - [DATE]" at bounding box center [161, 344] width 273 height 13
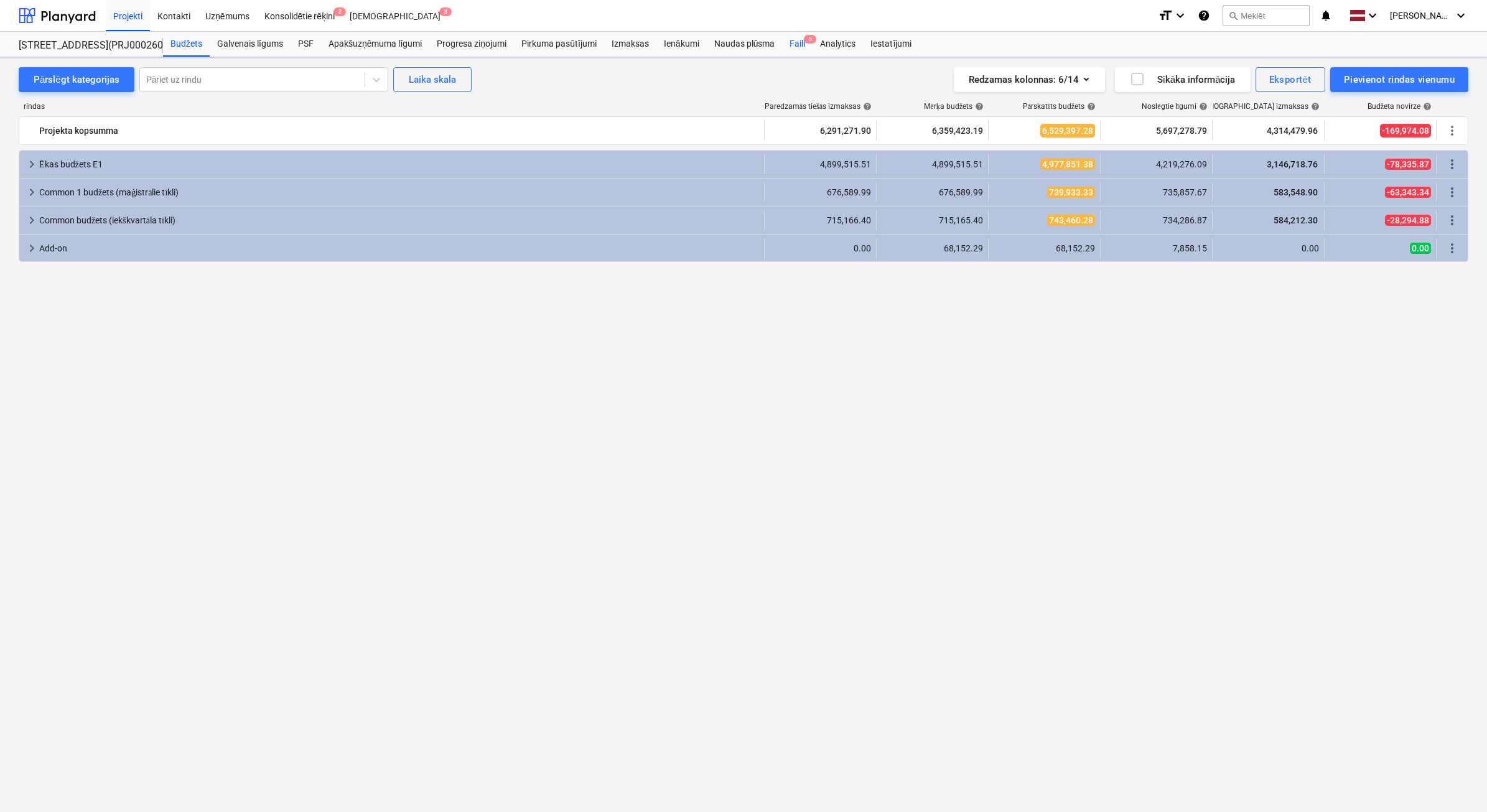
click at [800, 52] on div "Faili 5" at bounding box center [798, 43] width 31 height 25
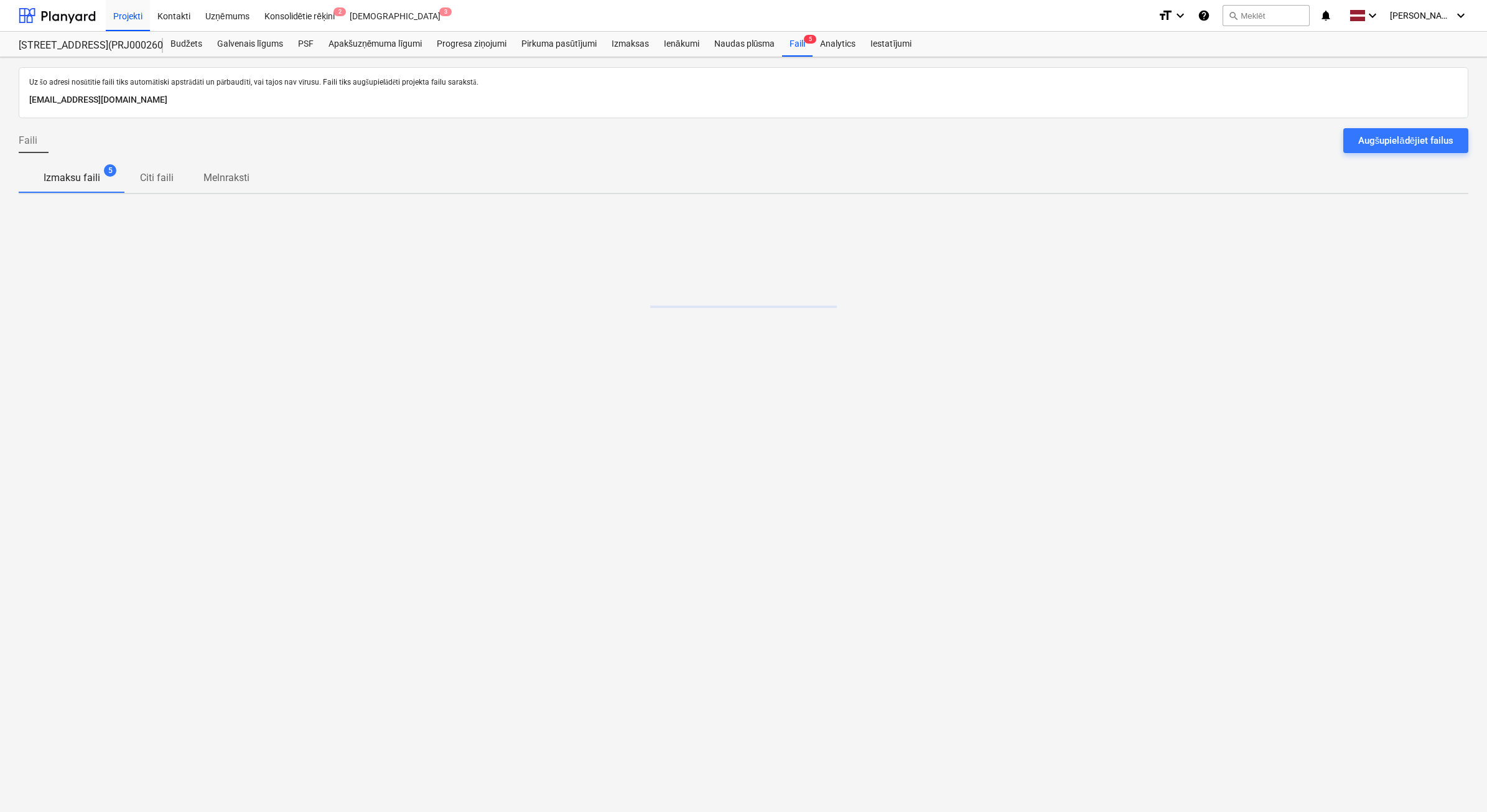
drag, startPoint x: 1423, startPoint y: 148, endPoint x: 1415, endPoint y: 147, distance: 8.1
click at [1422, 147] on div "Augšupielādējiet failus" at bounding box center [1406, 140] width 95 height 16
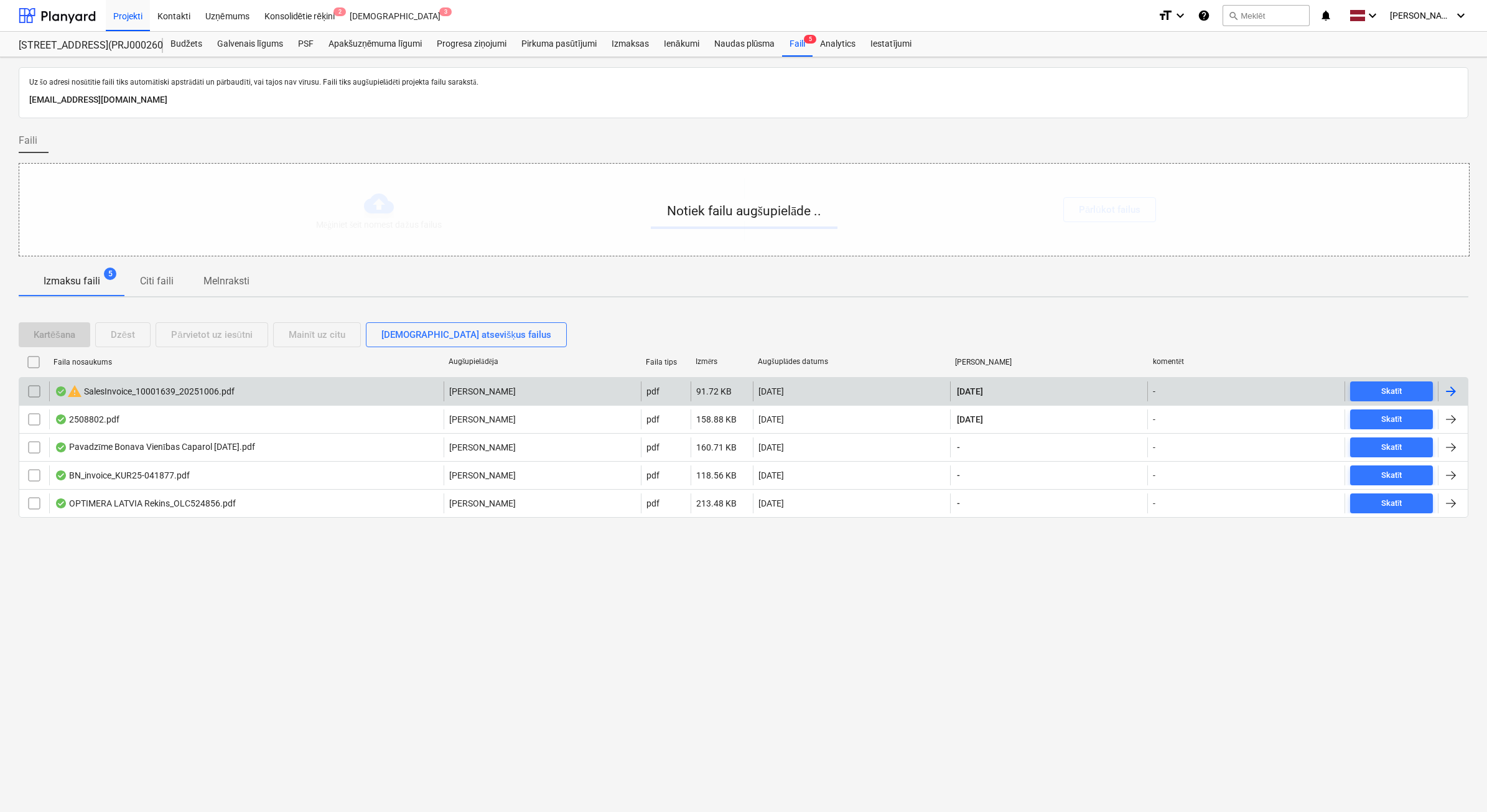
click at [126, 401] on div "warning SalesInvoice_10001639_20251006.pdf" at bounding box center [247, 390] width 395 height 20
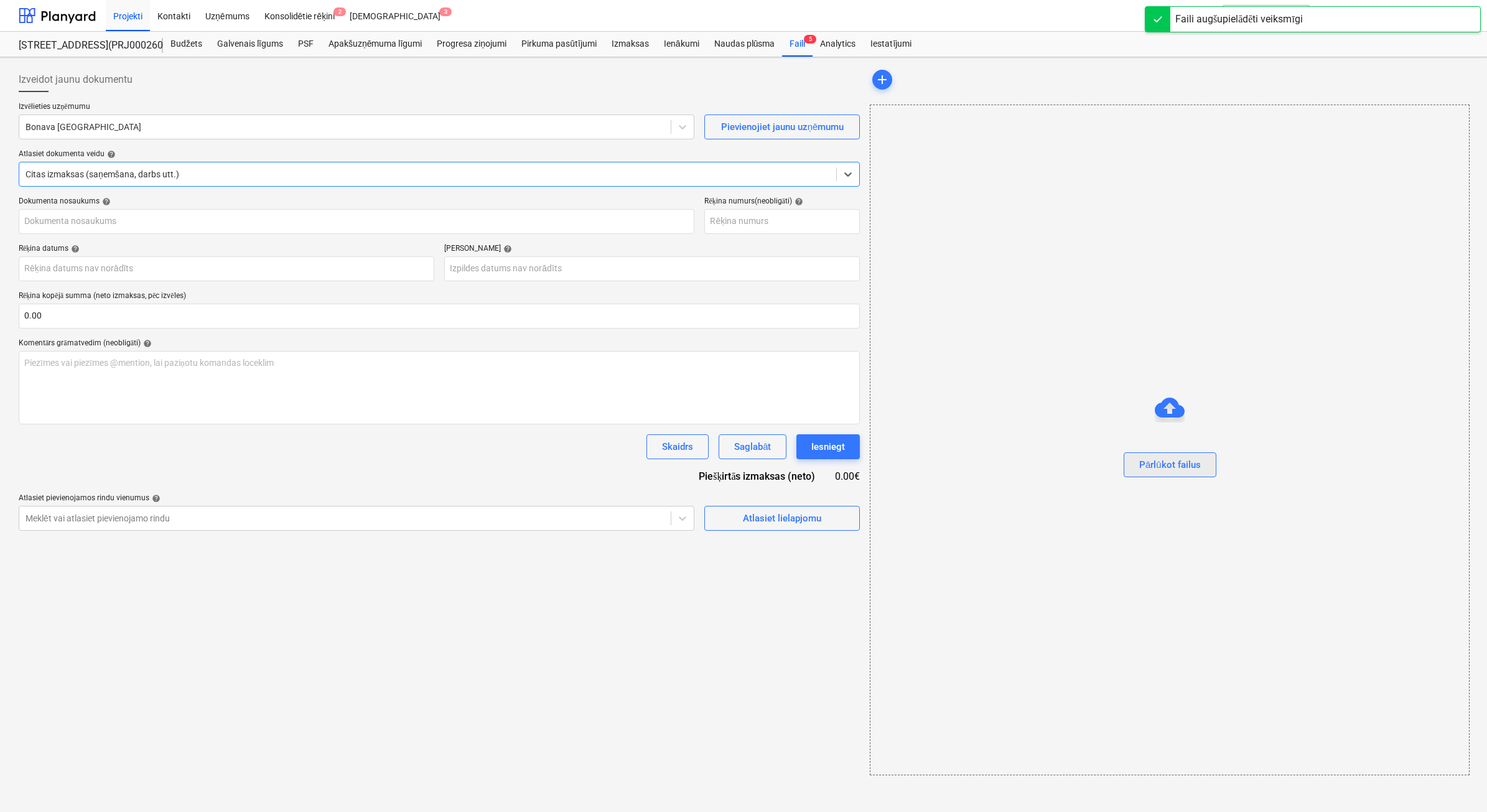
type input "10001639"
type input "[DATE]"
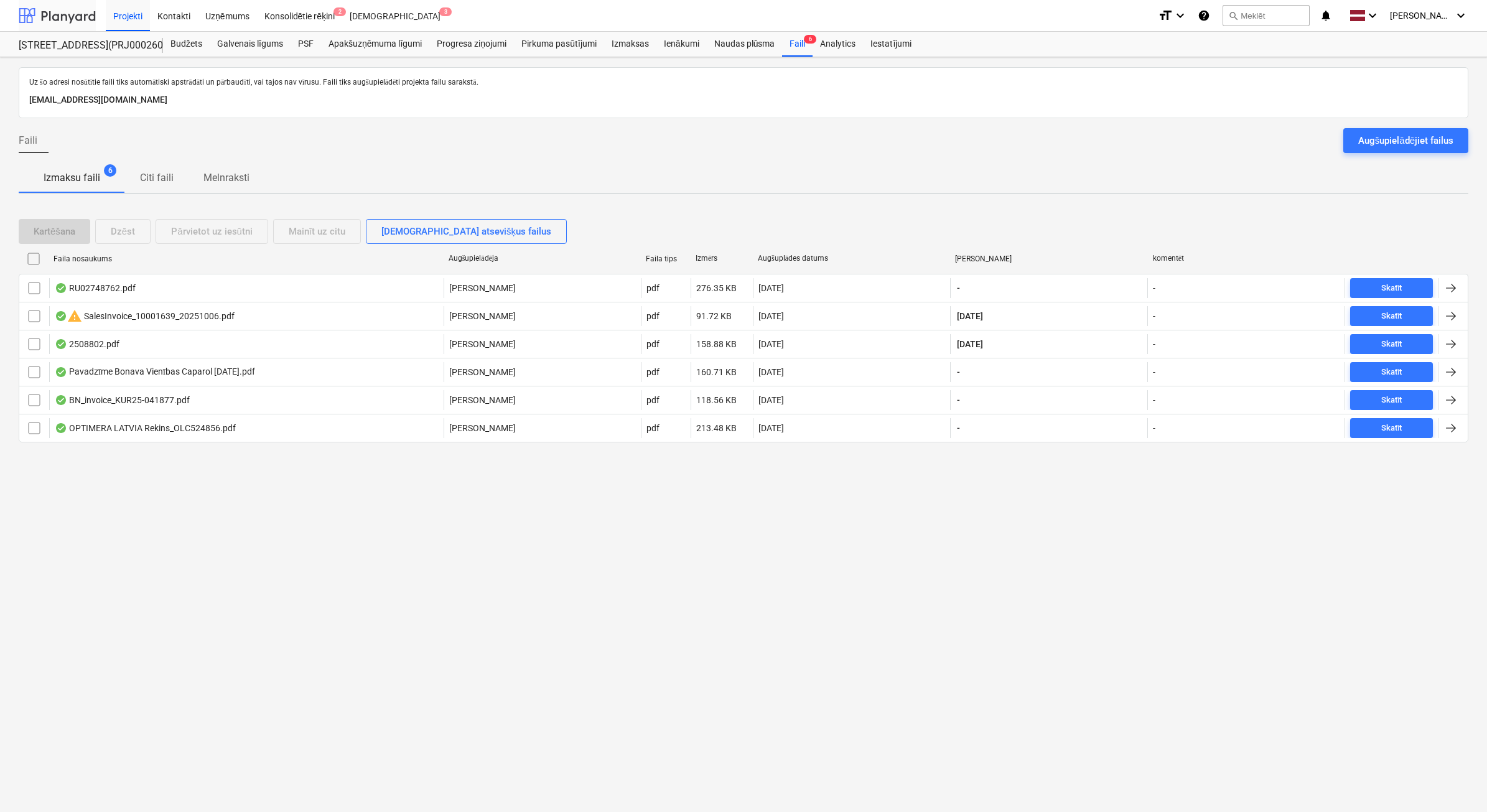
click at [80, 16] on div at bounding box center [57, 15] width 77 height 31
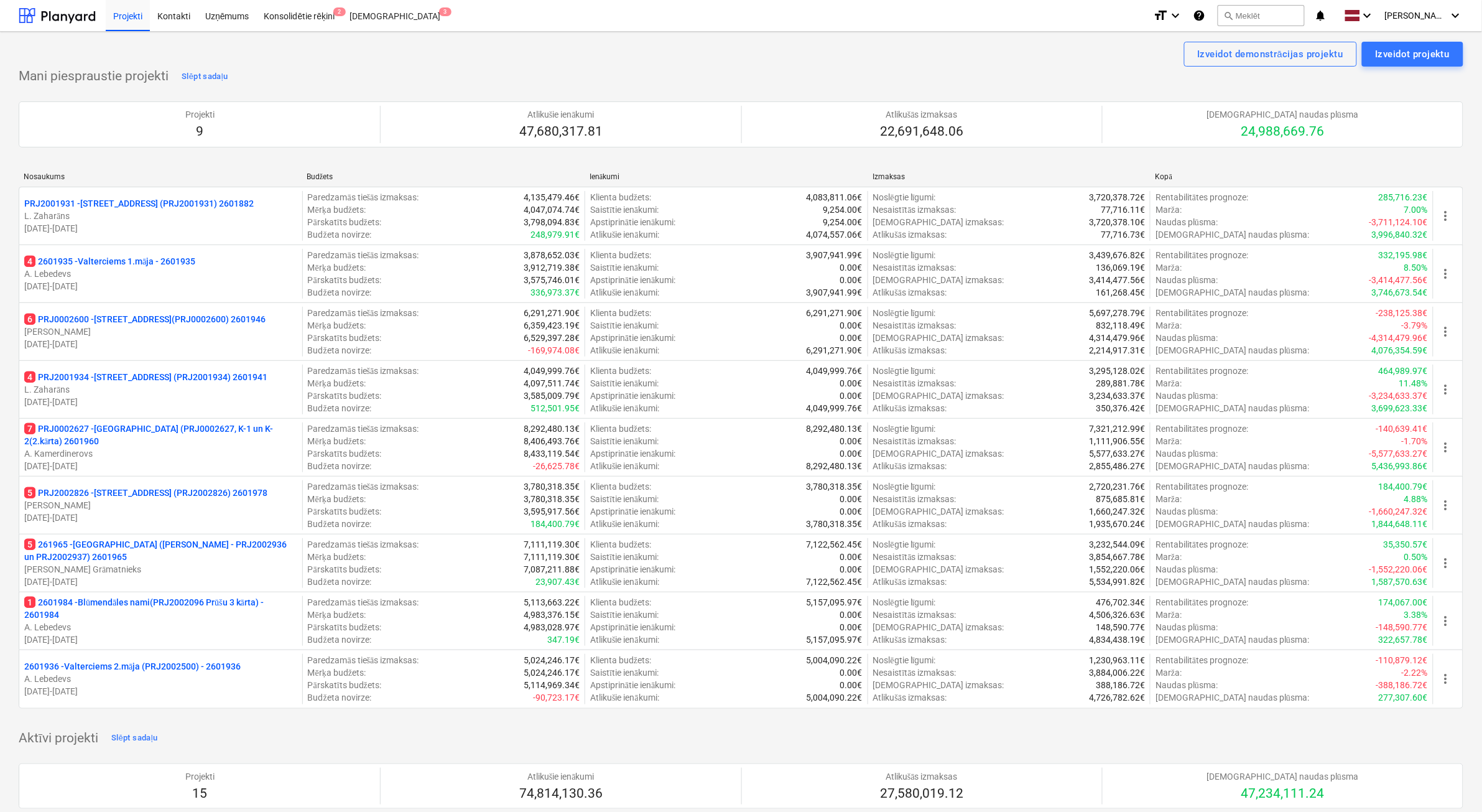
click at [233, 570] on p "[PERSON_NAME] Grāmatnieks" at bounding box center [161, 569] width 273 height 13
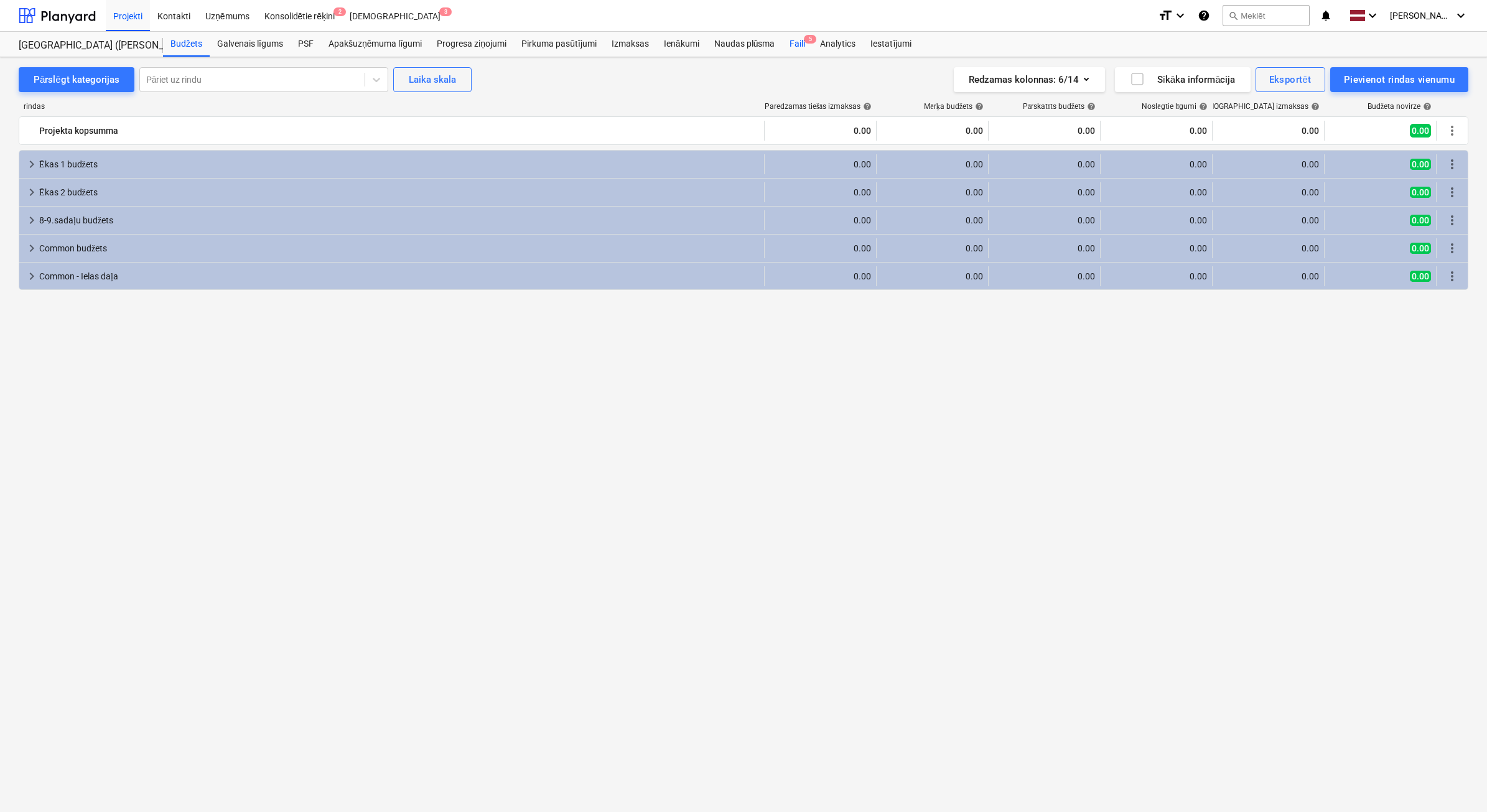
click at [800, 48] on div "Faili 5" at bounding box center [798, 43] width 31 height 25
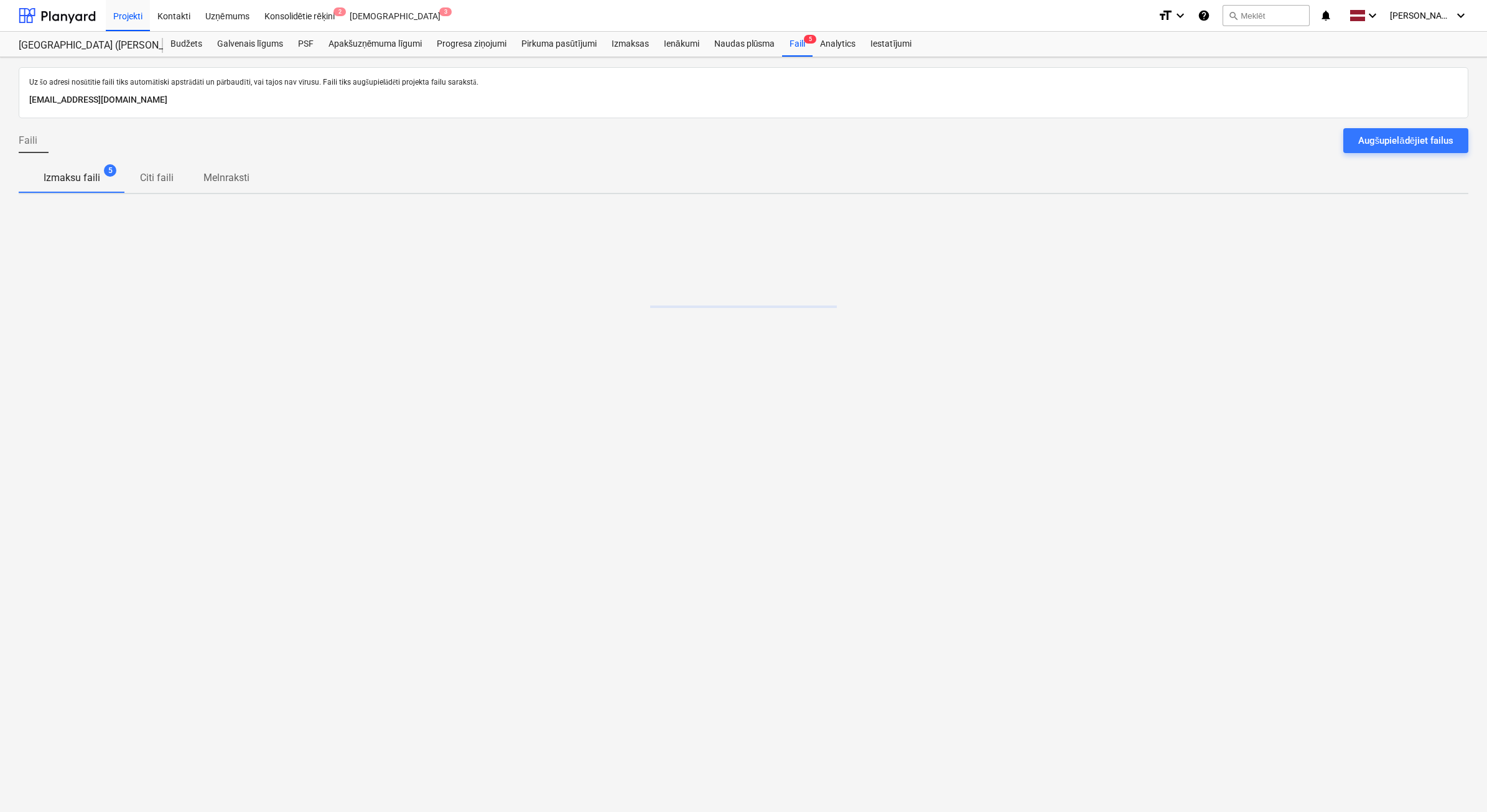
click at [1414, 129] on button "Augšupielādējiet failus" at bounding box center [1405, 140] width 125 height 25
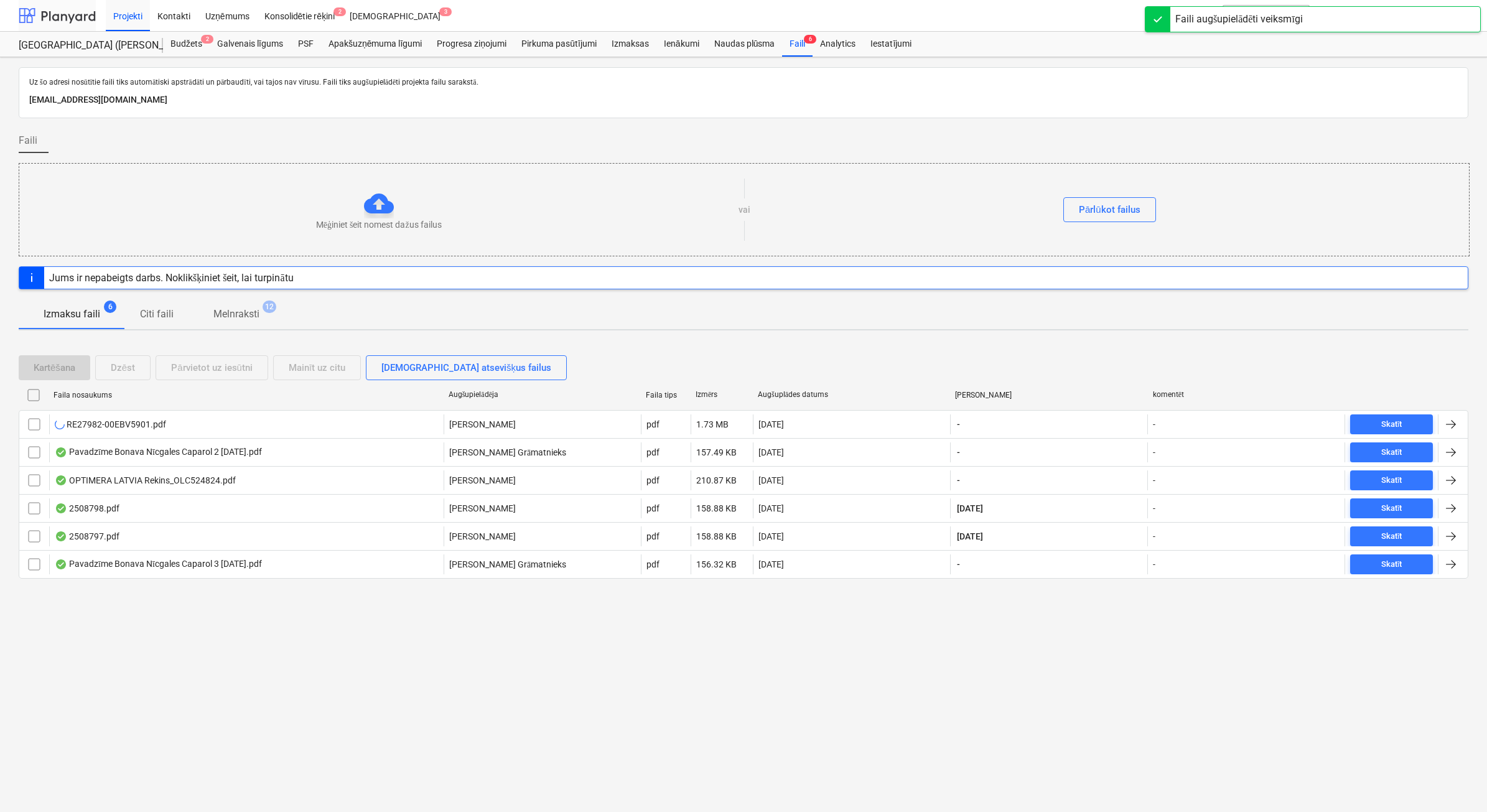
click at [62, 14] on div at bounding box center [57, 15] width 77 height 31
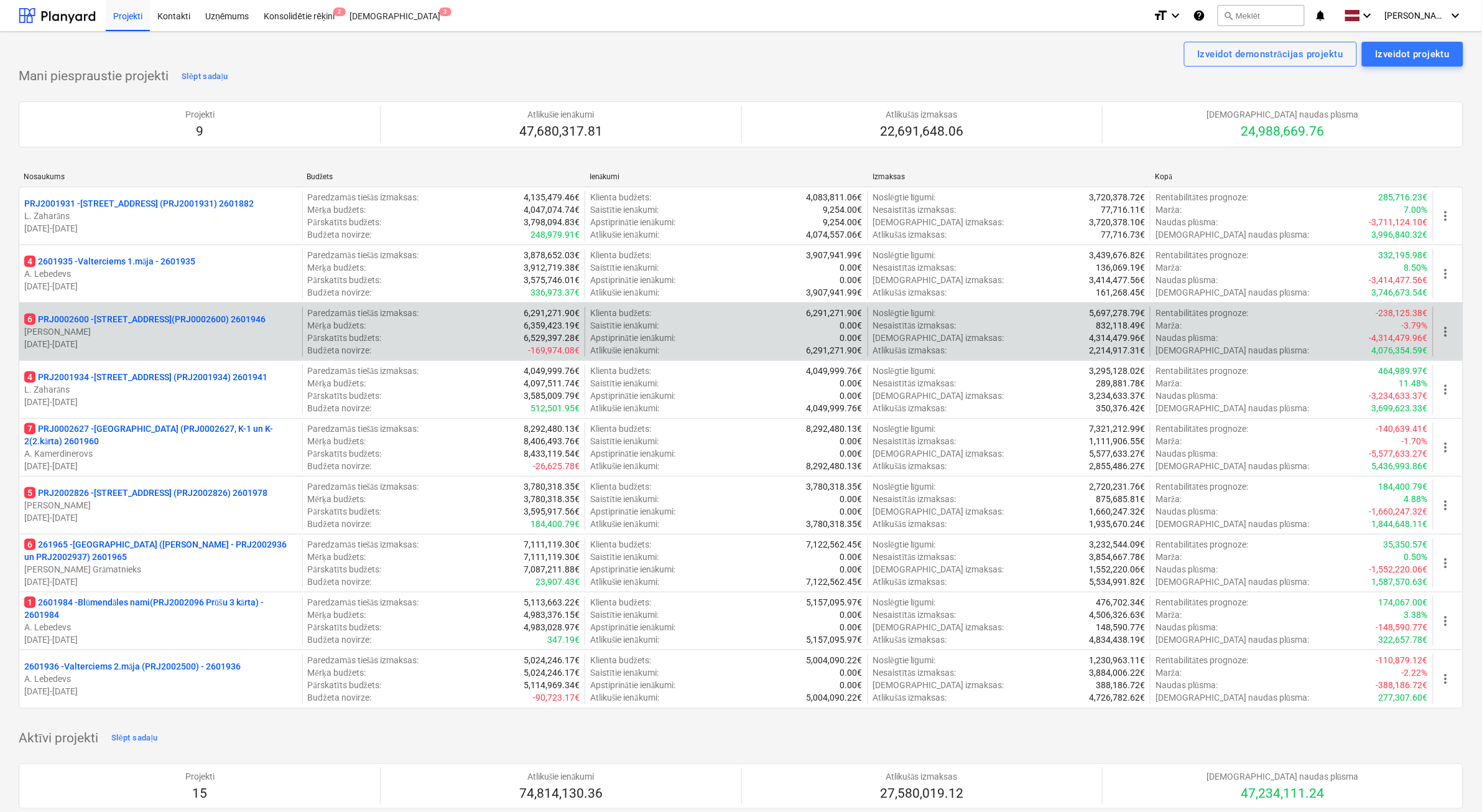
click at [174, 340] on p "[DATE] - [DATE]" at bounding box center [161, 344] width 273 height 13
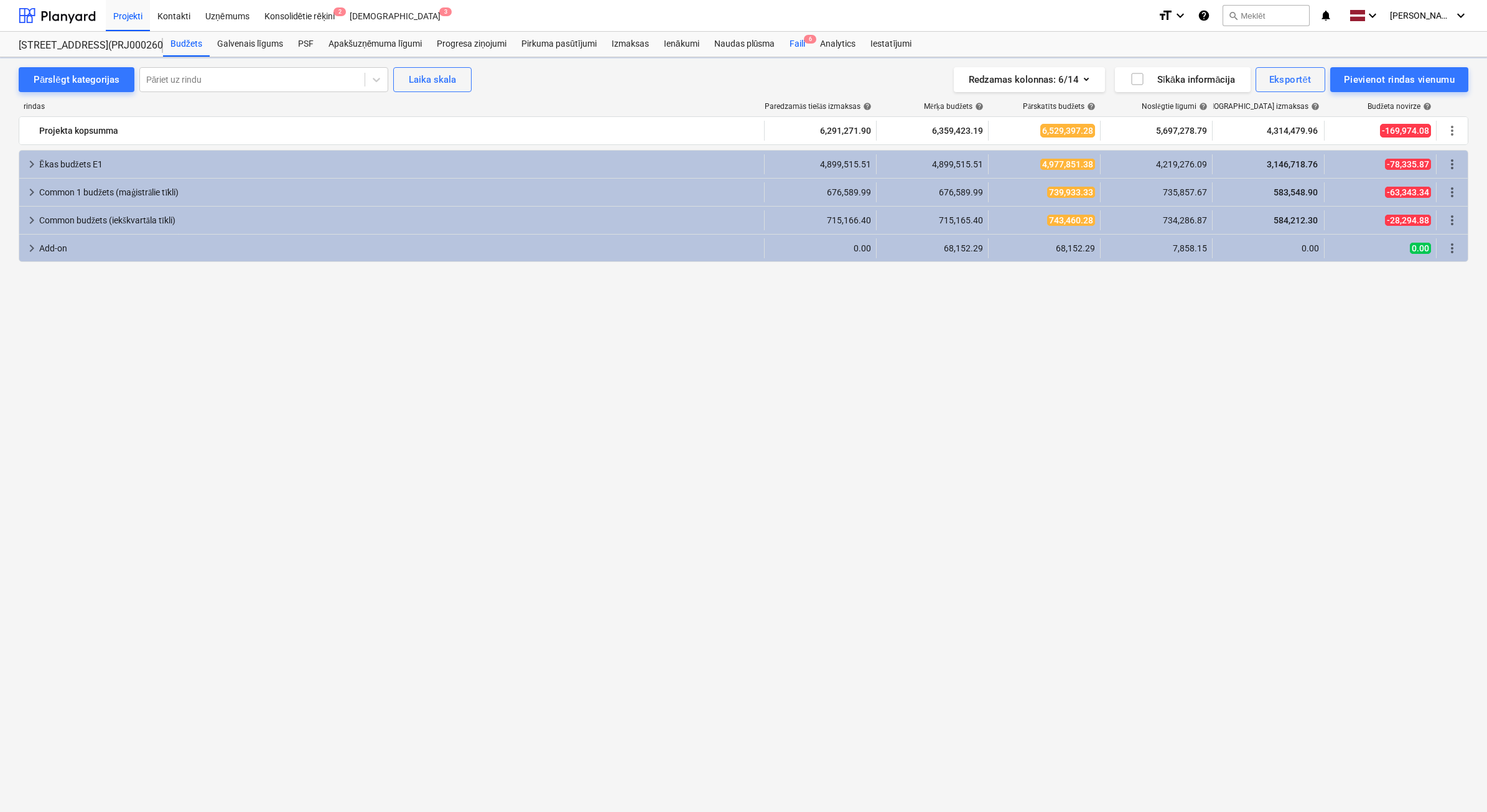
click at [796, 37] on div "Faili 6" at bounding box center [798, 43] width 31 height 25
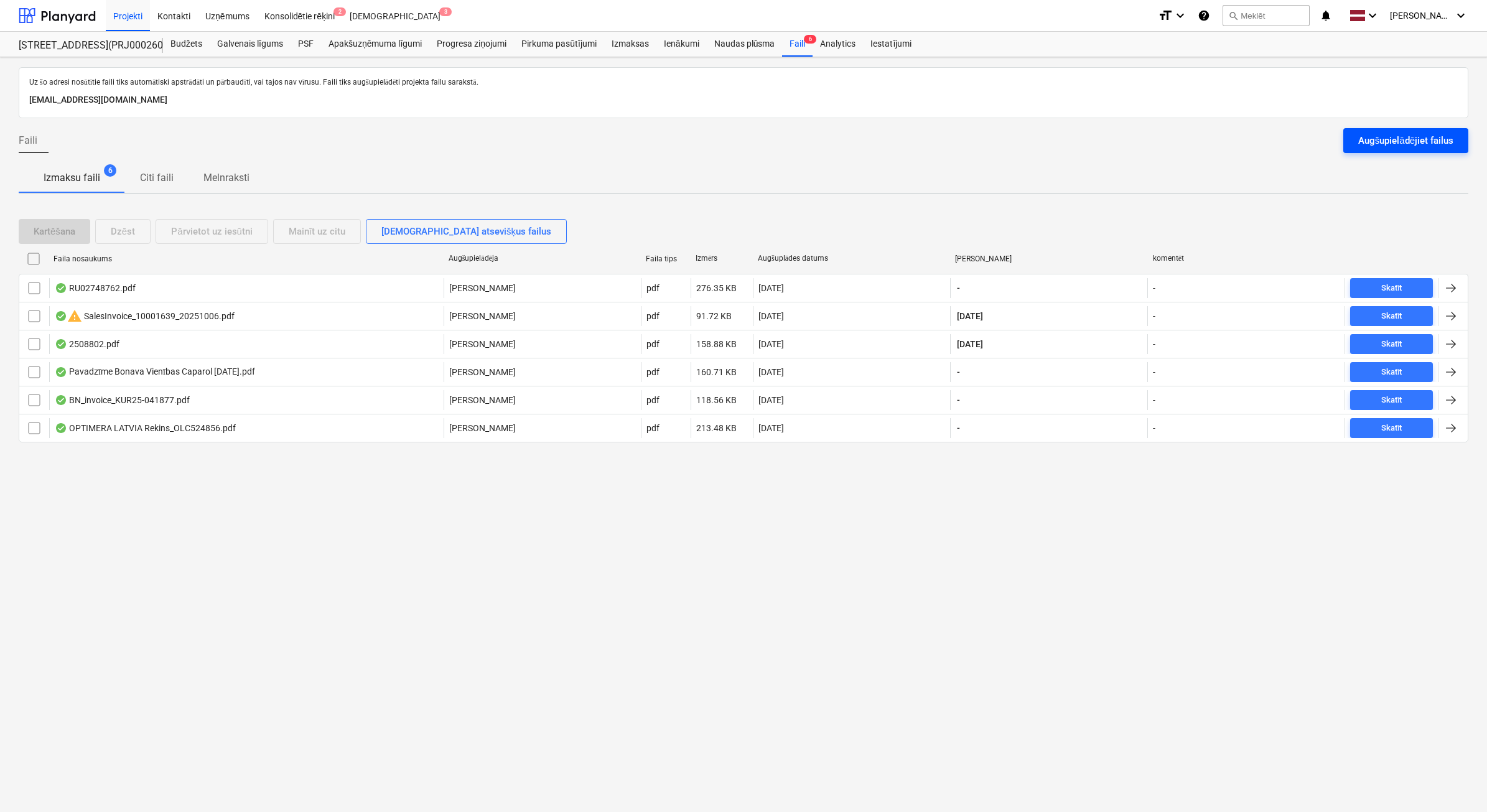
click at [1419, 138] on div "Augšupielādējiet failus" at bounding box center [1406, 140] width 95 height 16
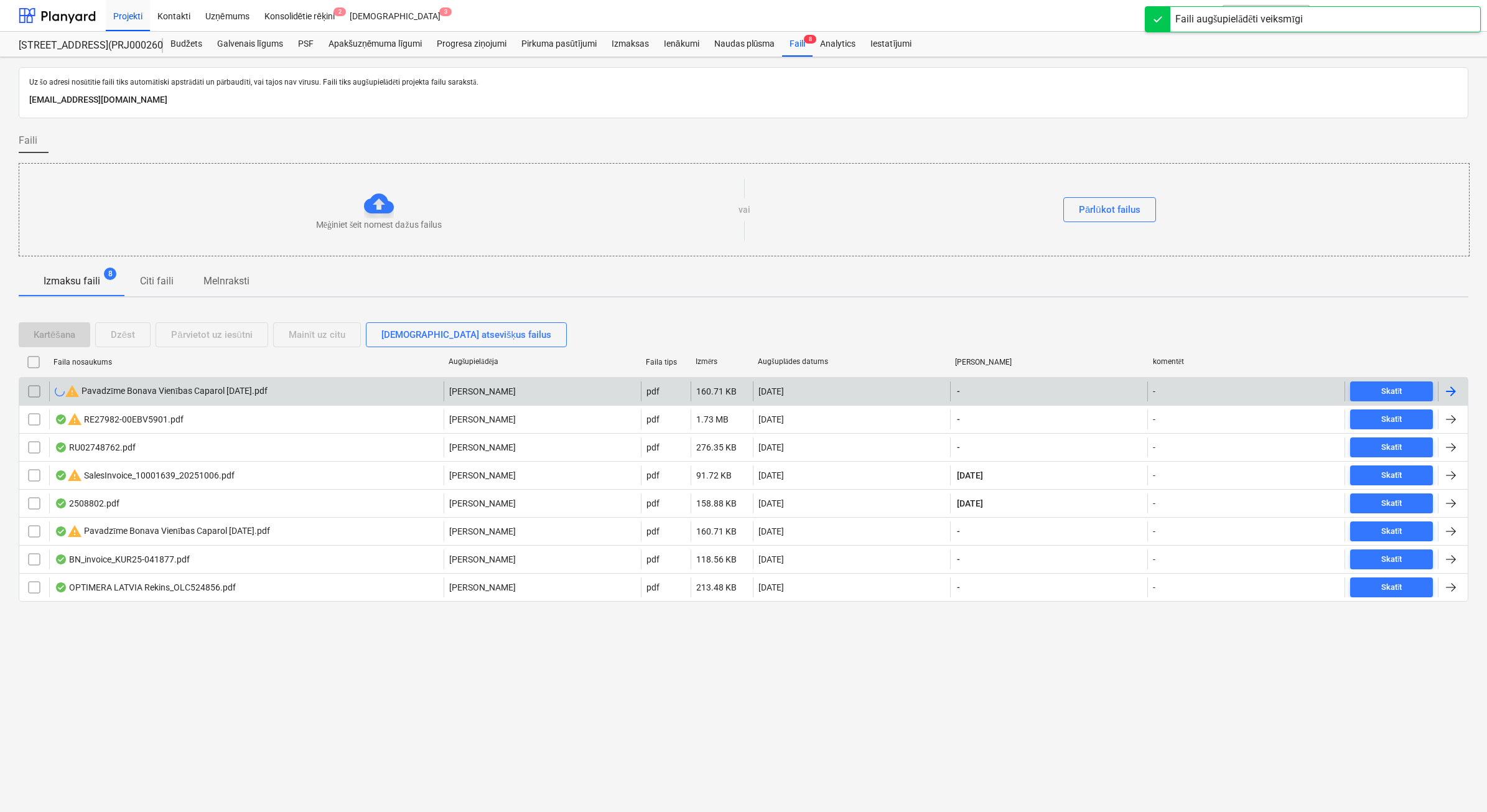
click at [44, 395] on div at bounding box center [34, 390] width 30 height 20
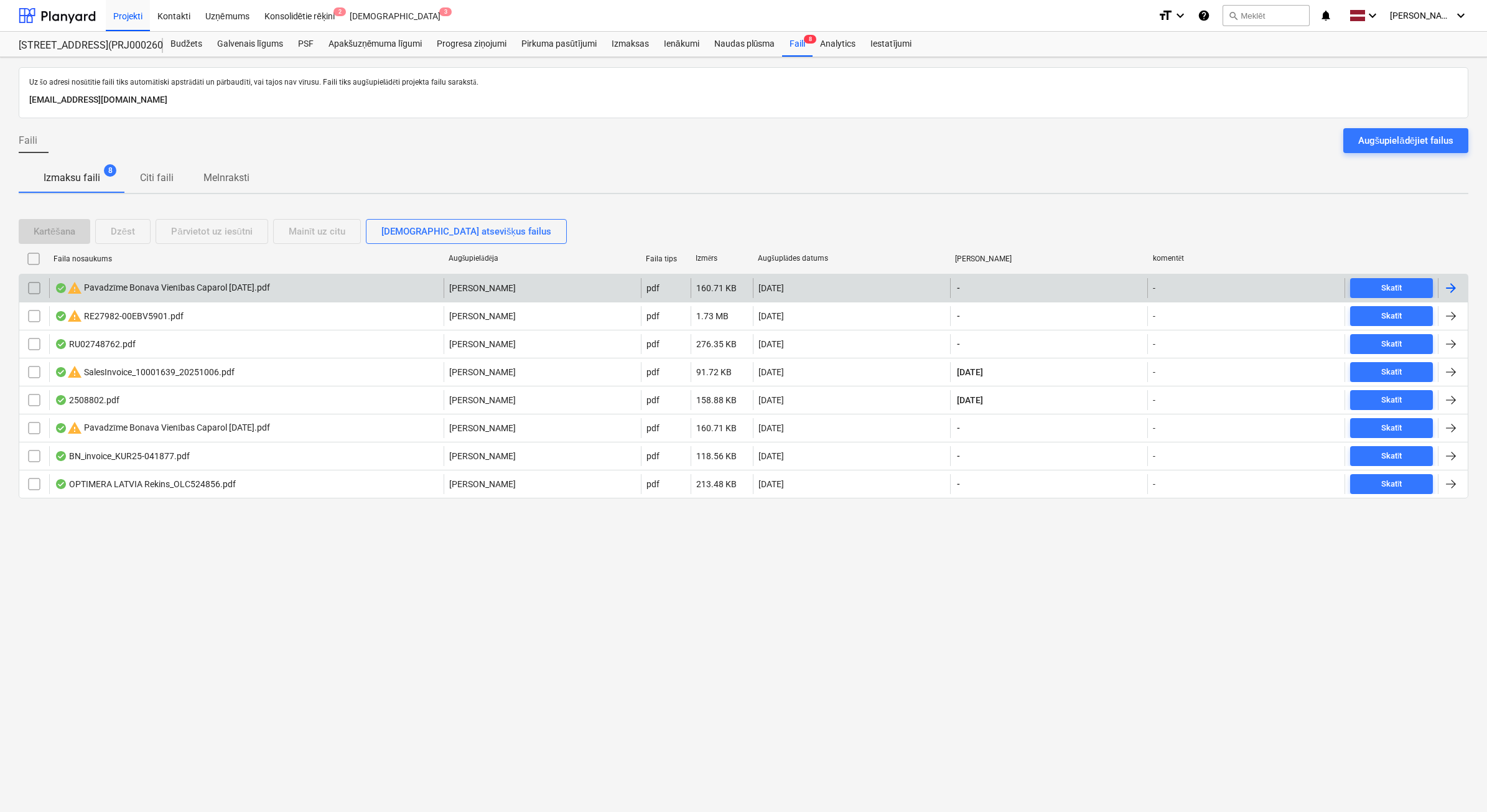
click at [38, 296] on input "checkbox" at bounding box center [34, 287] width 20 height 20
click at [132, 233] on div "Dzēst" at bounding box center [122, 231] width 25 height 16
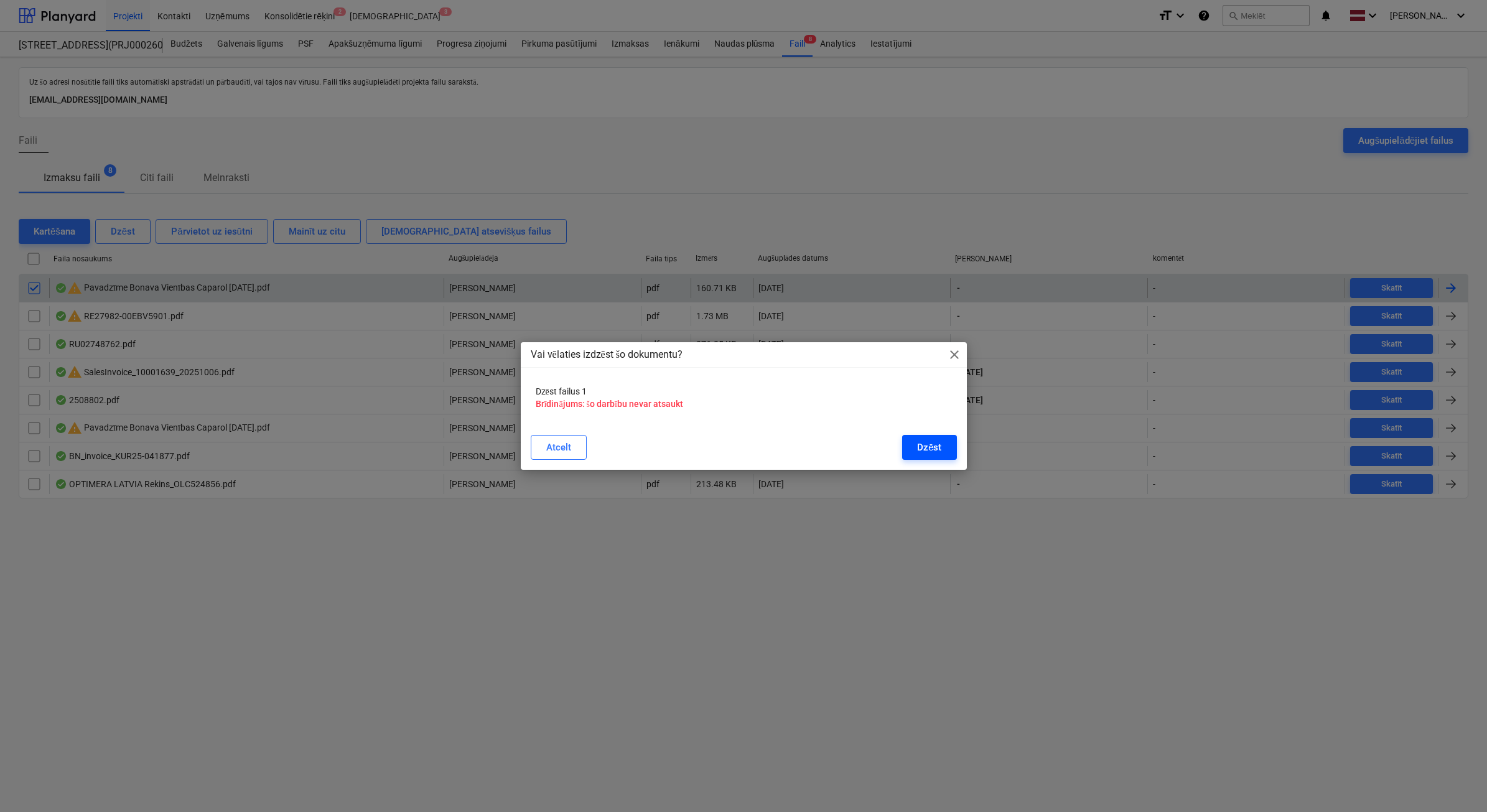
click at [926, 441] on div "Dzēst" at bounding box center [929, 446] width 25 height 16
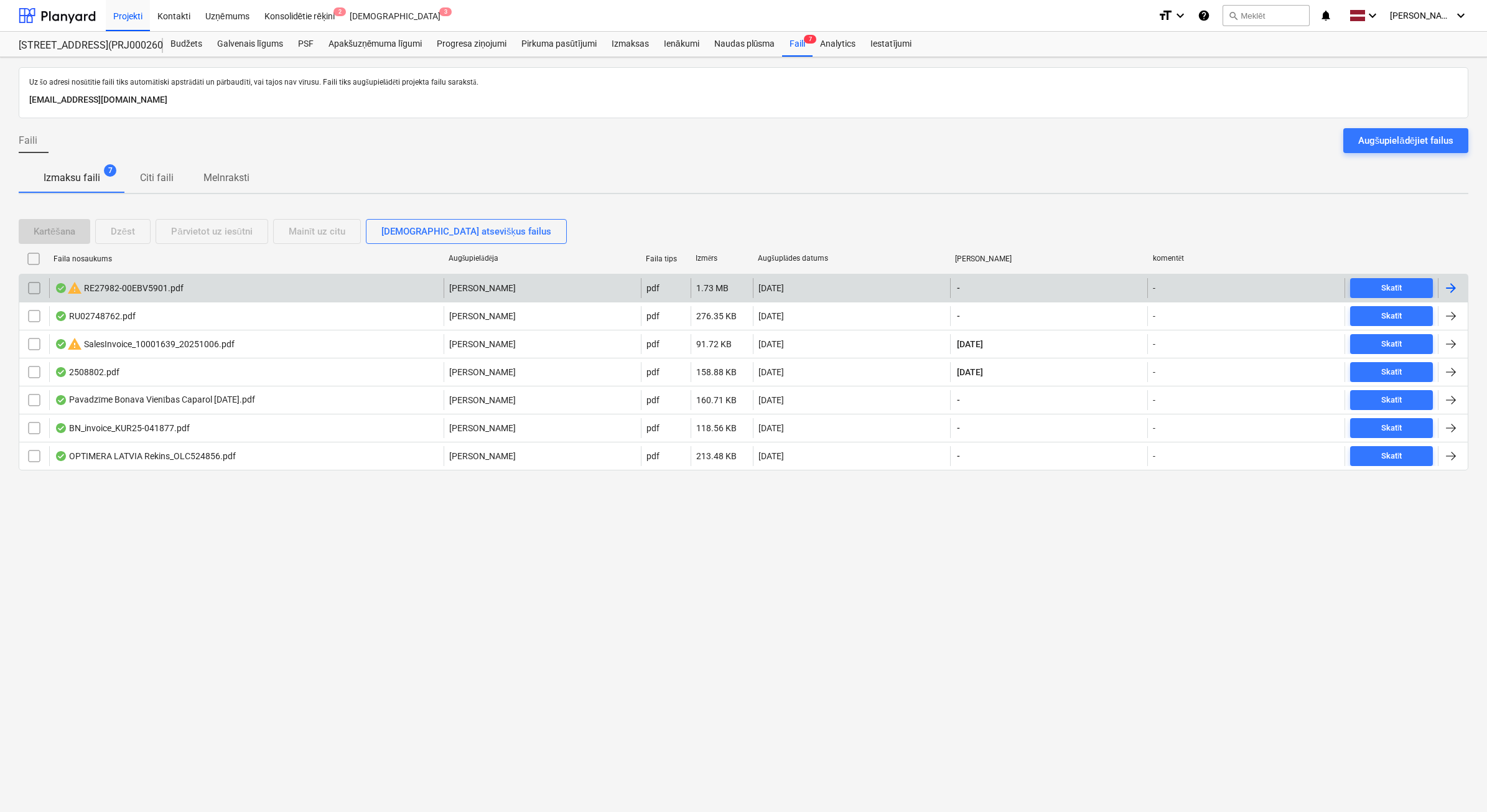
drag, startPoint x: 1408, startPoint y: 152, endPoint x: 1379, endPoint y: 154, distance: 29.1
click at [1407, 152] on button "Augšupielādējiet failus" at bounding box center [1405, 140] width 125 height 25
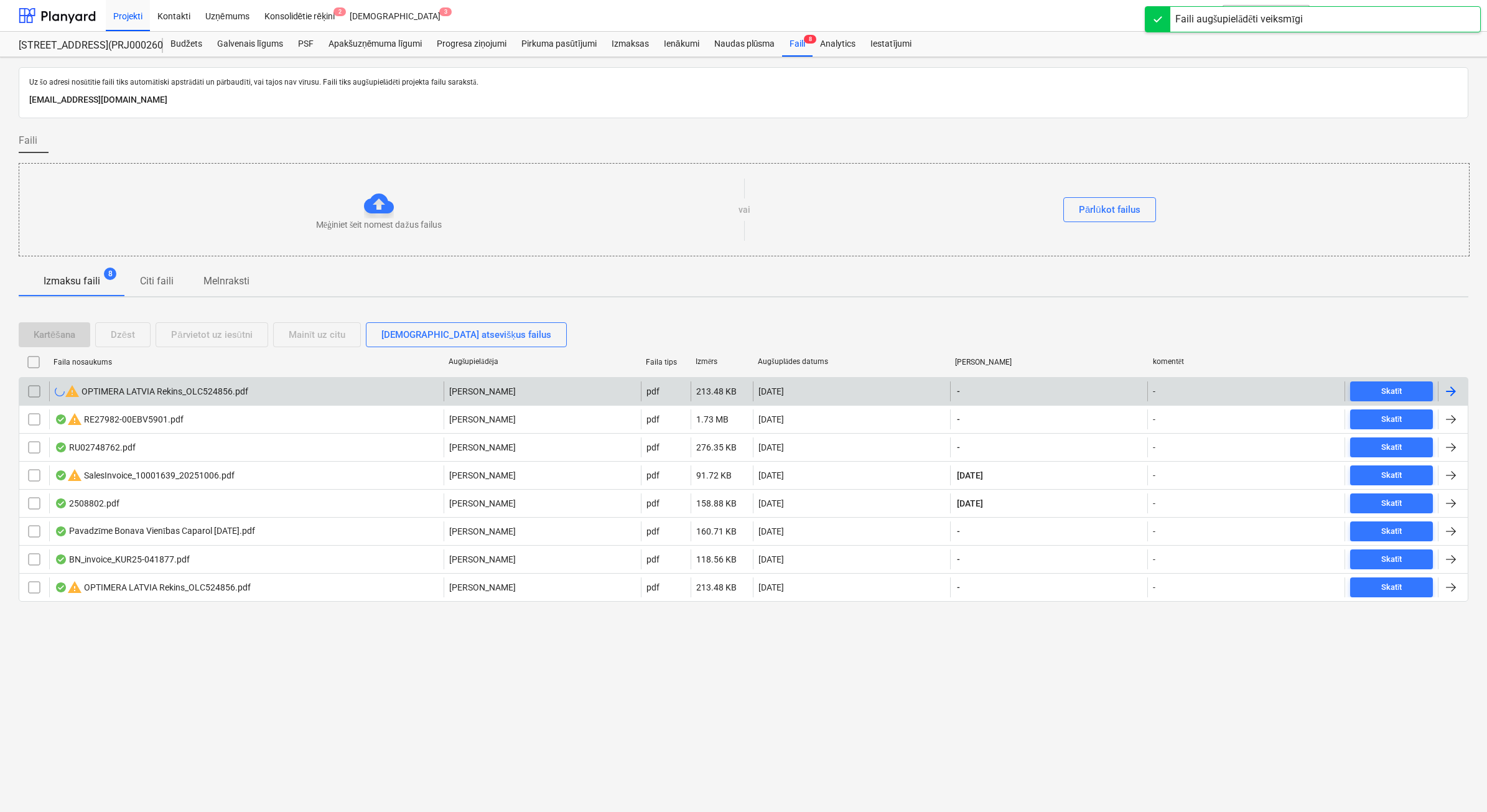
click at [31, 390] on input "checkbox" at bounding box center [34, 390] width 20 height 20
click at [128, 326] on button "Dzēst" at bounding box center [122, 334] width 55 height 25
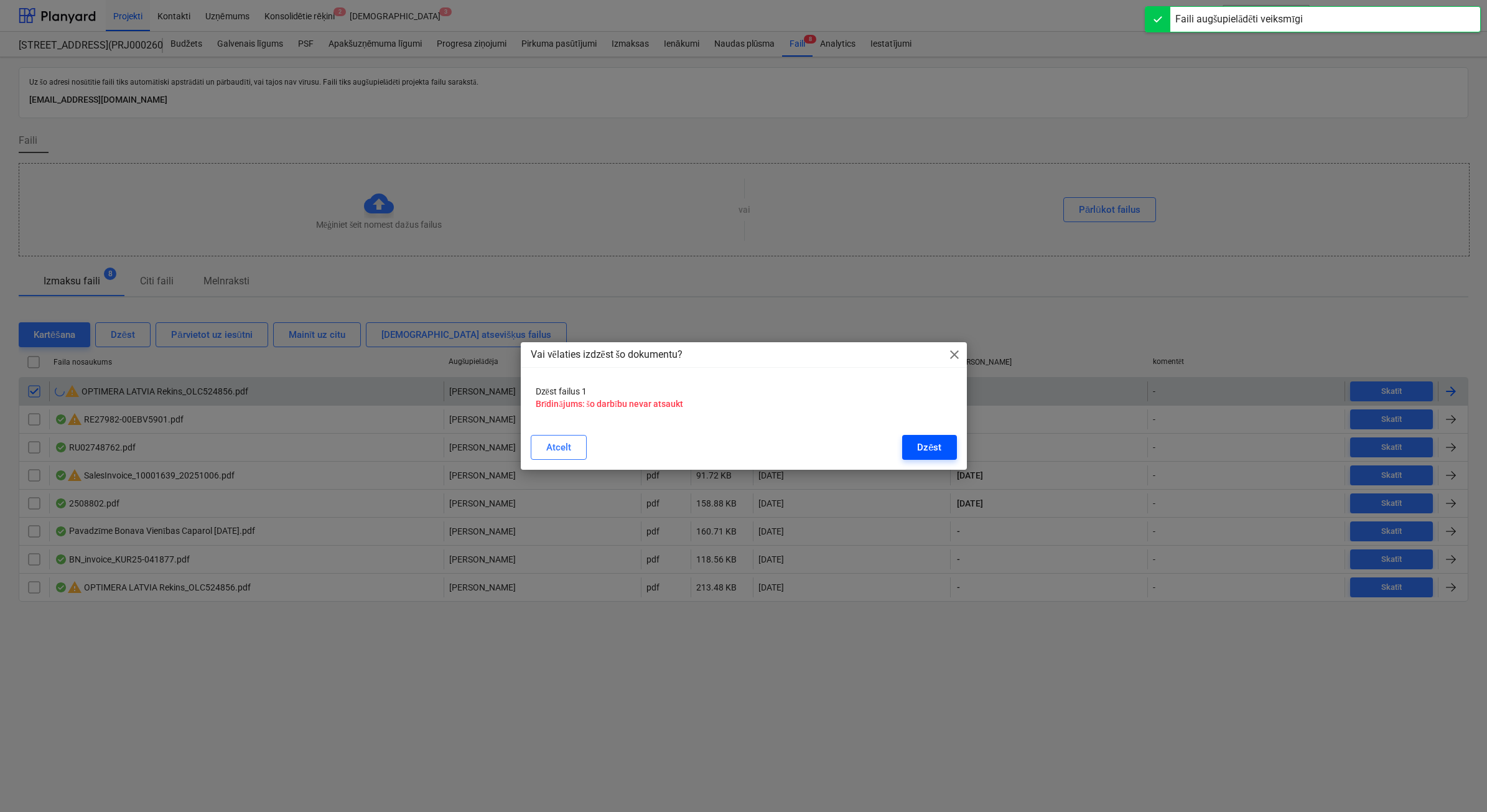
click at [927, 443] on div "Dzēst" at bounding box center [929, 446] width 25 height 16
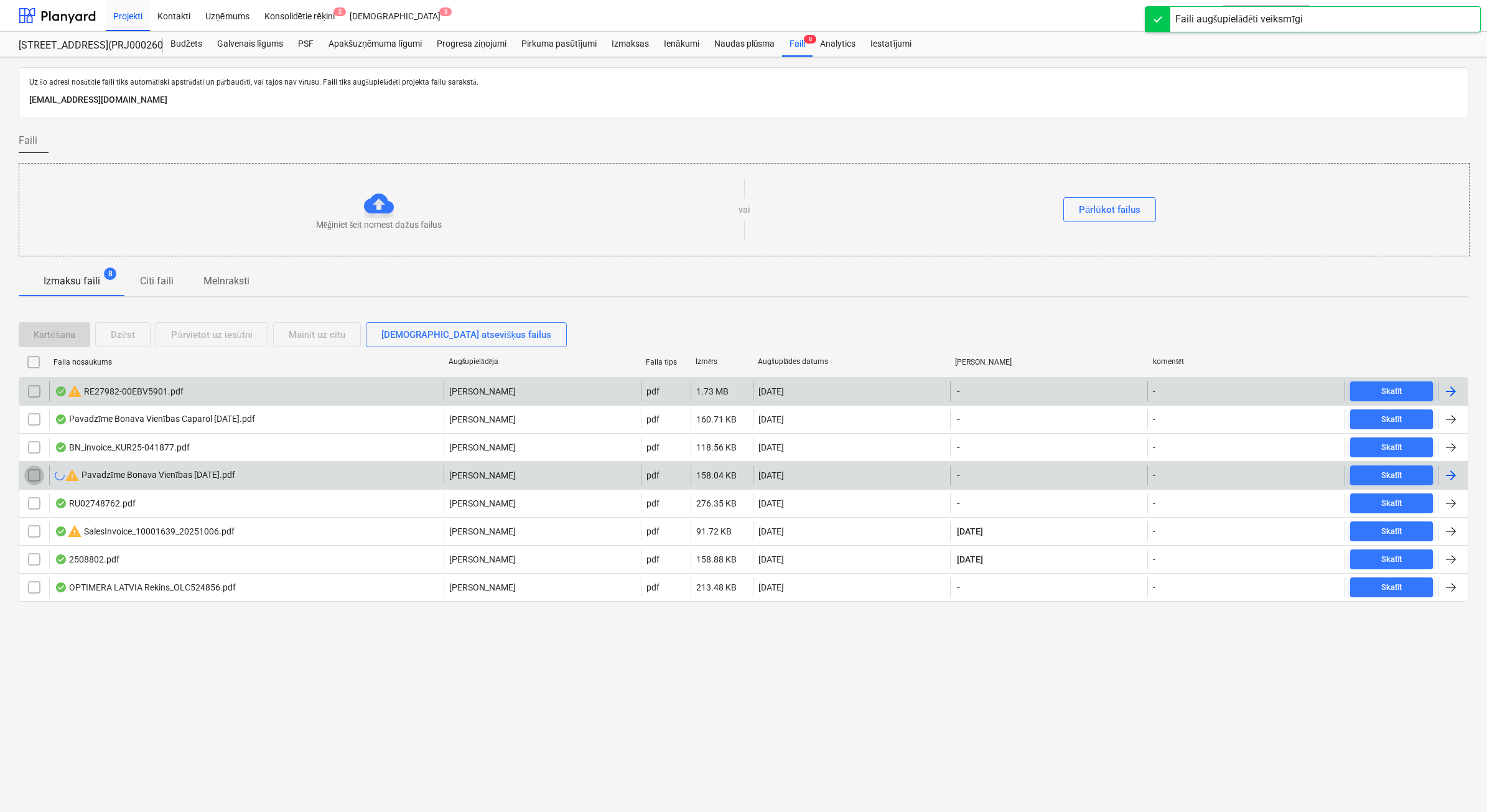
click at [32, 478] on input "checkbox" at bounding box center [34, 474] width 20 height 20
click at [119, 332] on div "Dzēst" at bounding box center [122, 334] width 25 height 16
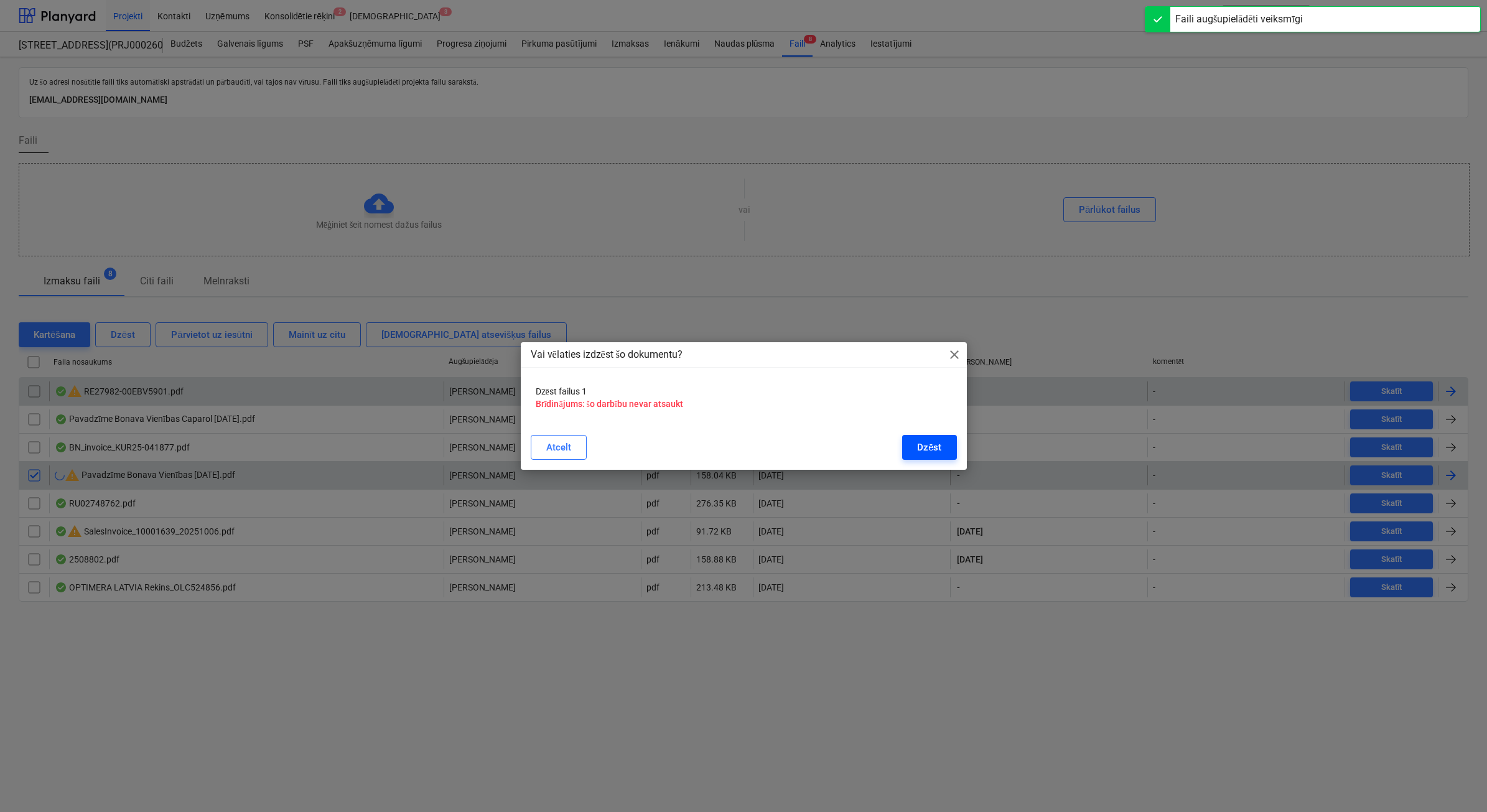
click at [920, 451] on div "Dzēst" at bounding box center [929, 446] width 25 height 16
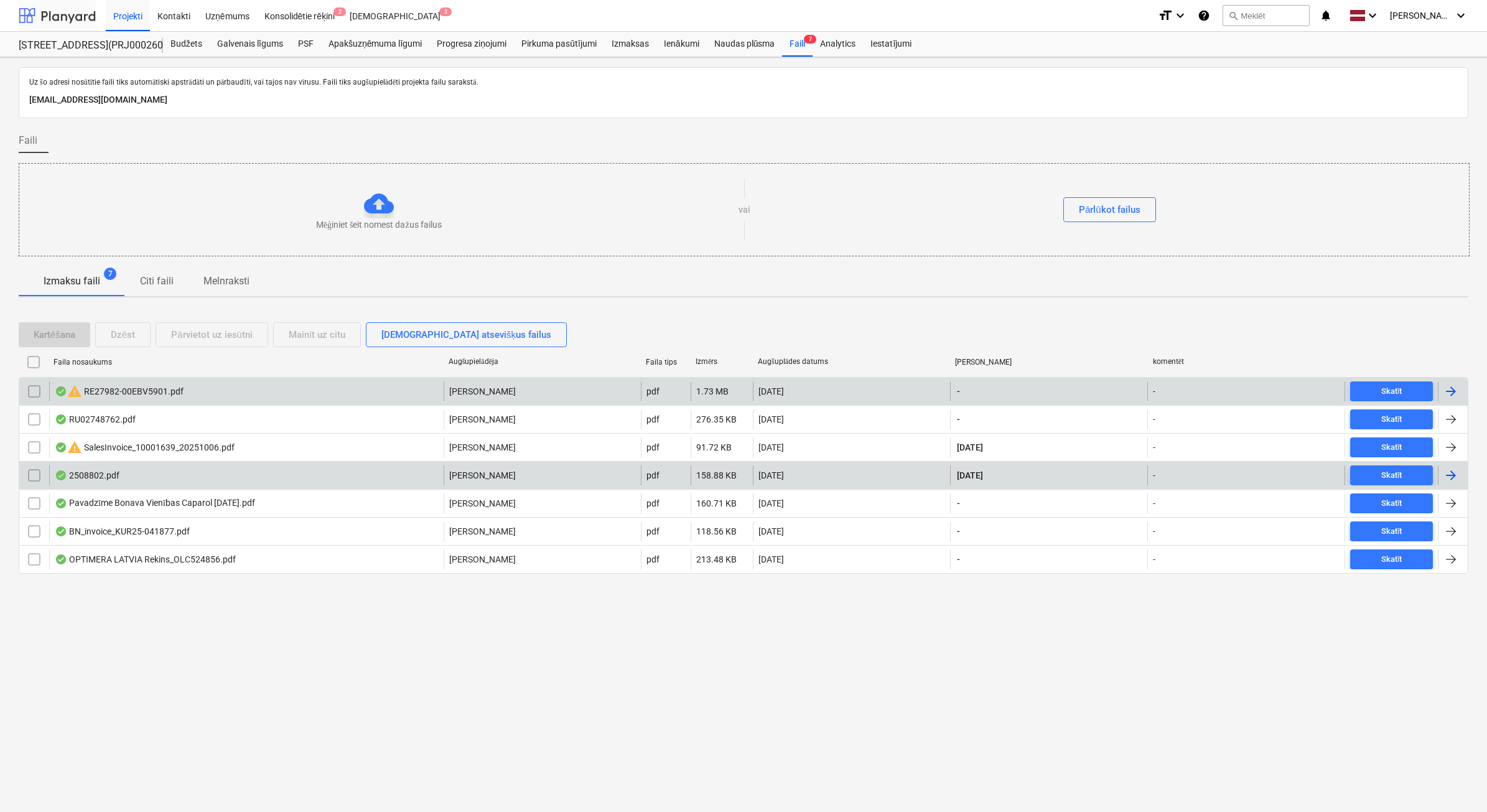
click at [38, 9] on div at bounding box center [57, 15] width 77 height 31
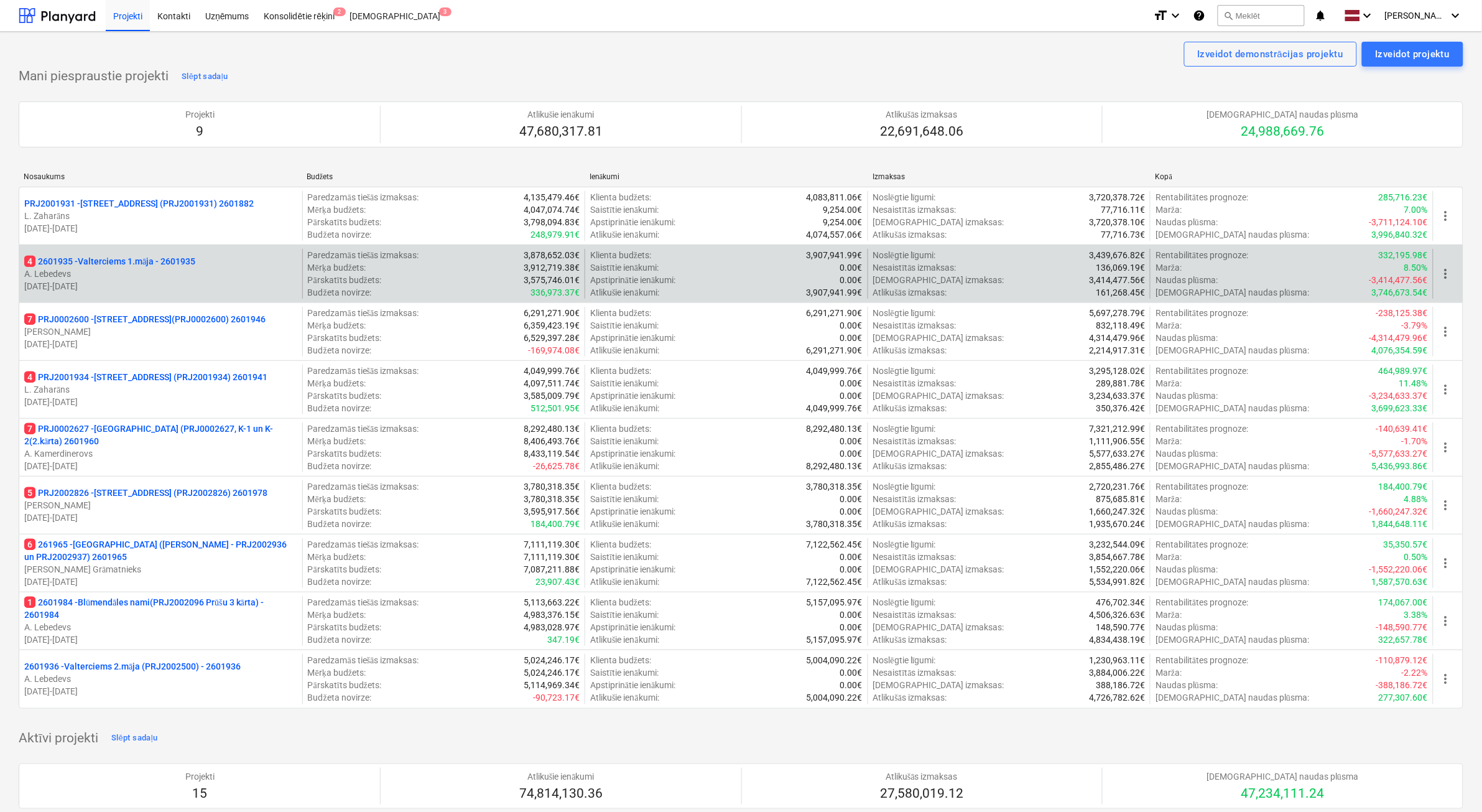
click at [173, 290] on p "[DATE] - [DATE]" at bounding box center [161, 286] width 273 height 13
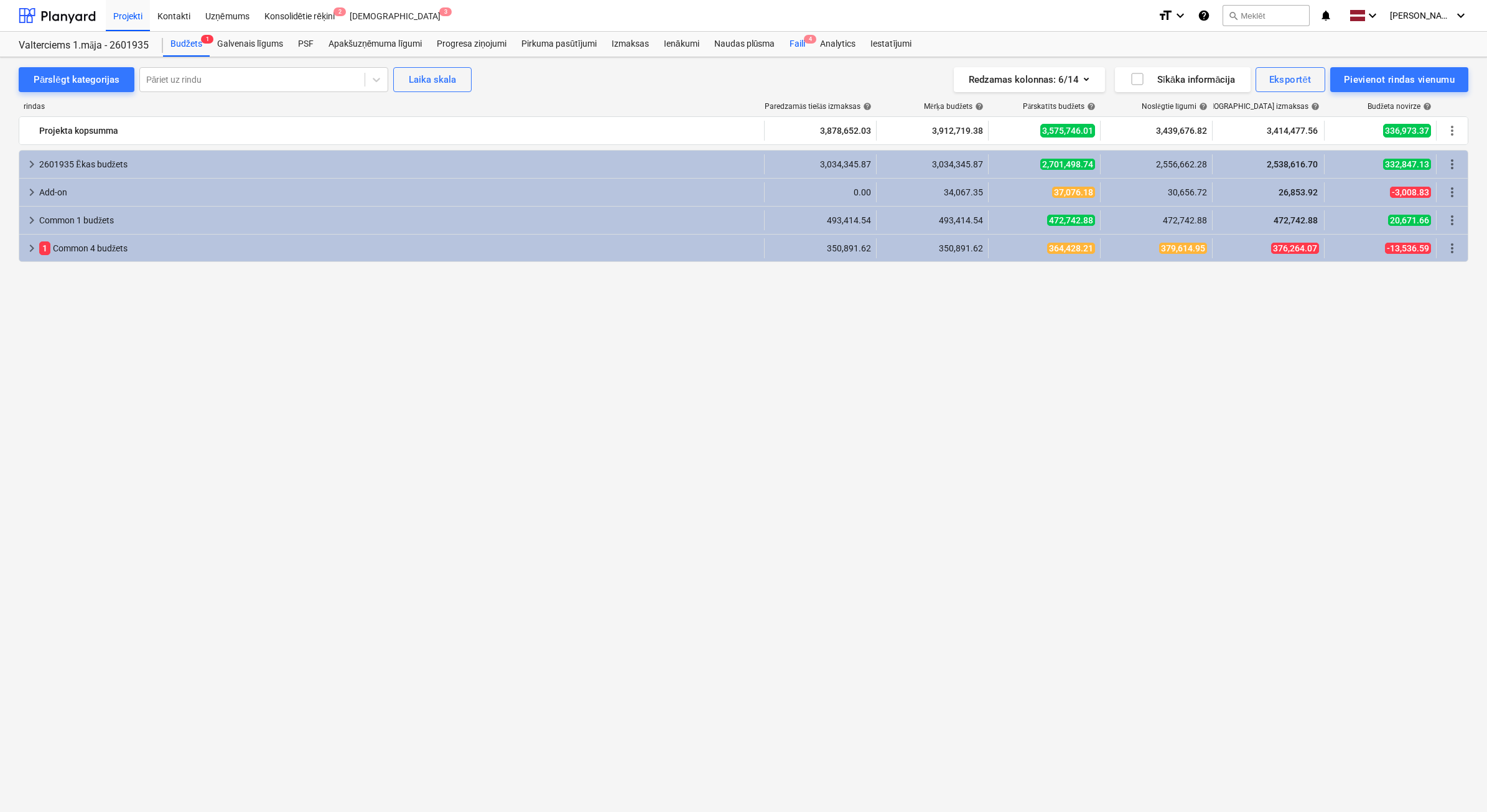
click at [794, 48] on div "Faili 4" at bounding box center [798, 43] width 31 height 25
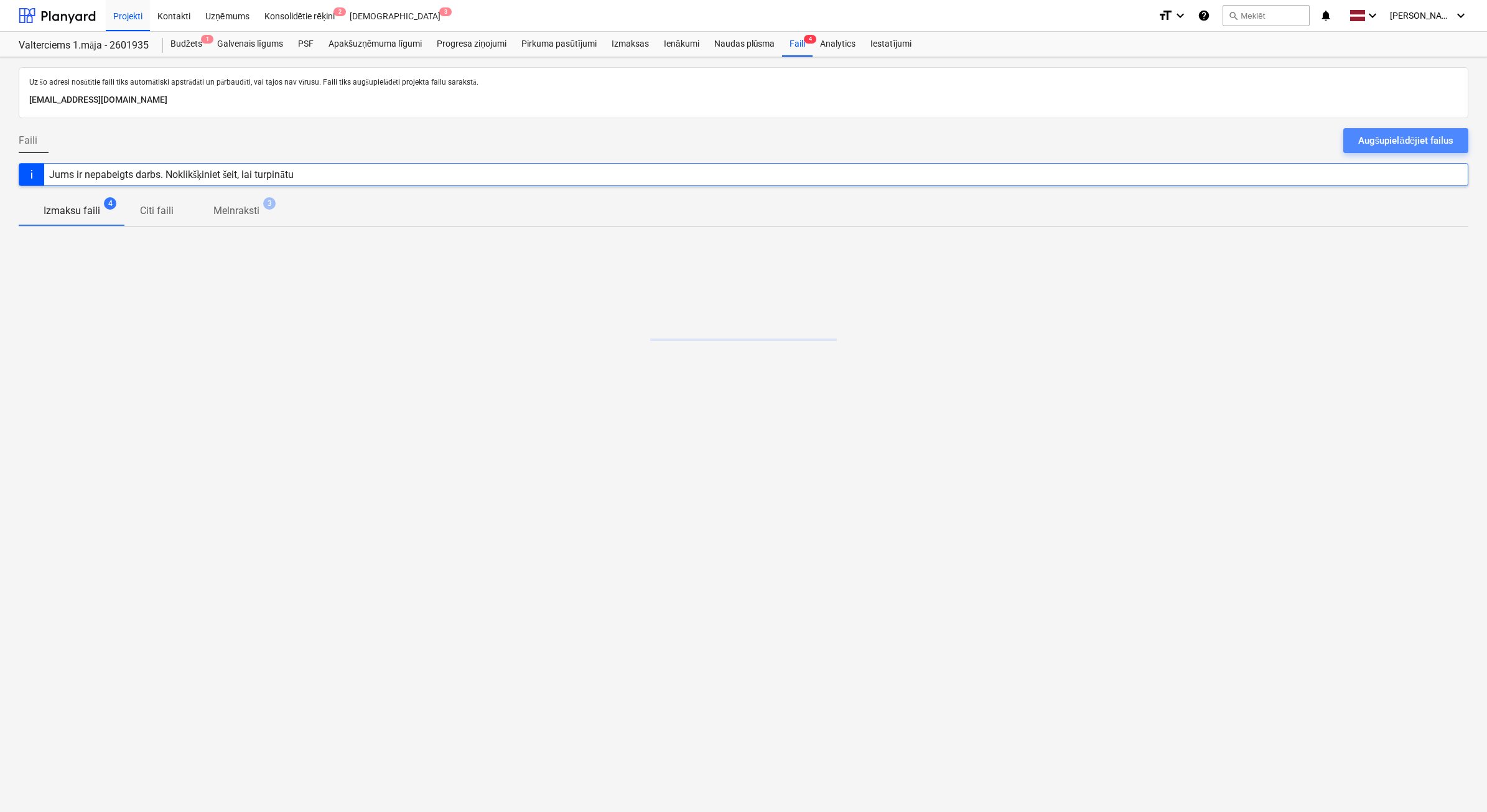
click at [1417, 144] on div "Augšupielādējiet failus" at bounding box center [1406, 140] width 95 height 16
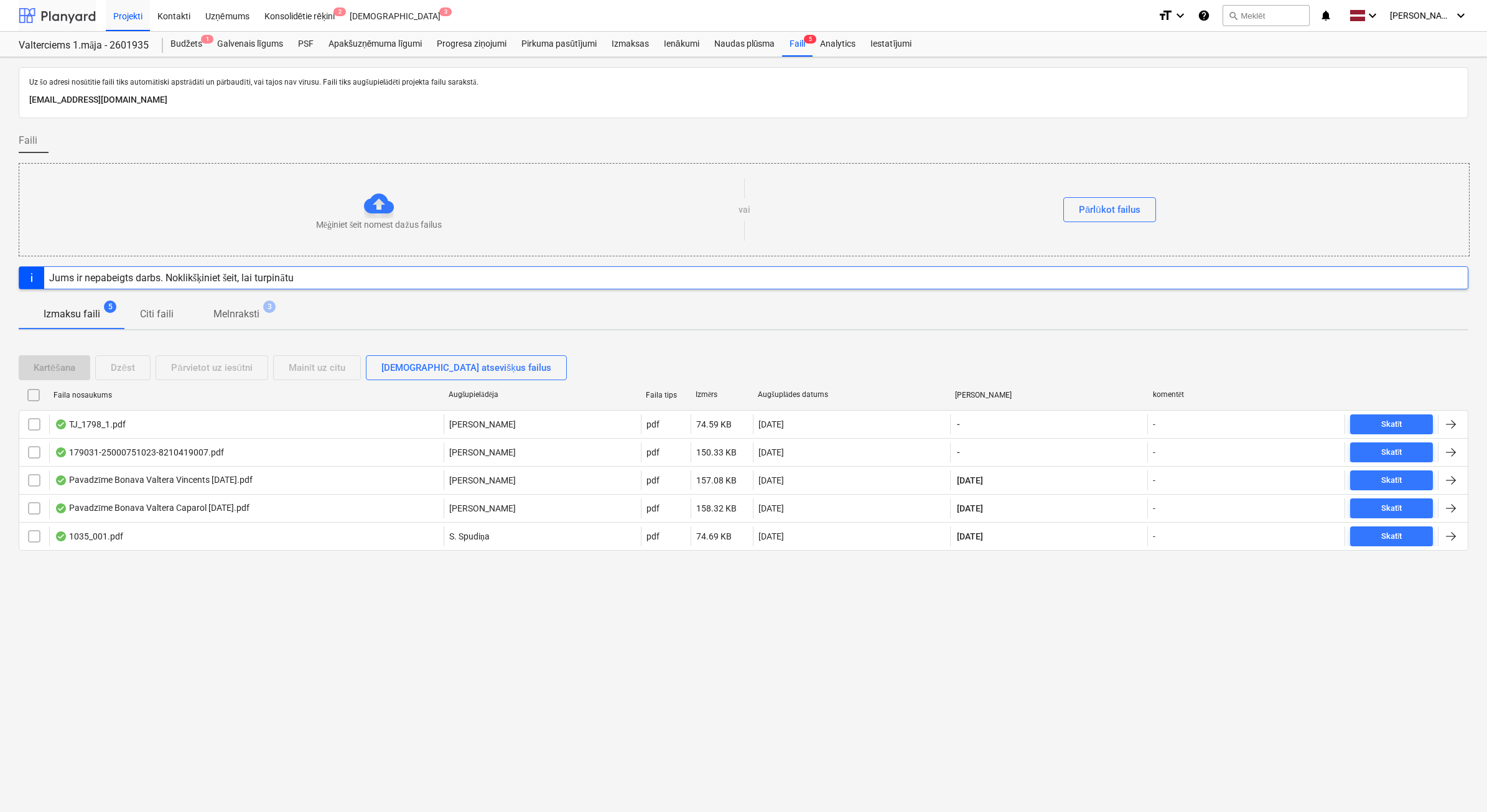
click at [69, 17] on div at bounding box center [57, 15] width 77 height 31
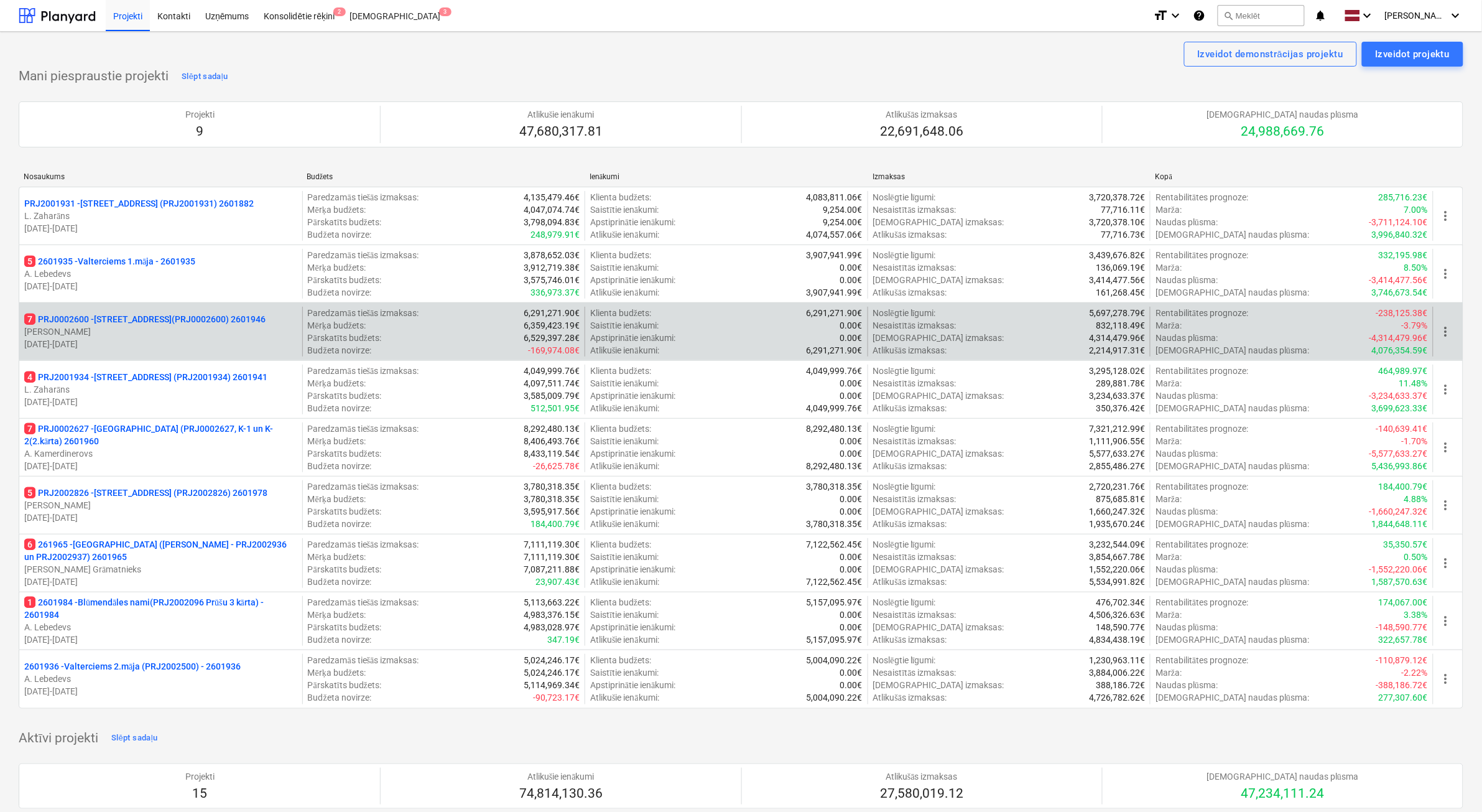
click at [159, 332] on p "[PERSON_NAME]" at bounding box center [161, 332] width 273 height 13
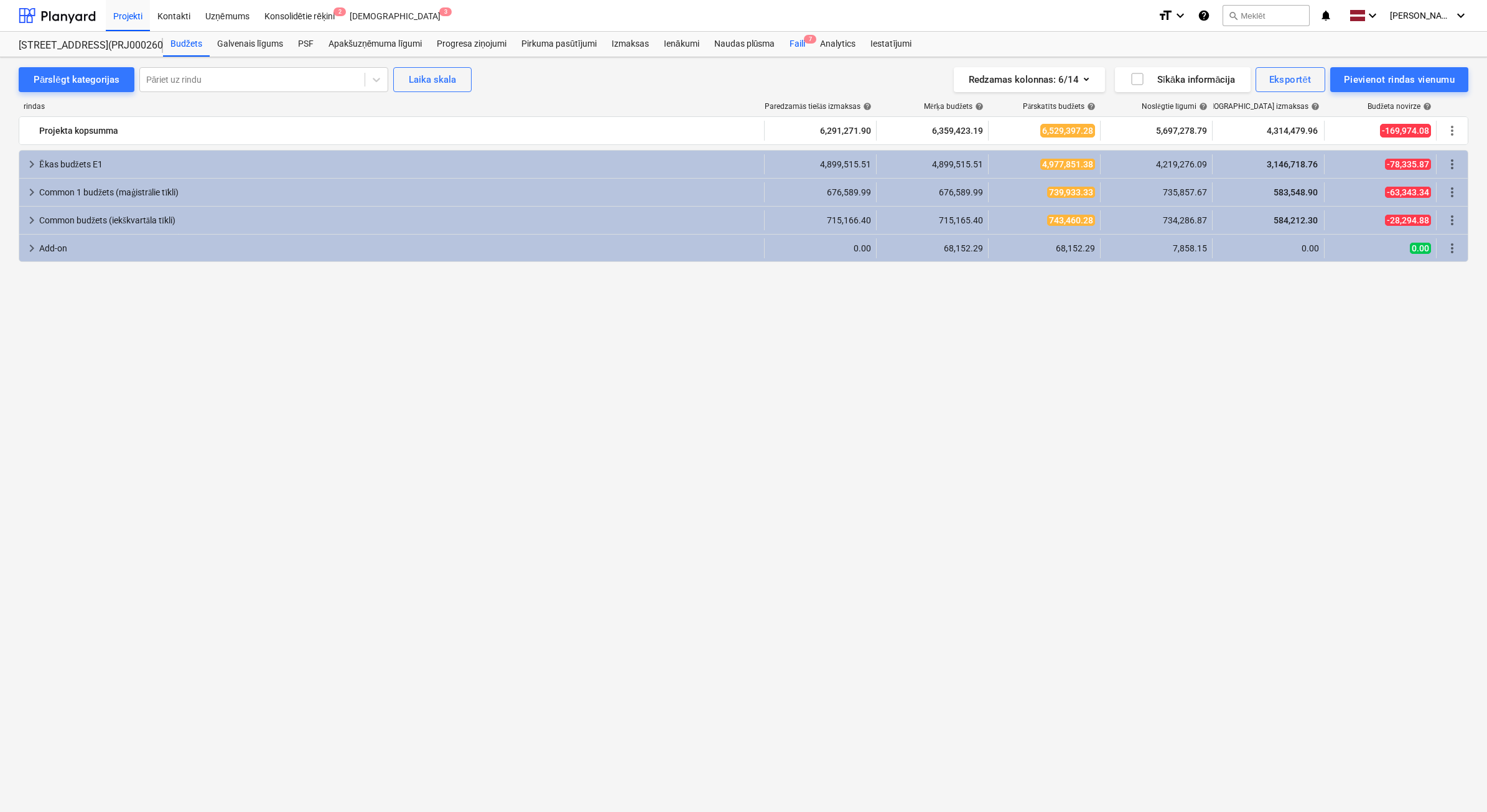
click at [800, 43] on div "Faili 7" at bounding box center [798, 43] width 31 height 25
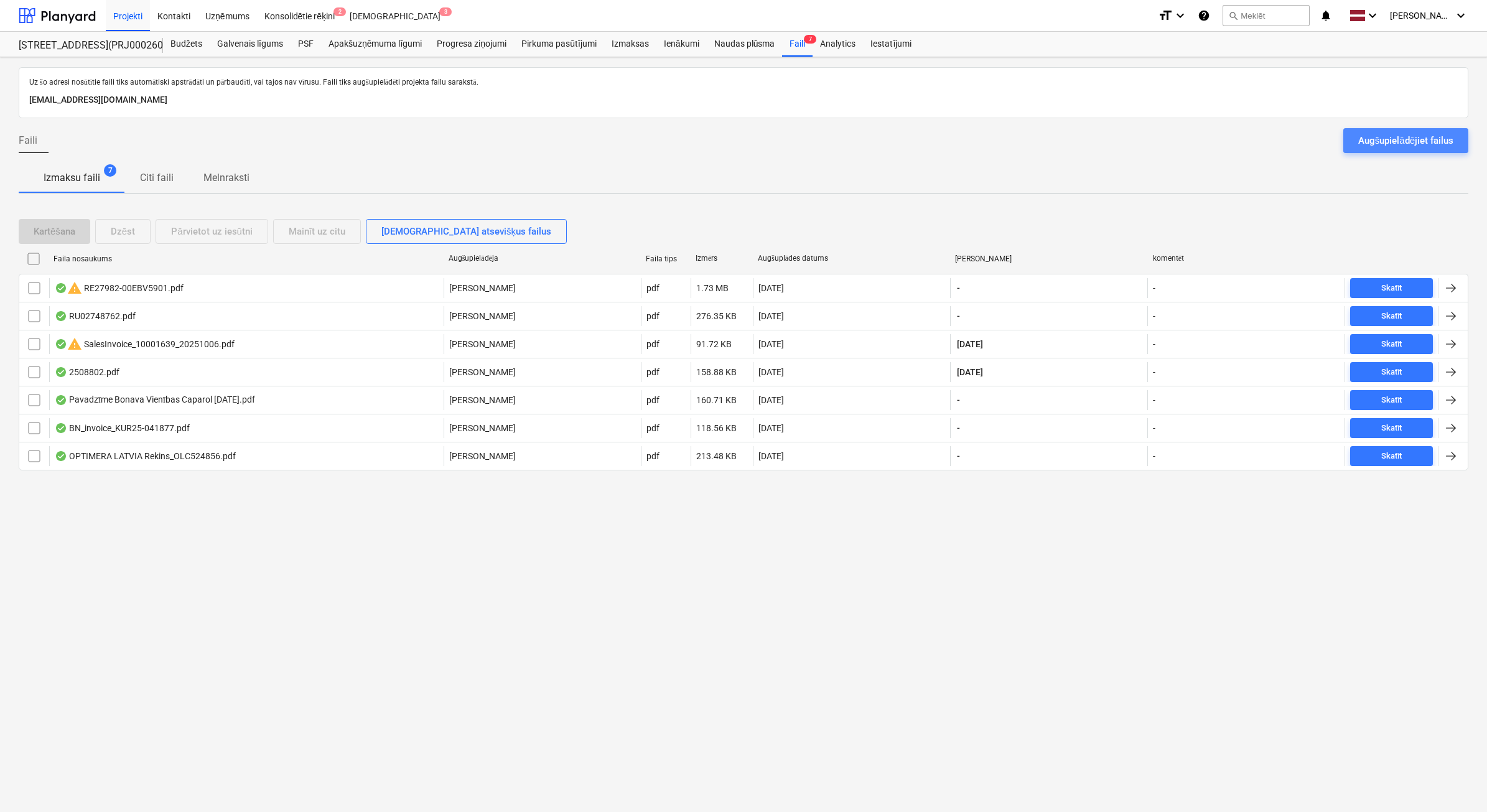
click at [1369, 138] on div "Augšupielādējiet failus" at bounding box center [1406, 140] width 95 height 16
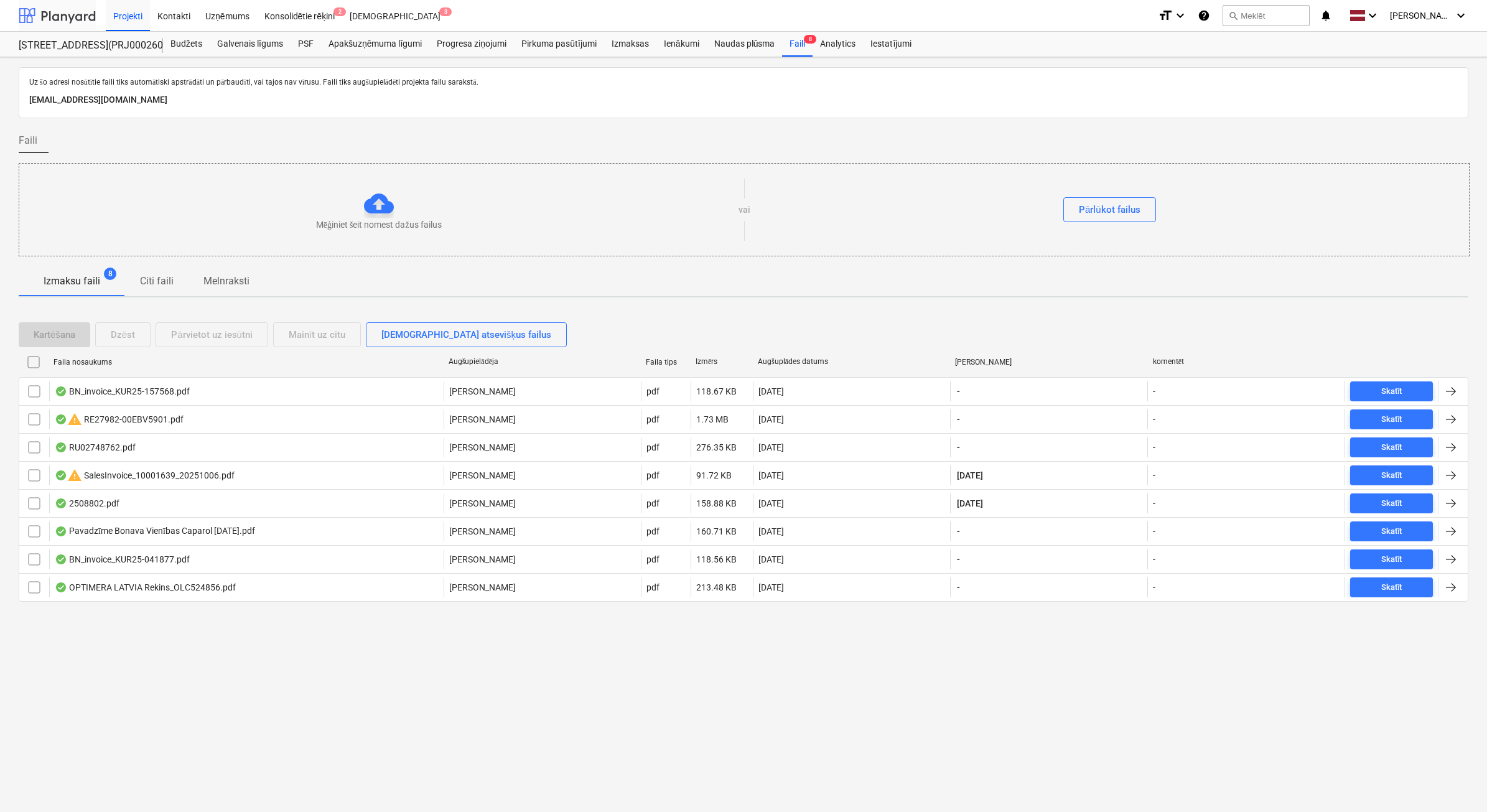
click at [58, 14] on div at bounding box center [57, 15] width 77 height 31
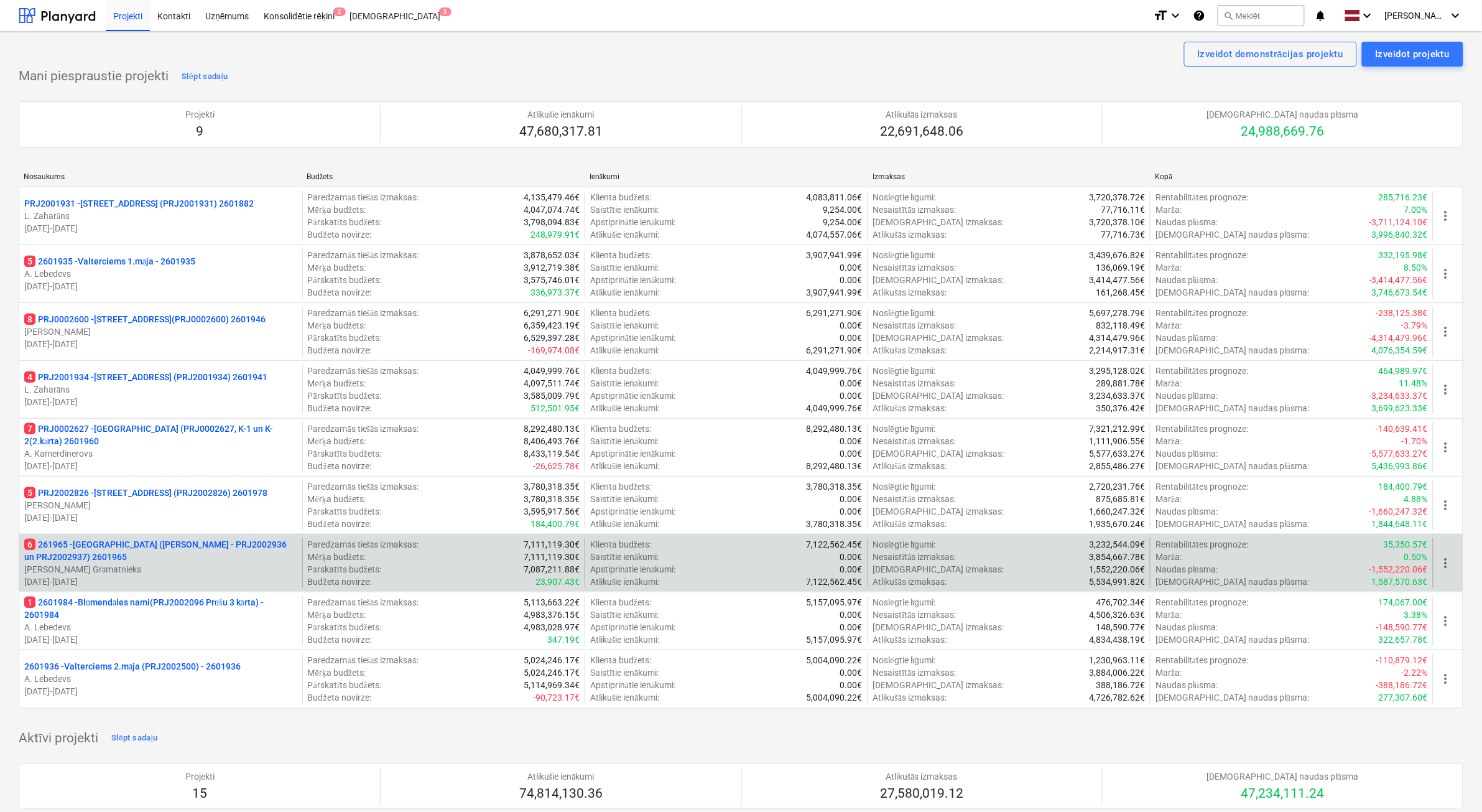
click at [156, 548] on p "6 261965 - [GEOGRAPHIC_DATA] ([PERSON_NAME] - PRJ2002936 un PRJ2002937) 2601965" at bounding box center [161, 550] width 273 height 25
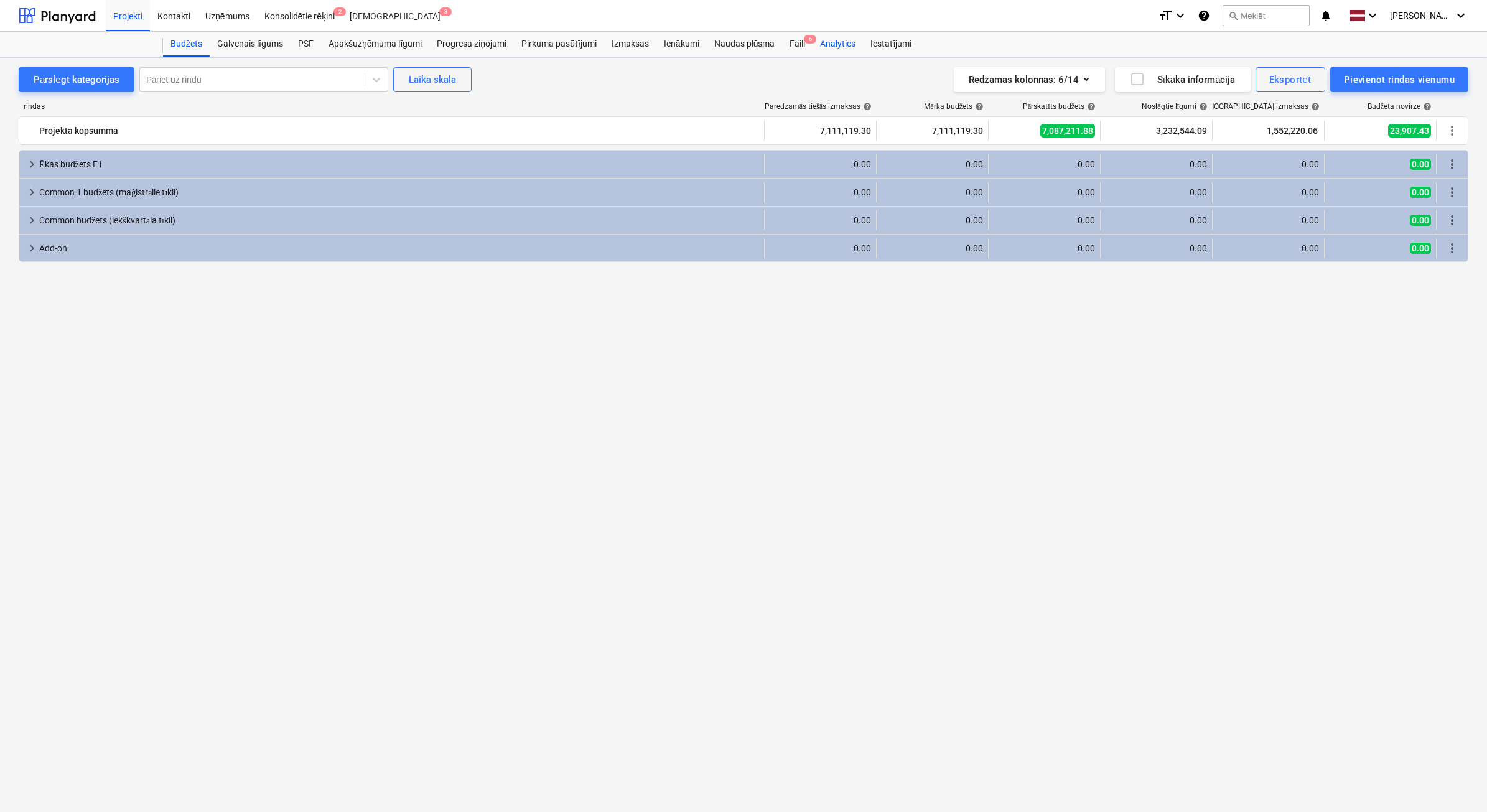
drag, startPoint x: 808, startPoint y: 43, endPoint x: 850, endPoint y: 47, distance: 42.2
click at [807, 43] on span "6" at bounding box center [810, 39] width 13 height 9
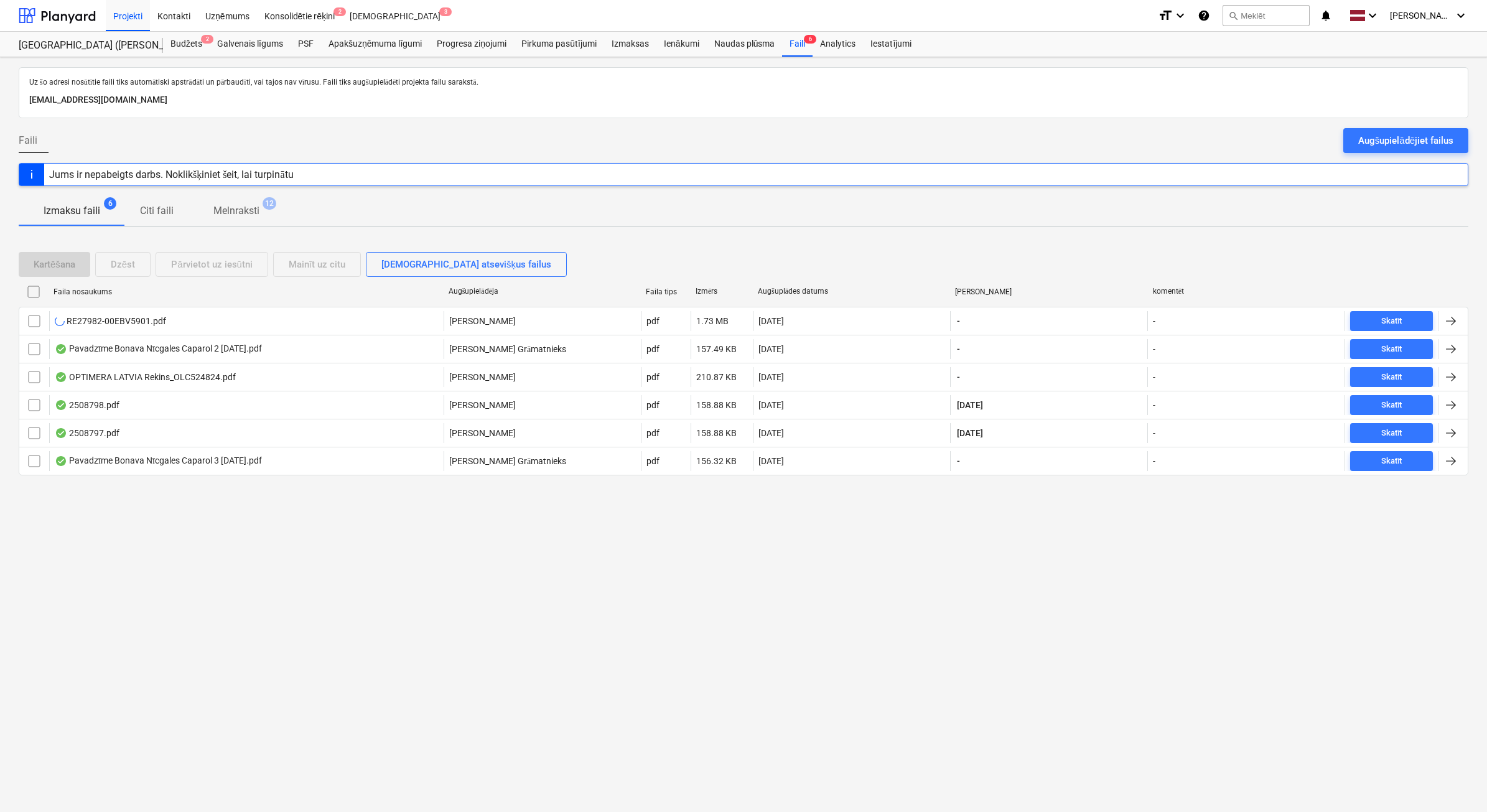
click at [1371, 132] on button "Augšupielādējiet failus" at bounding box center [1405, 140] width 125 height 25
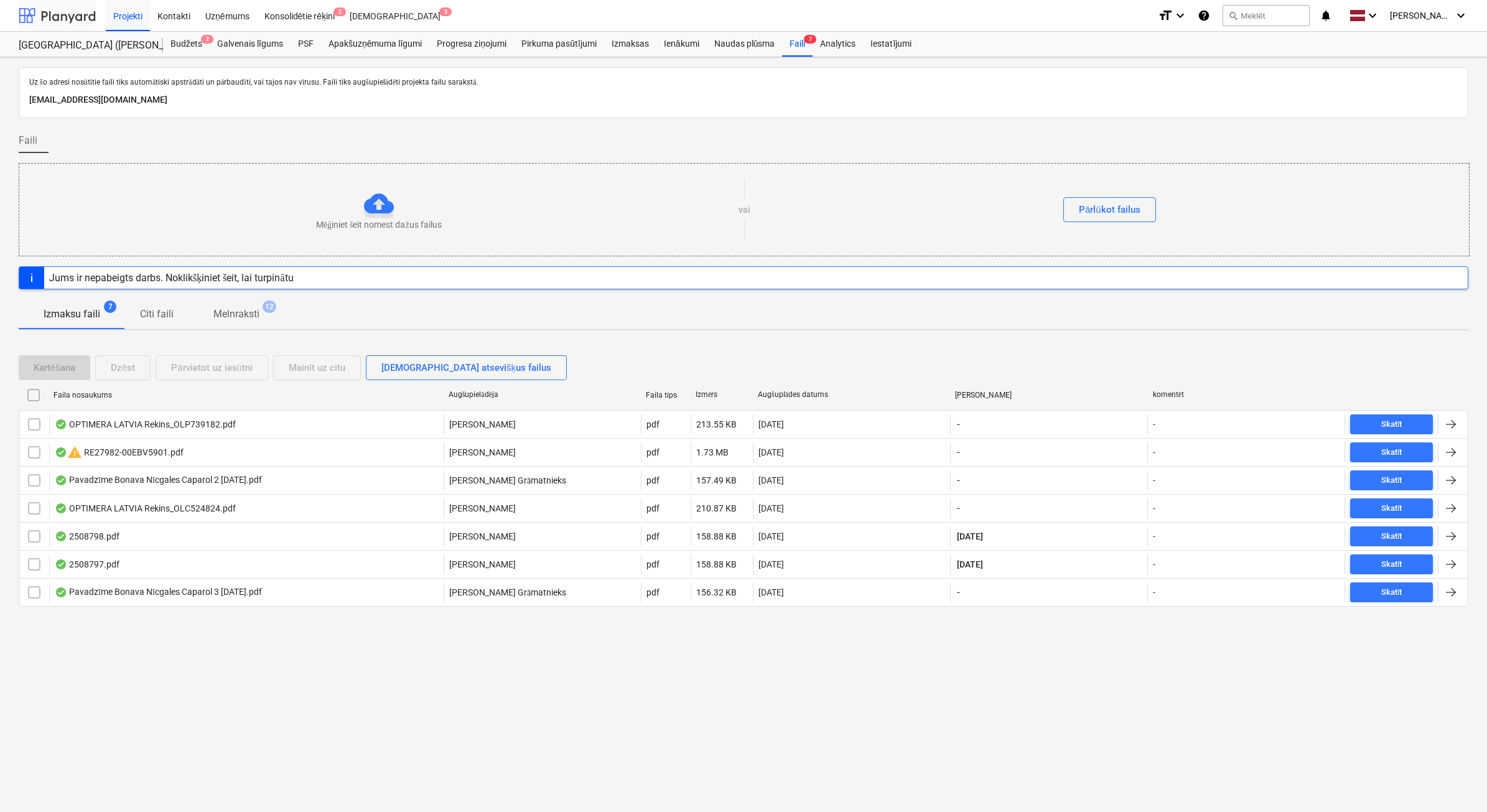
click at [69, 20] on div at bounding box center [57, 15] width 77 height 31
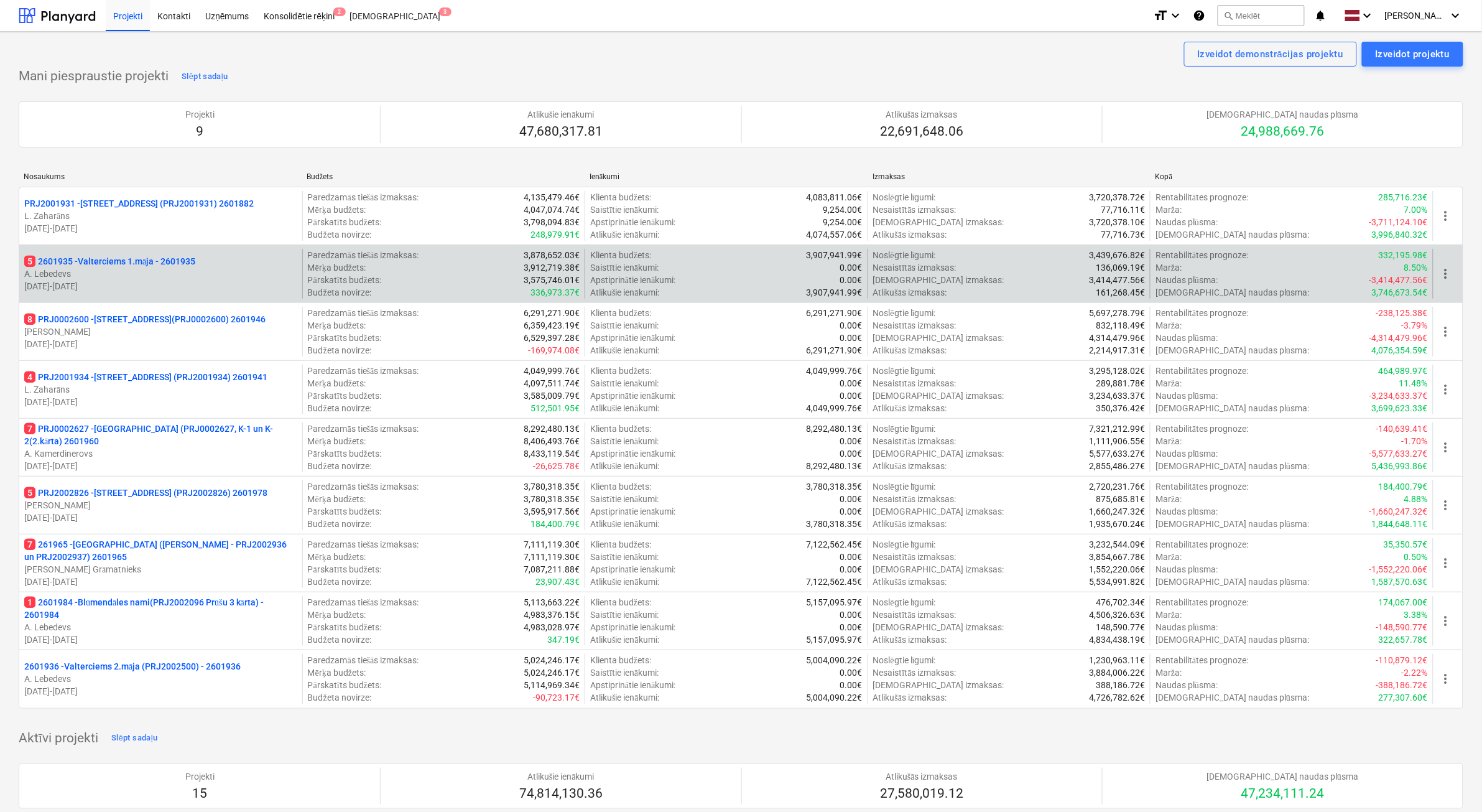
click at [200, 281] on p "[DATE] - [DATE]" at bounding box center [161, 286] width 273 height 13
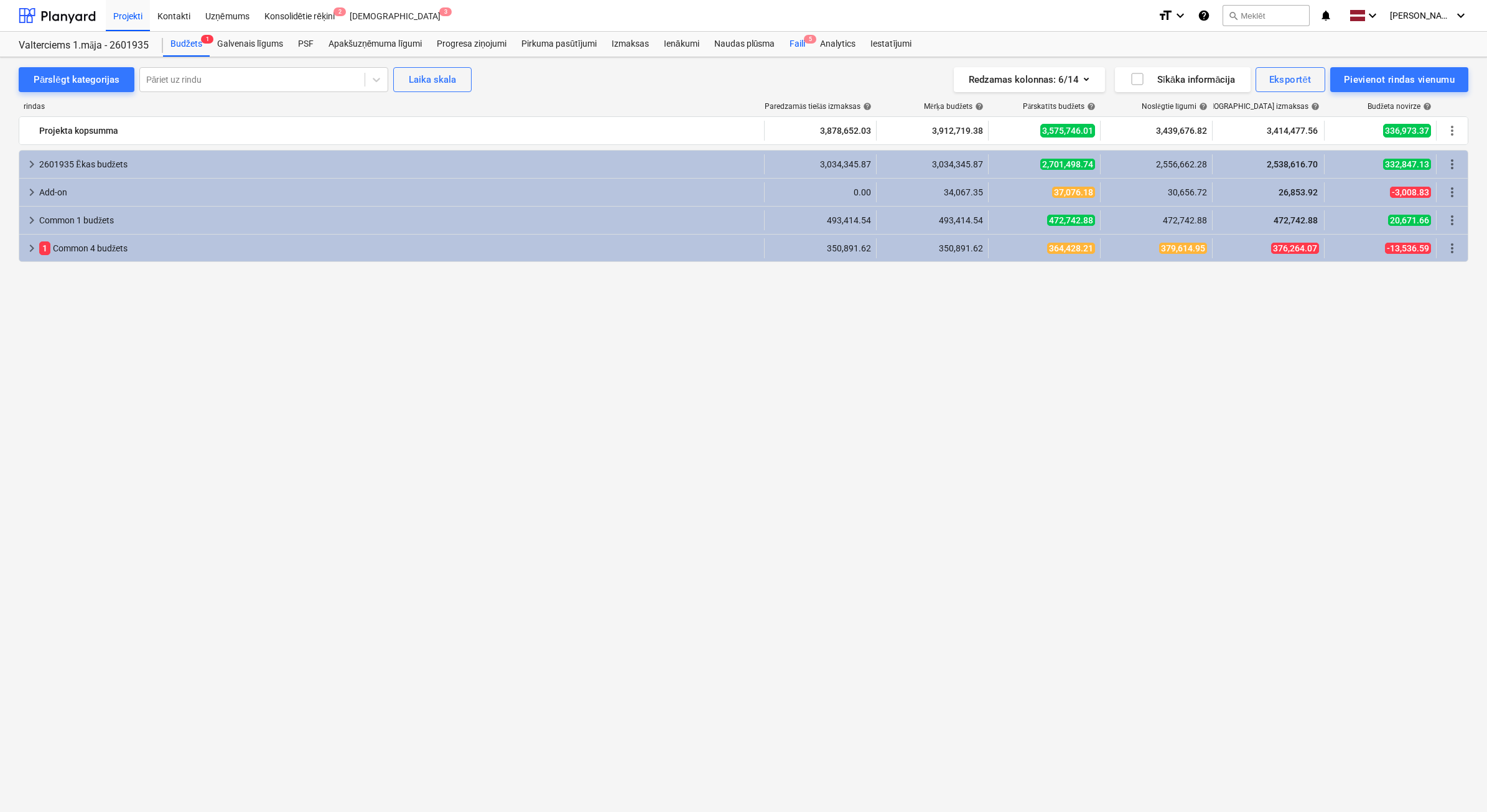
click at [795, 45] on div "Faili 5" at bounding box center [798, 43] width 31 height 25
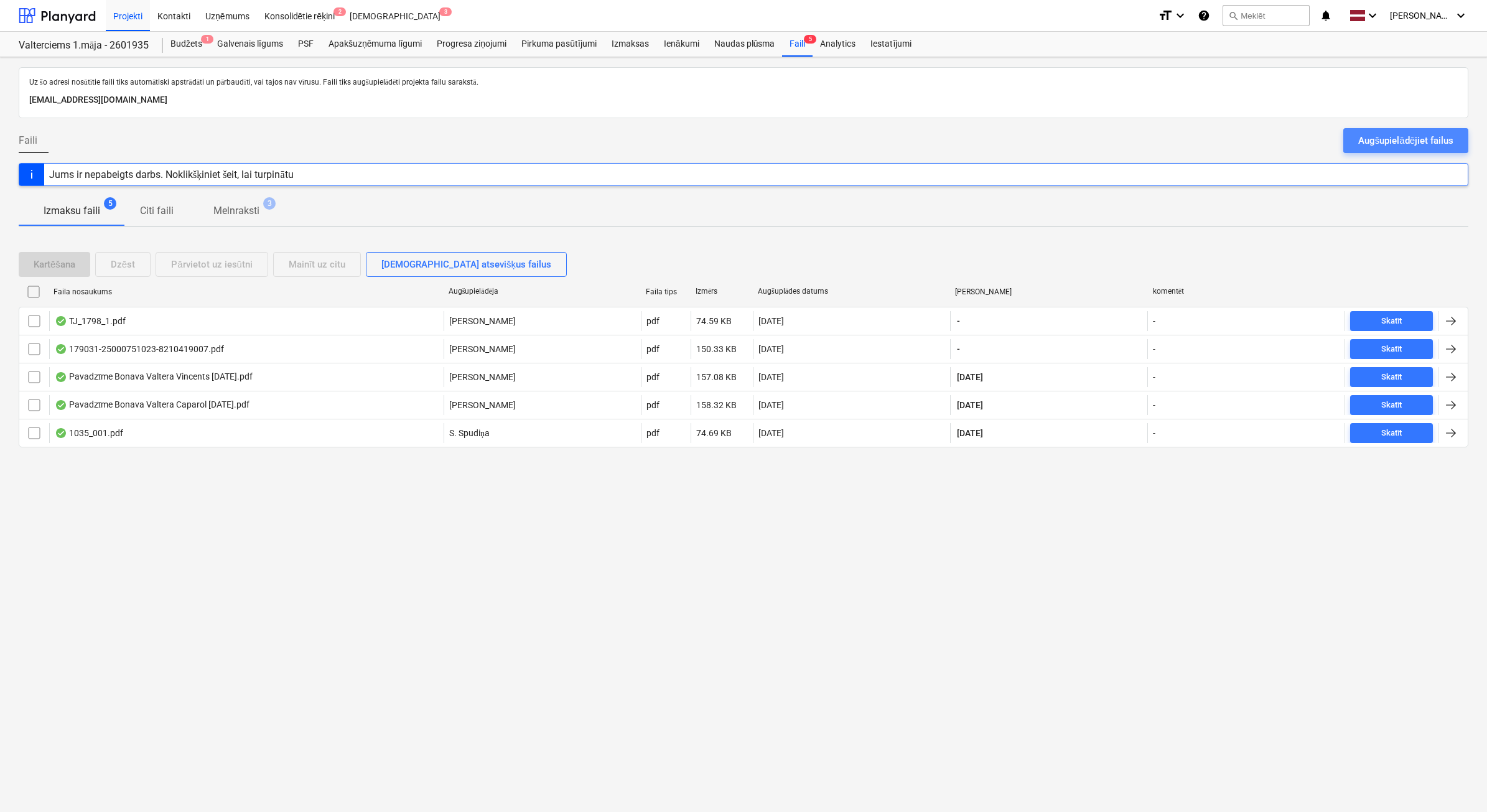
click at [1394, 140] on div "Augšupielādējiet failus" at bounding box center [1406, 140] width 95 height 16
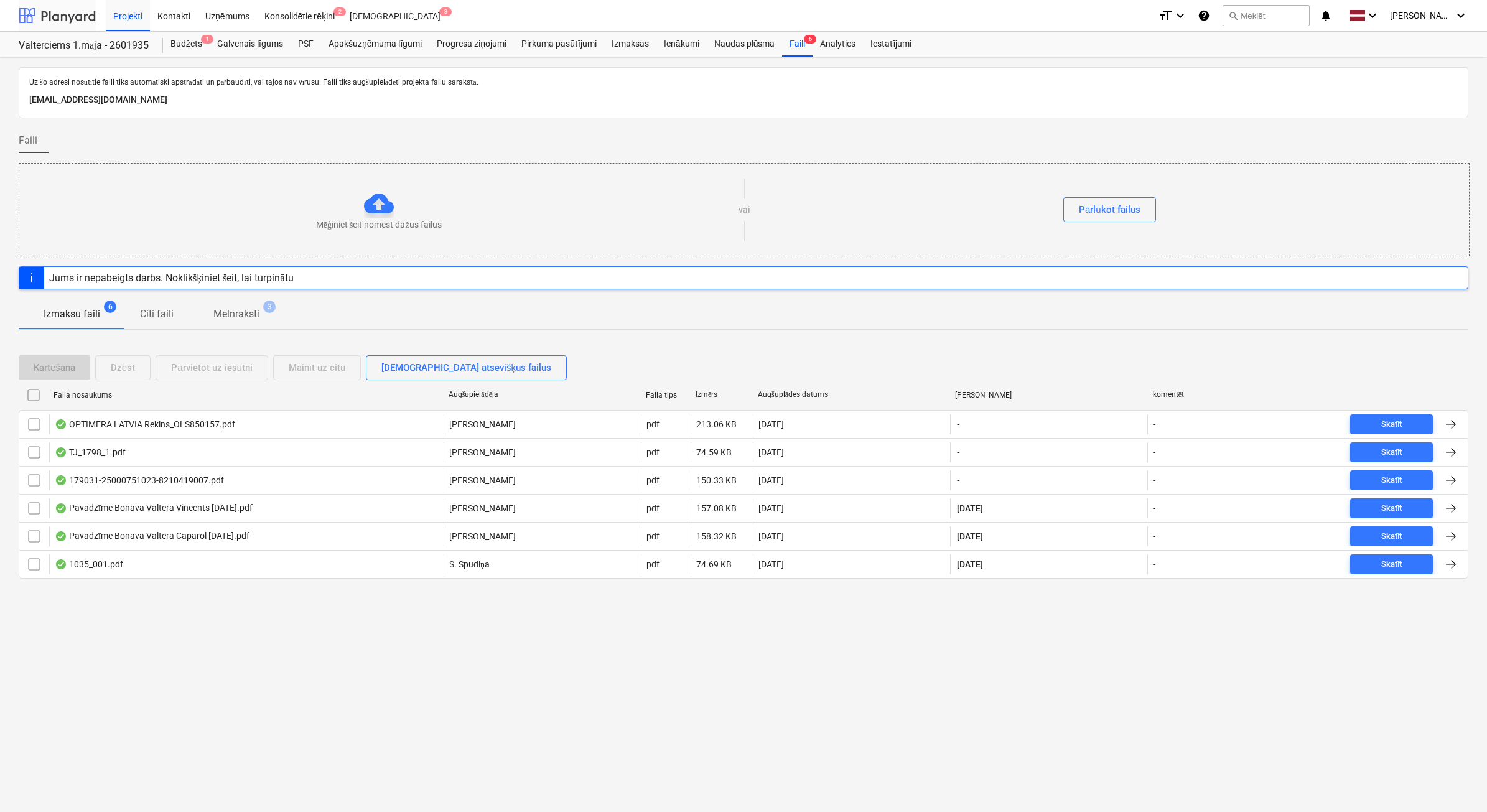
click at [60, 15] on div at bounding box center [57, 15] width 77 height 31
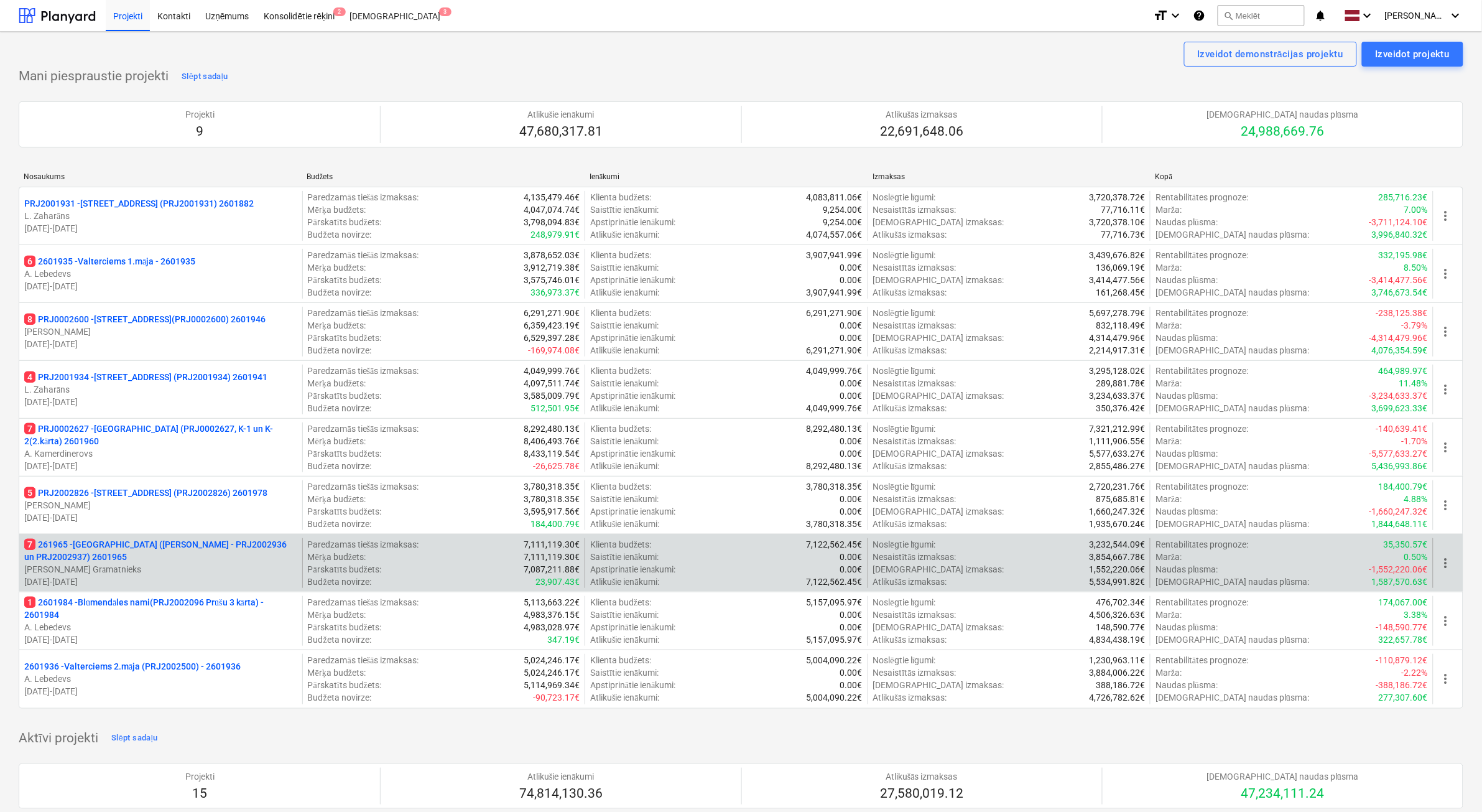
click at [147, 563] on p "7 261965 - [GEOGRAPHIC_DATA] ([PERSON_NAME] - PRJ2002936 un PRJ2002937) 2601965" at bounding box center [161, 550] width 273 height 25
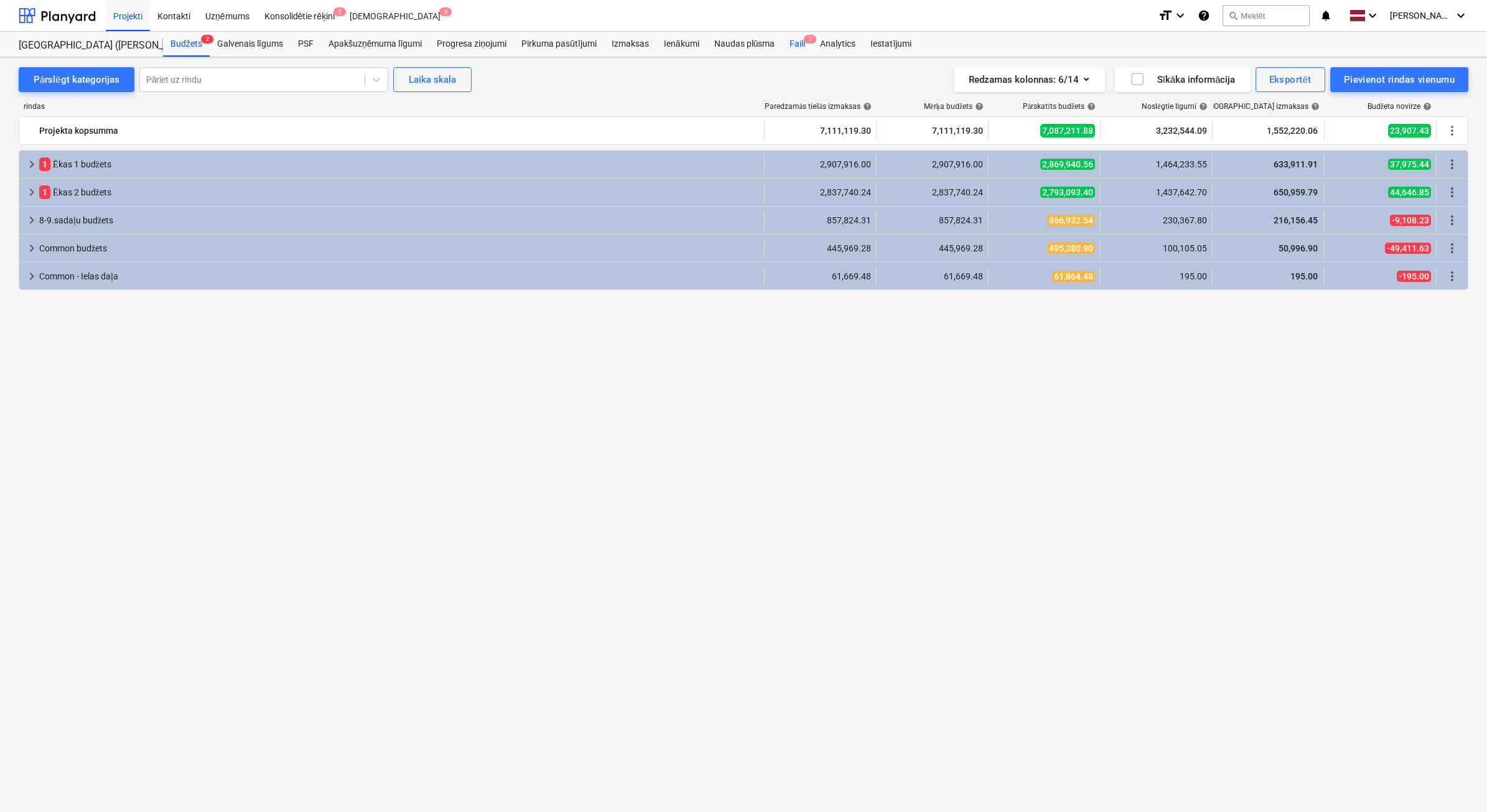
click at [803, 43] on div "Faili 7" at bounding box center [798, 43] width 31 height 25
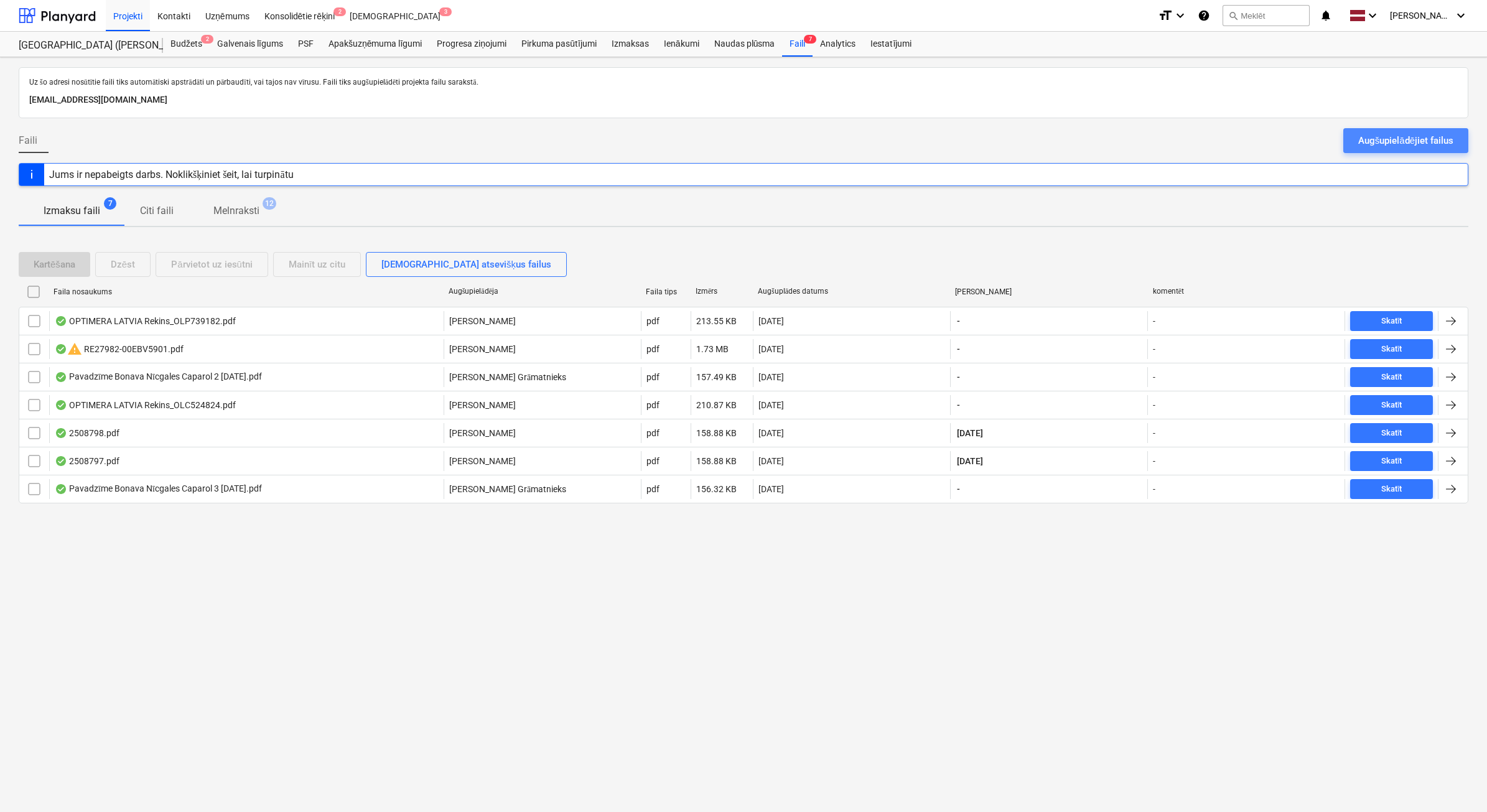
click at [1379, 145] on div "Augšupielādējiet failus" at bounding box center [1406, 140] width 95 height 16
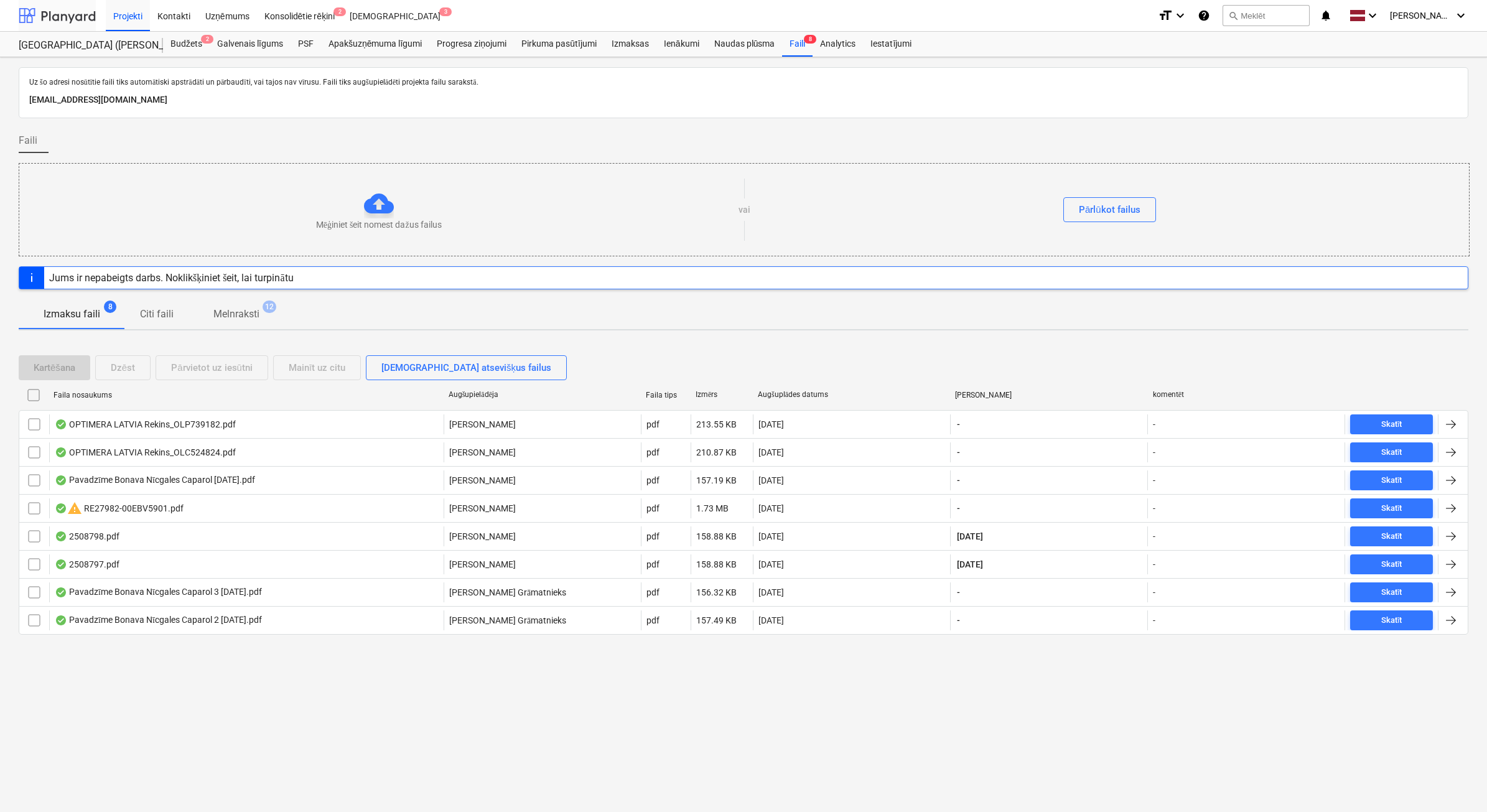
click at [68, 20] on div at bounding box center [57, 15] width 77 height 31
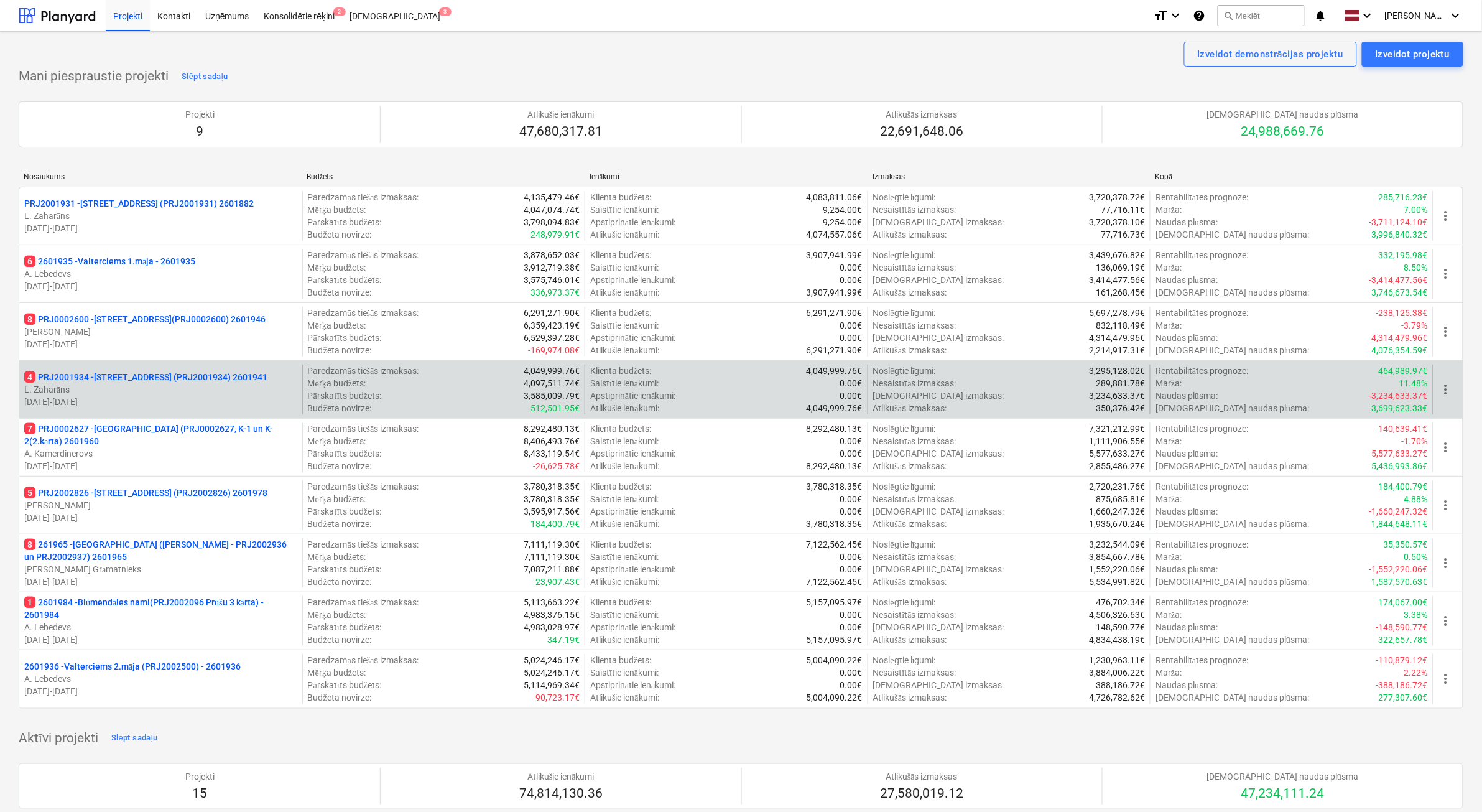
click at [144, 383] on p "4 PRJ2001934 - [STREET_ADDRESS] (PRJ2001934) 2601941" at bounding box center [146, 377] width 243 height 13
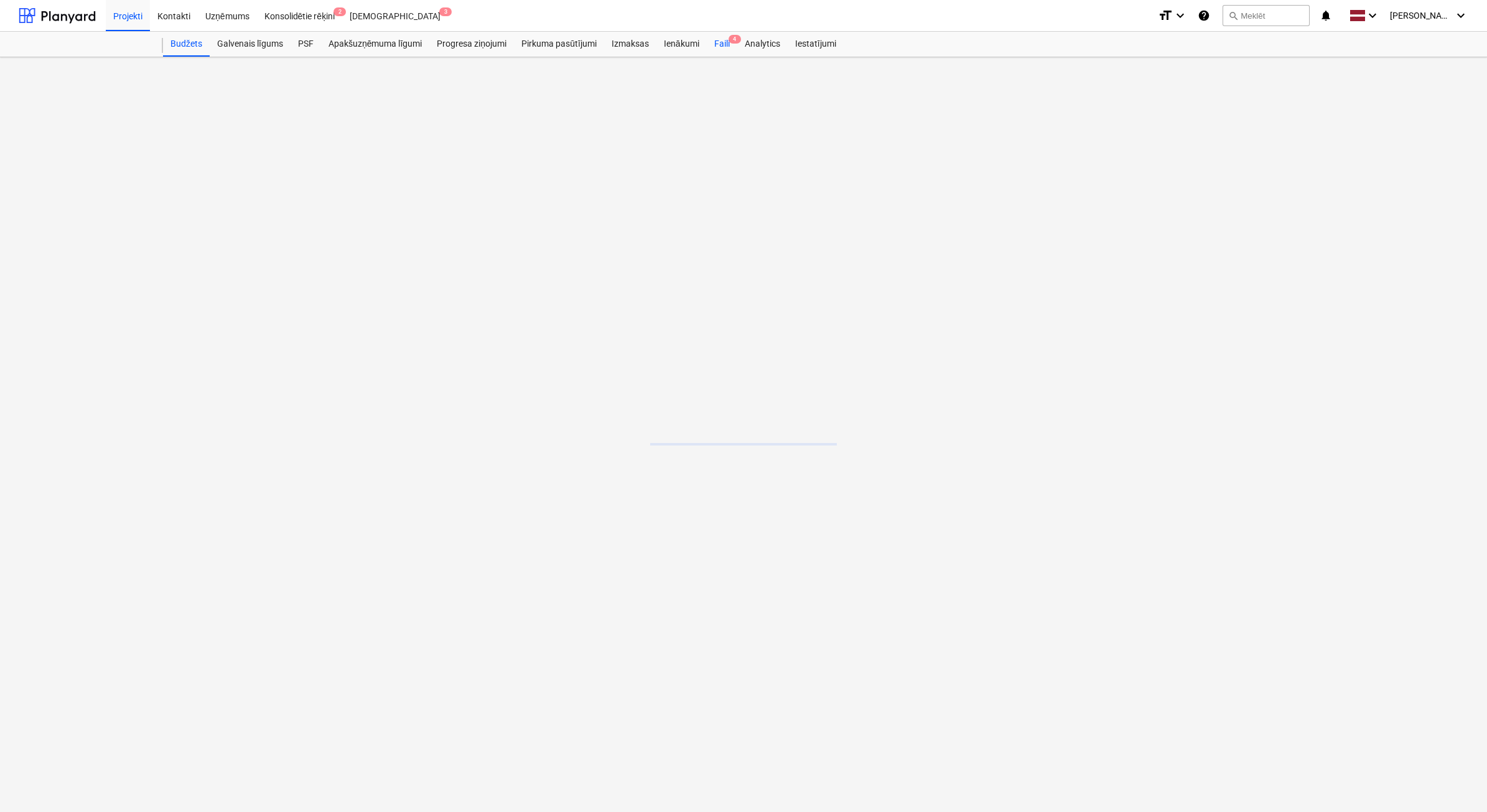
click at [732, 52] on div "Faili 4" at bounding box center [722, 43] width 31 height 25
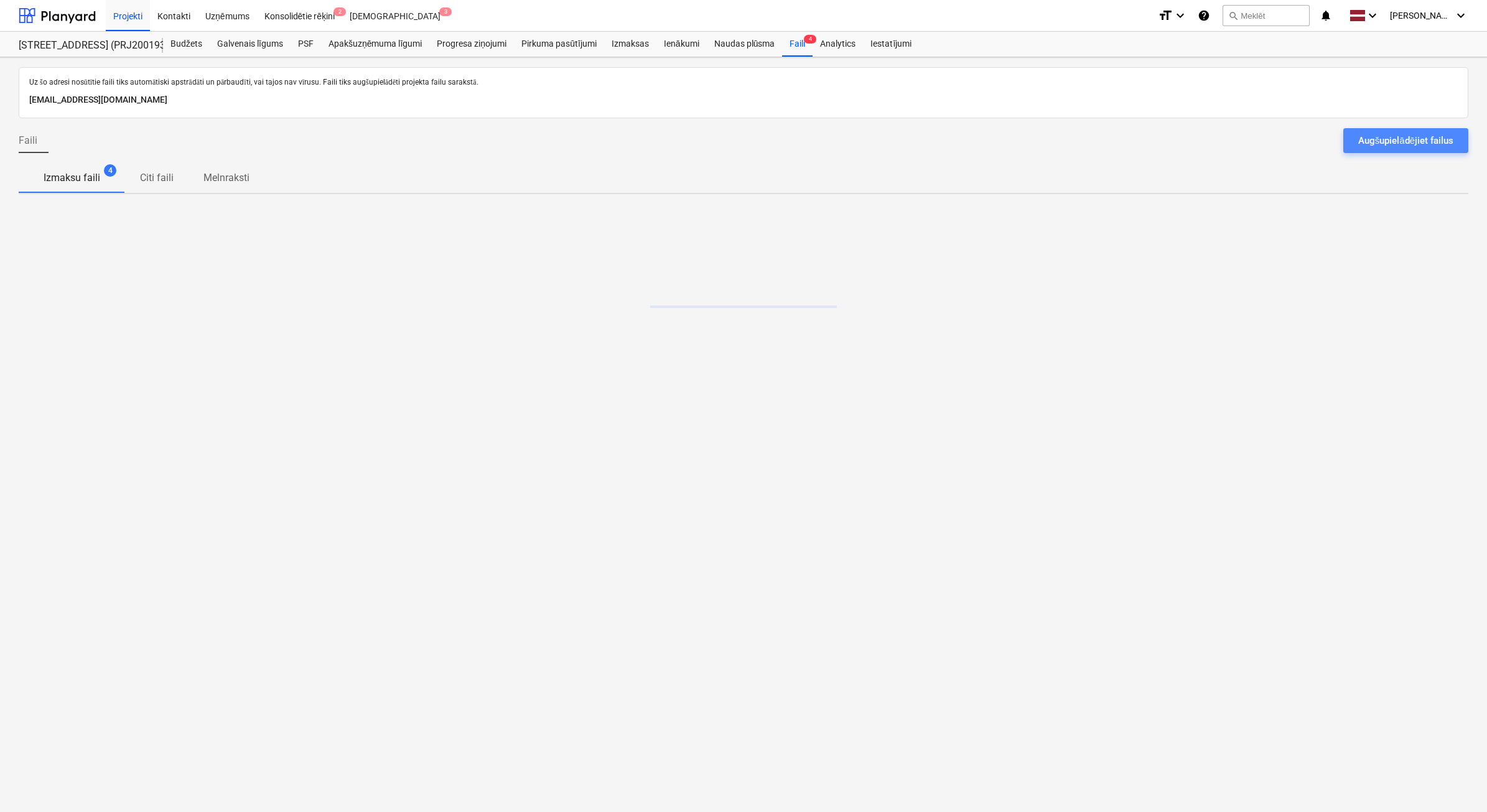
click at [1380, 134] on div "Augšupielādējiet failus" at bounding box center [1406, 140] width 95 height 16
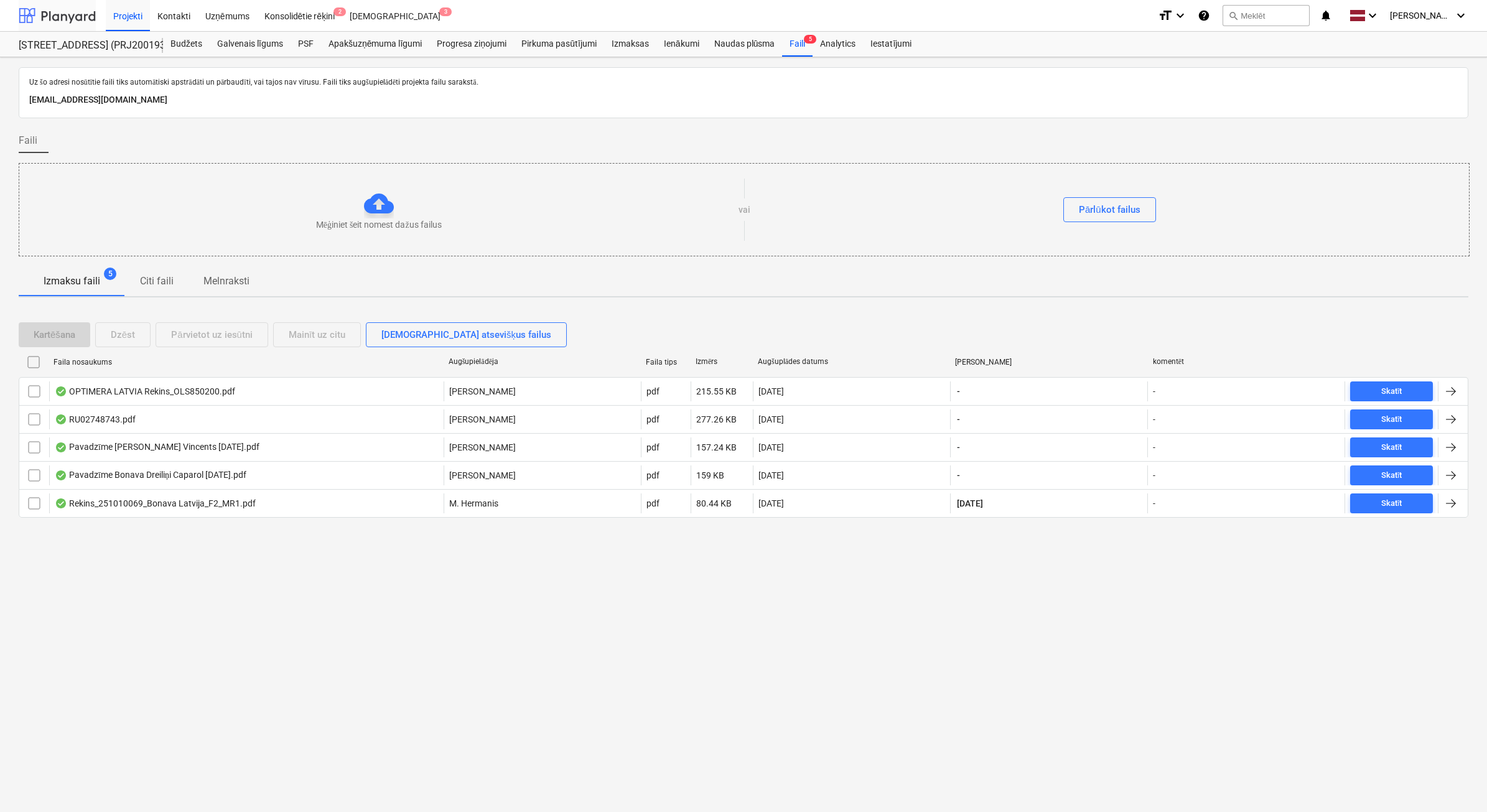
click at [41, 13] on div at bounding box center [57, 15] width 77 height 31
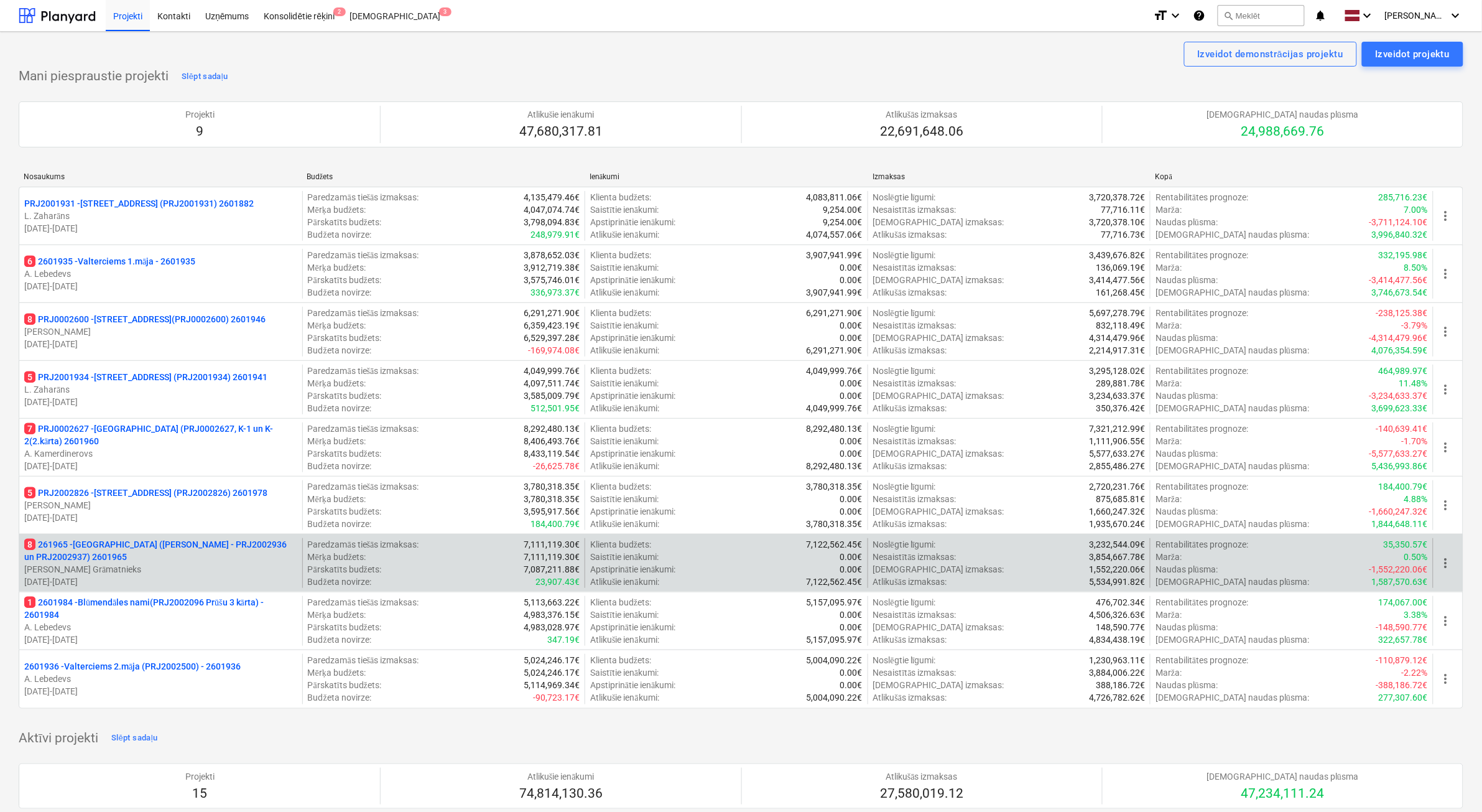
click at [204, 559] on p "8 261965 - [GEOGRAPHIC_DATA] ([PERSON_NAME] - PRJ2002936 un PRJ2002937) 2601965" at bounding box center [161, 550] width 273 height 25
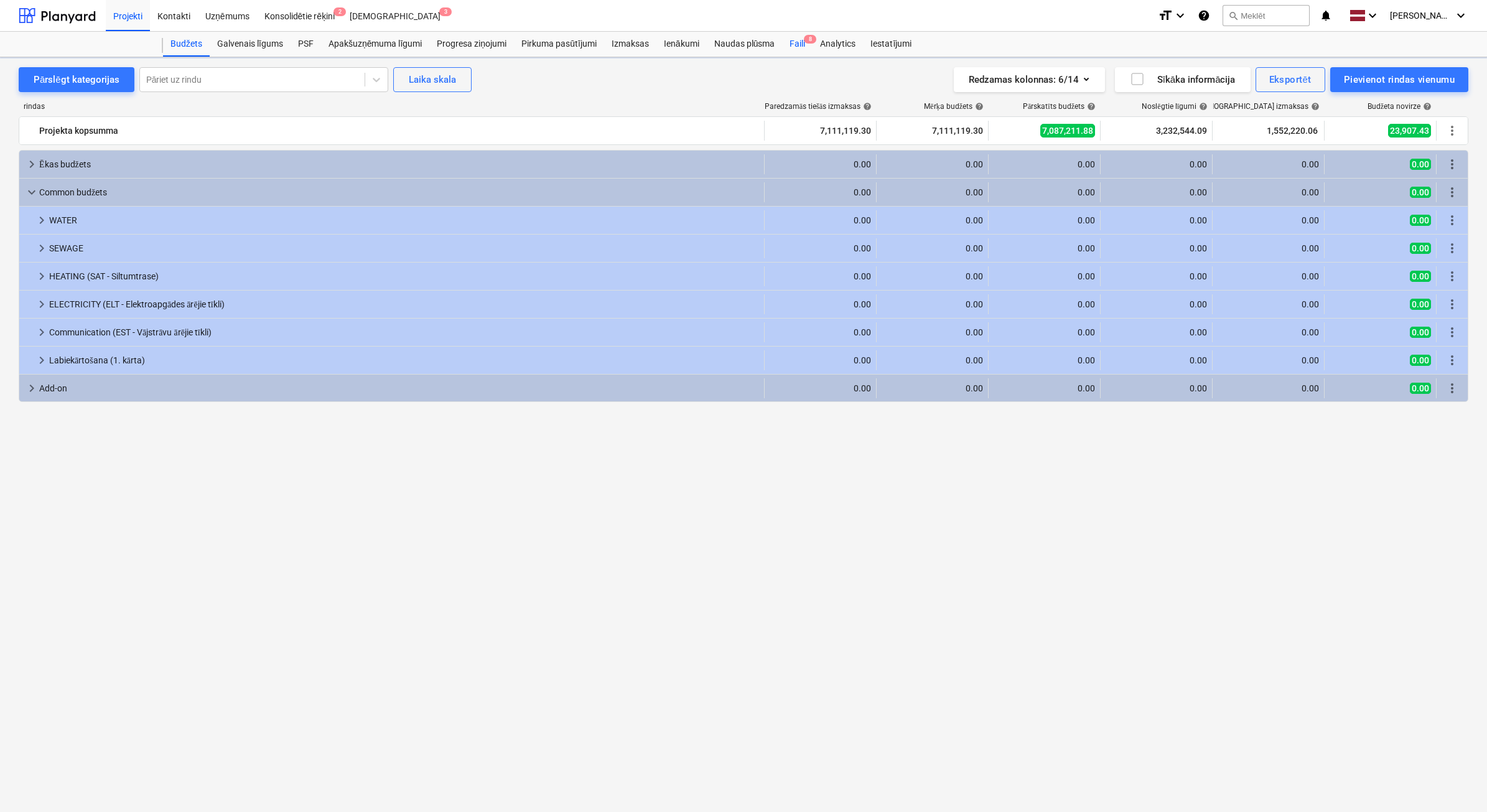
click at [800, 44] on div "Faili 8" at bounding box center [798, 43] width 31 height 25
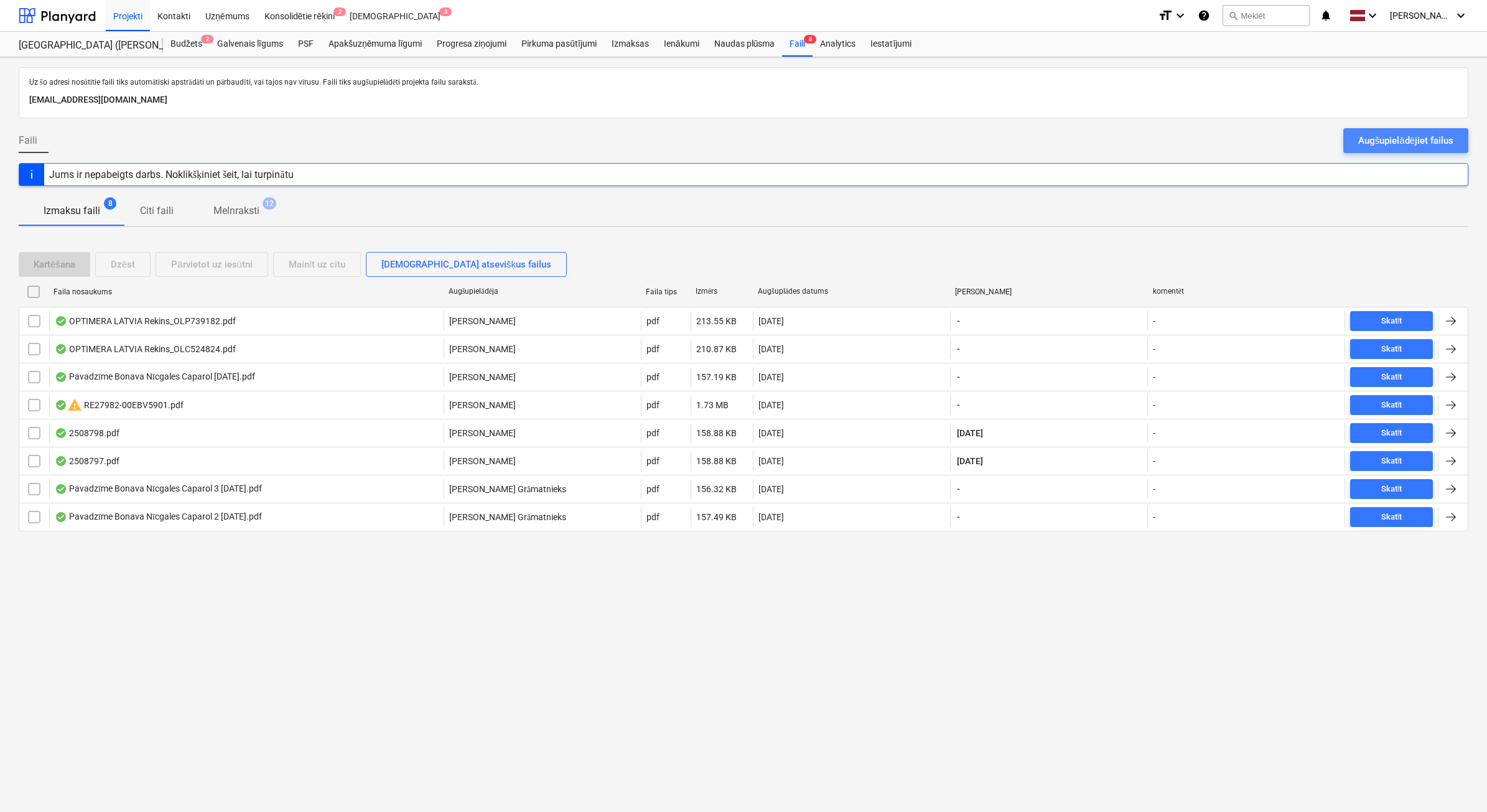
click at [1364, 141] on div "Augšupielādējiet failus" at bounding box center [1406, 140] width 95 height 16
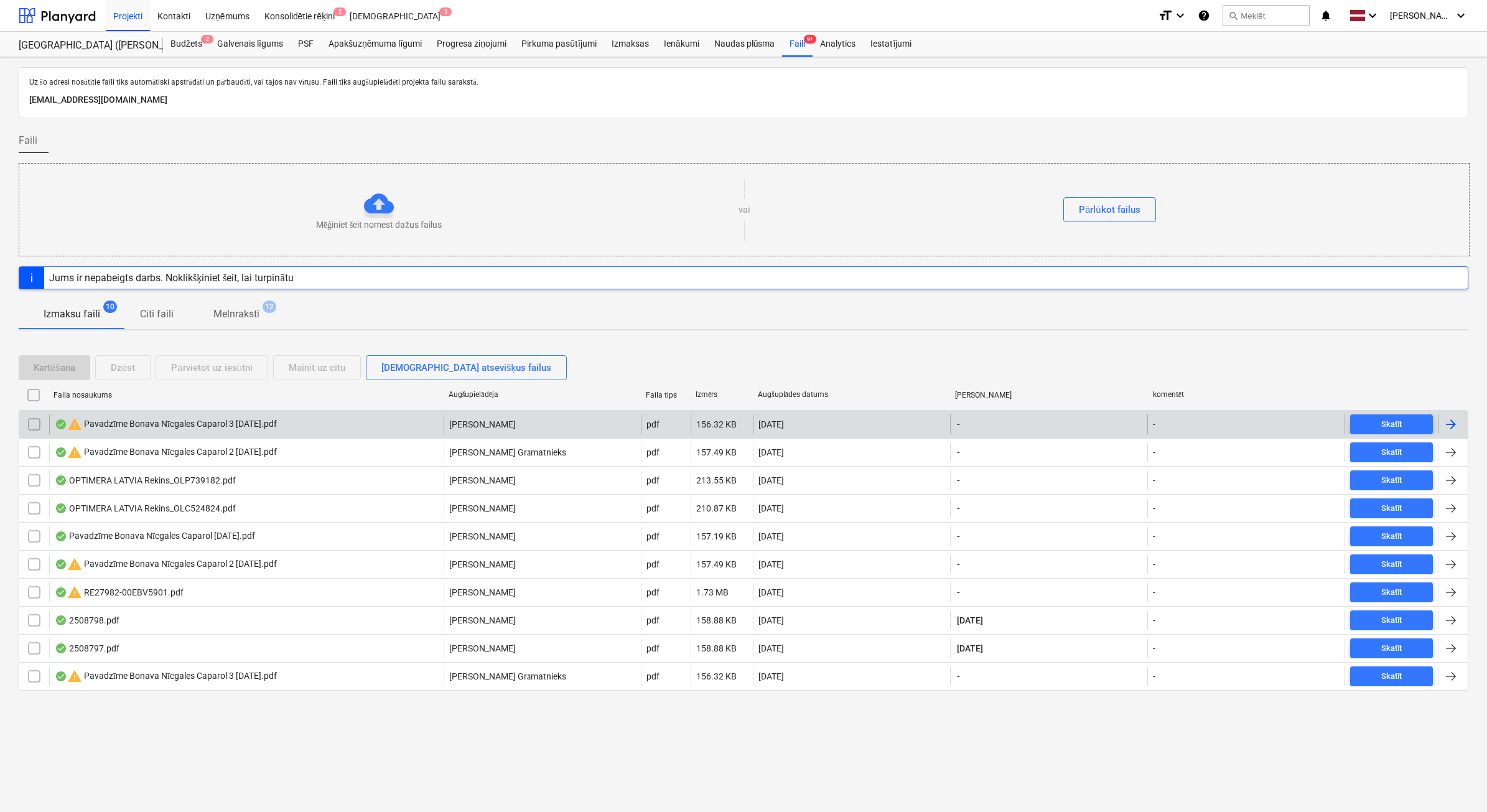
click at [31, 428] on input "checkbox" at bounding box center [34, 423] width 20 height 20
click at [119, 374] on div "Dzēst" at bounding box center [122, 367] width 25 height 16
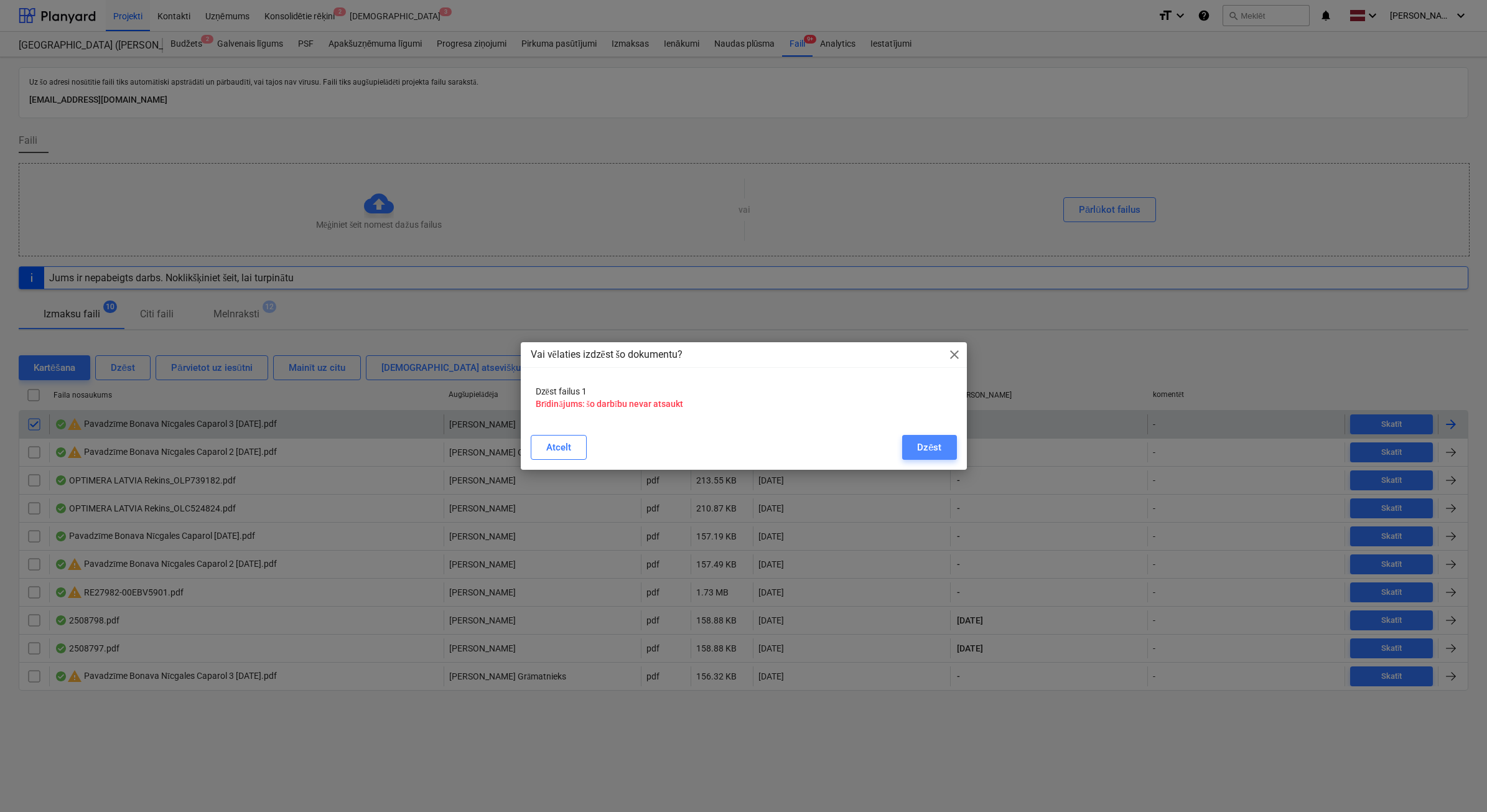
click at [928, 448] on div "Dzēst" at bounding box center [929, 446] width 25 height 16
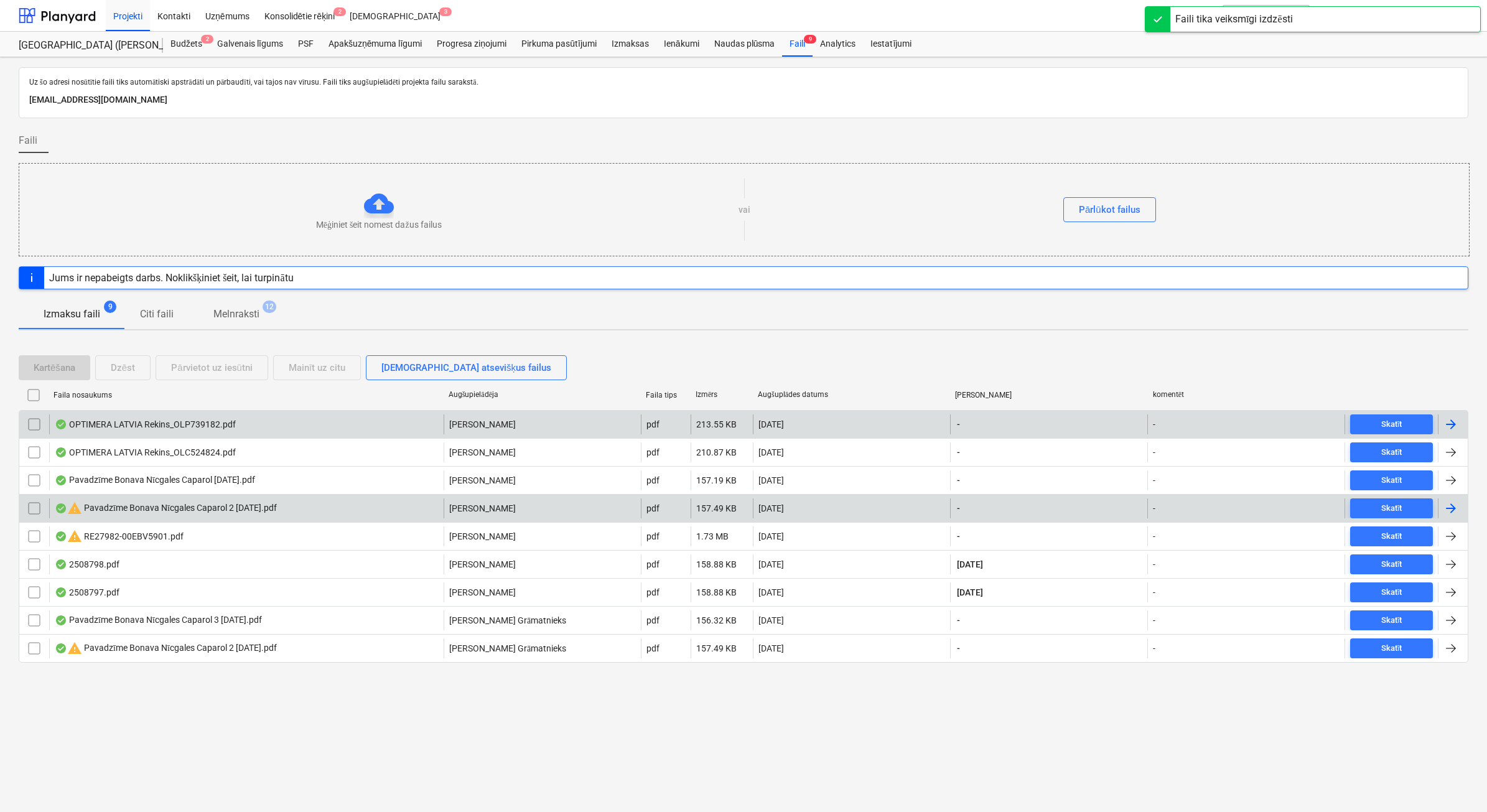
click at [41, 504] on input "checkbox" at bounding box center [34, 508] width 20 height 20
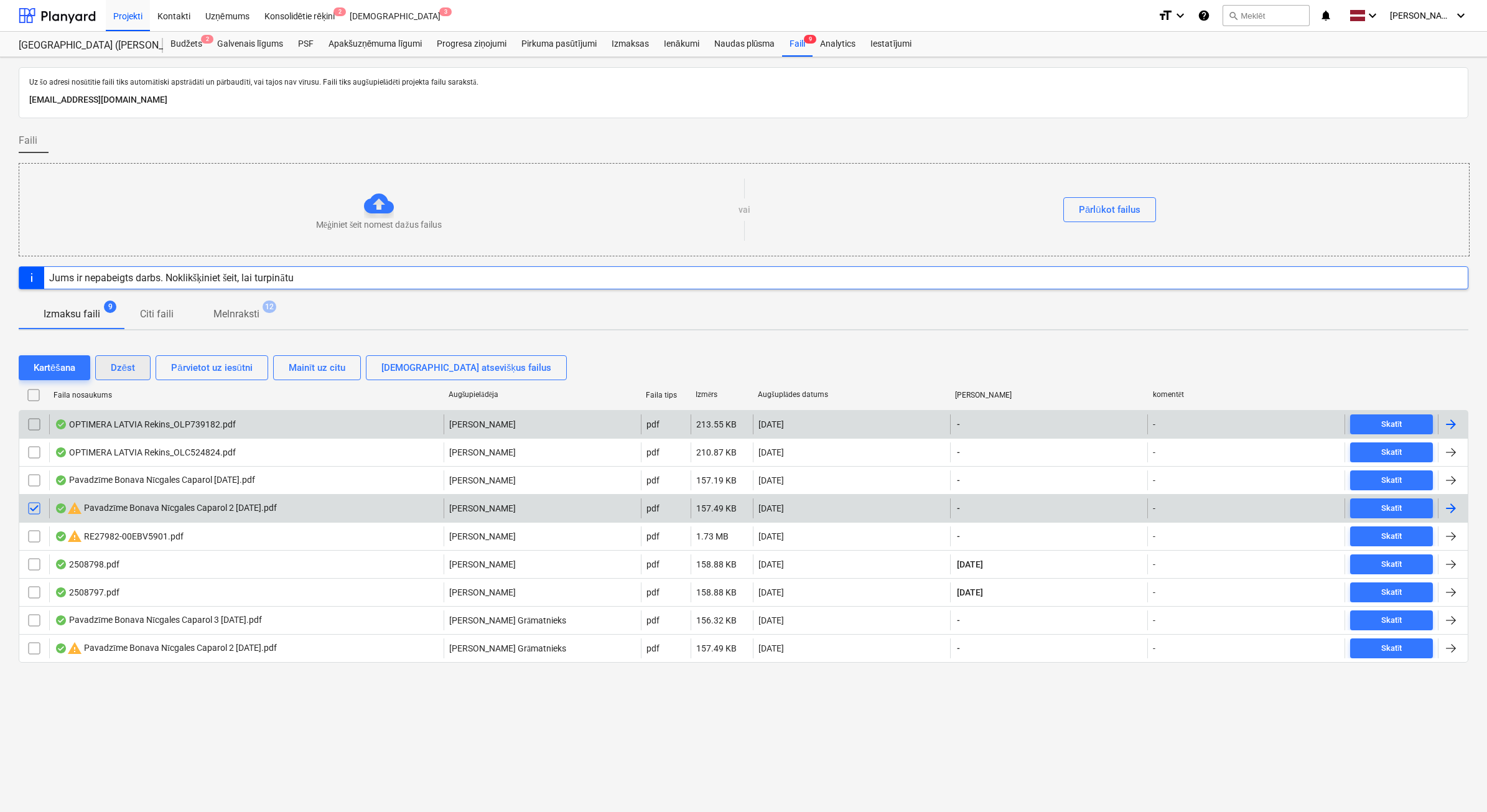
click at [119, 362] on div "Dzēst" at bounding box center [122, 367] width 25 height 16
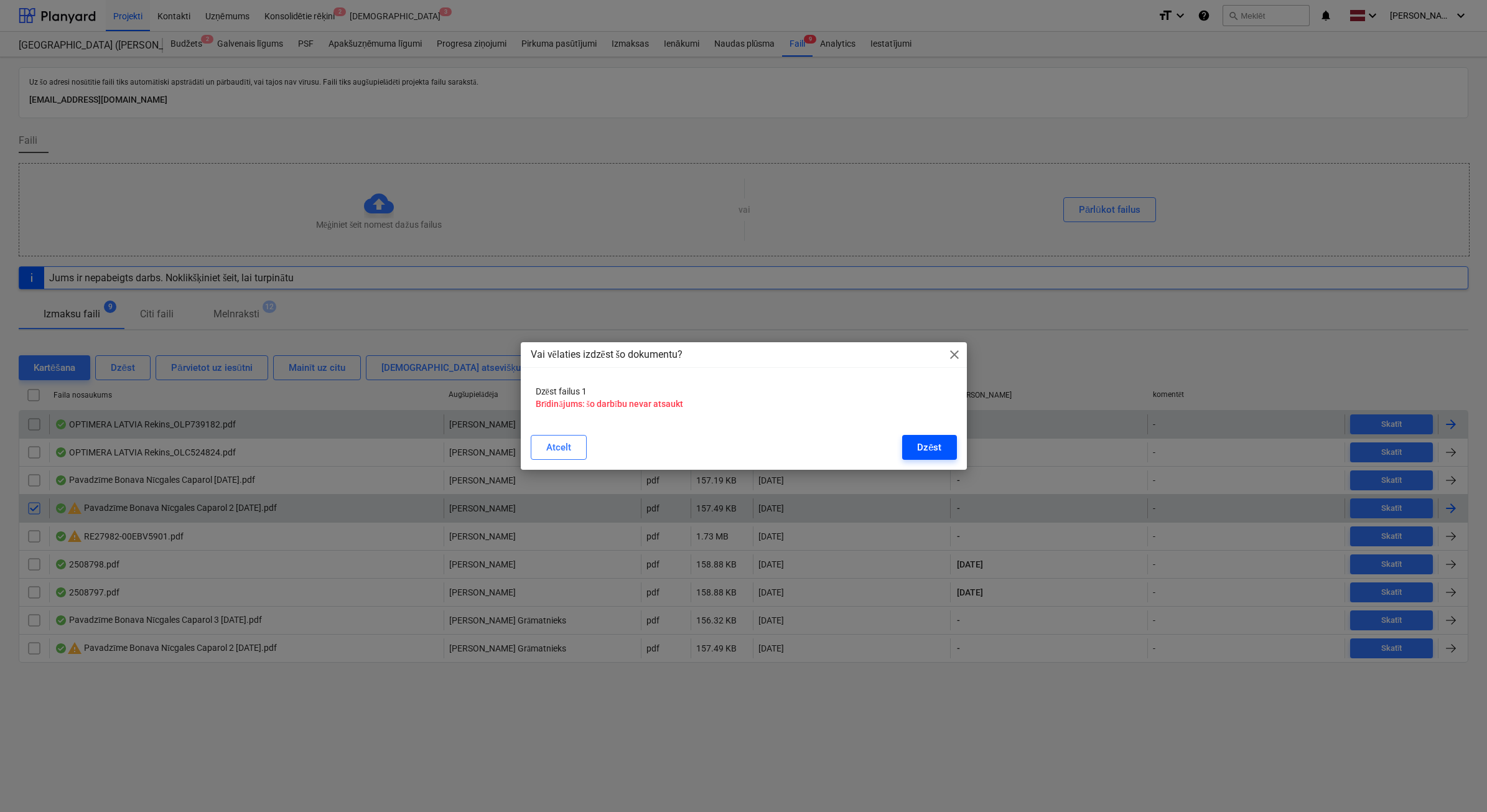
click at [914, 455] on button "Dzēst" at bounding box center [930, 446] width 54 height 25
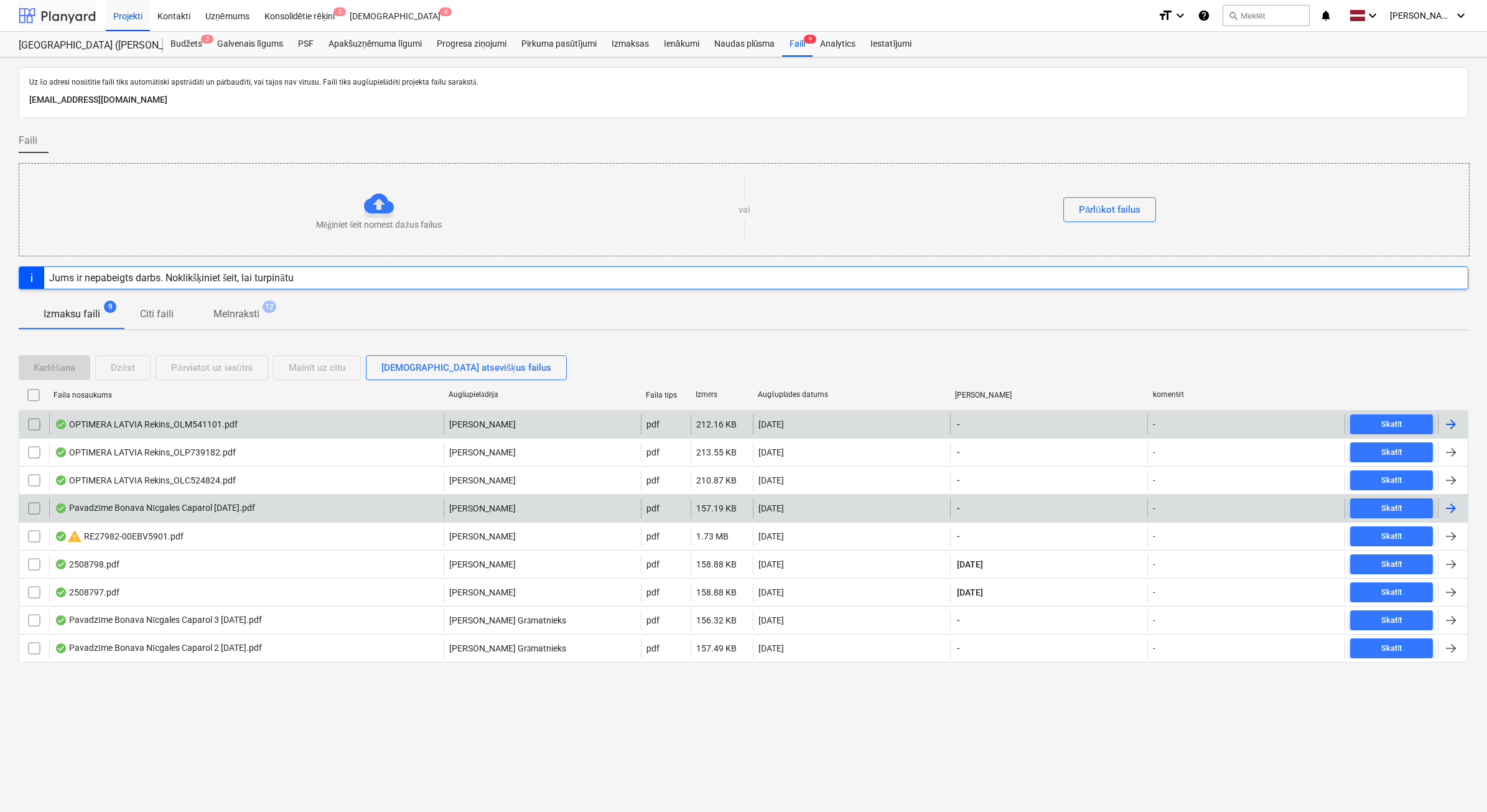
click at [34, 20] on div at bounding box center [57, 15] width 77 height 31
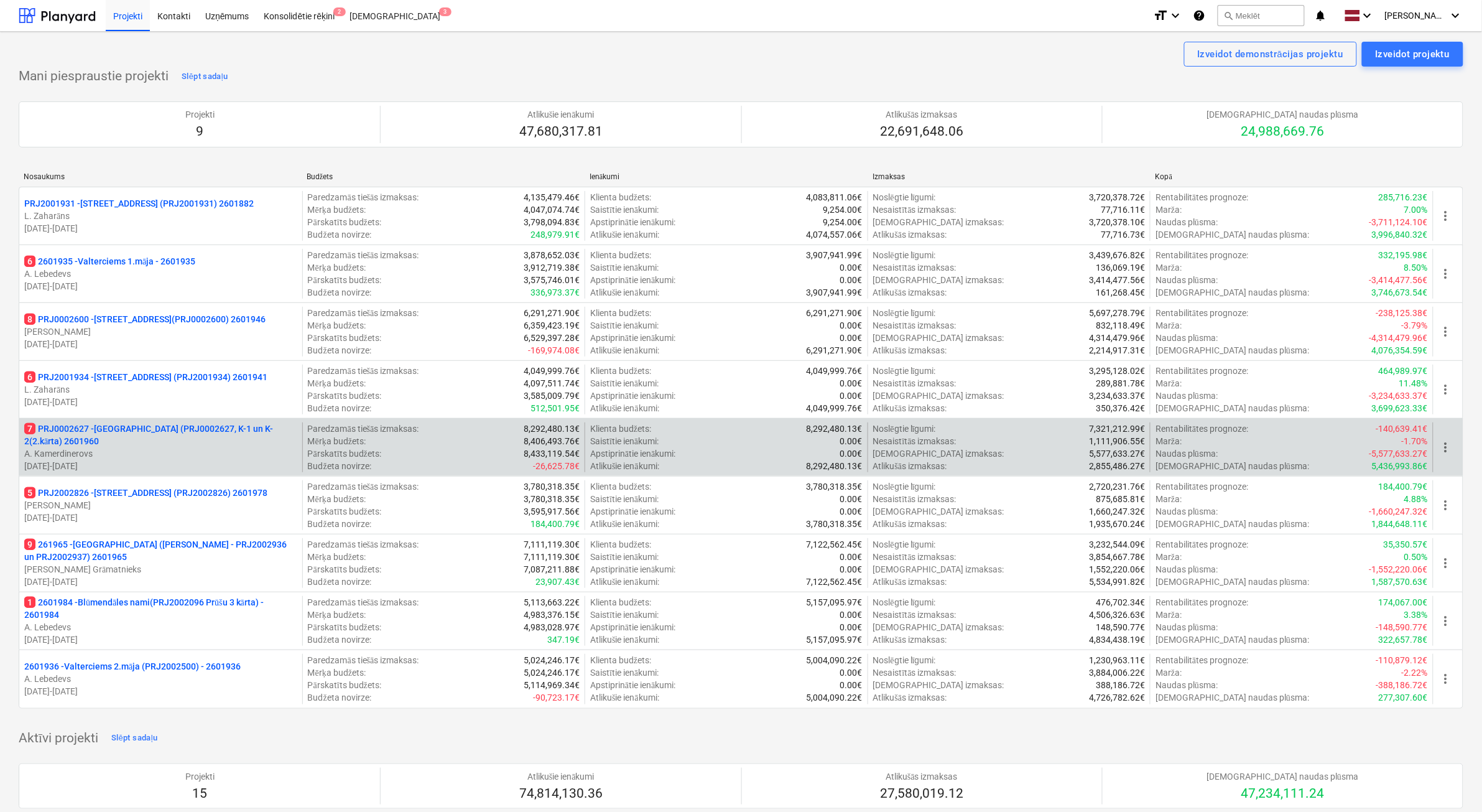
click at [184, 451] on p "A. Kamerdinerovs" at bounding box center [161, 453] width 273 height 13
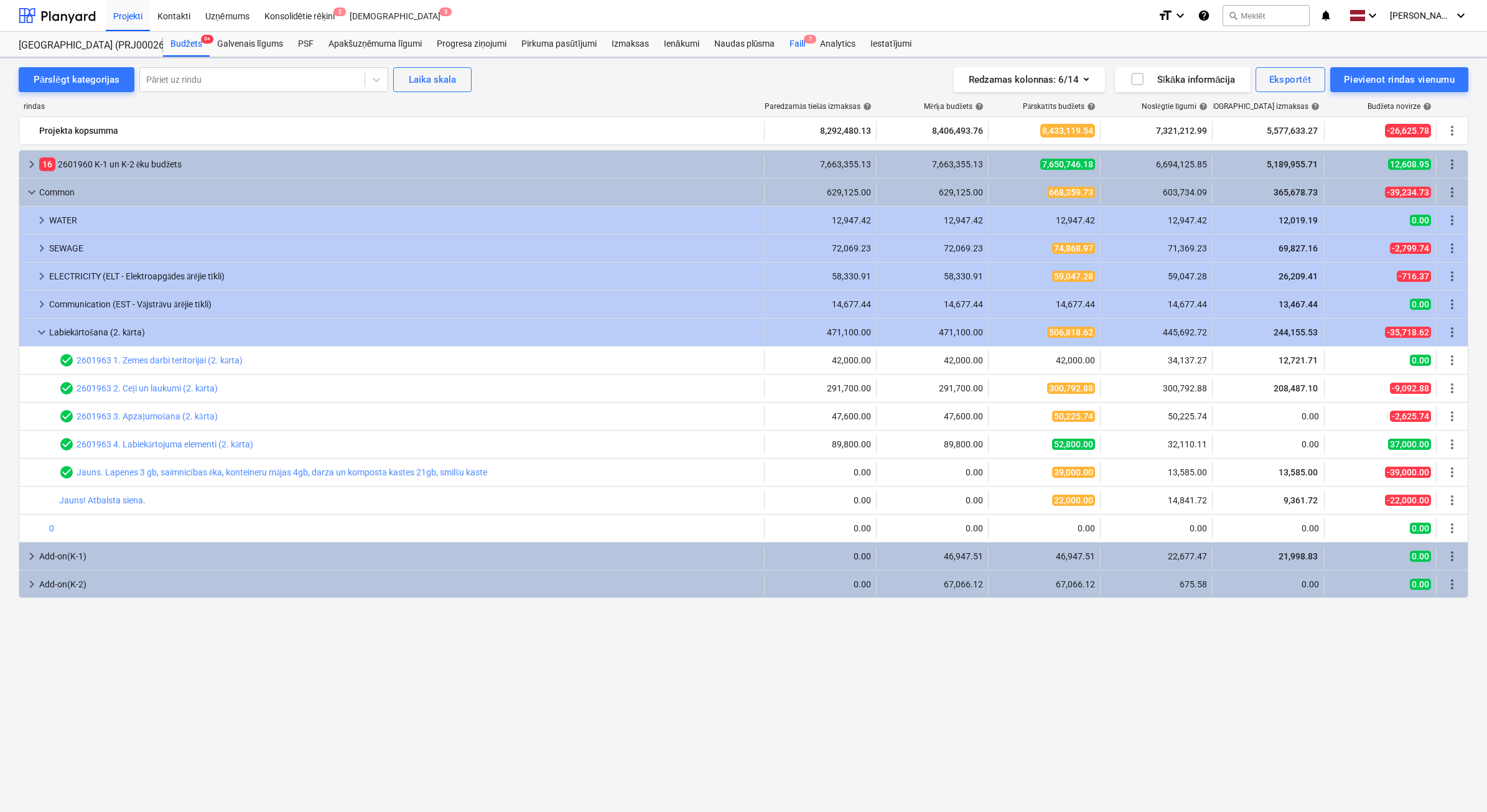
click at [808, 45] on div "Faili 7" at bounding box center [798, 43] width 31 height 25
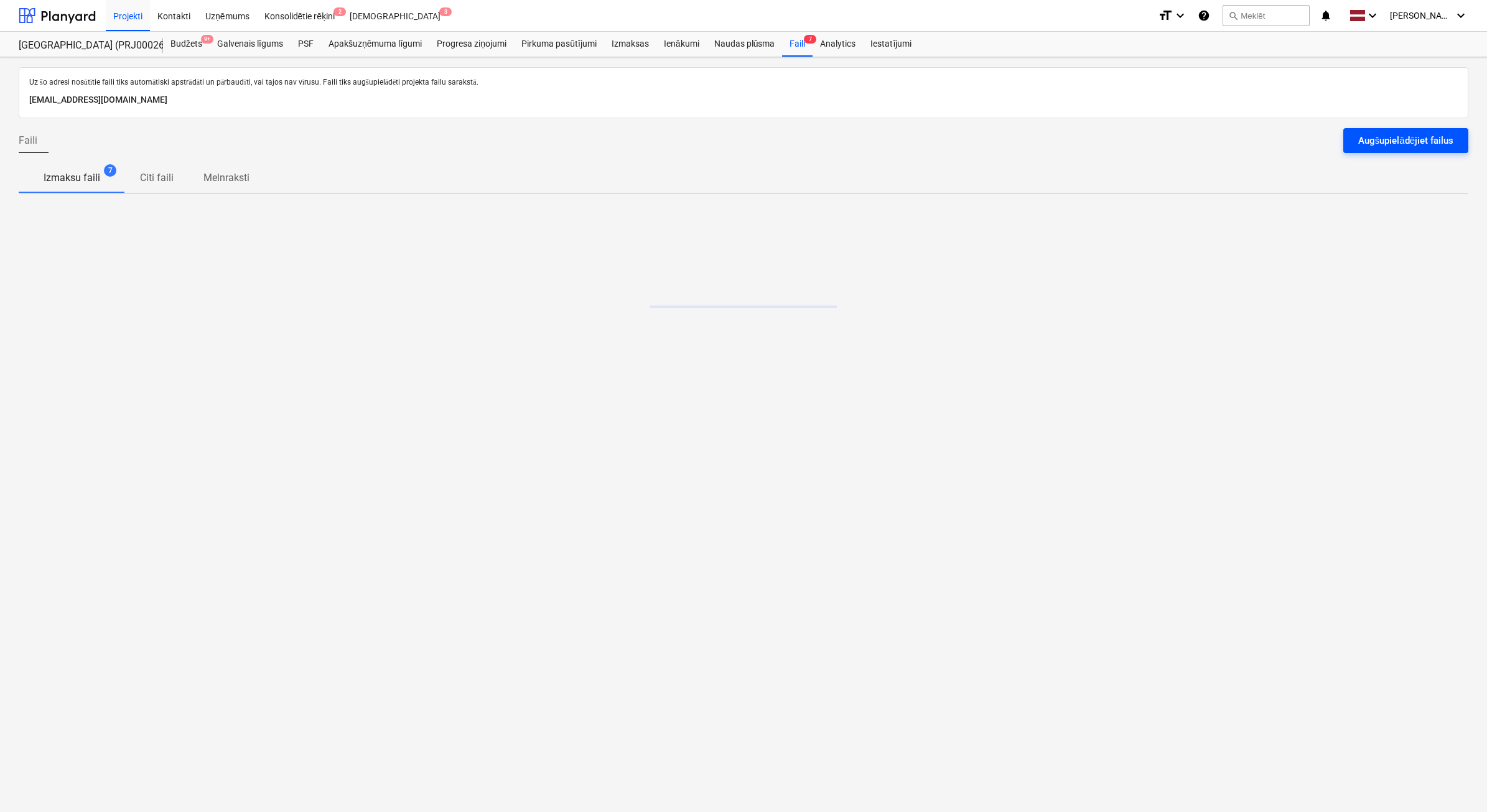
click at [1432, 135] on div "Augšupielādējiet failus" at bounding box center [1406, 140] width 95 height 16
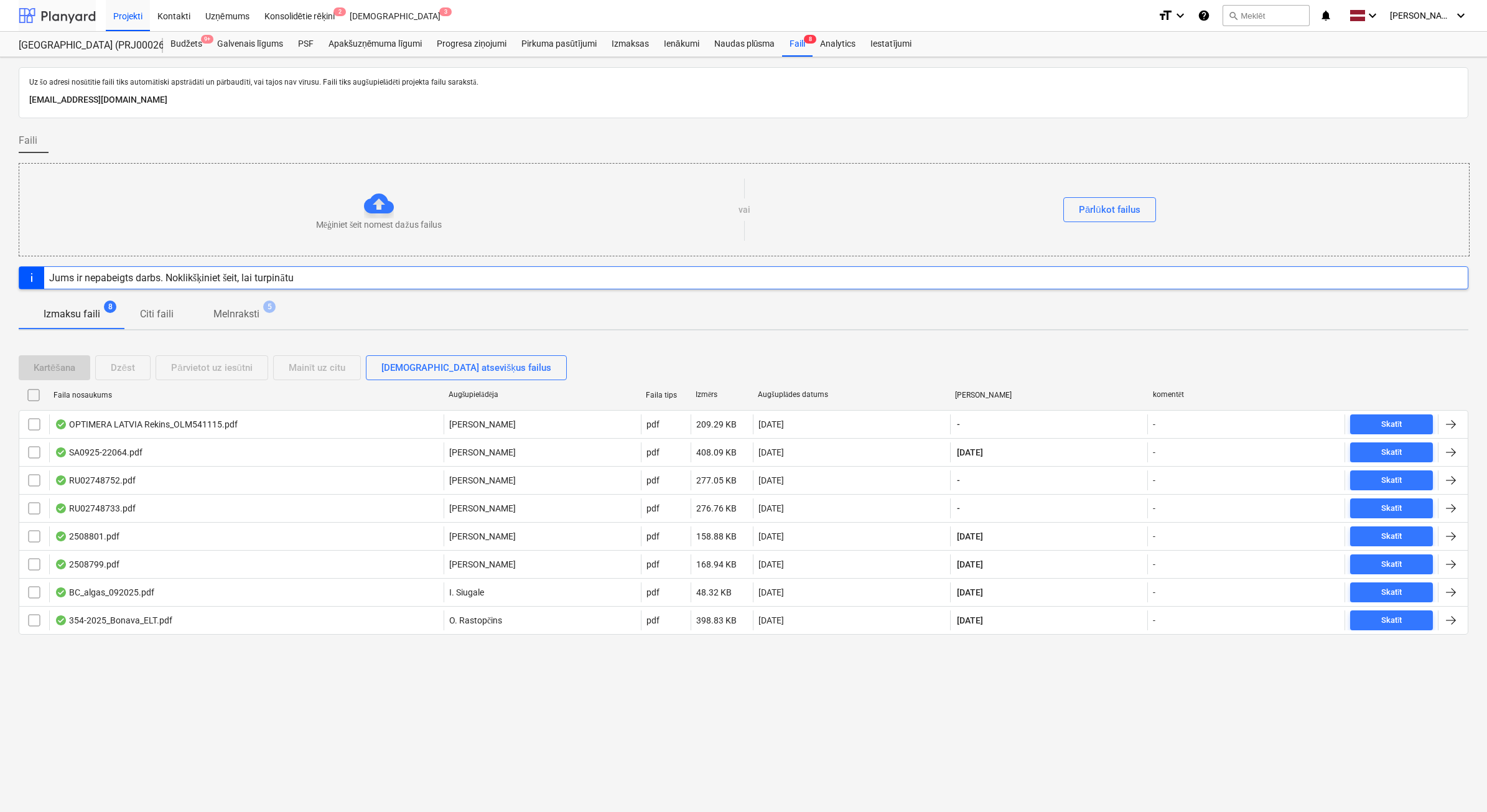
click at [69, 11] on div at bounding box center [57, 15] width 77 height 31
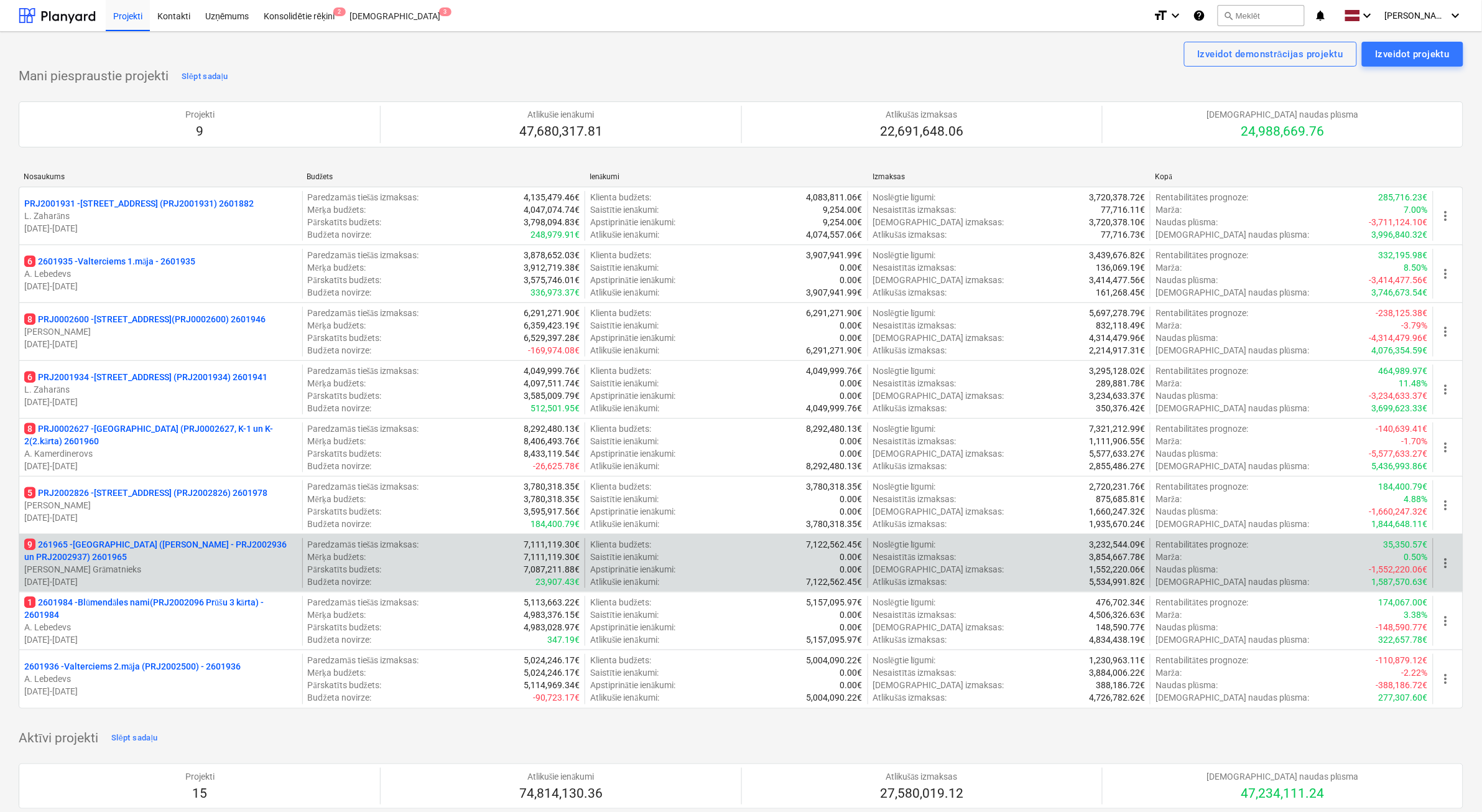
click at [199, 582] on p "[DATE] - [DATE]" at bounding box center [161, 582] width 273 height 13
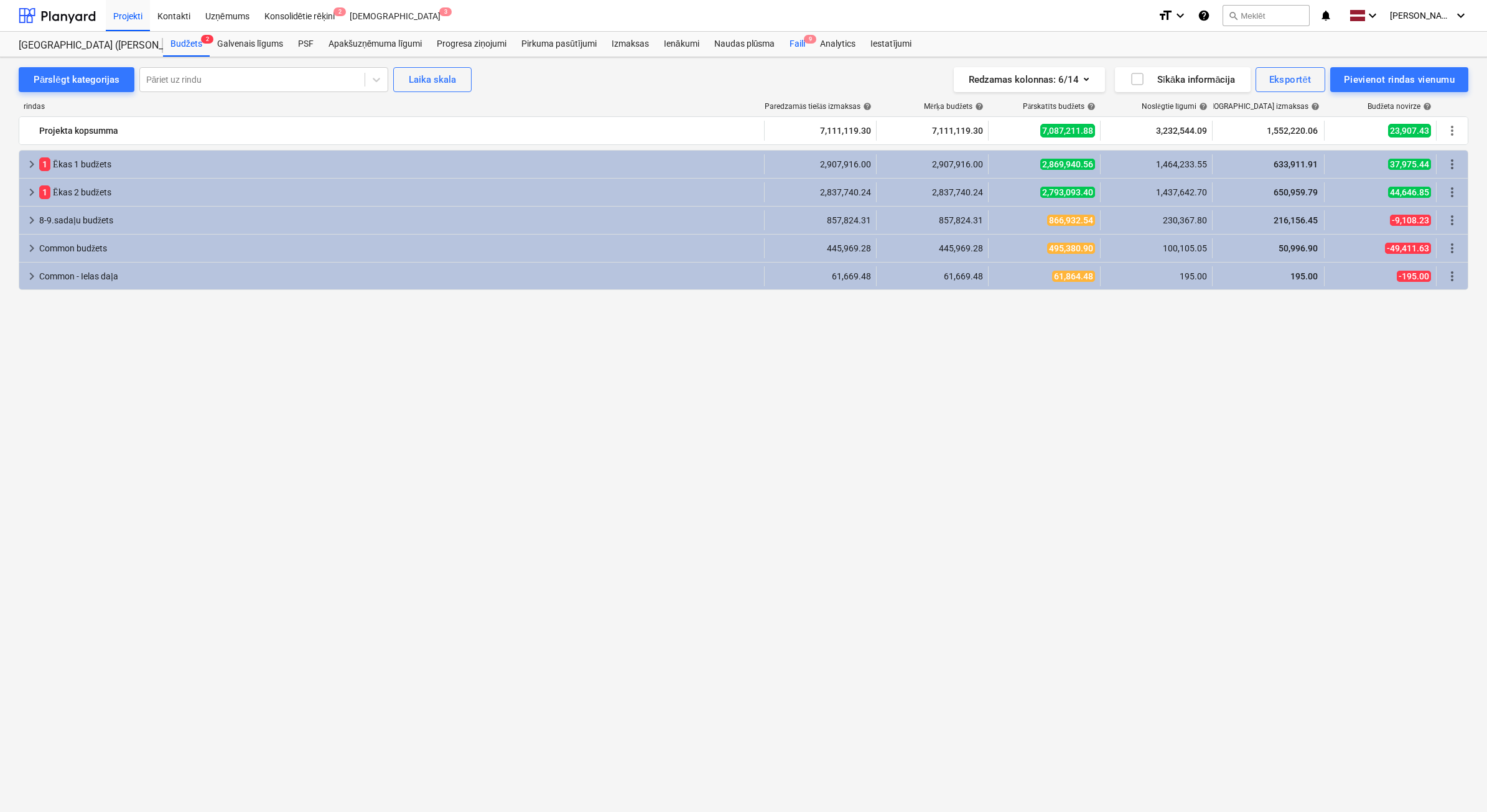
click at [798, 47] on div "Faili 9" at bounding box center [798, 43] width 31 height 25
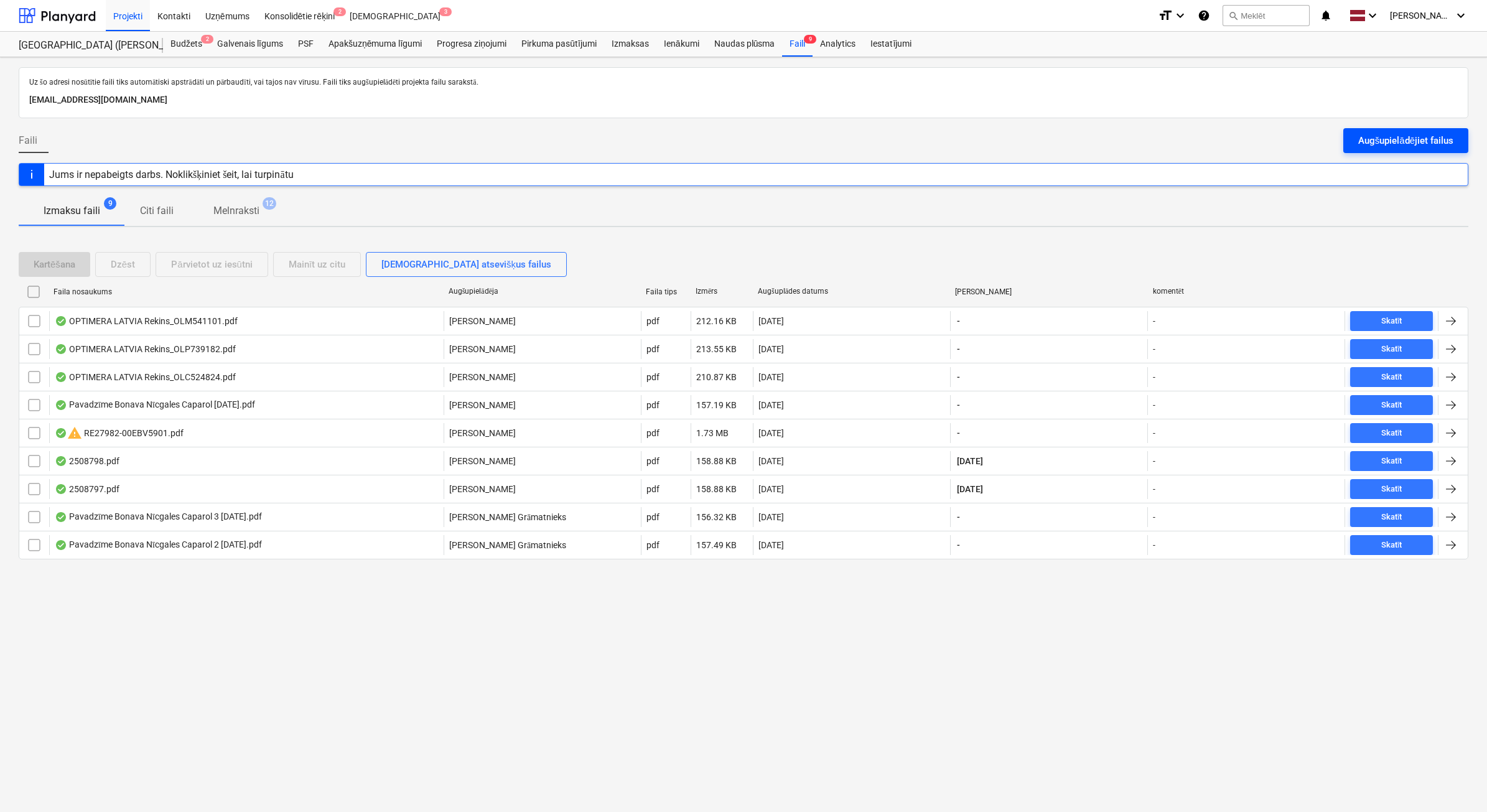
click at [1444, 140] on div "Augšupielādējiet failus" at bounding box center [1406, 140] width 95 height 16
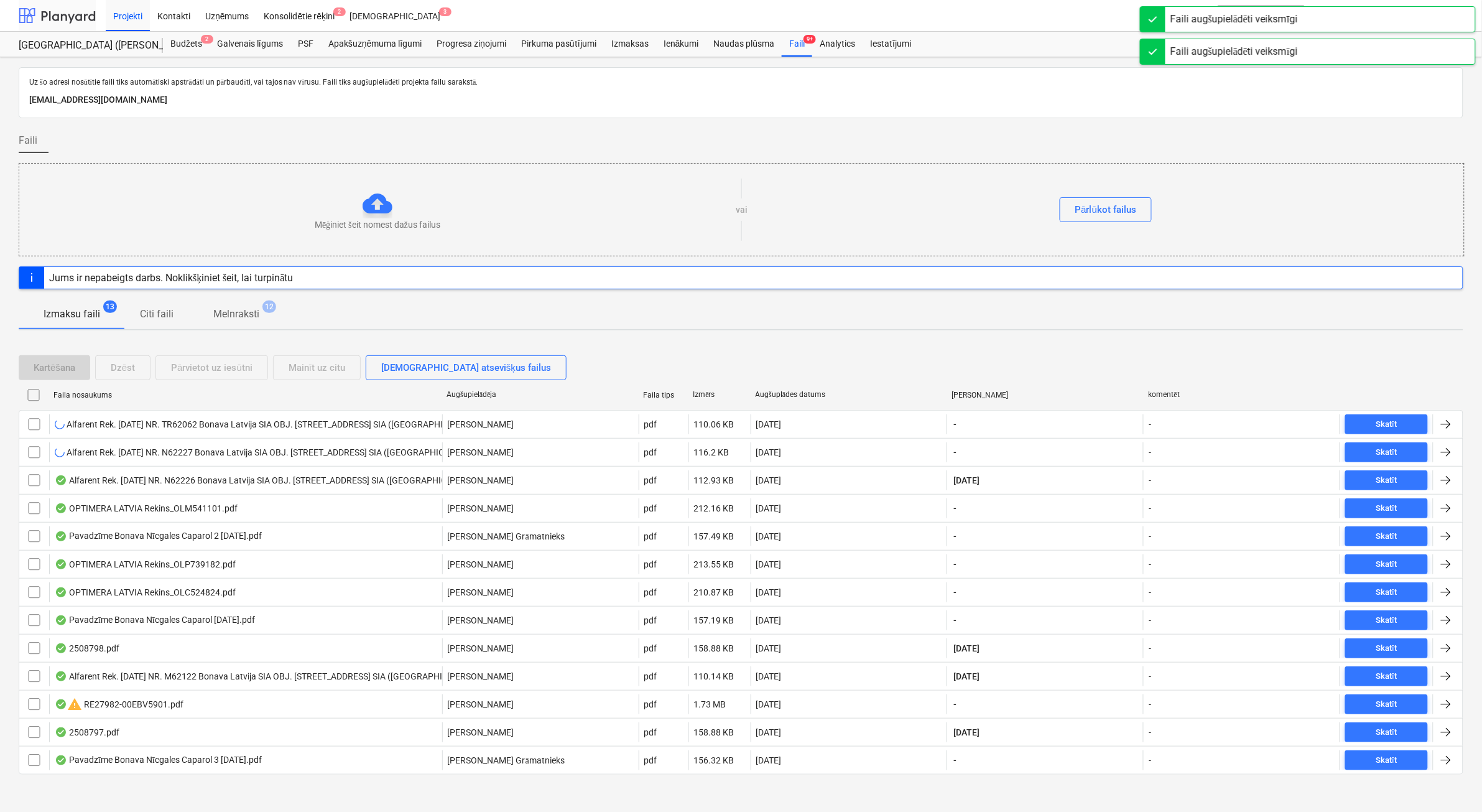
click at [79, 20] on div at bounding box center [57, 15] width 77 height 31
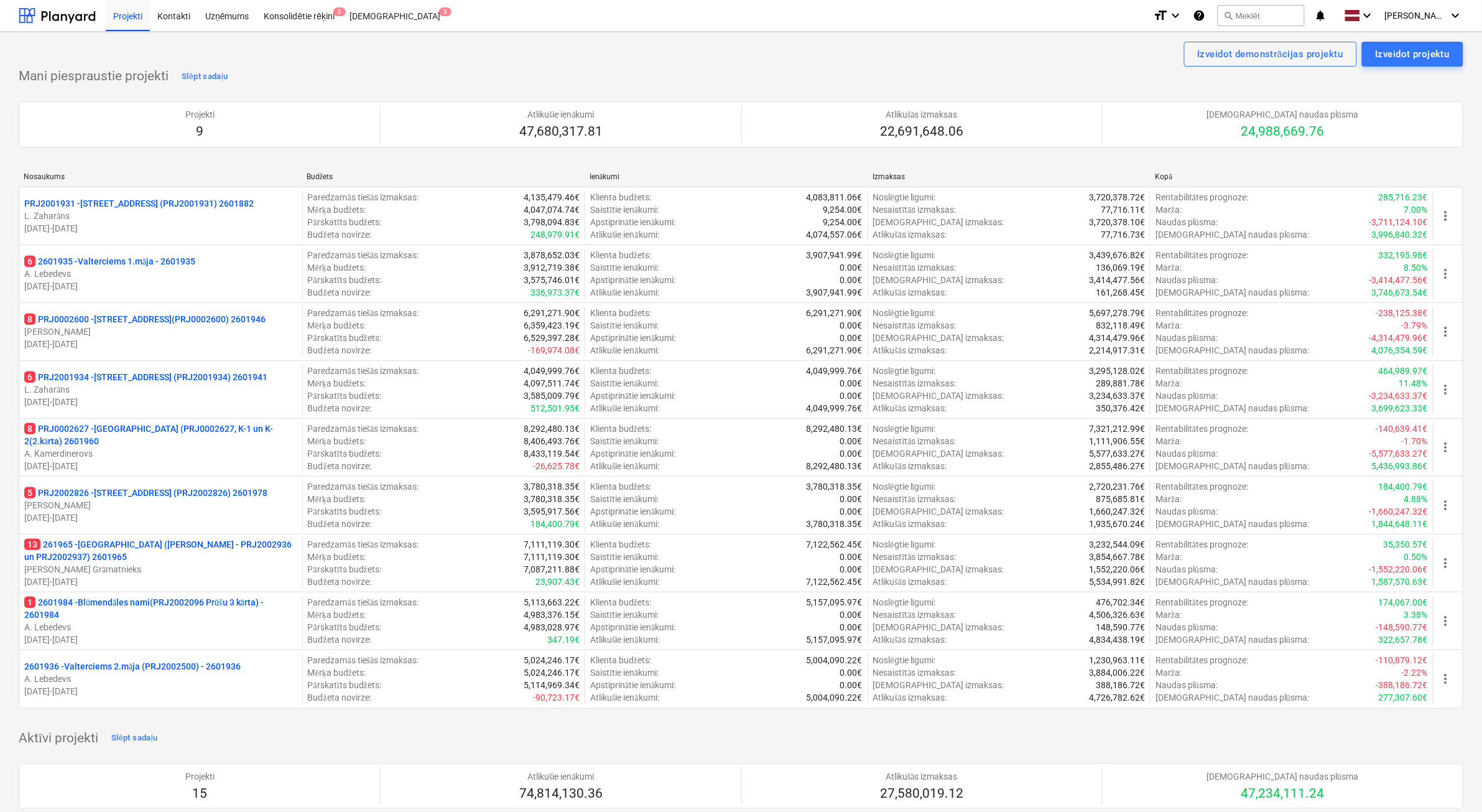
click at [194, 508] on p "[PERSON_NAME]" at bounding box center [161, 505] width 273 height 13
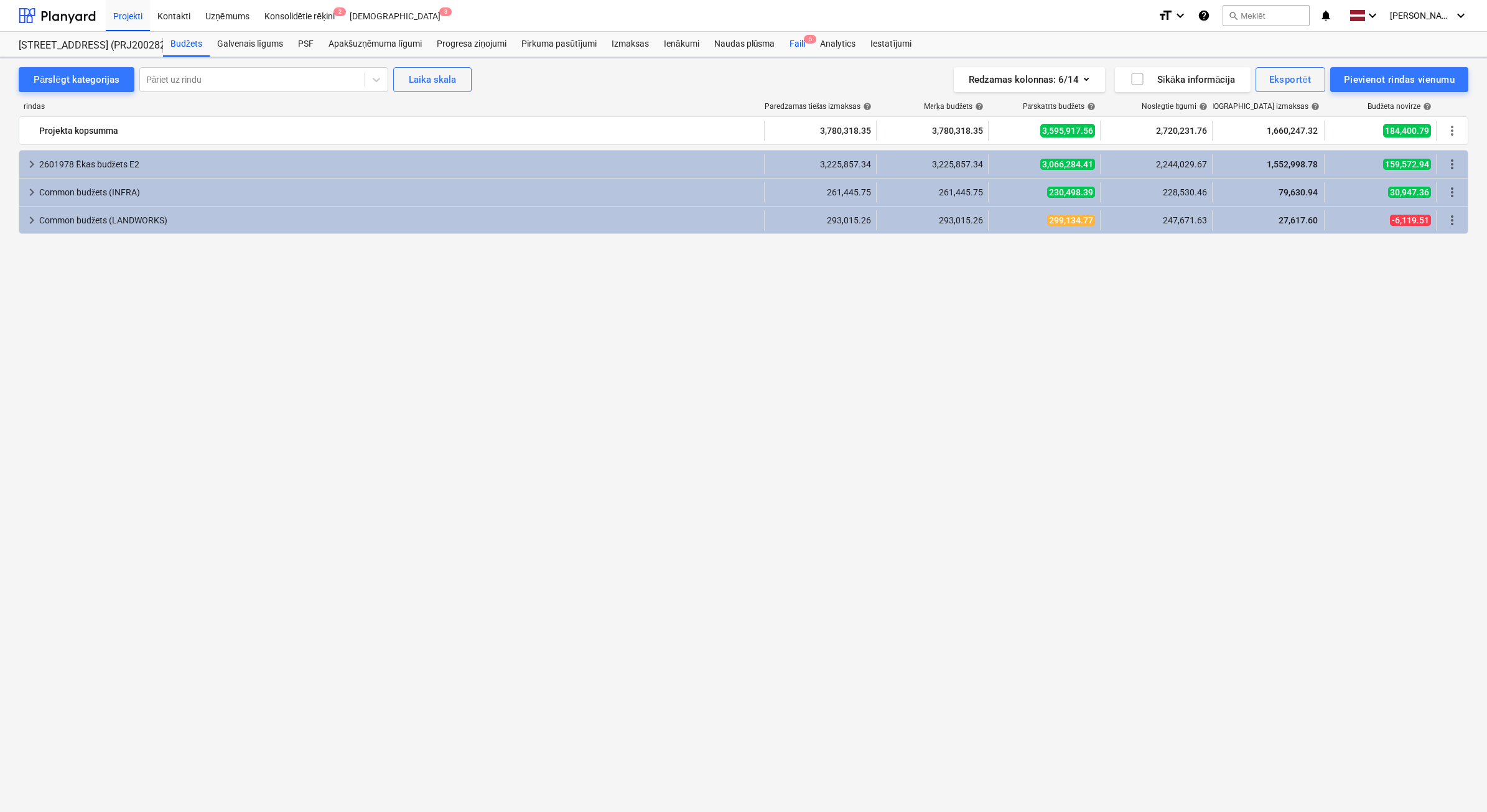
click at [810, 43] on span "5" at bounding box center [810, 39] width 13 height 9
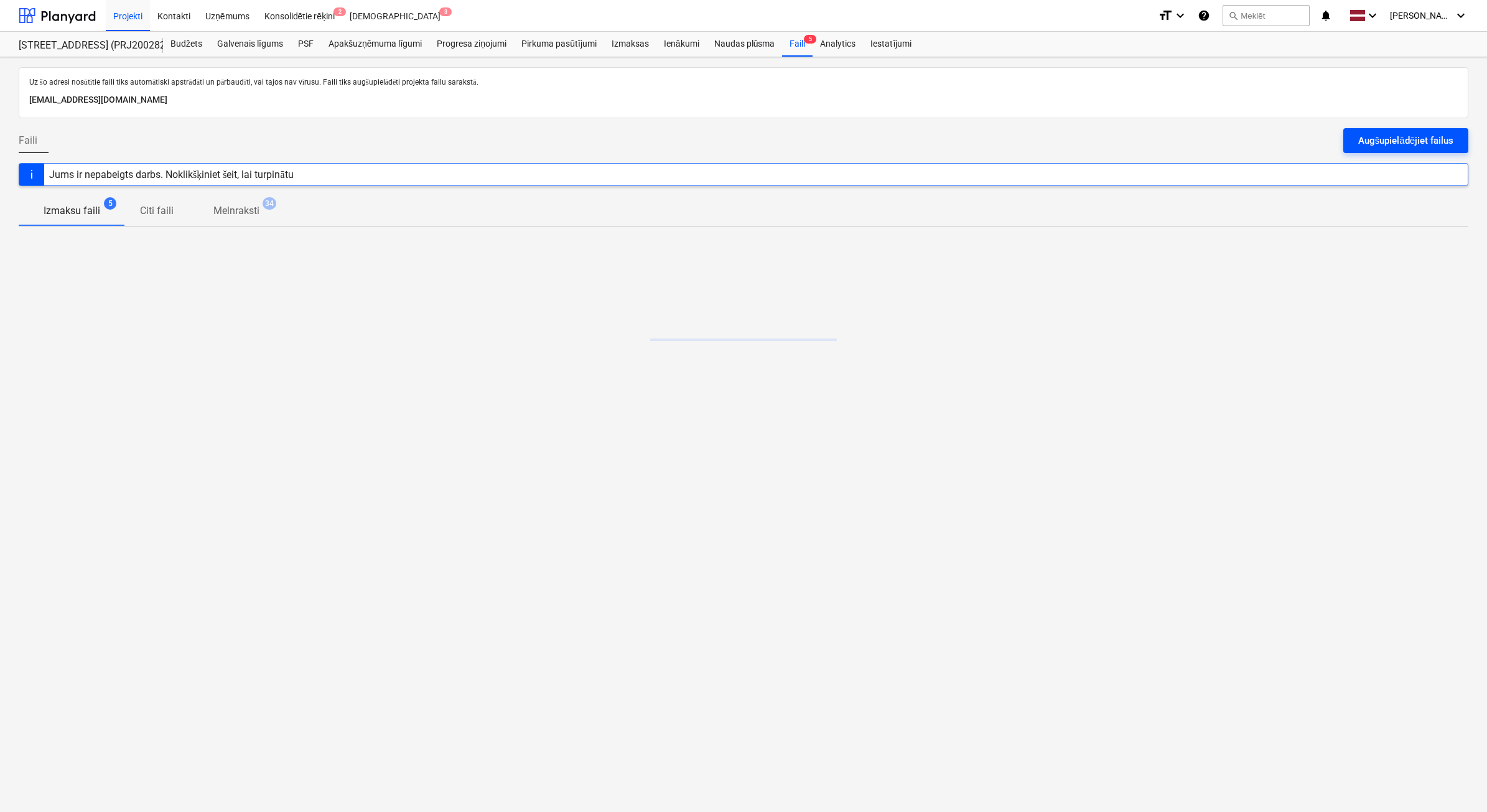
click at [1410, 133] on div "Augšupielādējiet failus" at bounding box center [1406, 140] width 95 height 16
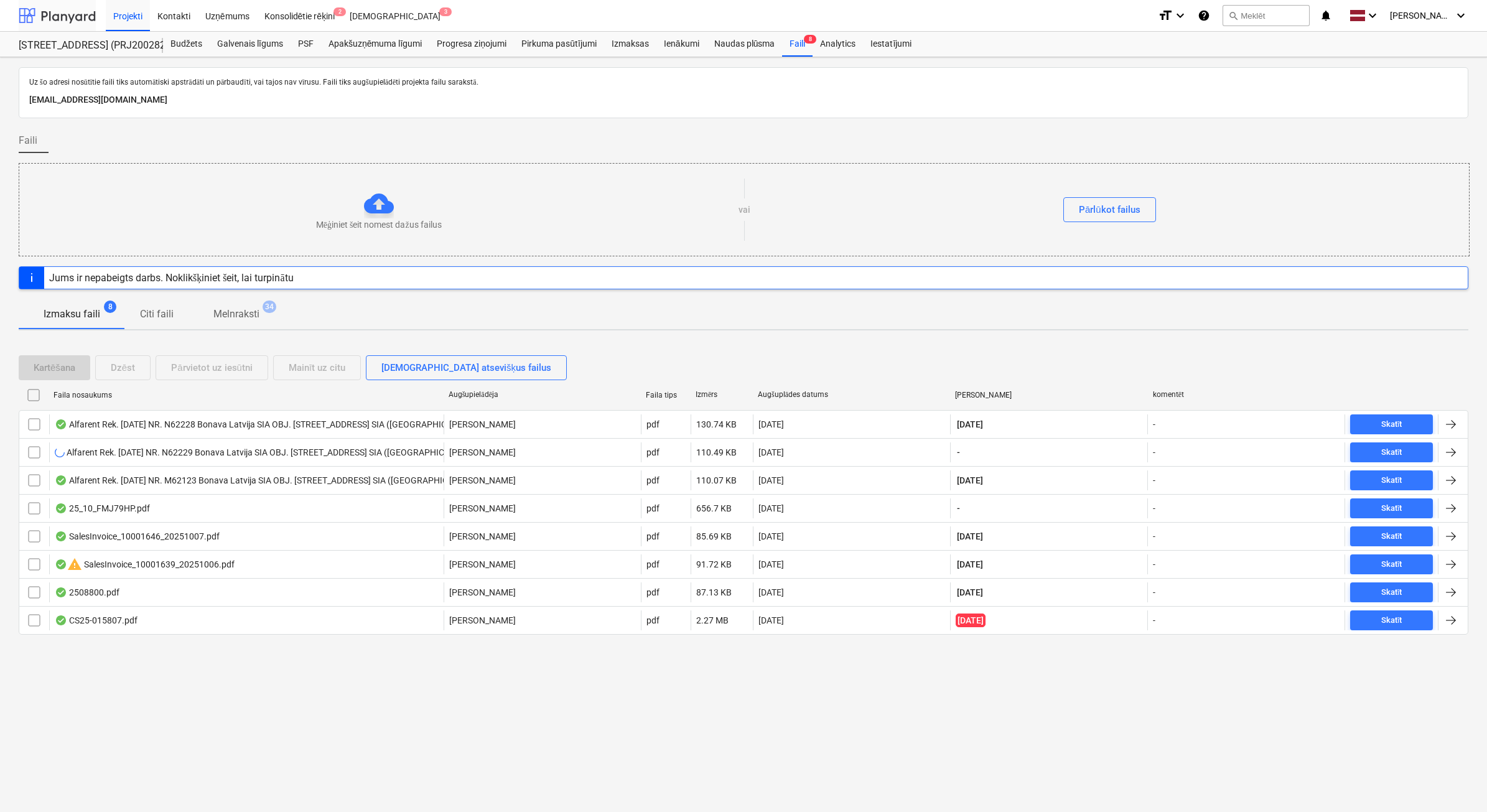
click at [59, 20] on div at bounding box center [57, 15] width 77 height 31
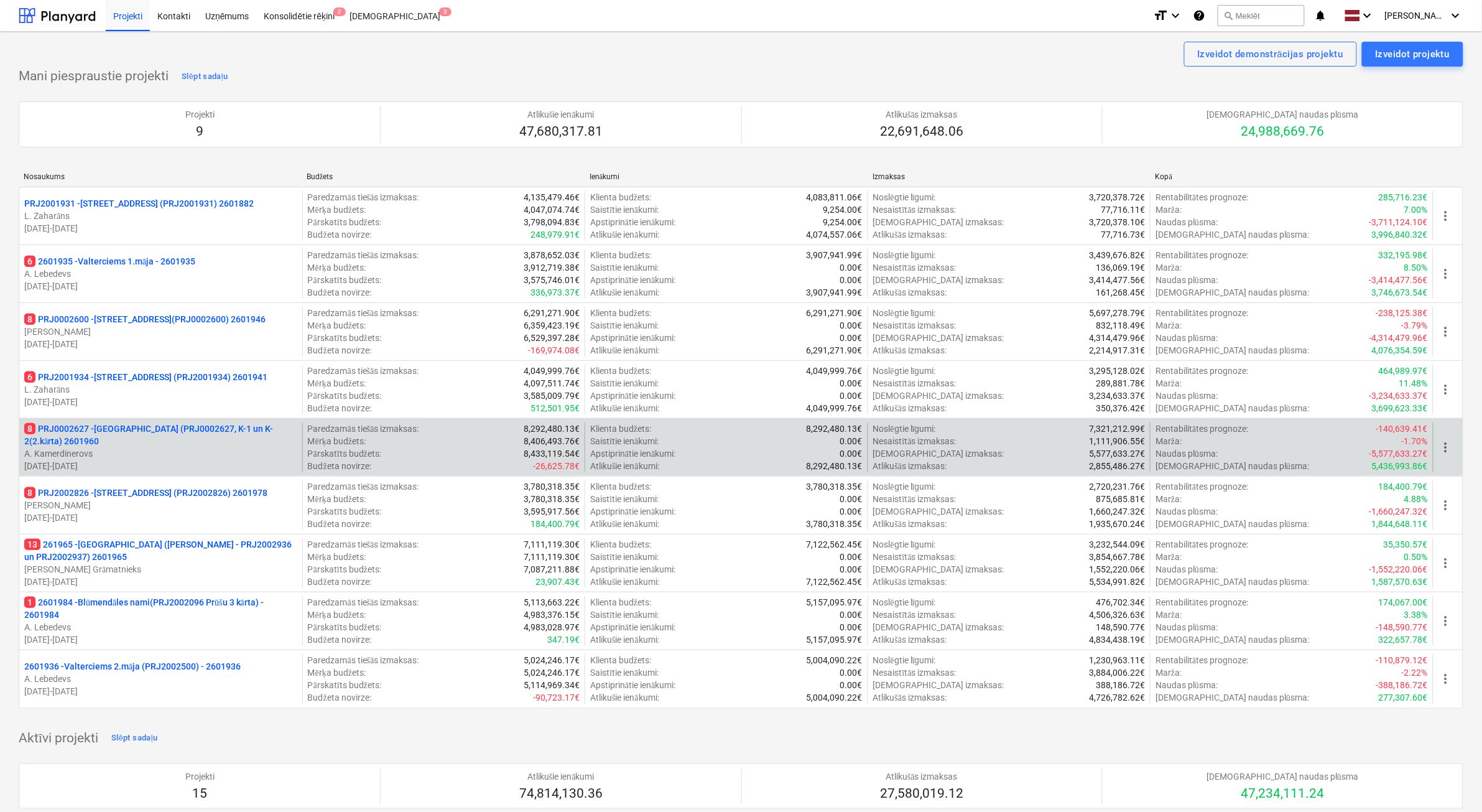
click at [185, 456] on p "A. Kamerdinerovs" at bounding box center [161, 453] width 273 height 13
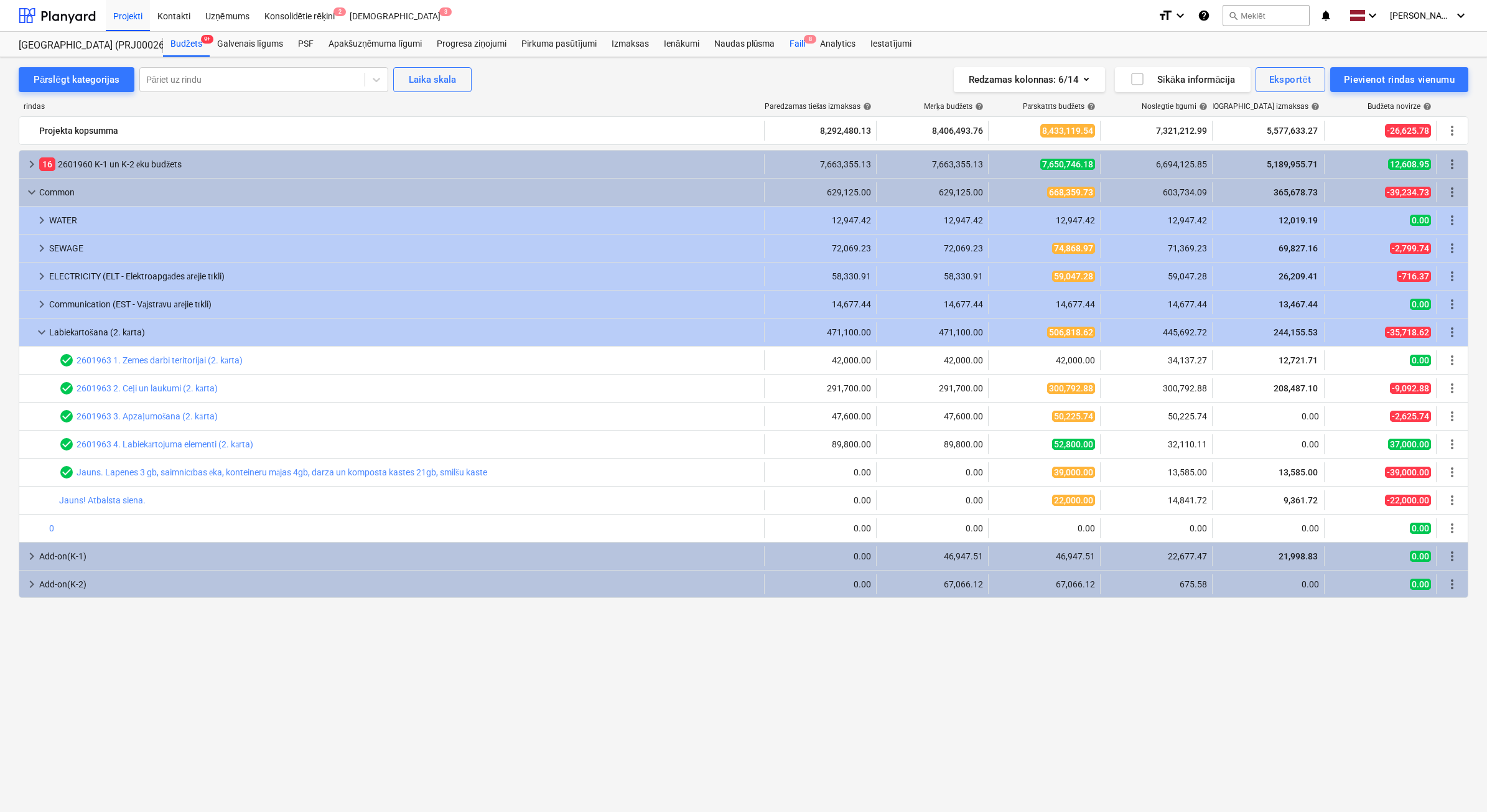
click at [787, 42] on div "Faili 8" at bounding box center [798, 43] width 31 height 25
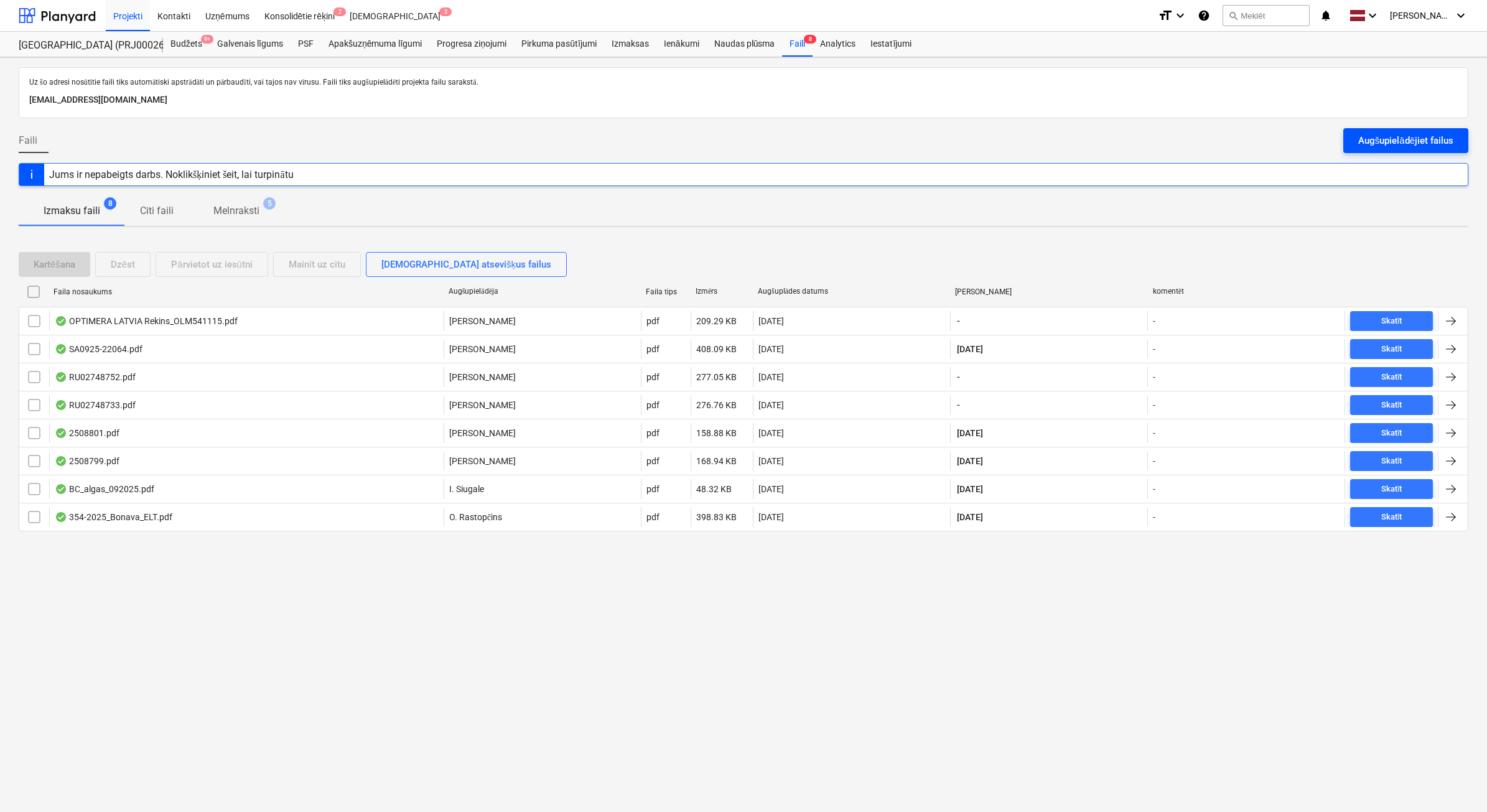
click at [1369, 145] on div "Augšupielādējiet failus" at bounding box center [1406, 140] width 95 height 16
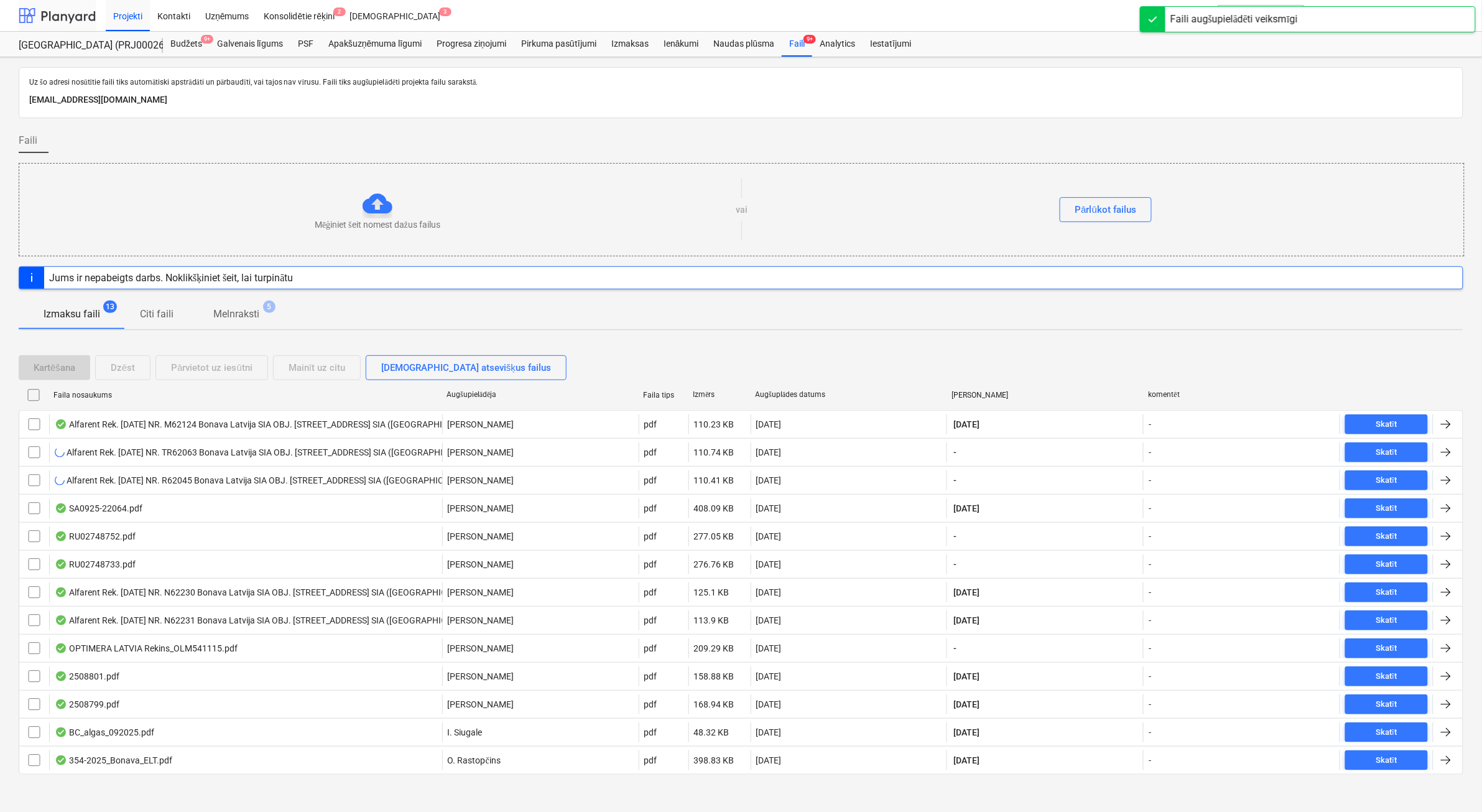
click at [68, 17] on div at bounding box center [57, 15] width 77 height 31
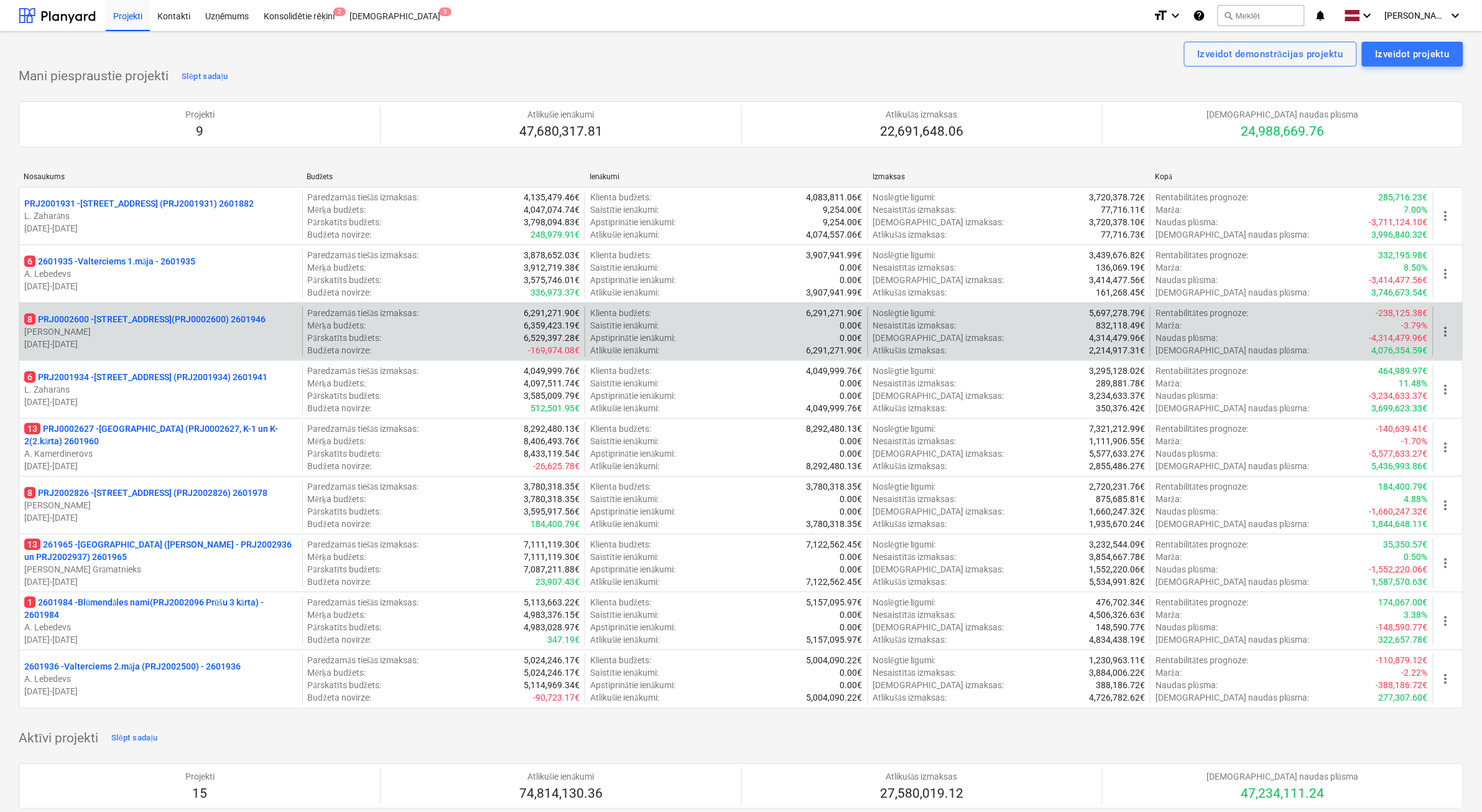
click at [210, 338] on p "[DATE] - [DATE]" at bounding box center [161, 344] width 273 height 13
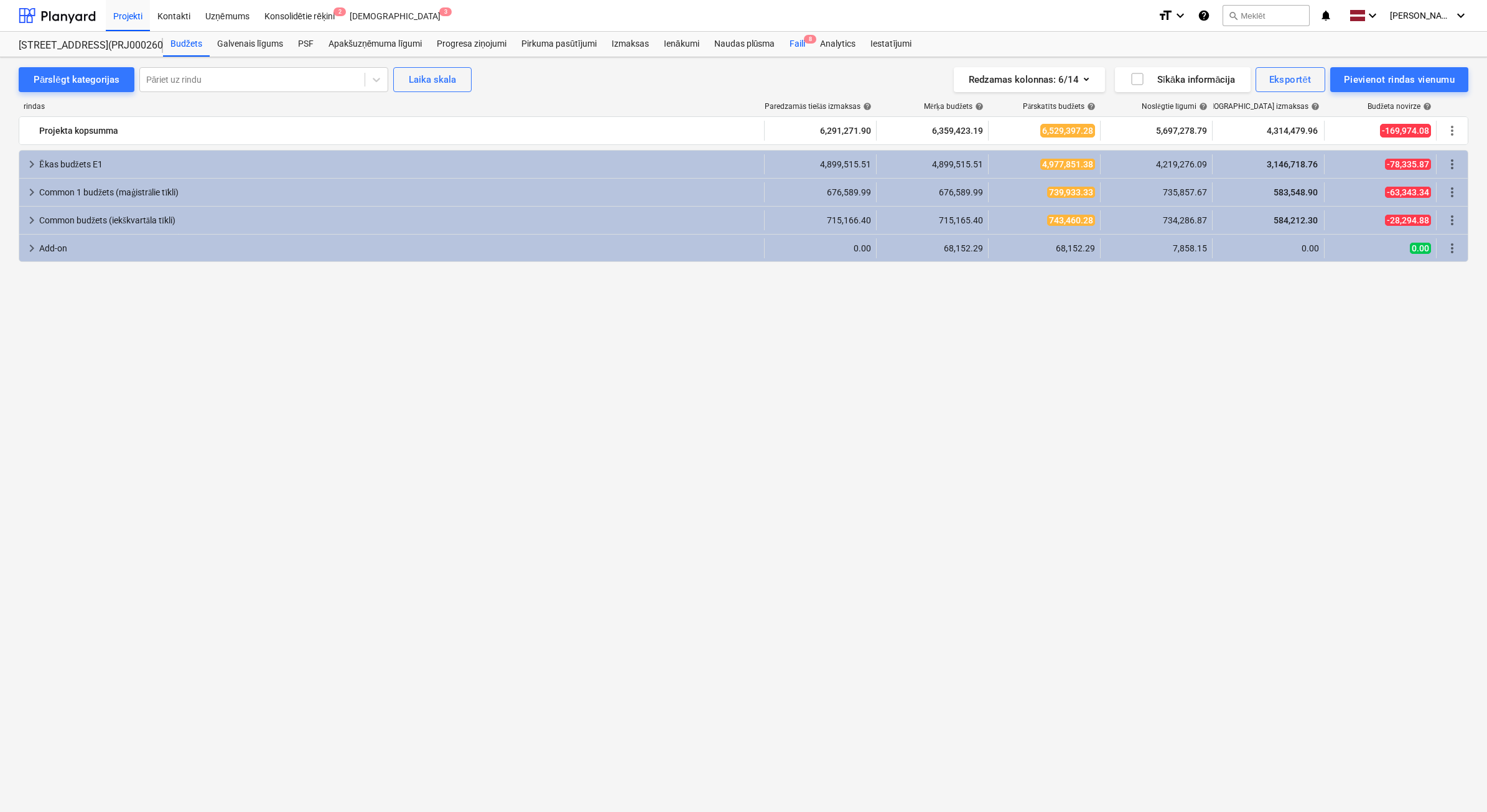
click at [800, 45] on div "Faili 8" at bounding box center [798, 43] width 31 height 25
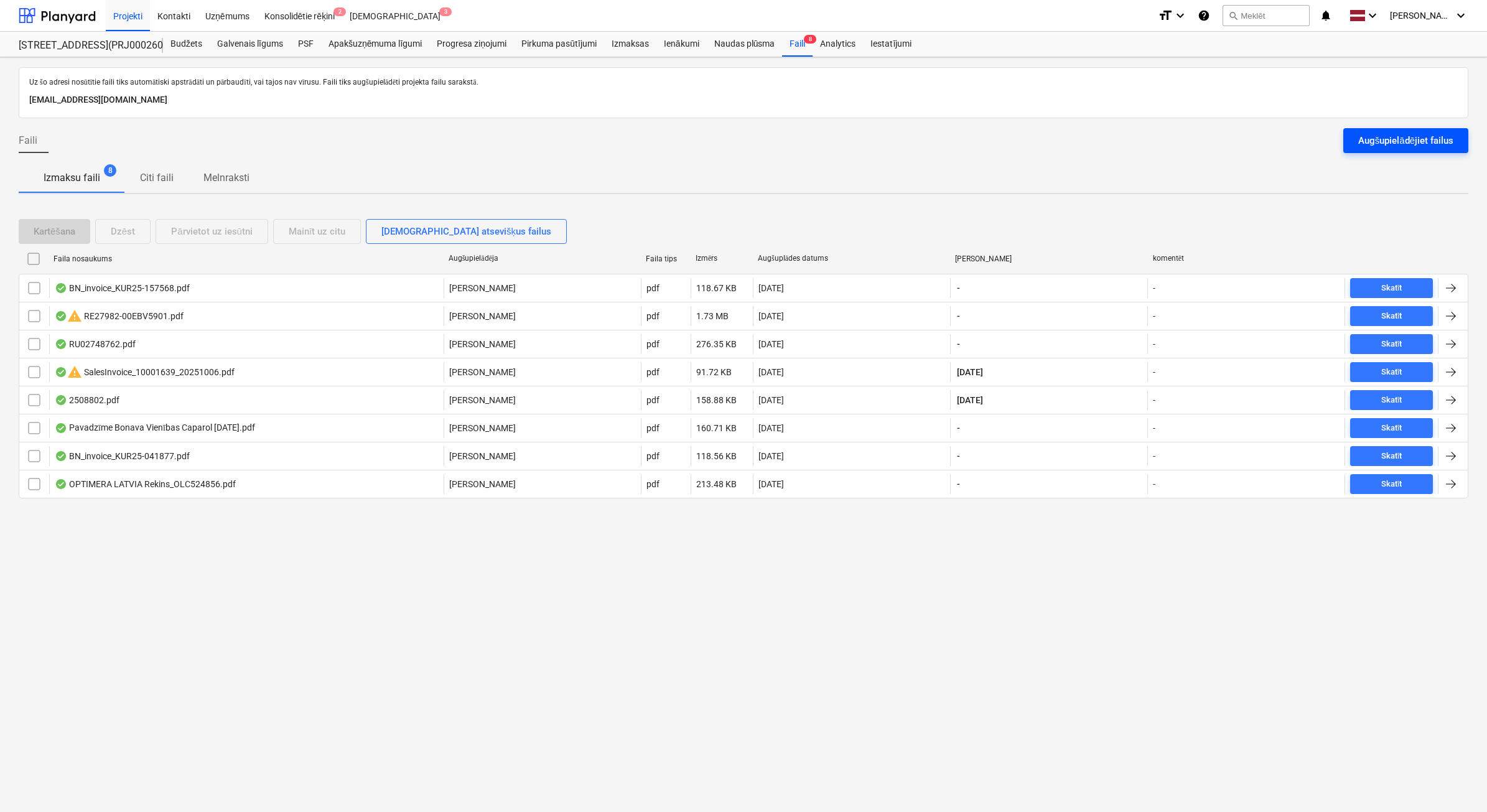
click at [1455, 138] on button "Augšupielādējiet failus" at bounding box center [1405, 140] width 125 height 25
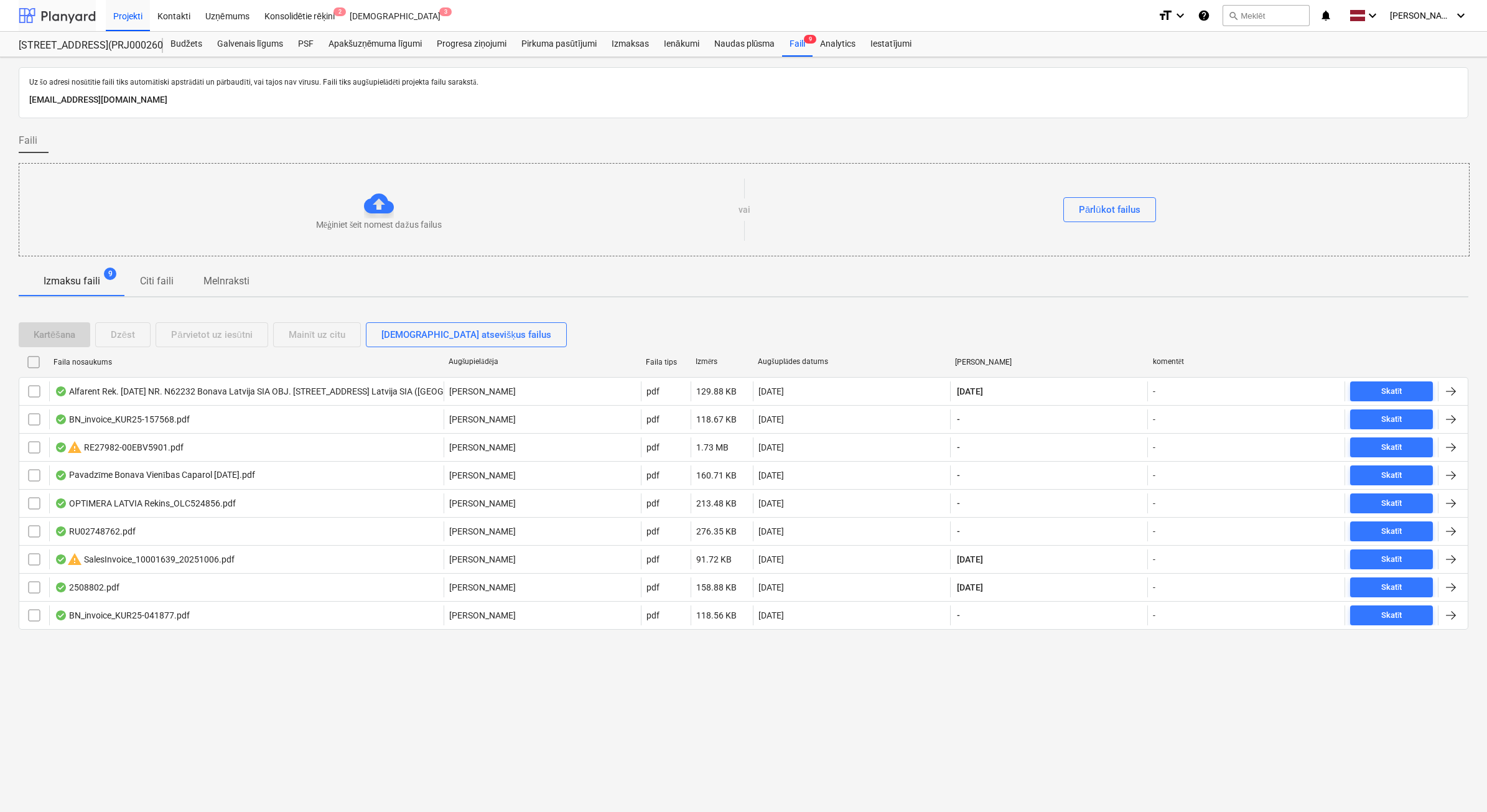
click at [77, 13] on div at bounding box center [57, 15] width 77 height 31
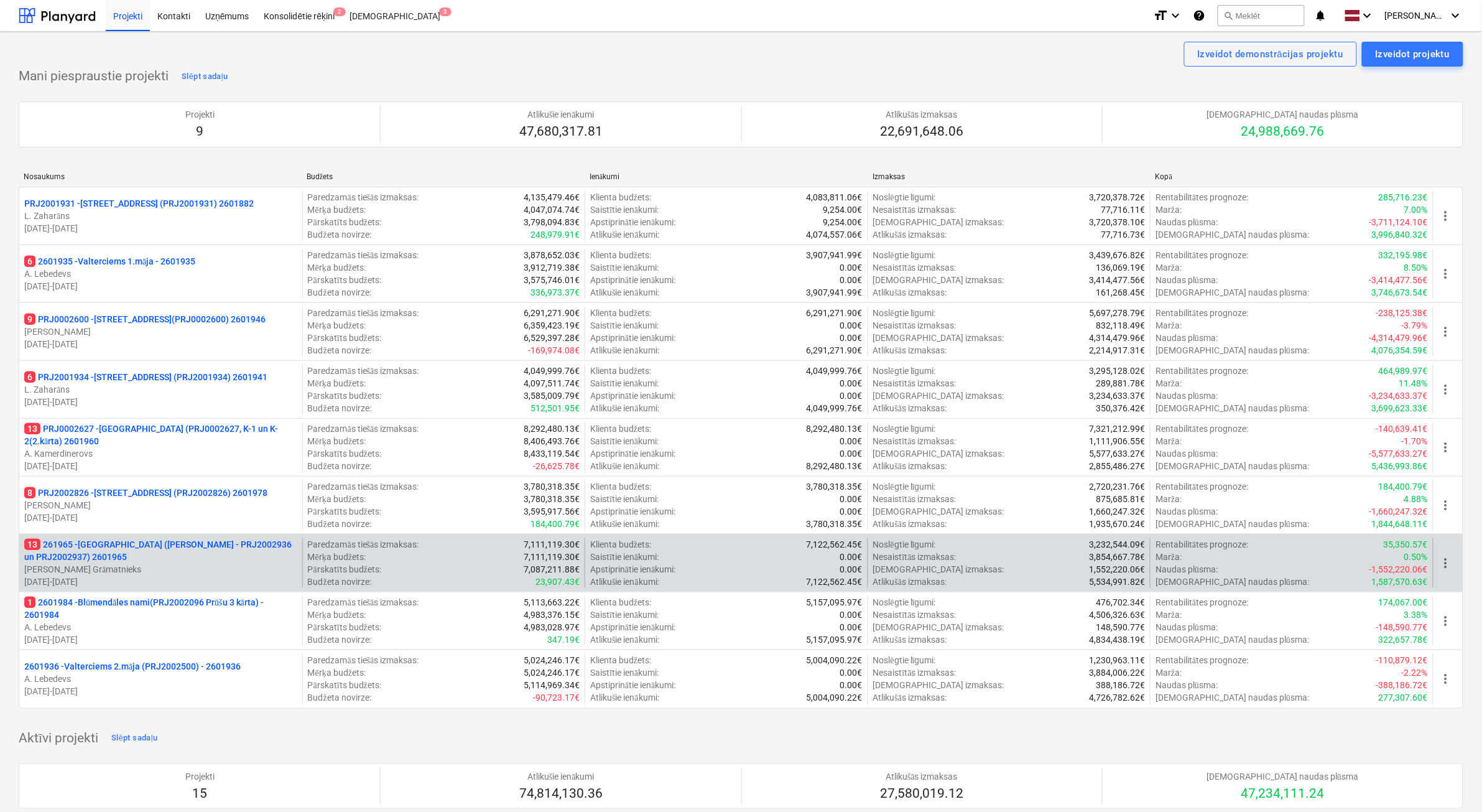
click at [209, 560] on p "13 261965 - [GEOGRAPHIC_DATA] ([PERSON_NAME] - PRJ2002936 un PRJ2002937) 2601965" at bounding box center [161, 550] width 273 height 25
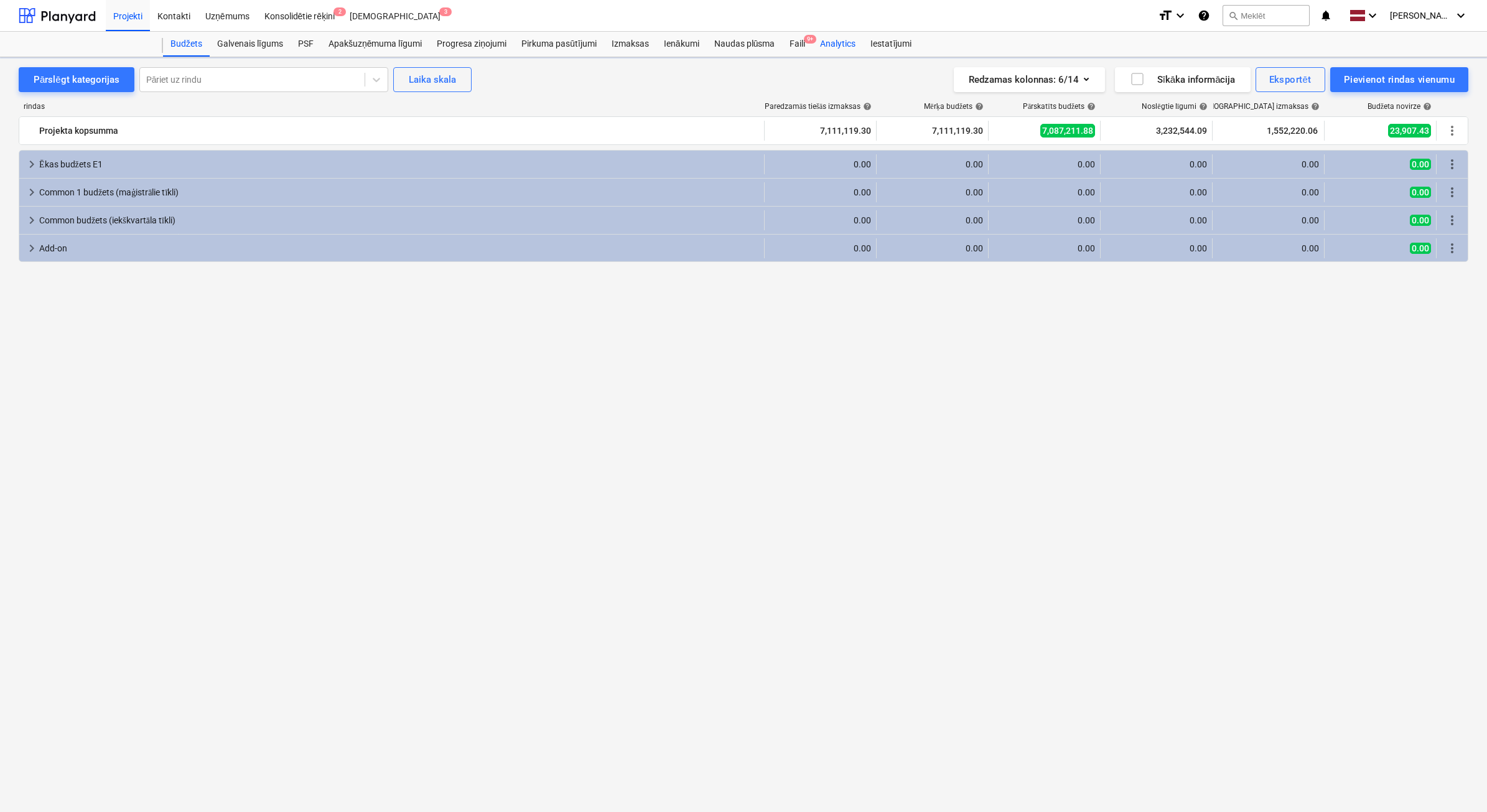
click at [810, 43] on span "9+" at bounding box center [810, 39] width 13 height 9
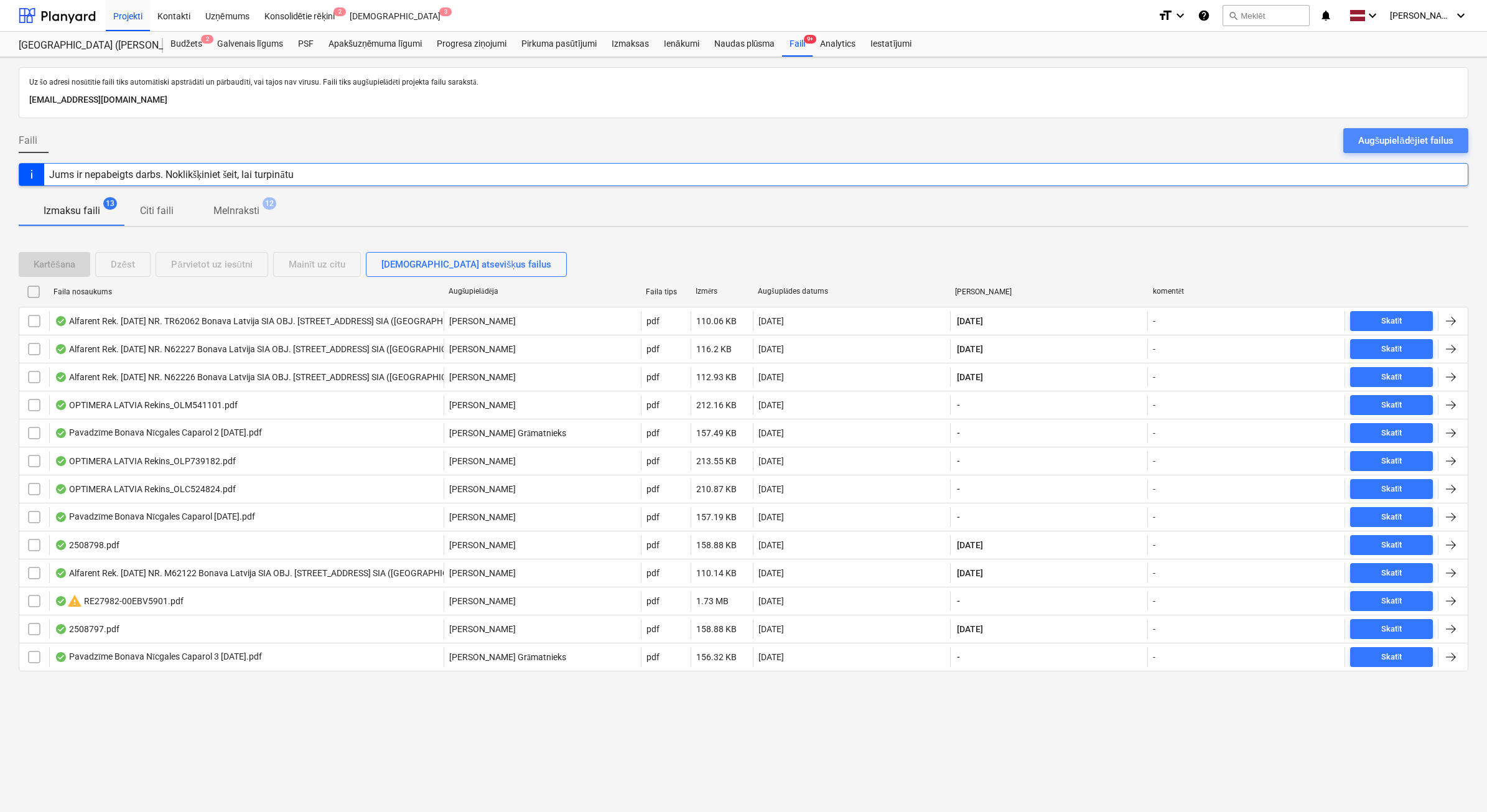
click at [1400, 145] on div "Augšupielādējiet failus" at bounding box center [1406, 140] width 95 height 16
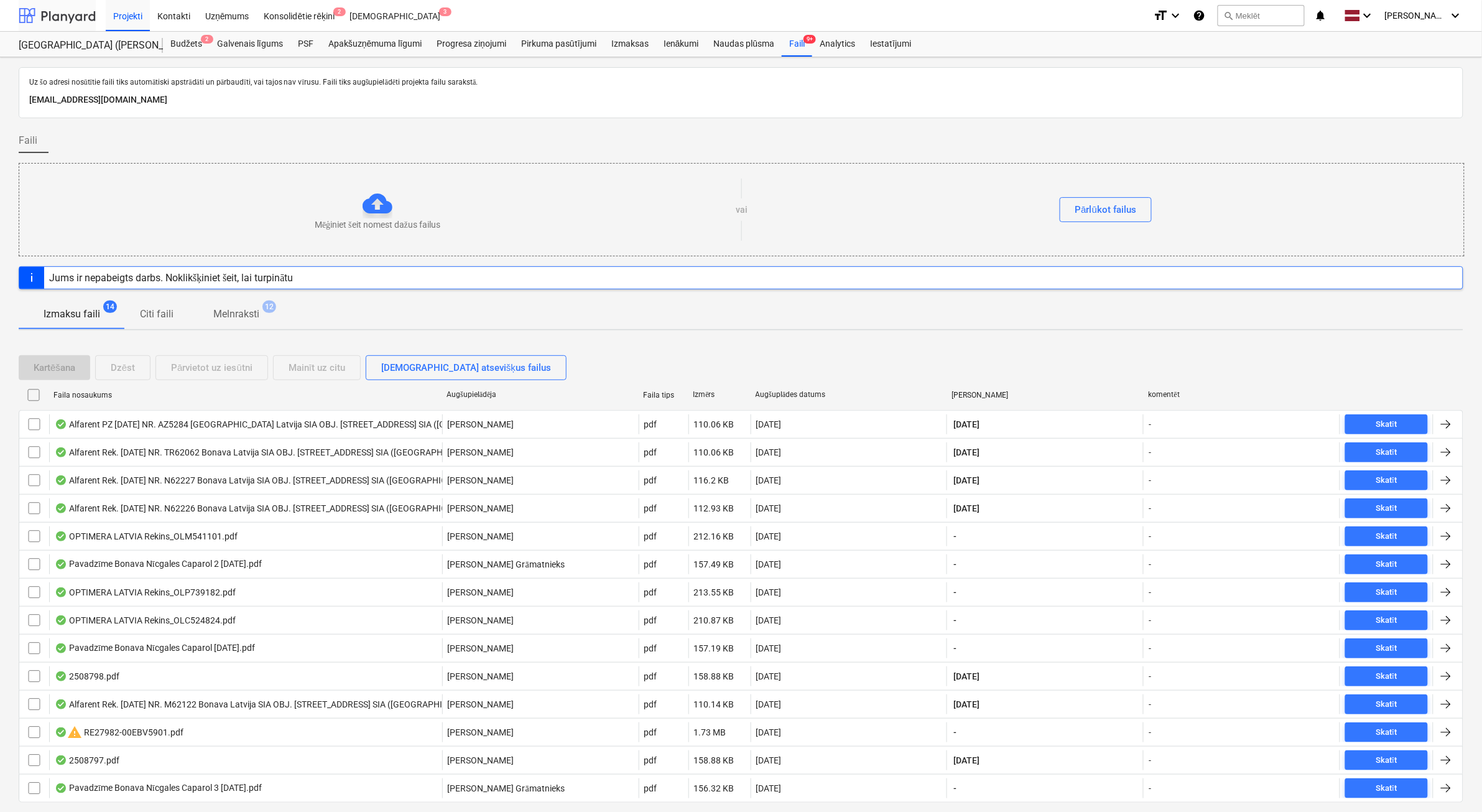
click at [76, 20] on div at bounding box center [57, 15] width 77 height 31
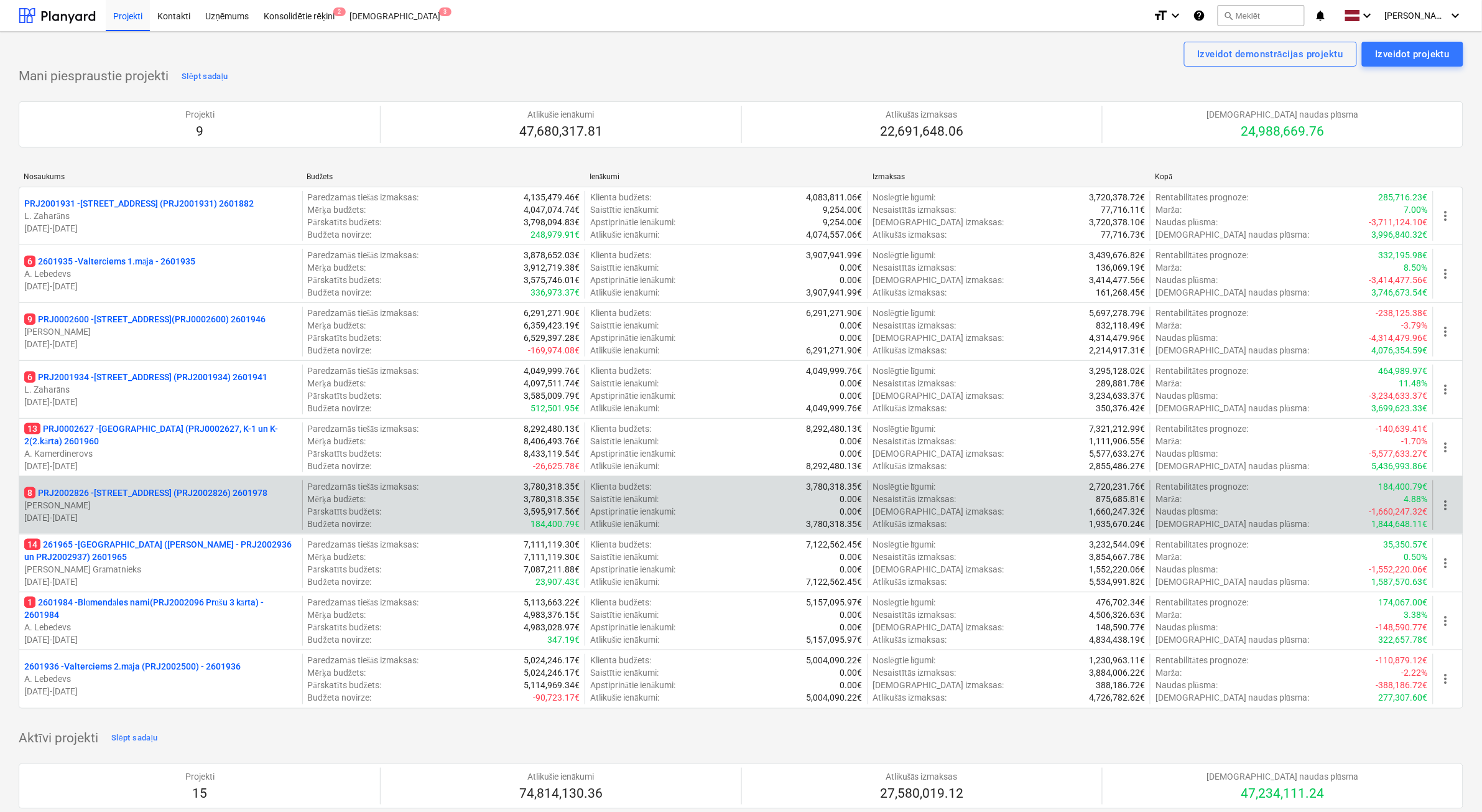
click at [186, 521] on p "[DATE] - [DATE]" at bounding box center [161, 517] width 273 height 13
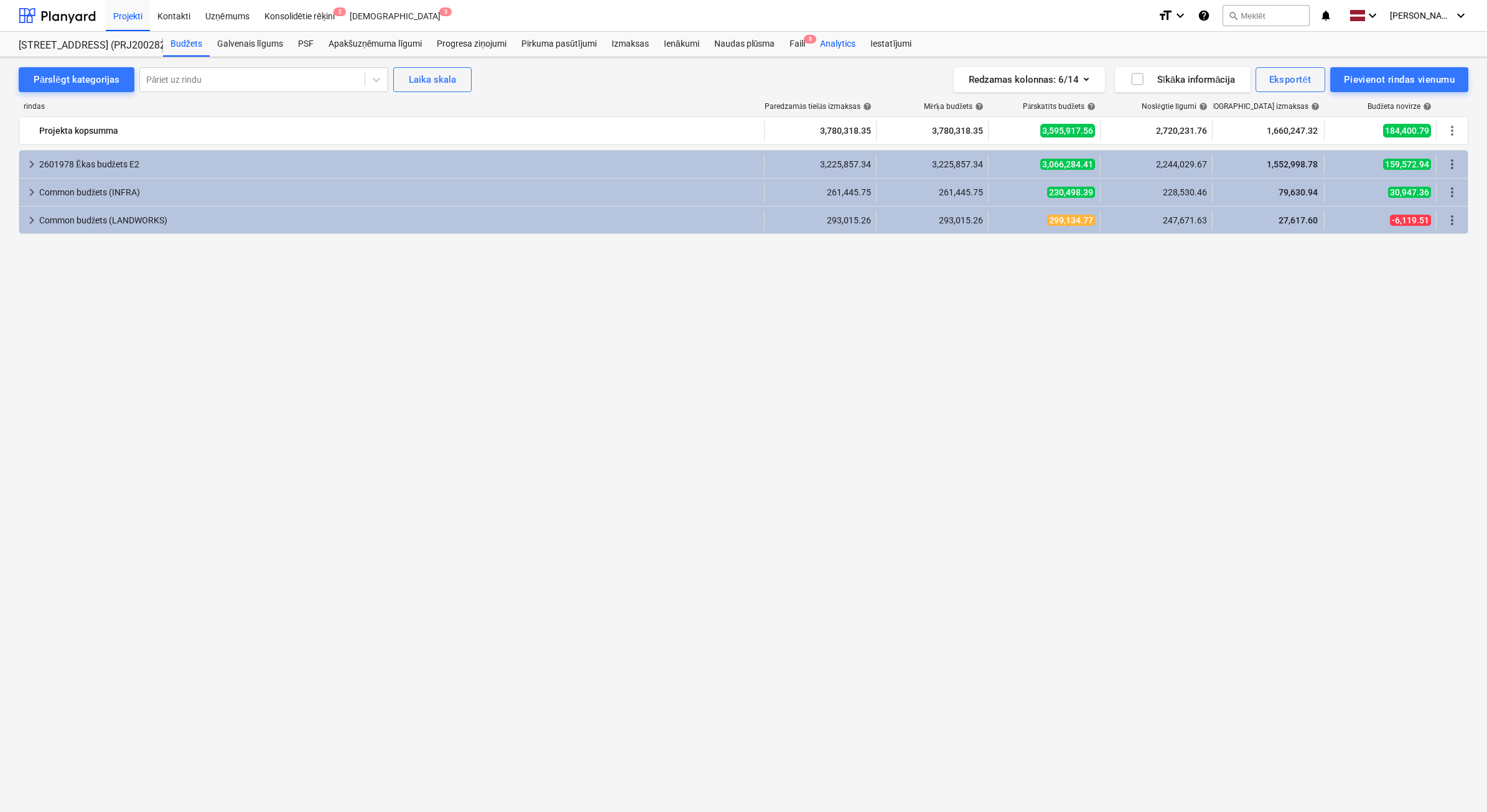
click at [795, 48] on div "Faili 8" at bounding box center [798, 43] width 31 height 25
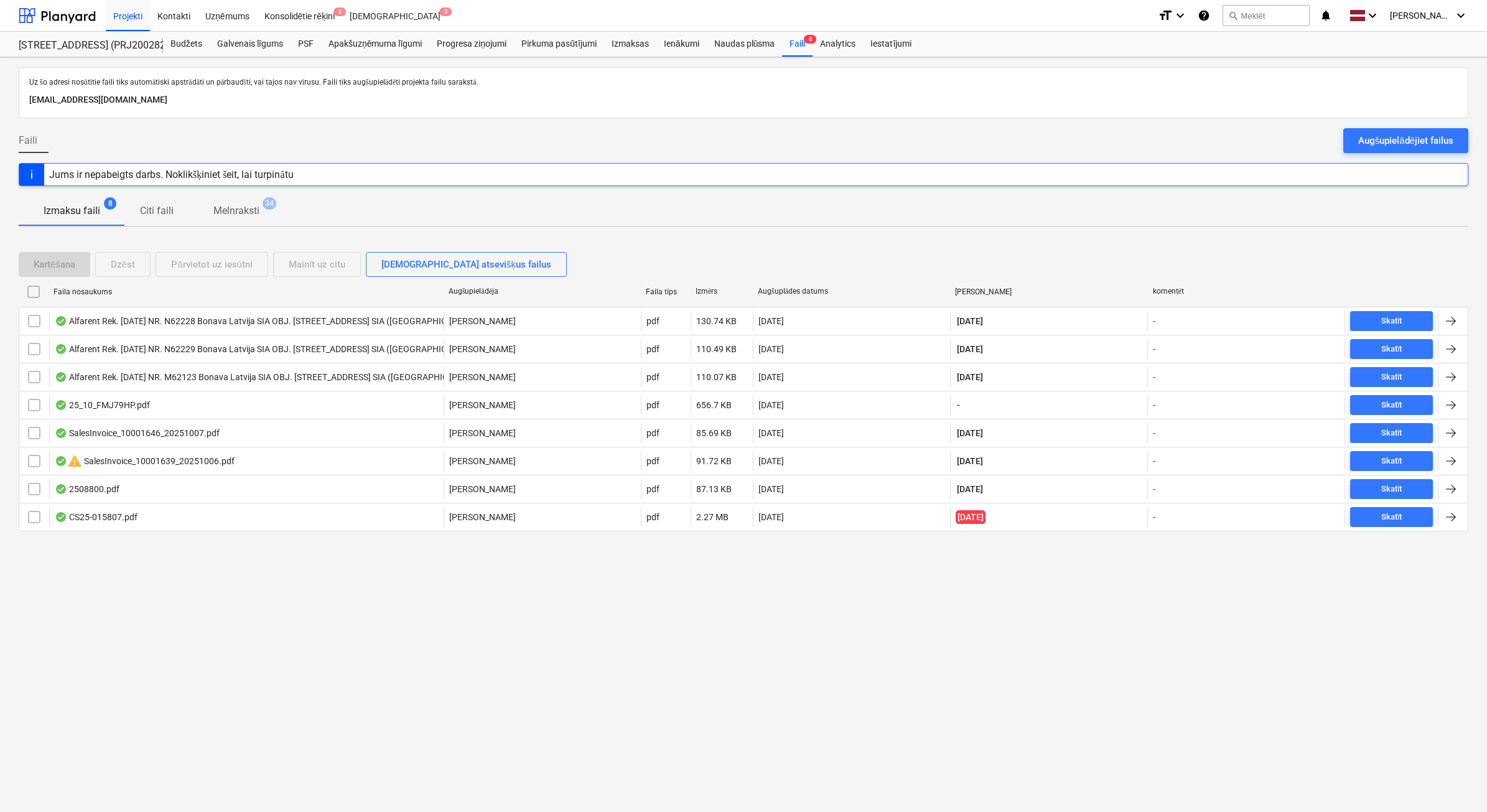
click at [1376, 145] on div "Augšupielādējiet failus" at bounding box center [1406, 140] width 95 height 16
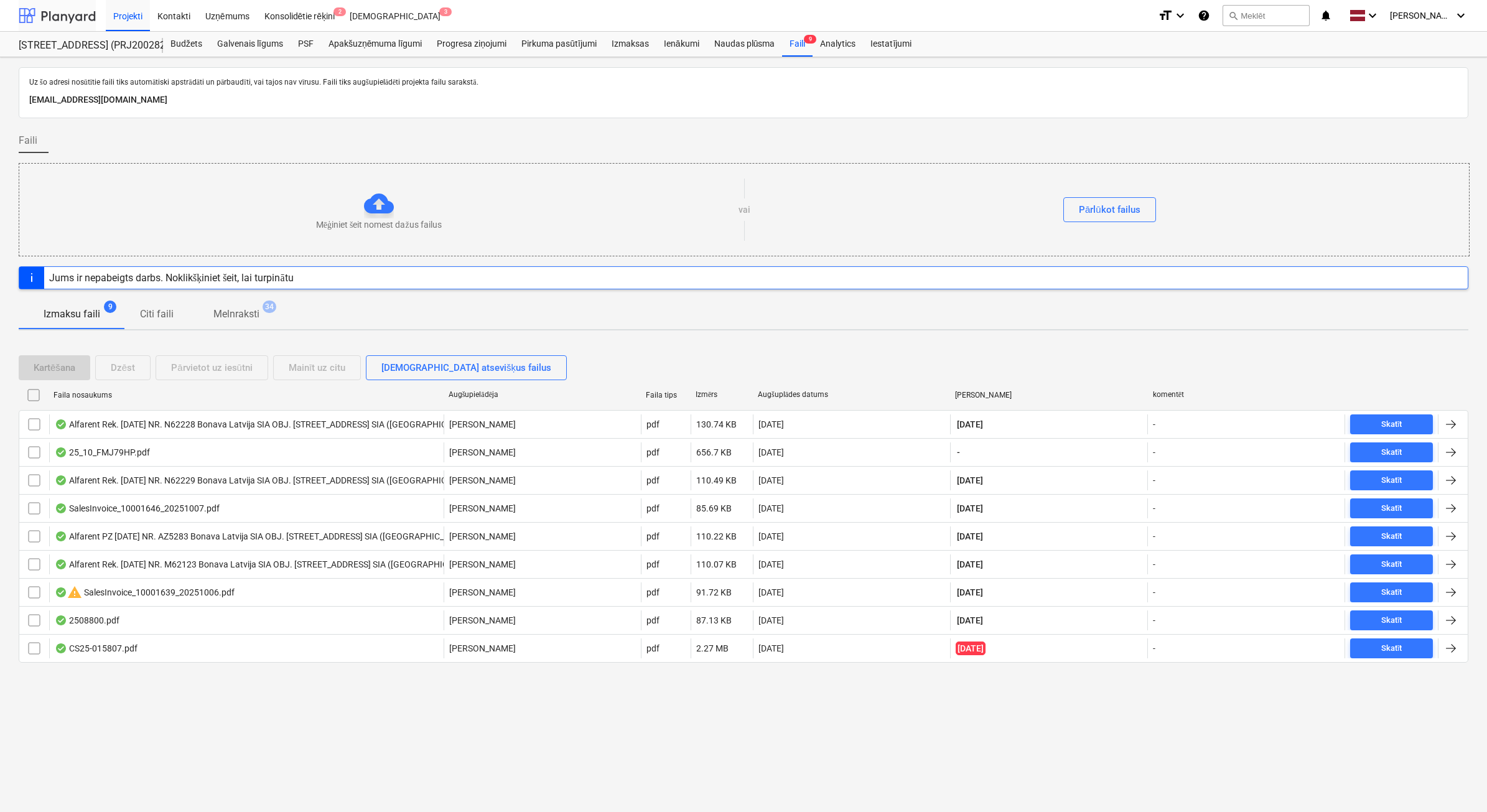
click at [36, 17] on div at bounding box center [57, 15] width 77 height 31
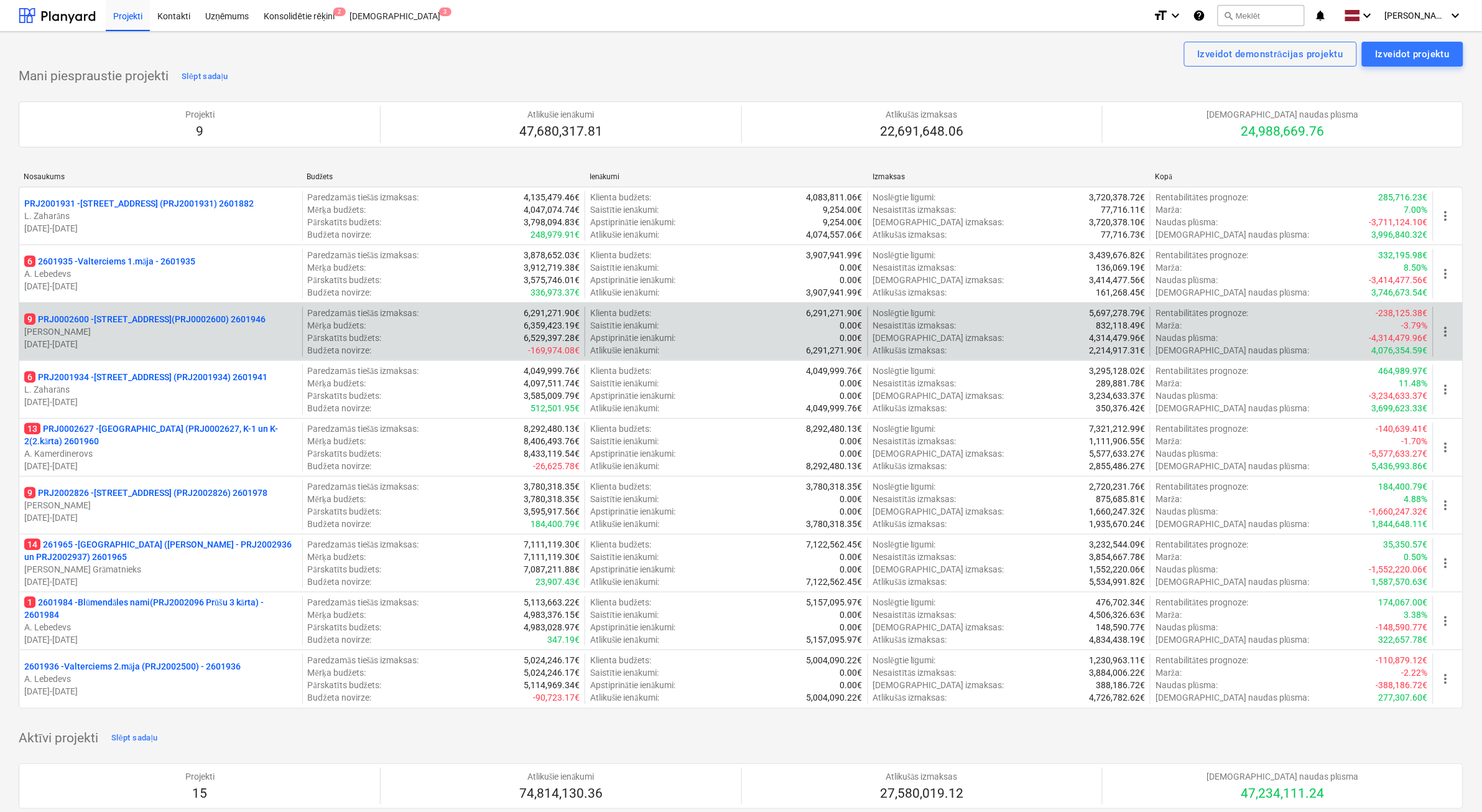
click at [182, 344] on p "[DATE] - [DATE]" at bounding box center [161, 344] width 273 height 13
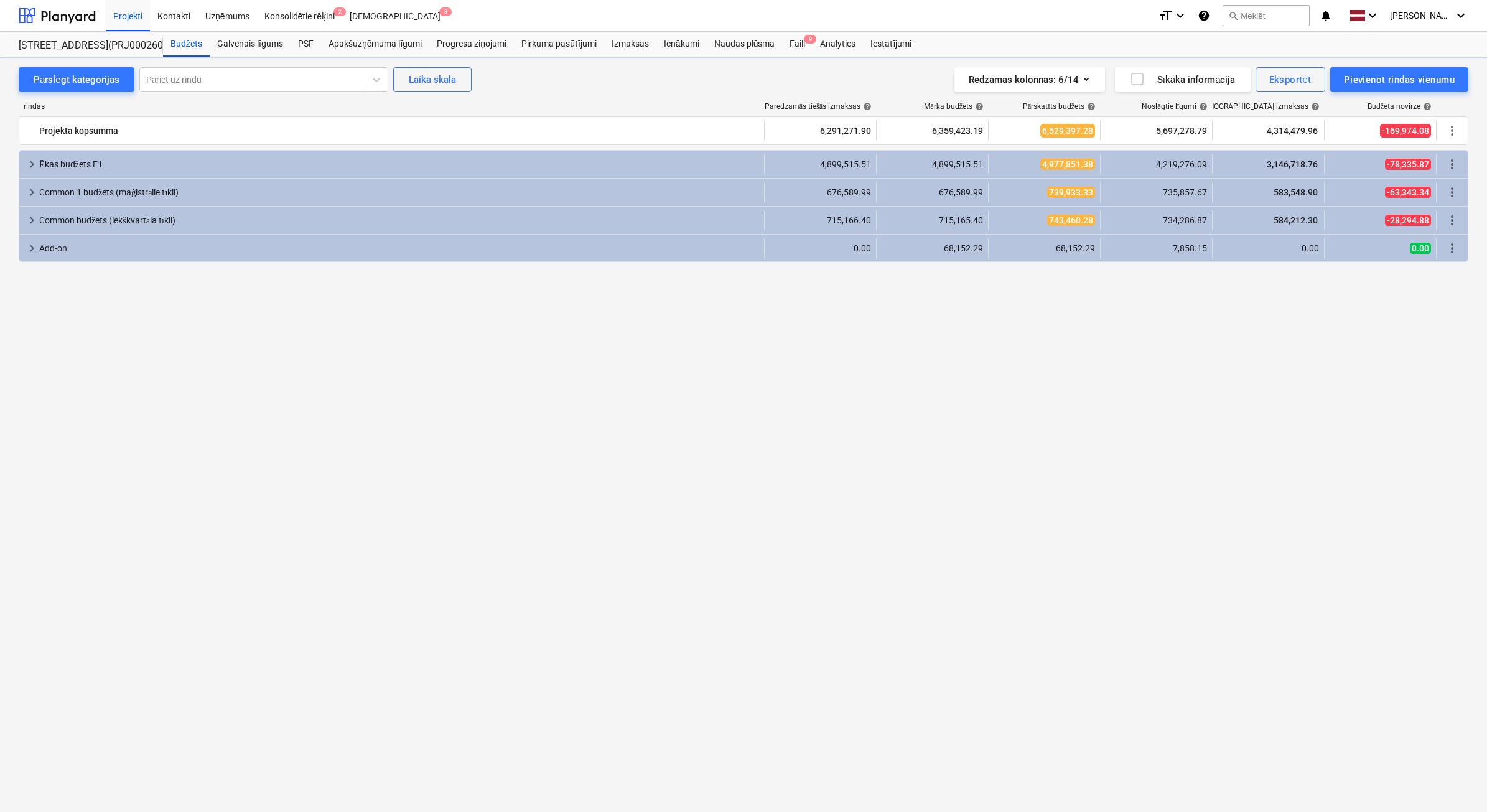
click at [810, 39] on span "9" at bounding box center [810, 39] width 13 height 9
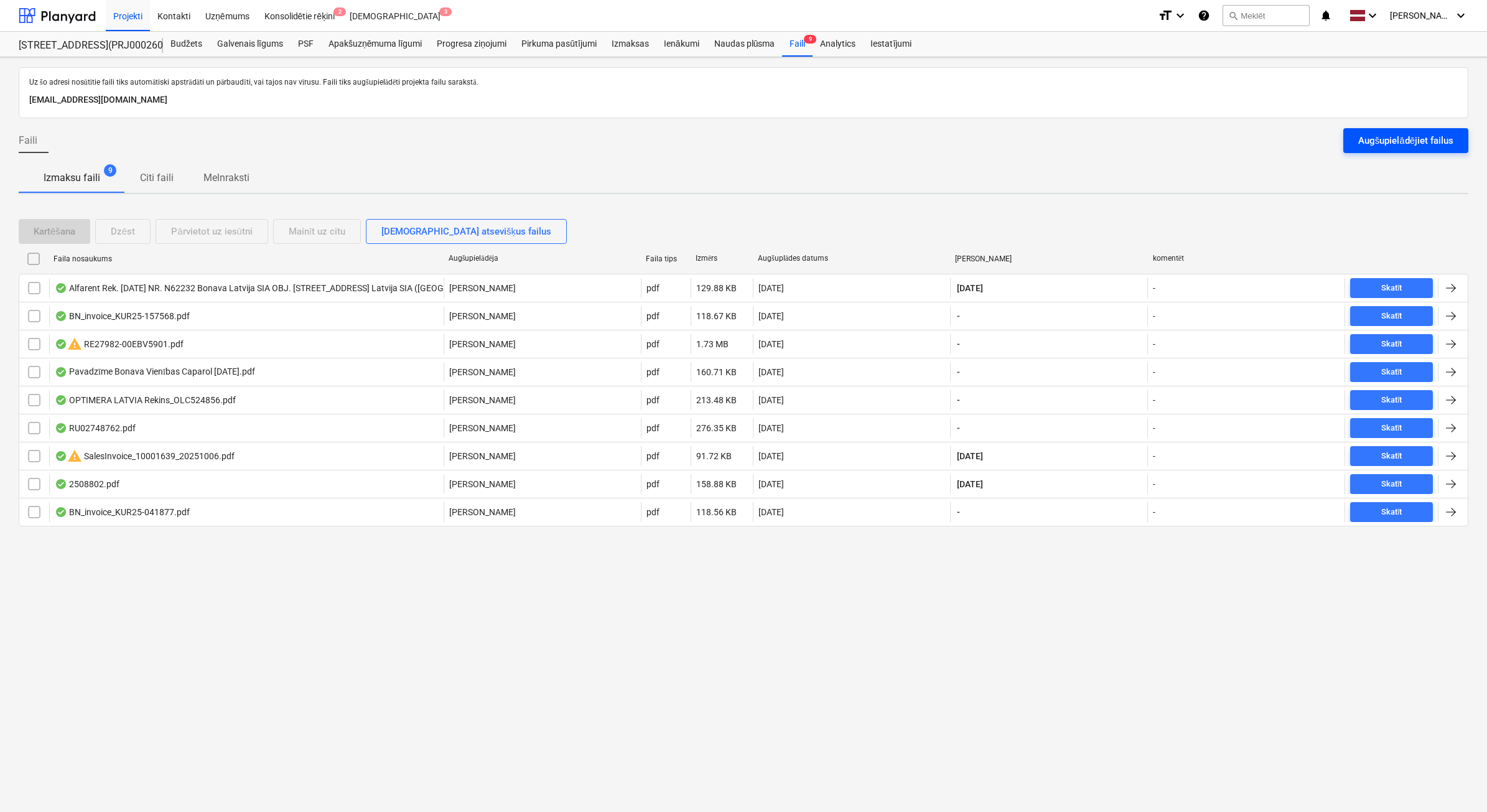
click at [1400, 141] on div "Augšupielādējiet failus" at bounding box center [1406, 140] width 95 height 16
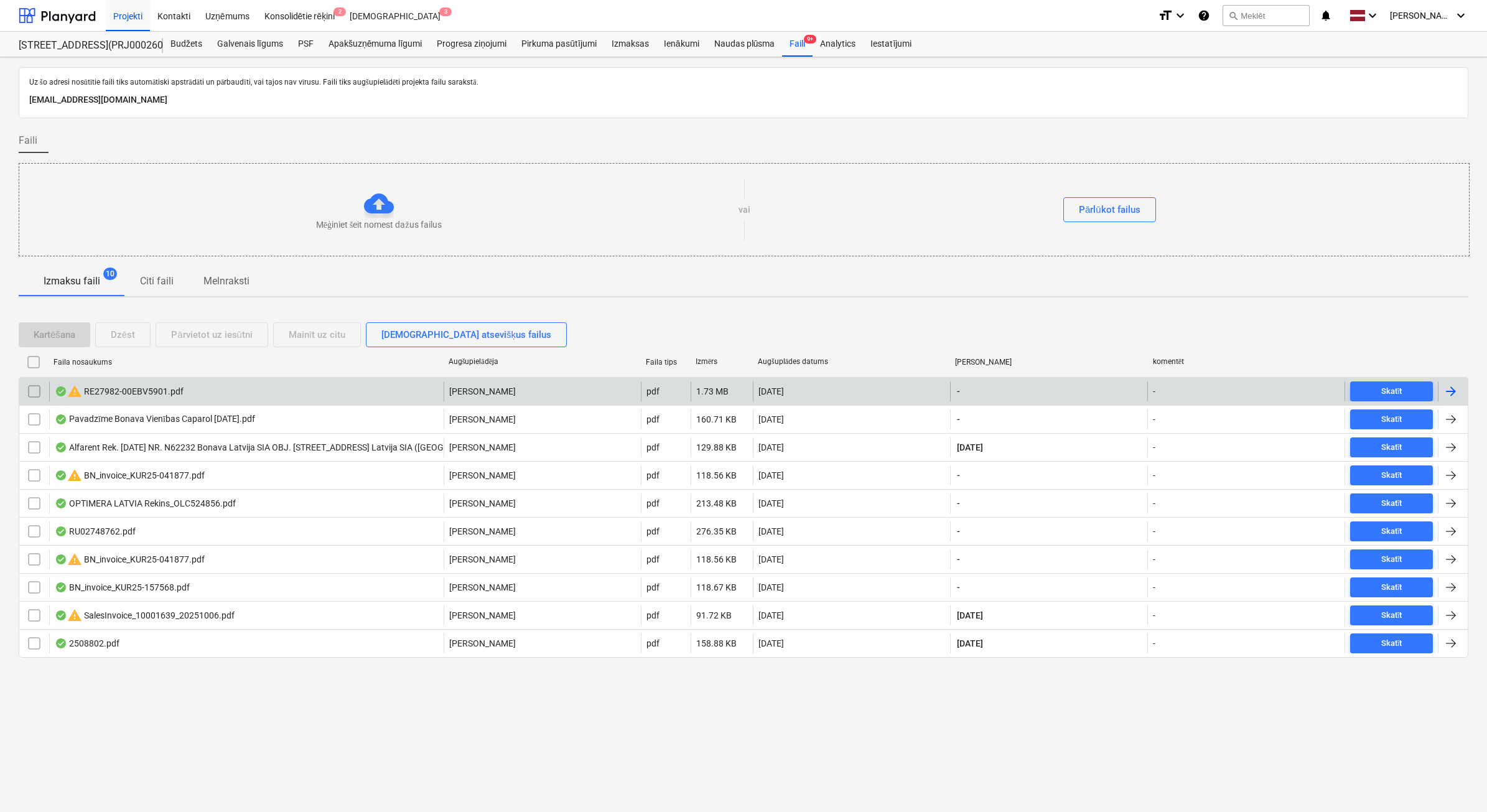
click at [268, 389] on div "warning RE27982-00EBV5901.pdf" at bounding box center [247, 390] width 395 height 20
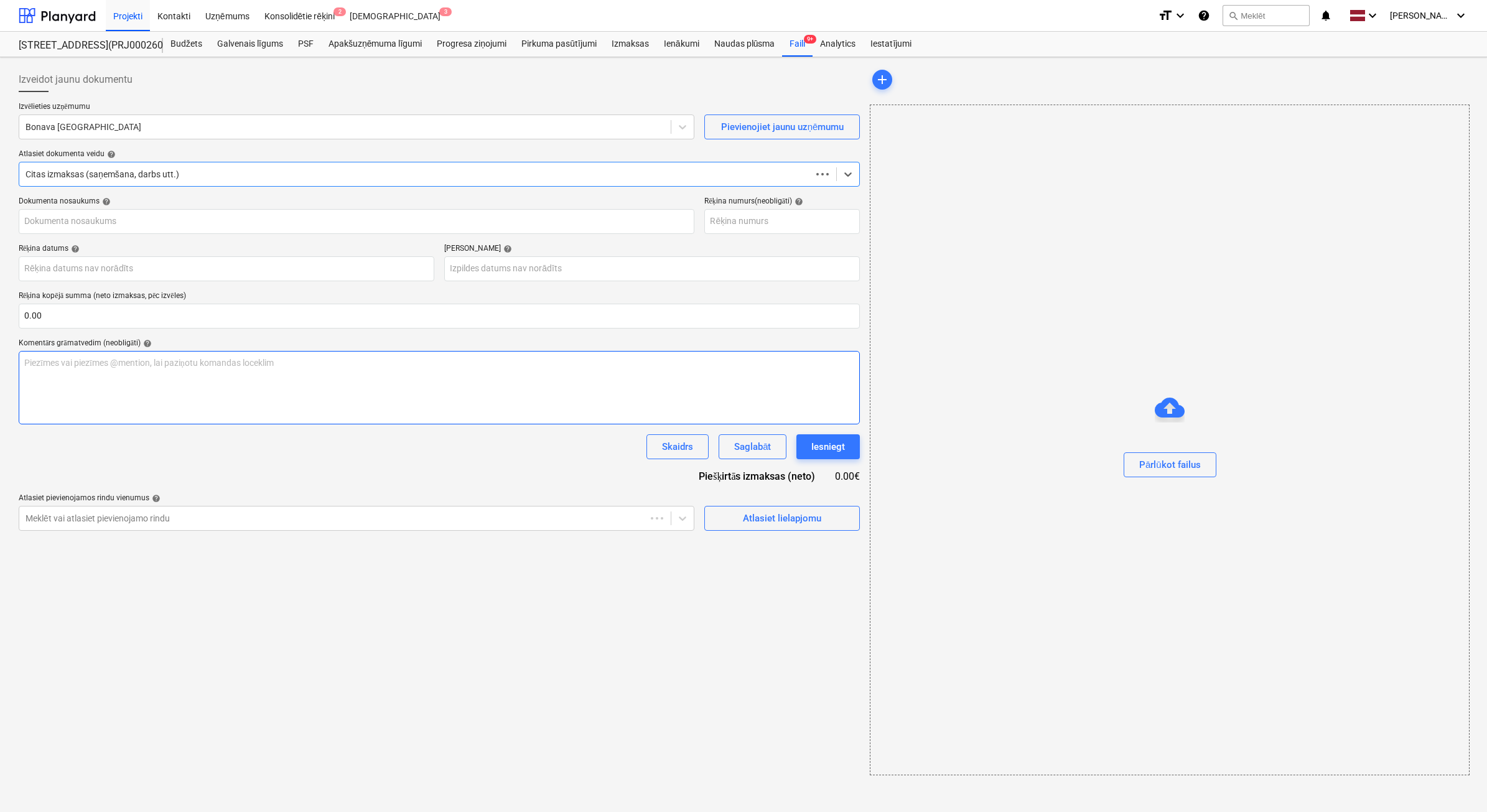
type input "E27982-00"
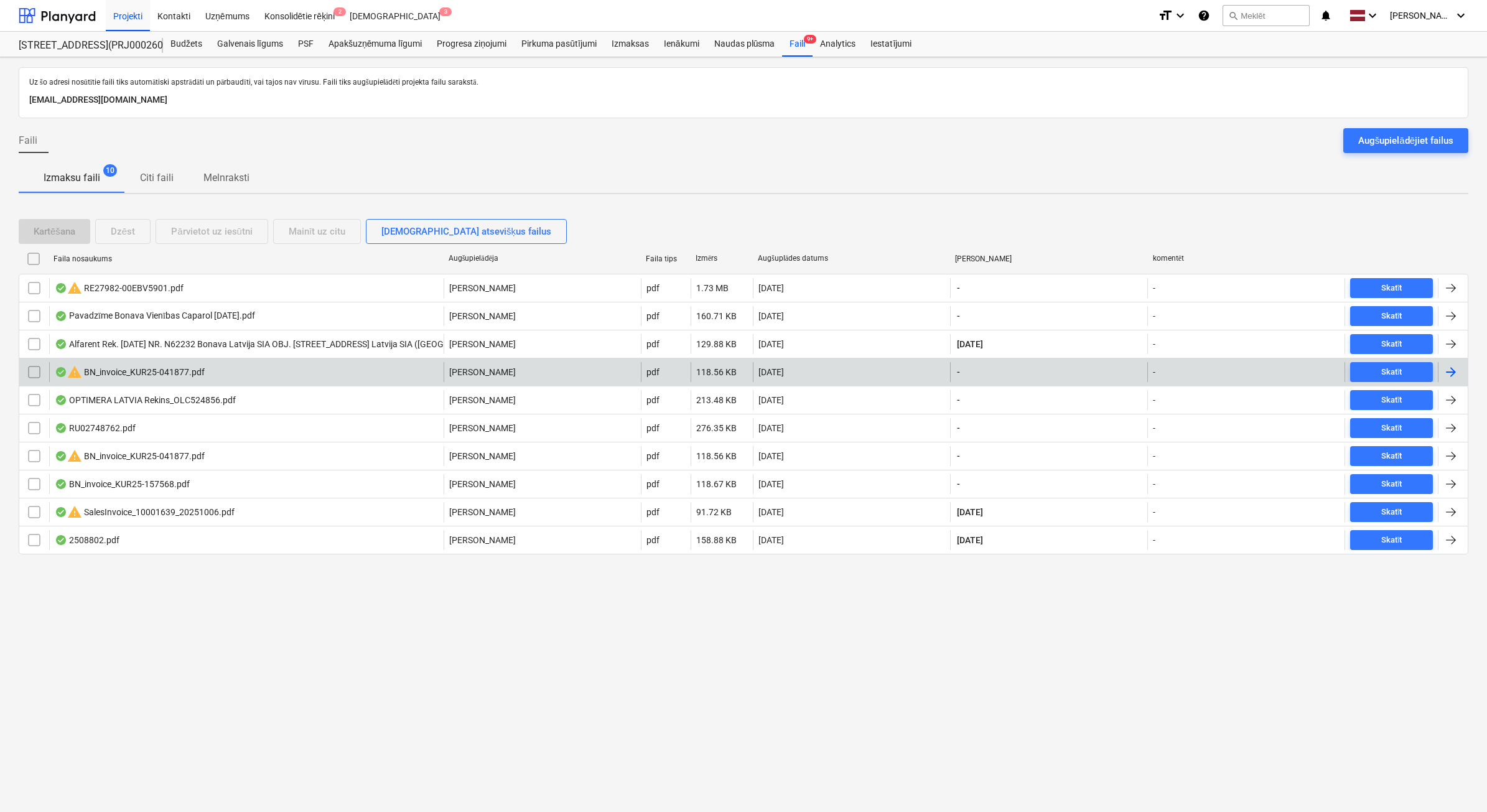
click at [358, 375] on div "warning BN_invoice_KUR25-041877.pdf" at bounding box center [247, 372] width 395 height 20
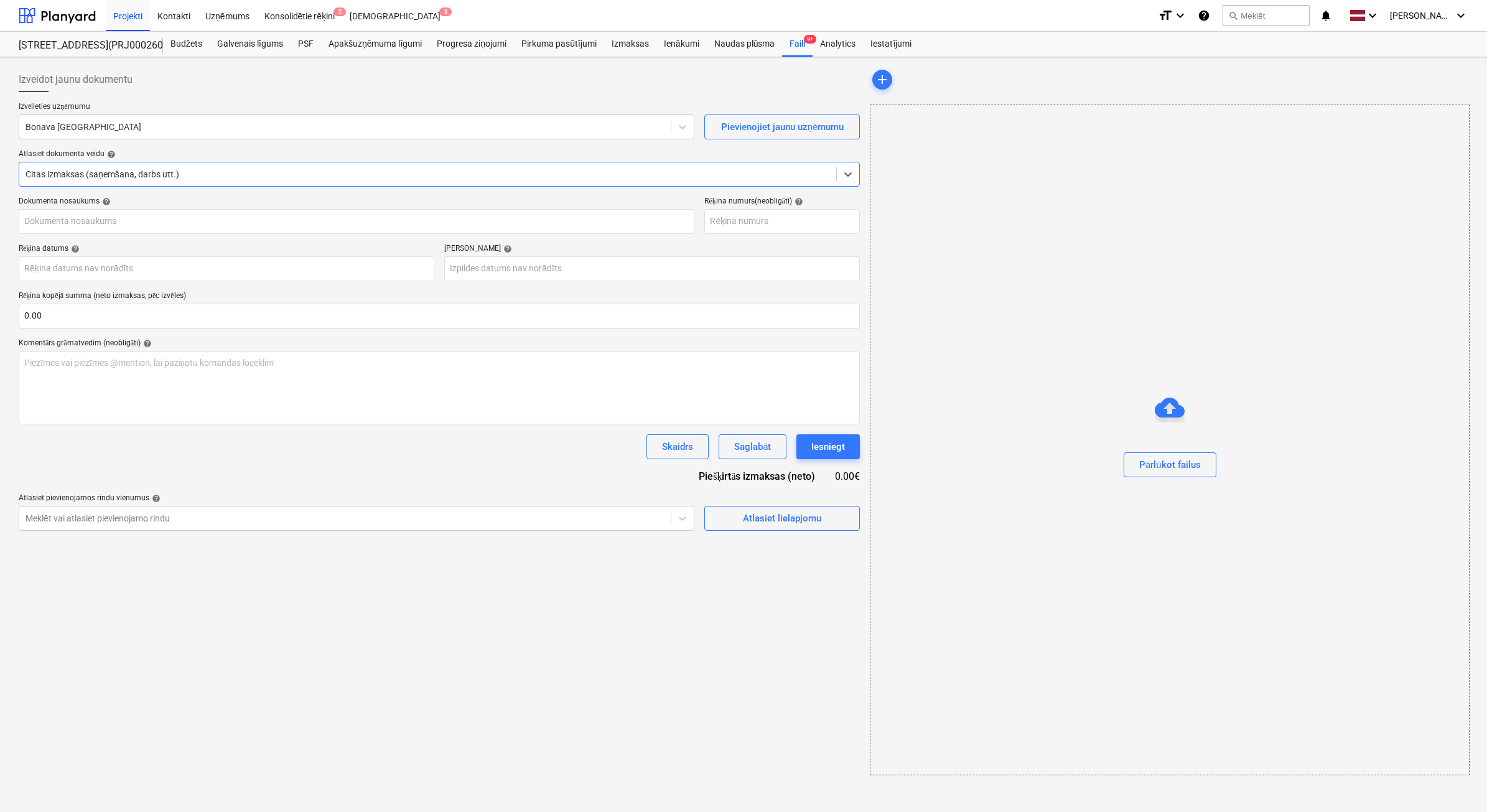
type input "KUR25-041877"
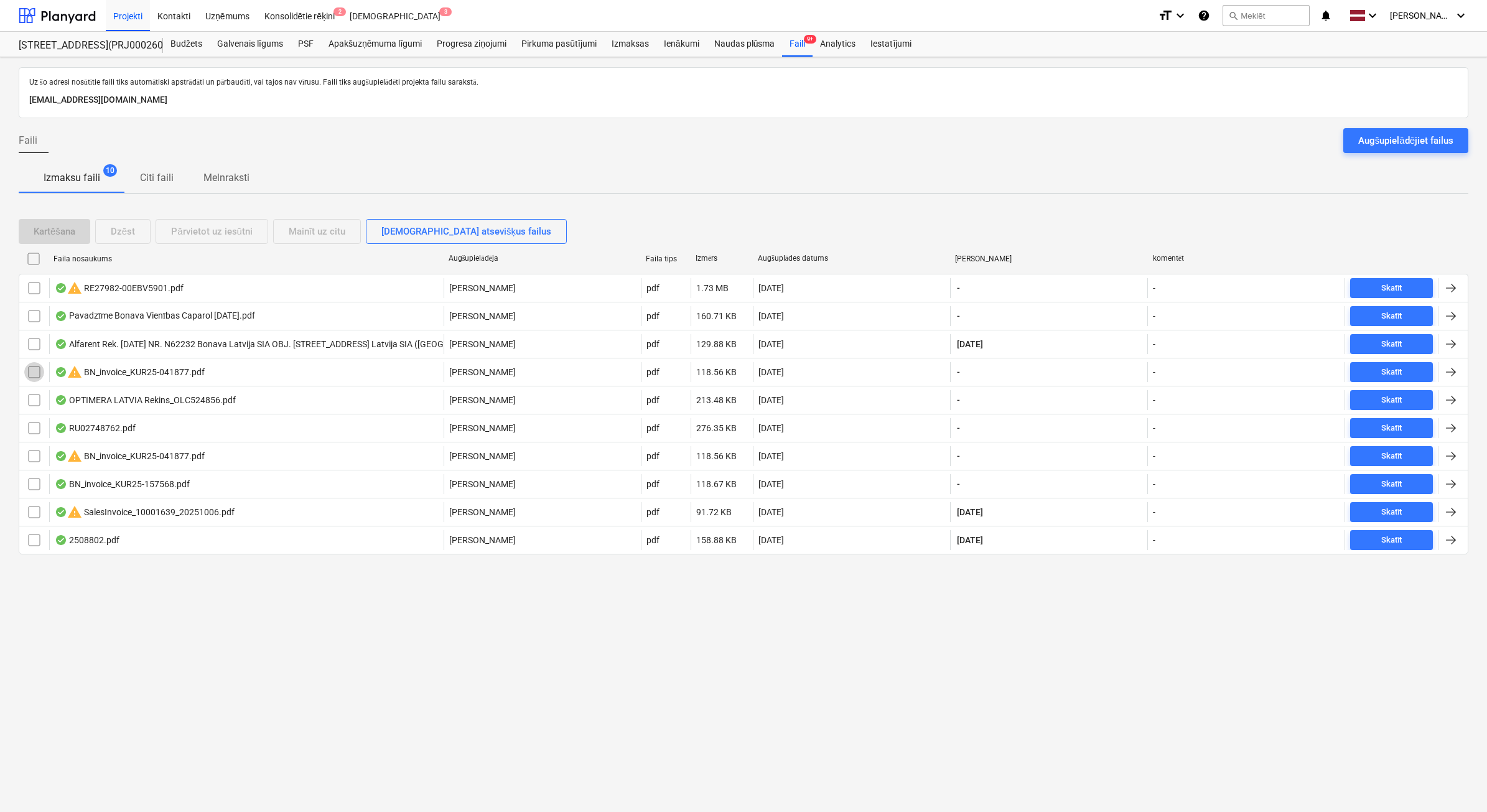
click at [31, 371] on input "checkbox" at bounding box center [34, 372] width 20 height 20
click at [119, 234] on div "Dzēst" at bounding box center [122, 231] width 25 height 16
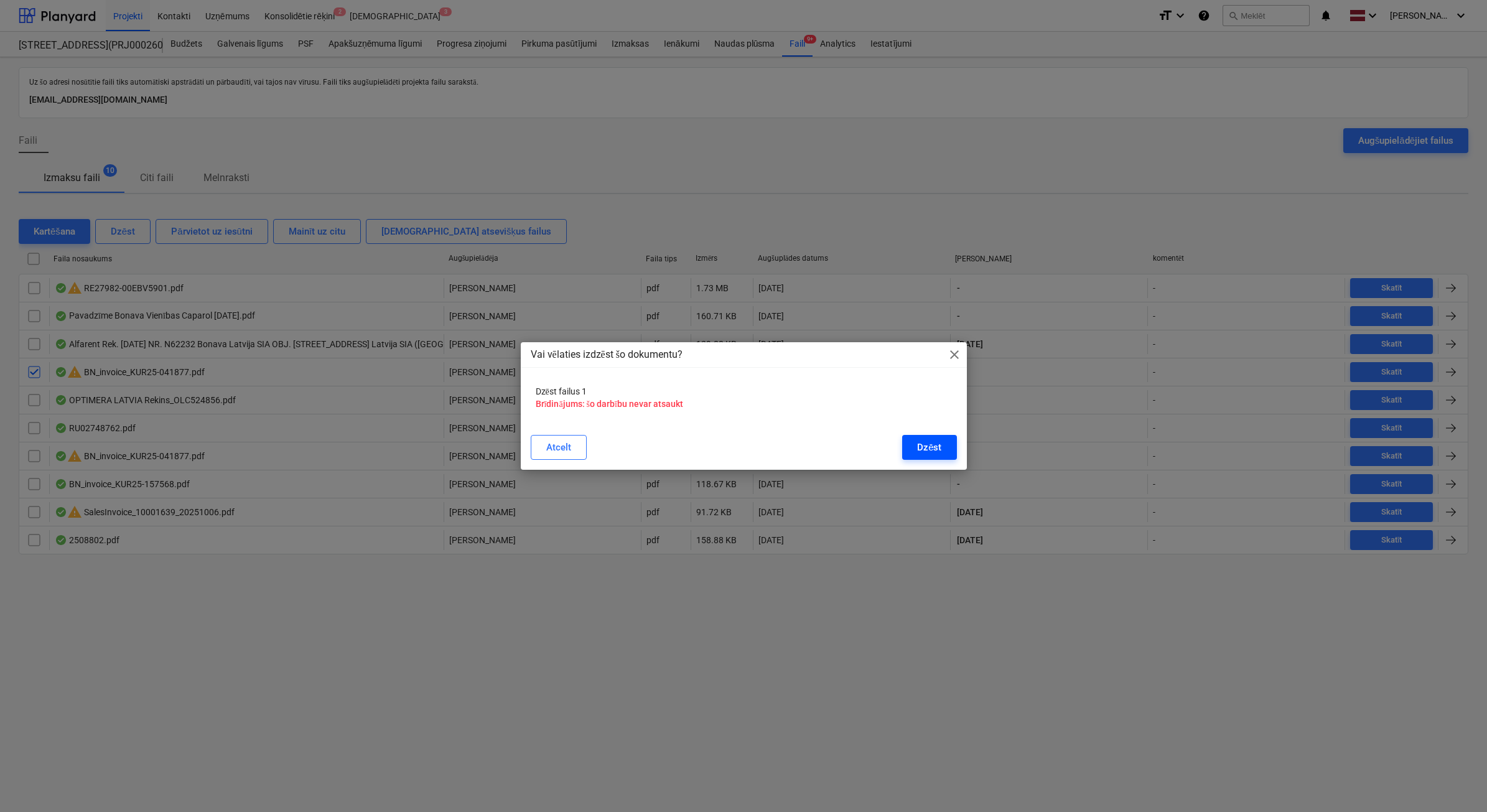
click at [927, 452] on div "Dzēst" at bounding box center [929, 446] width 25 height 16
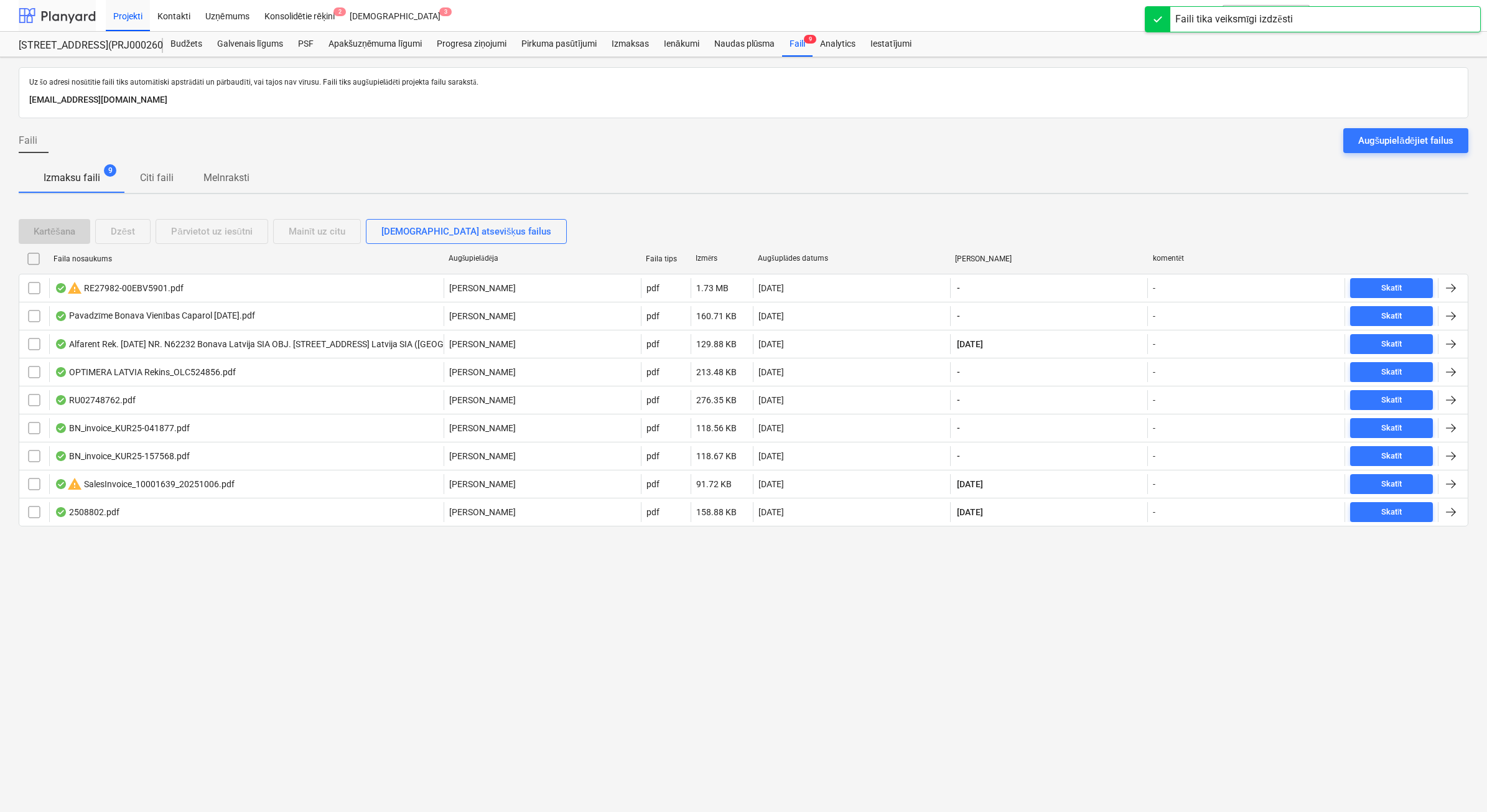
click at [63, 9] on div at bounding box center [57, 15] width 77 height 31
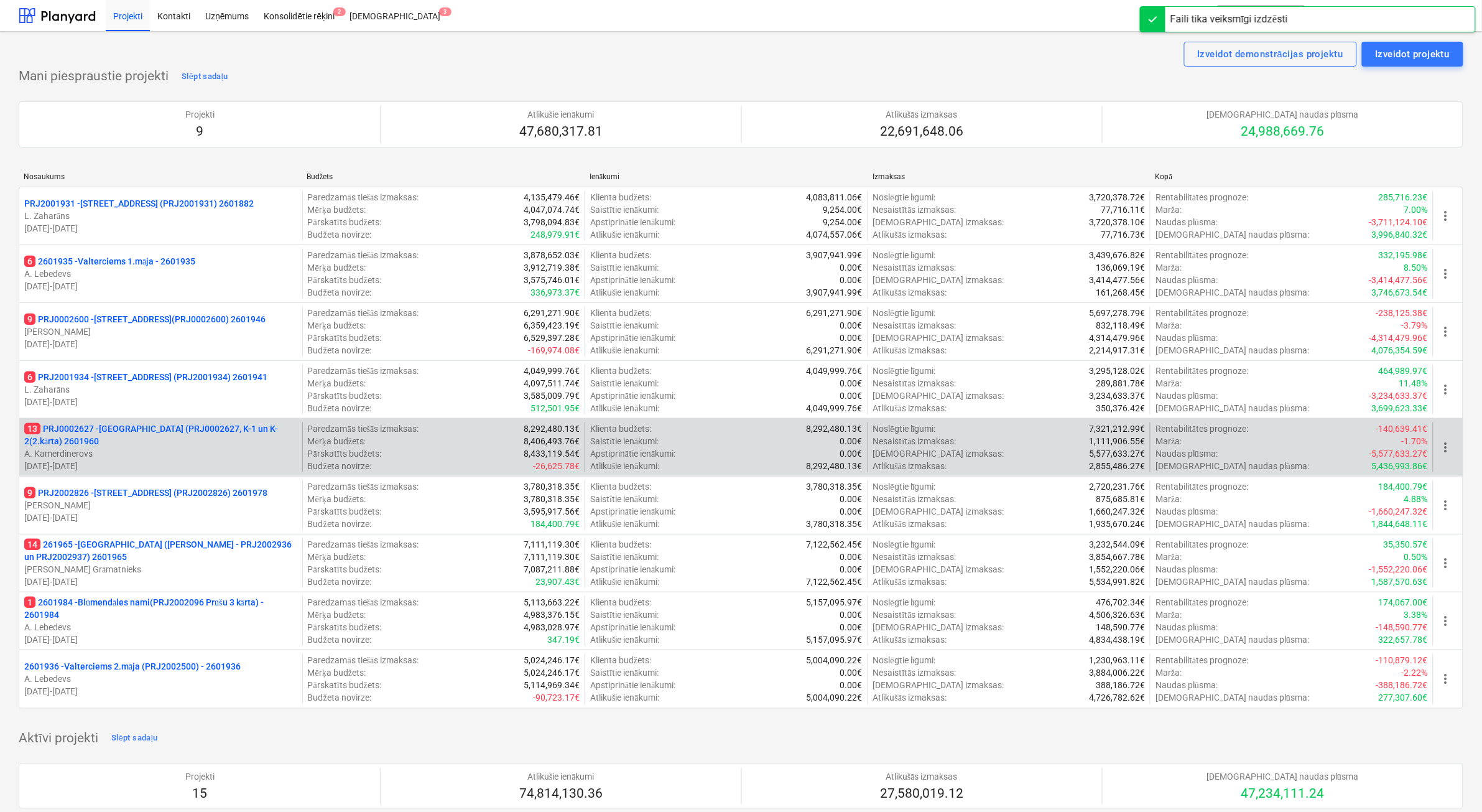
click at [194, 460] on p "[DATE] - [DATE]" at bounding box center [161, 466] width 273 height 13
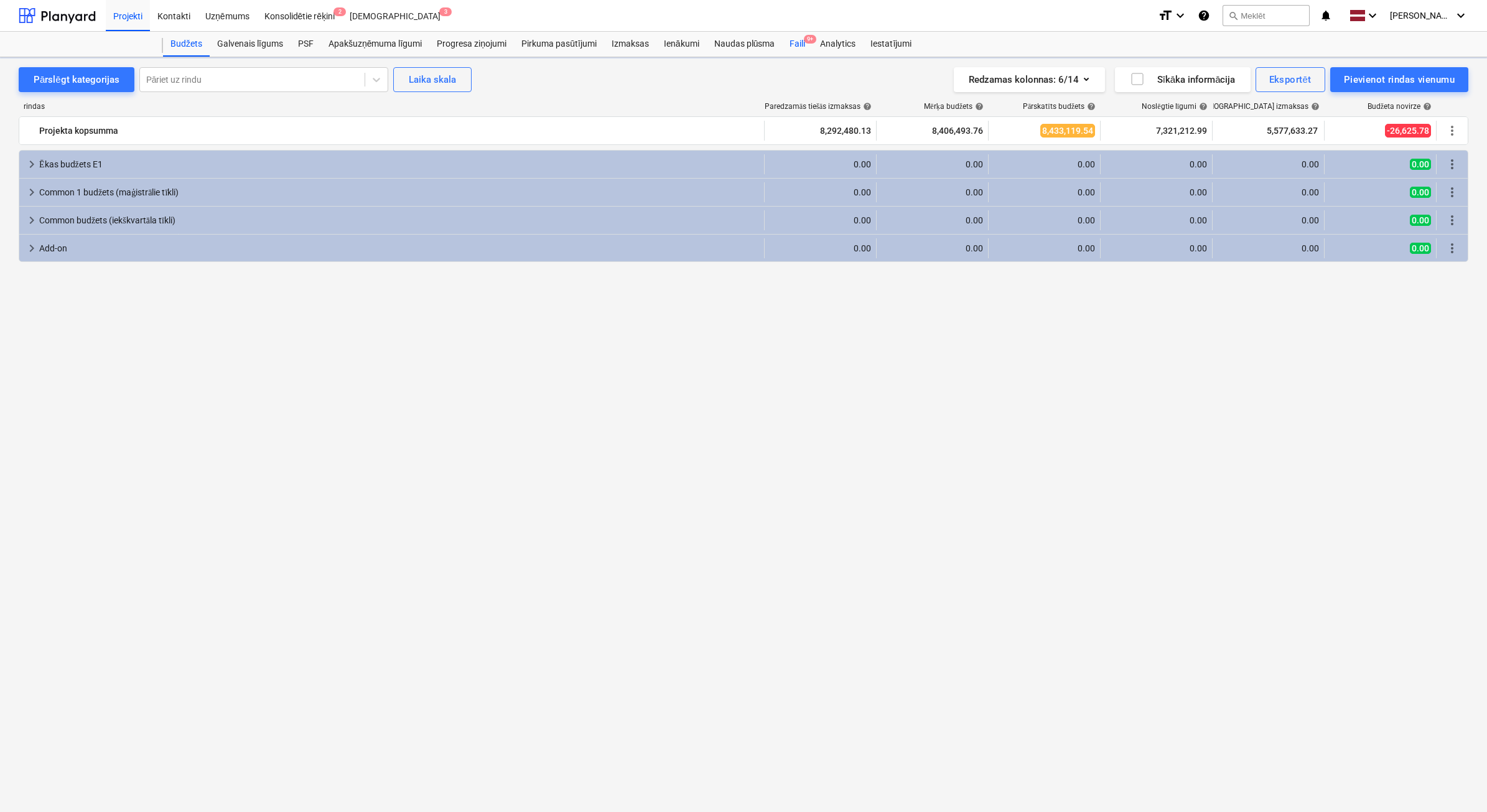
click at [810, 56] on div "Faili 9+" at bounding box center [798, 43] width 31 height 25
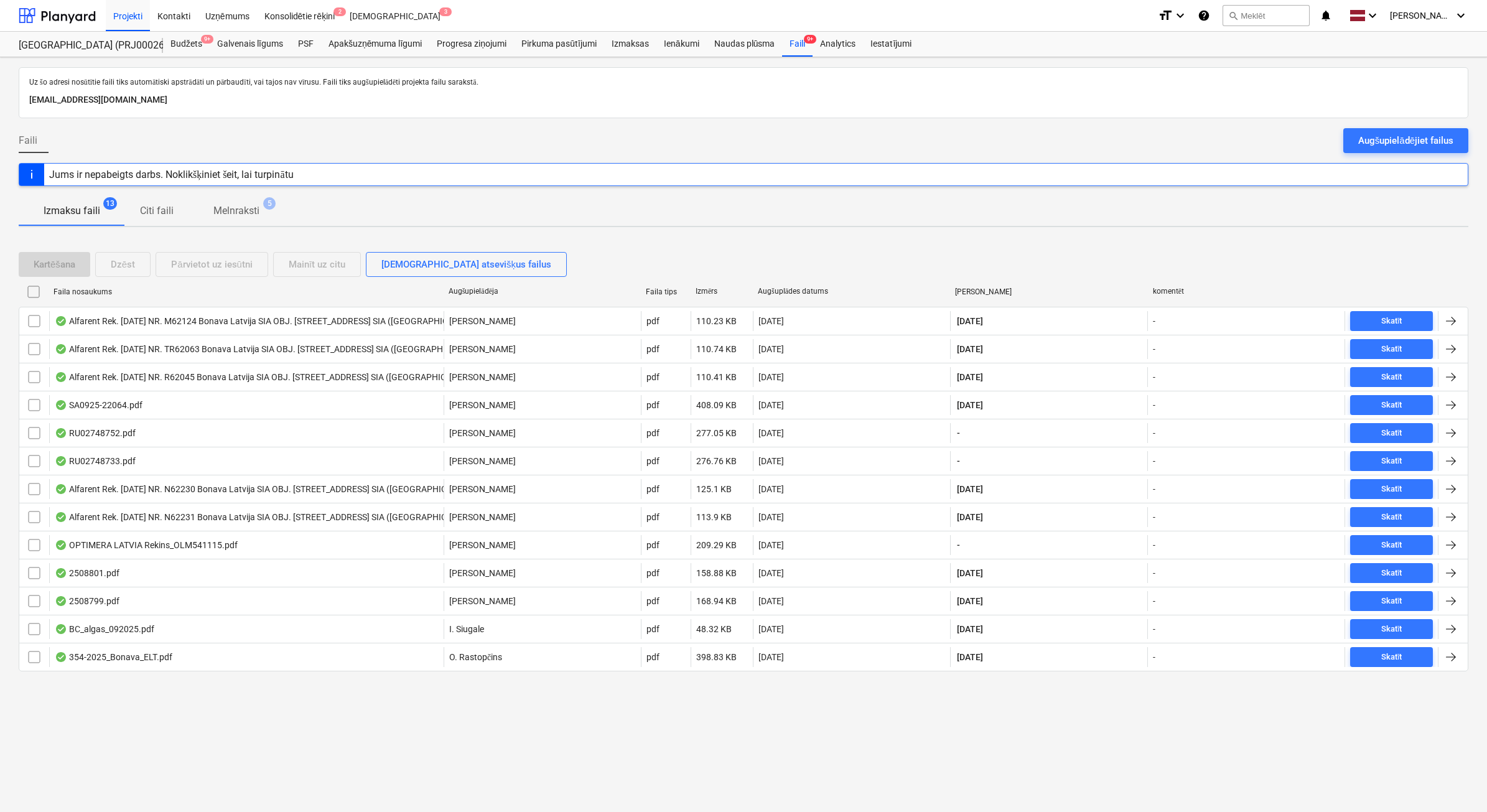
drag, startPoint x: 1439, startPoint y: 143, endPoint x: 1416, endPoint y: 145, distance: 23.1
click at [1439, 143] on div "Augšupielādējiet failus" at bounding box center [1406, 140] width 95 height 16
